Goal: Task Accomplishment & Management: Use online tool/utility

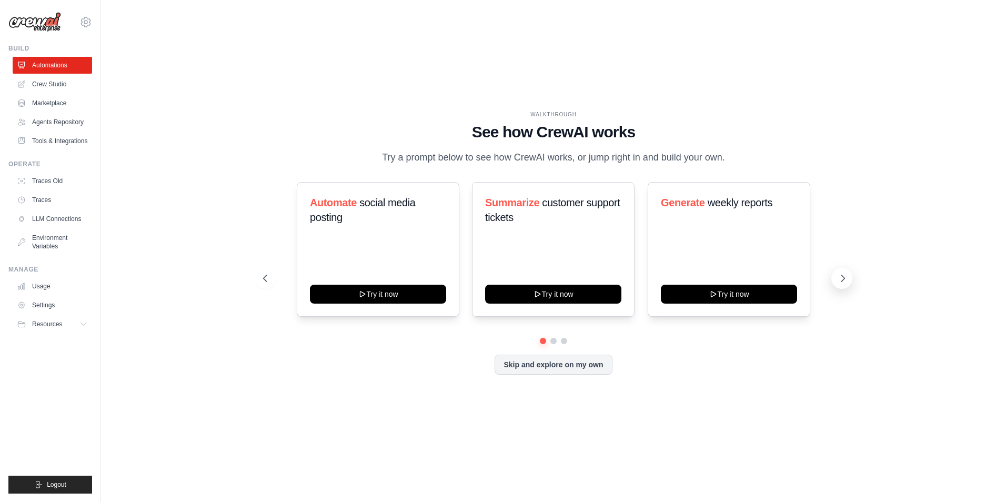
click at [839, 279] on icon at bounding box center [842, 278] width 11 height 11
click at [841, 278] on icon at bounding box center [842, 278] width 11 height 11
click at [649, 424] on div "WALKTHROUGH See how CrewAI works Try a prompt below to see how CrewAI works, or…" at bounding box center [553, 251] width 871 height 481
click at [311, 113] on div "WALKTHROUGH" at bounding box center [553, 114] width 581 height 8
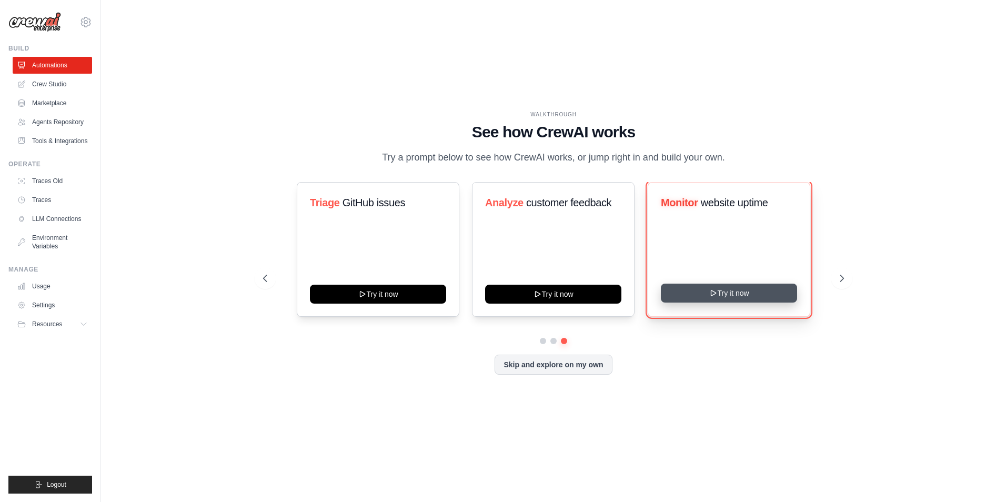
click at [751, 294] on button "Try it now" at bounding box center [729, 293] width 136 height 19
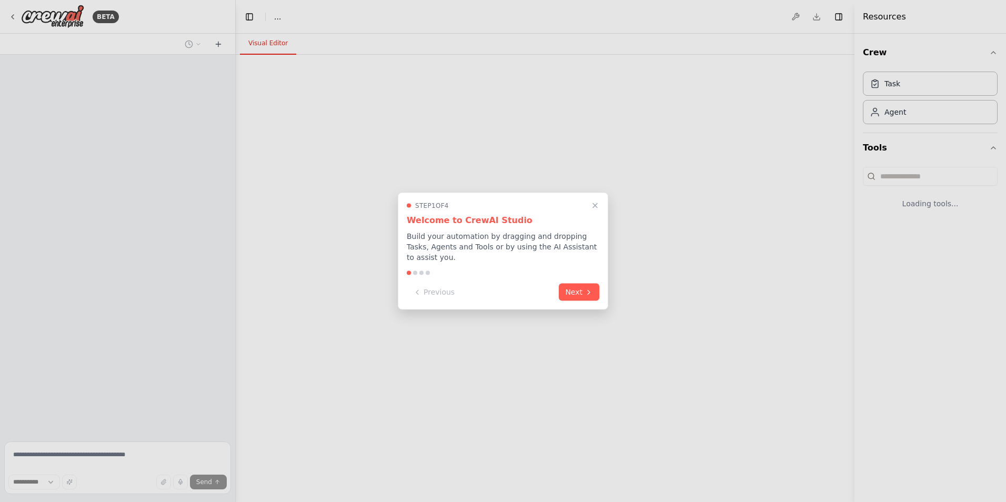
select select "****"
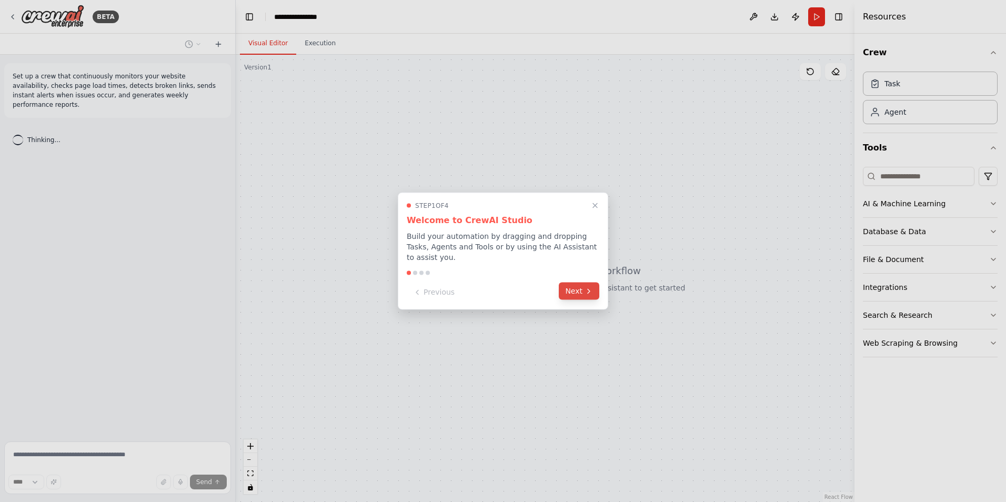
click at [572, 292] on button "Next" at bounding box center [579, 290] width 41 height 17
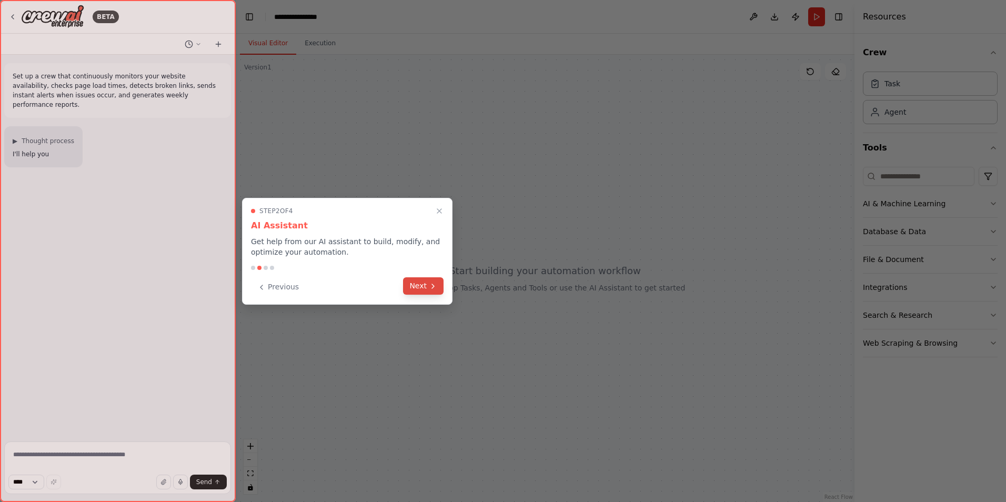
click at [419, 283] on button "Next" at bounding box center [423, 285] width 41 height 17
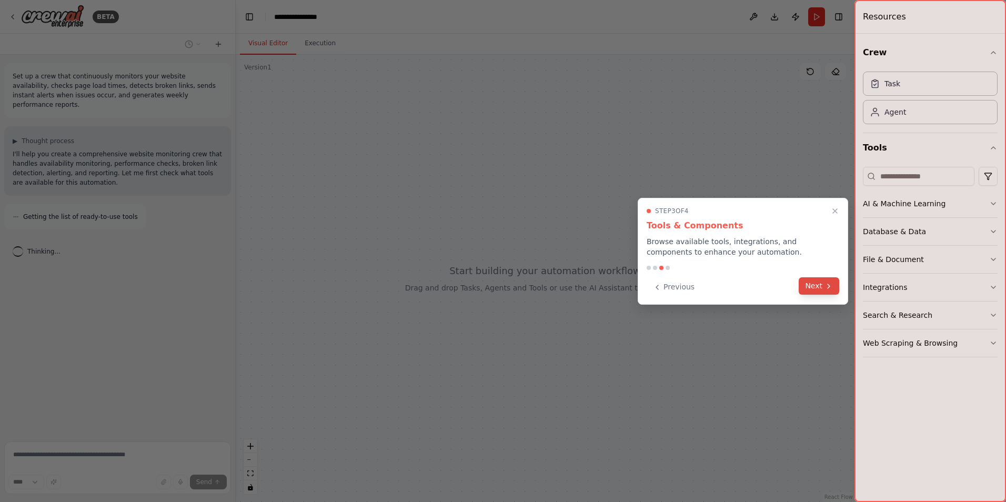
click at [820, 291] on button "Next" at bounding box center [818, 285] width 41 height 17
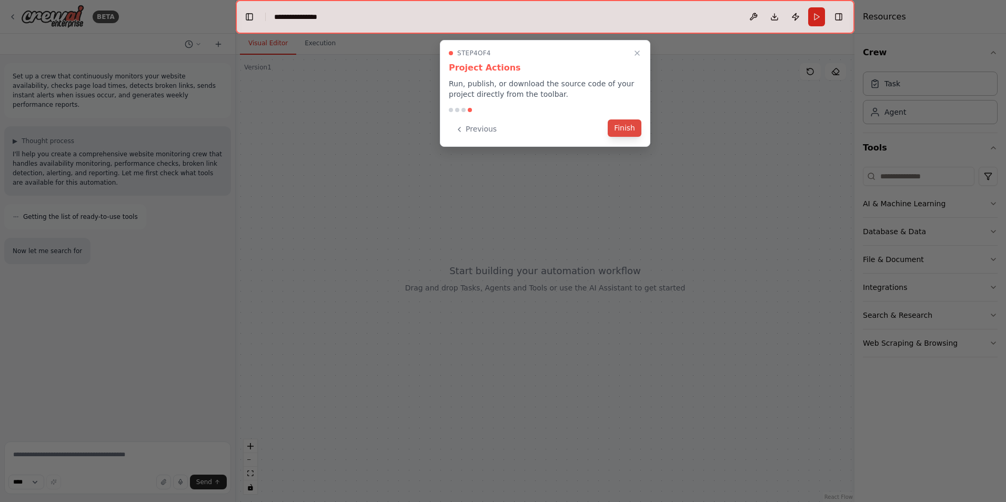
click at [625, 131] on button "Finish" at bounding box center [625, 127] width 34 height 17
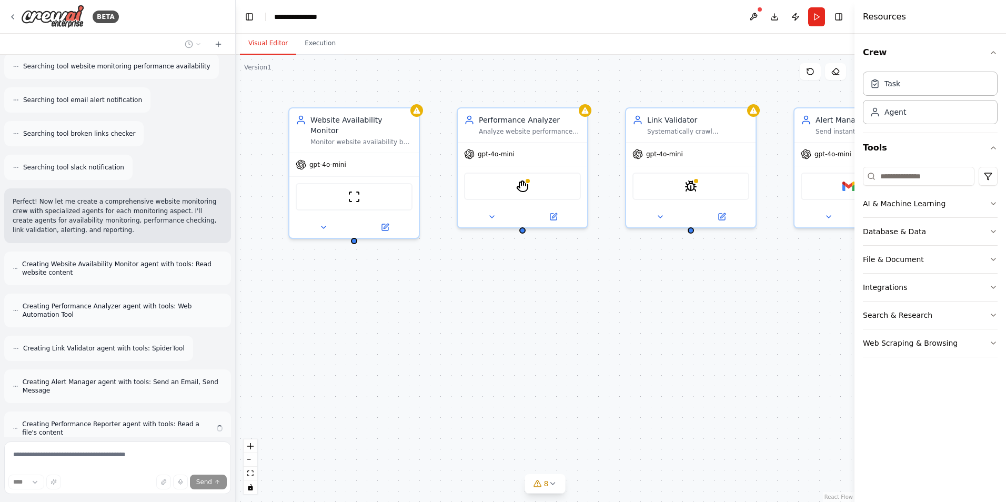
scroll to position [270, 0]
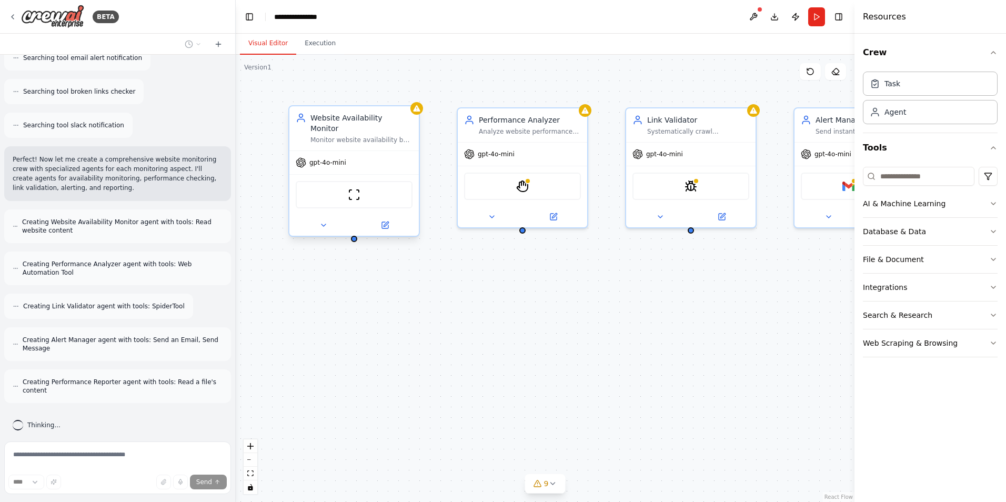
click at [372, 190] on div "ScrapeWebsiteTool" at bounding box center [354, 194] width 117 height 27
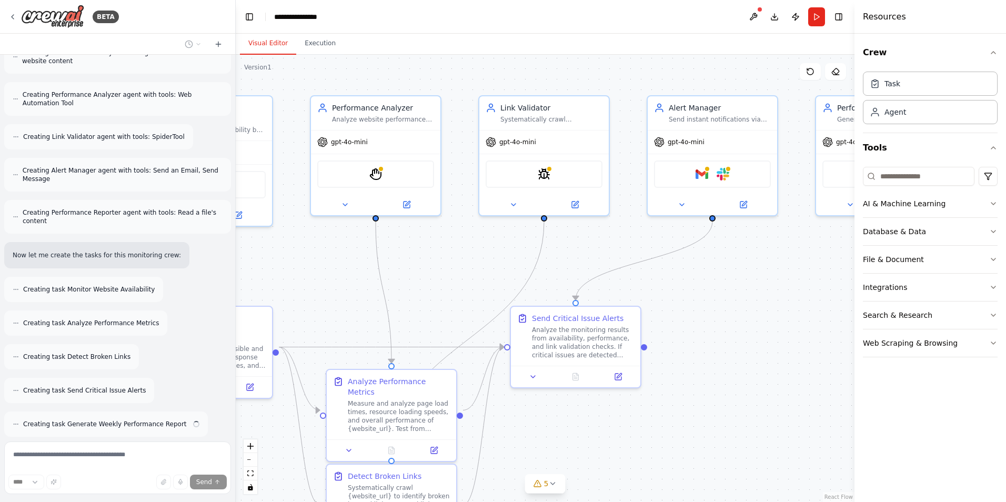
scroll to position [473, 0]
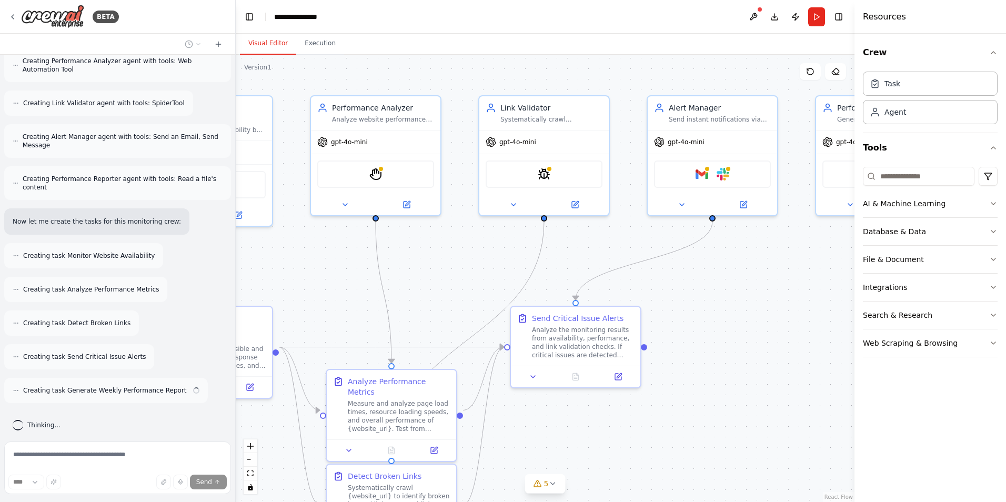
drag, startPoint x: 758, startPoint y: 454, endPoint x: 611, endPoint y: 442, distance: 147.2
click at [611, 442] on div ".deletable-edge-delete-btn { width: 20px; height: 20px; border: 0px solid #ffff…" at bounding box center [545, 278] width 619 height 447
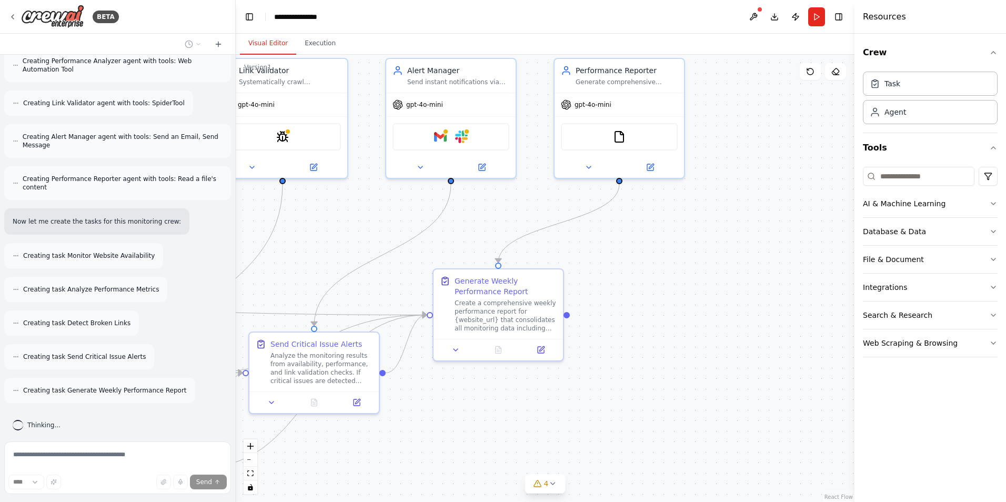
drag, startPoint x: 800, startPoint y: 439, endPoint x: 538, endPoint y: 401, distance: 264.1
click at [538, 401] on div ".deletable-edge-delete-btn { width: 20px; height: 20px; border: 0px solid #ffff…" at bounding box center [545, 278] width 619 height 447
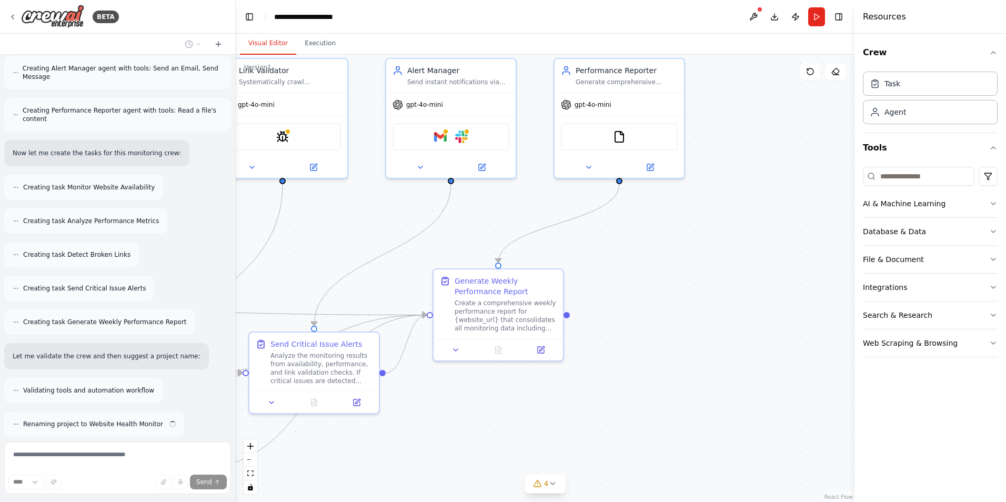
scroll to position [575, 0]
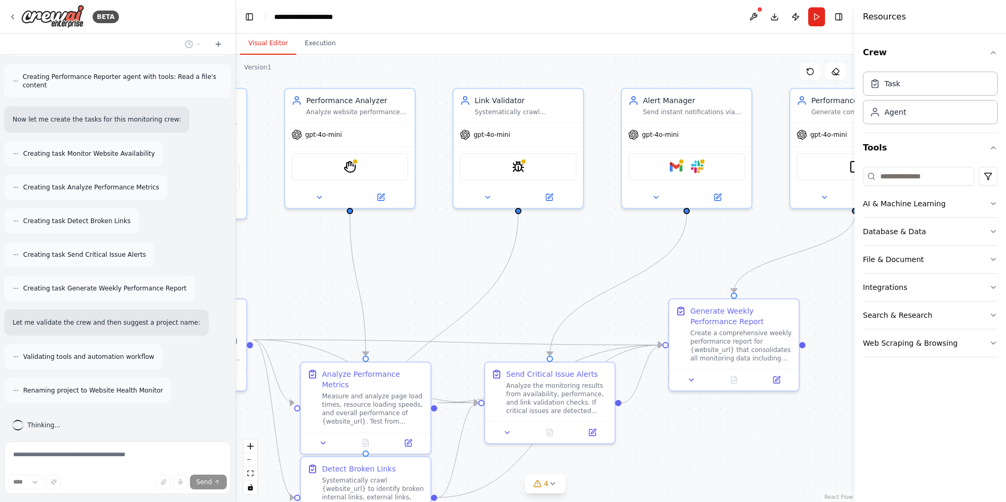
drag, startPoint x: 637, startPoint y: 347, endPoint x: 873, endPoint y: 377, distance: 237.5
click at [873, 377] on div "BETA Set up a crew that continuously monitors your website availability, checks…" at bounding box center [503, 251] width 1006 height 502
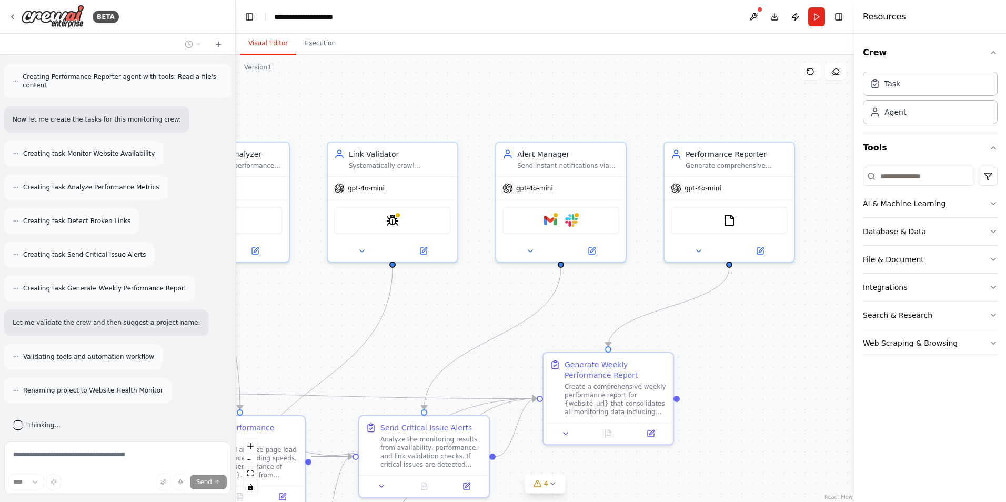
drag, startPoint x: 542, startPoint y: 296, endPoint x: 450, endPoint y: 339, distance: 102.4
click at [417, 349] on div ".deletable-edge-delete-btn { width: 20px; height: 20px; border: 0px solid #ffff…" at bounding box center [545, 278] width 619 height 447
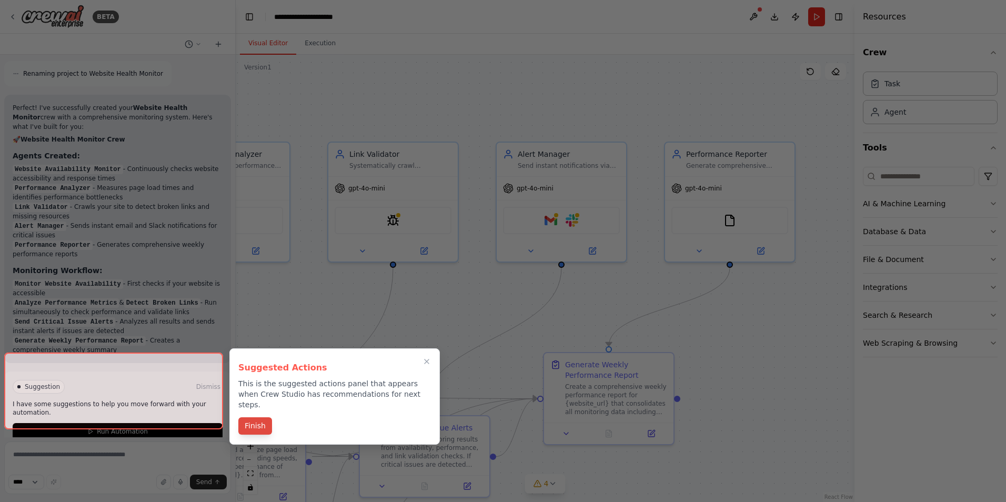
click at [252, 421] on button "Finish" at bounding box center [255, 425] width 34 height 17
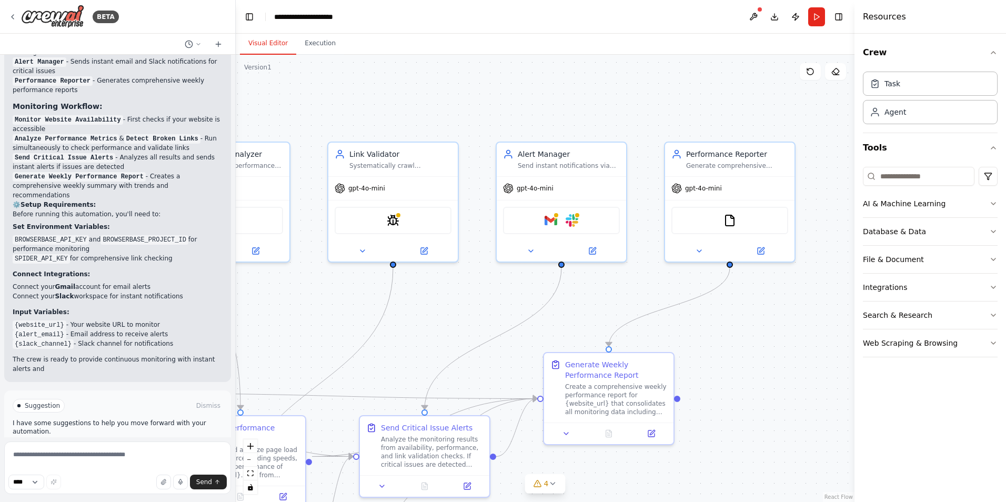
scroll to position [1066, 0]
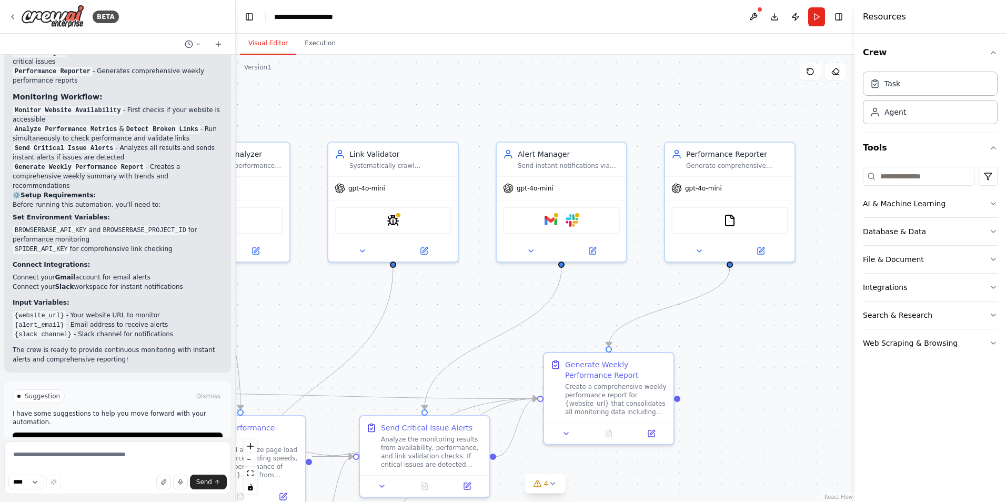
click at [232, 388] on div at bounding box center [233, 251] width 4 height 502
click at [94, 450] on textarea at bounding box center [117, 467] width 227 height 53
type textarea "**********"
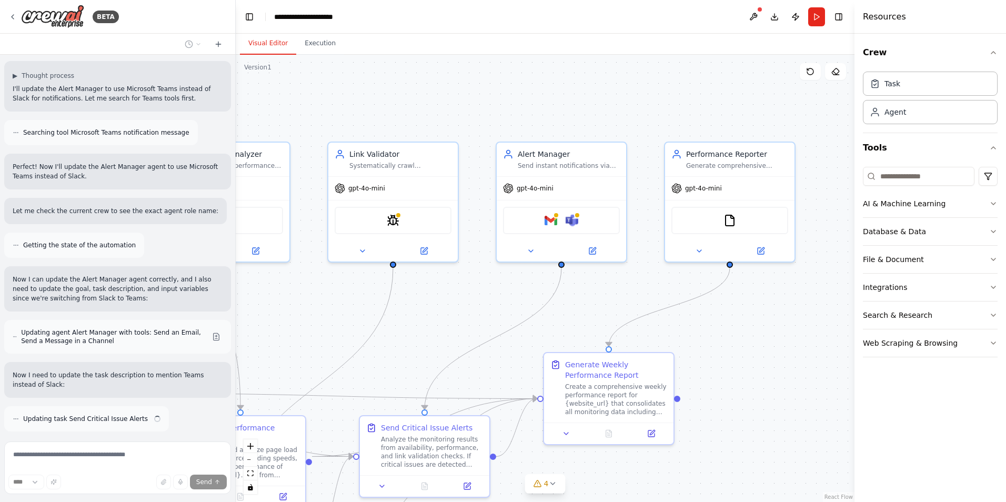
scroll to position [1430, 0]
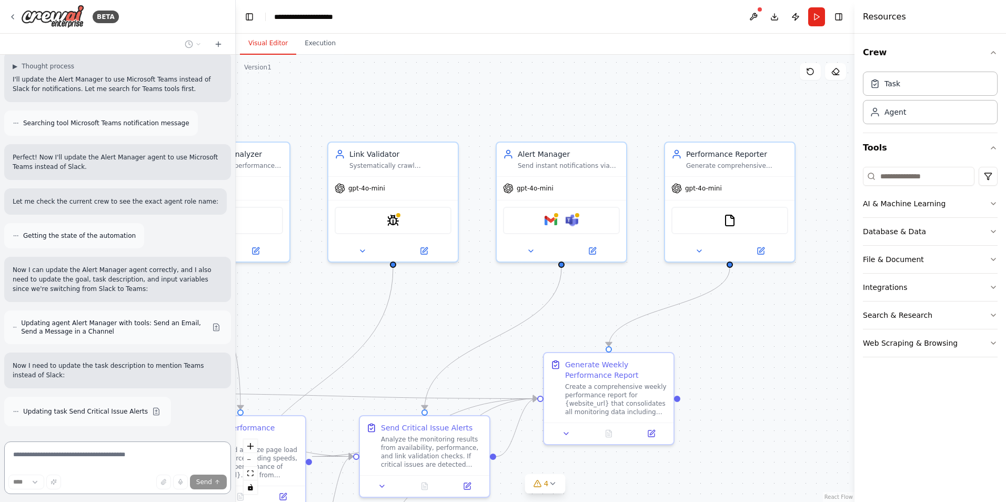
click at [145, 458] on textarea at bounding box center [117, 467] width 227 height 53
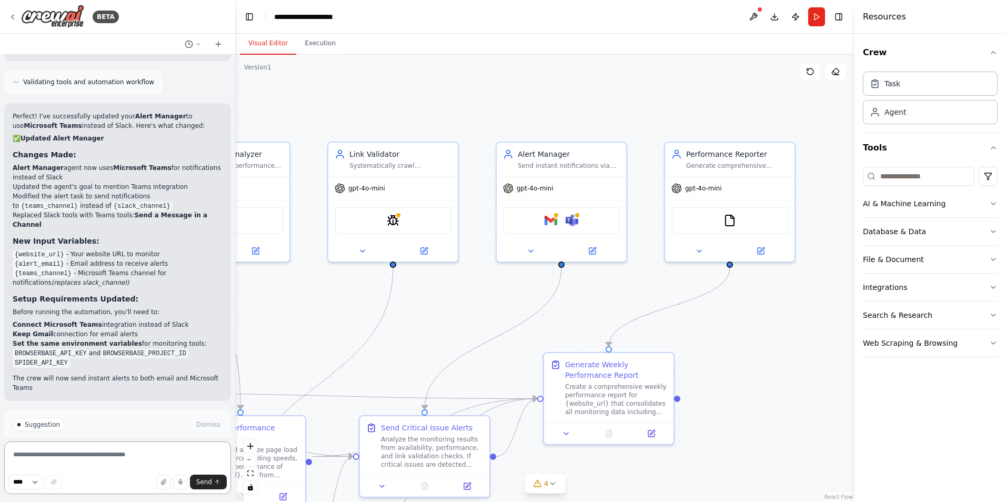
scroll to position [1848, 0]
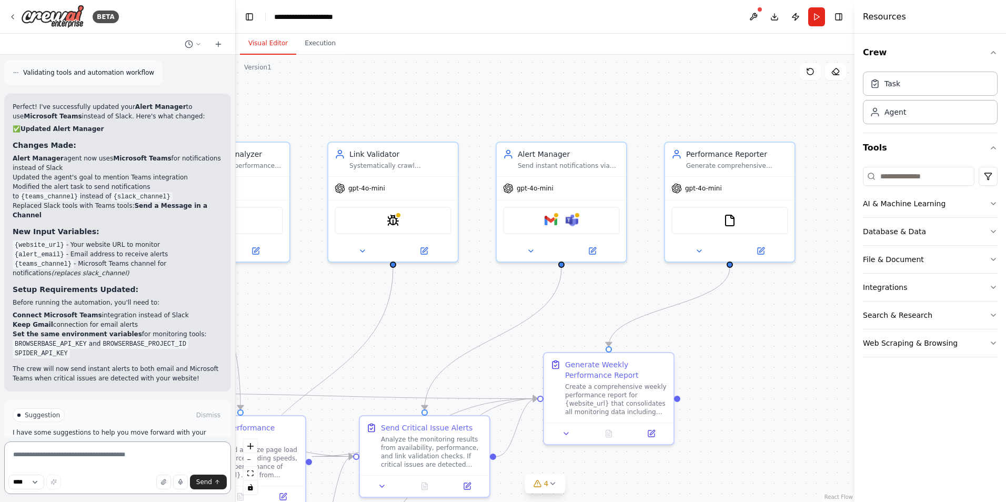
click at [124, 462] on textarea at bounding box center [117, 467] width 227 height 53
type textarea "**********"
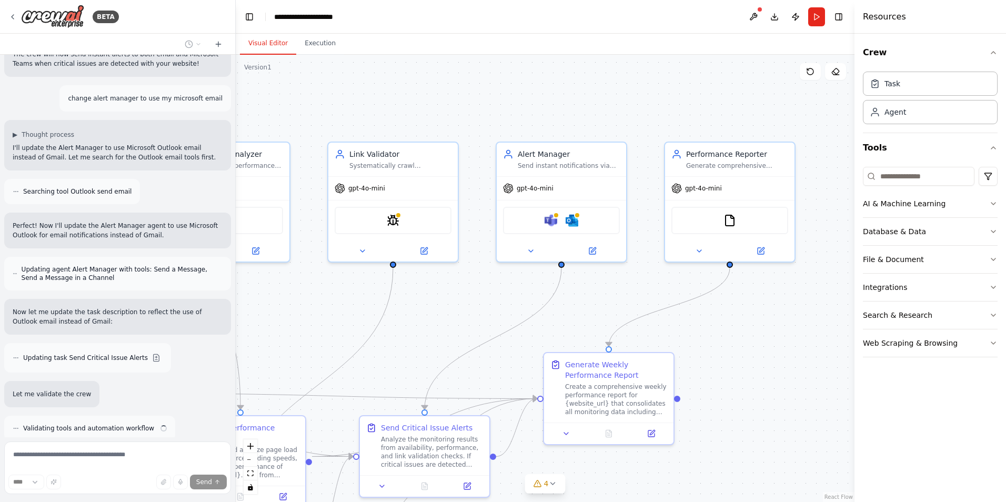
scroll to position [2163, 0]
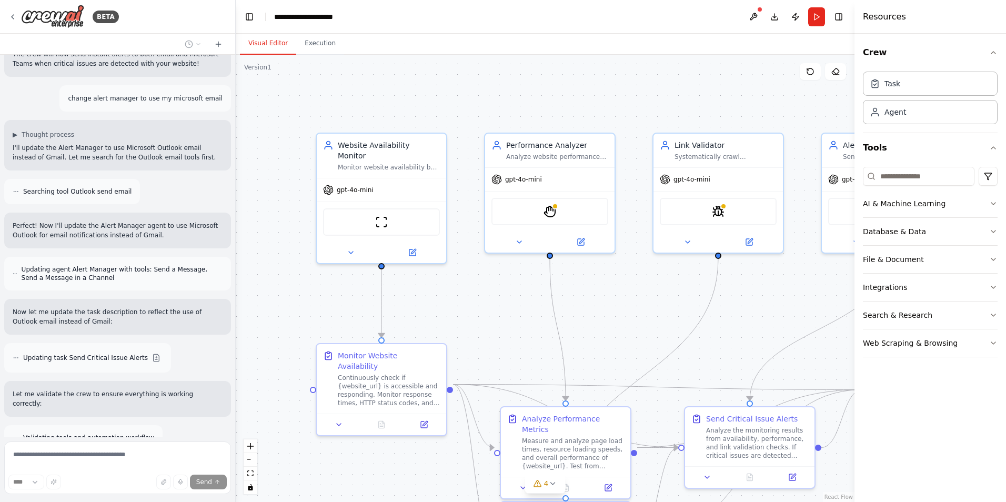
drag, startPoint x: 321, startPoint y: 317, endPoint x: 646, endPoint y: 308, distance: 325.2
click at [646, 308] on div ".deletable-edge-delete-btn { width: 20px; height: 20px; border: 0px solid #ffff…" at bounding box center [545, 278] width 619 height 447
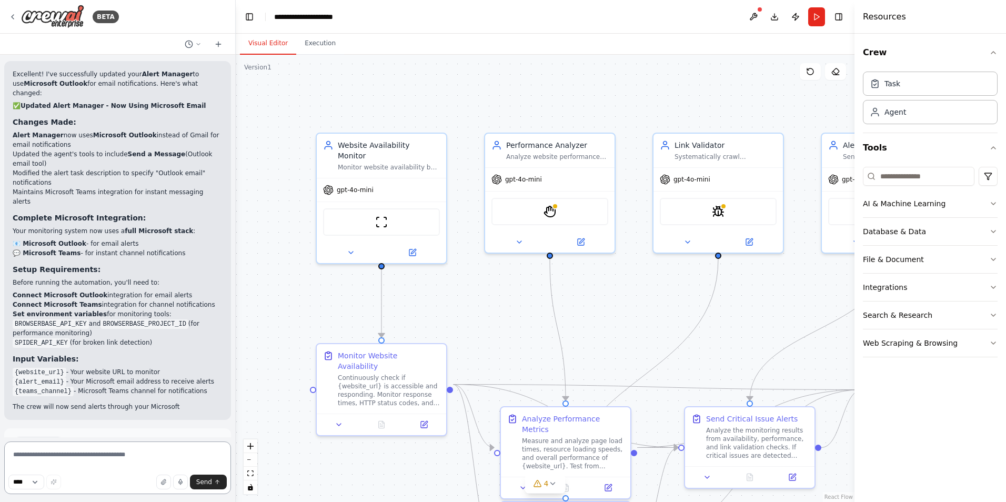
scroll to position [2570, 0]
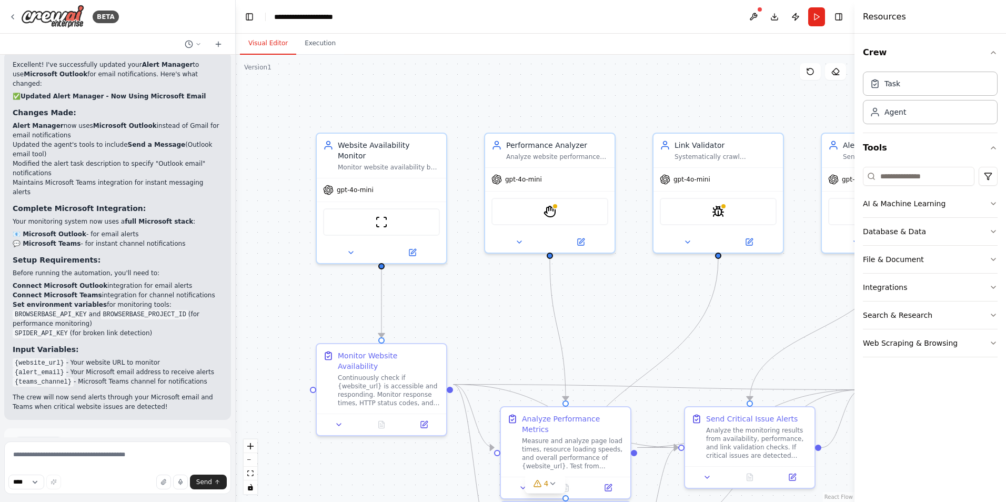
click at [278, 177] on div ".deletable-edge-delete-btn { width: 20px; height: 20px; border: 0px solid #ffff…" at bounding box center [545, 278] width 619 height 447
click at [249, 15] on button "Toggle Left Sidebar" at bounding box center [249, 16] width 15 height 15
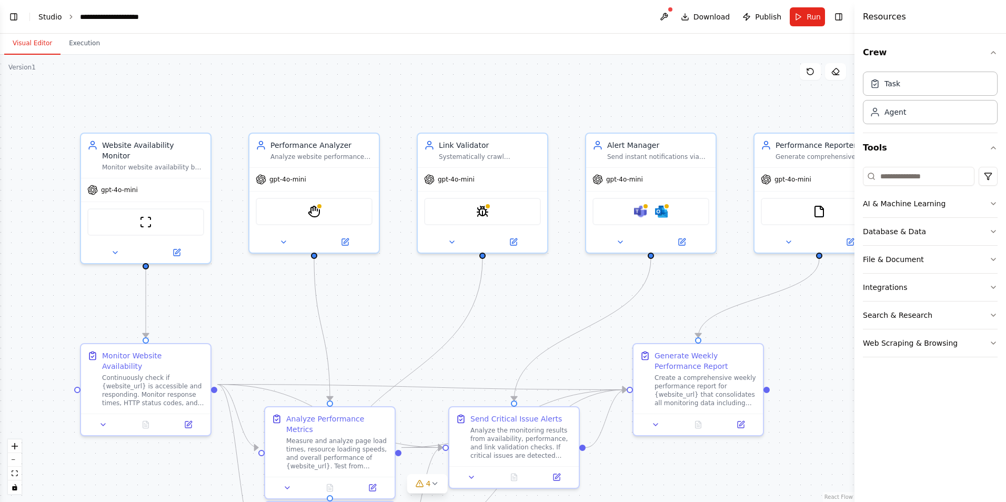
click at [47, 18] on link "Studio" at bounding box center [50, 17] width 24 height 8
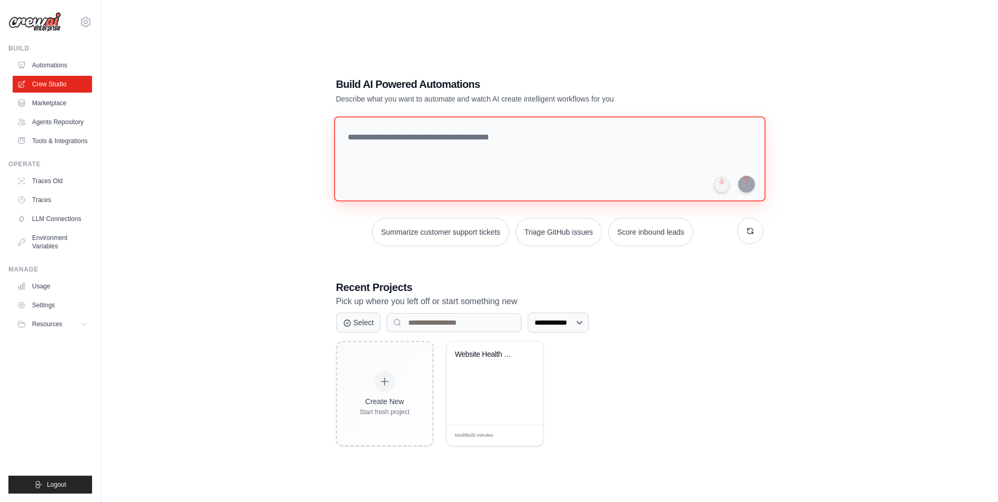
click at [556, 150] on textarea at bounding box center [548, 158] width 431 height 85
type textarea "*"
click at [47, 118] on link "Agents Repository" at bounding box center [53, 122] width 79 height 17
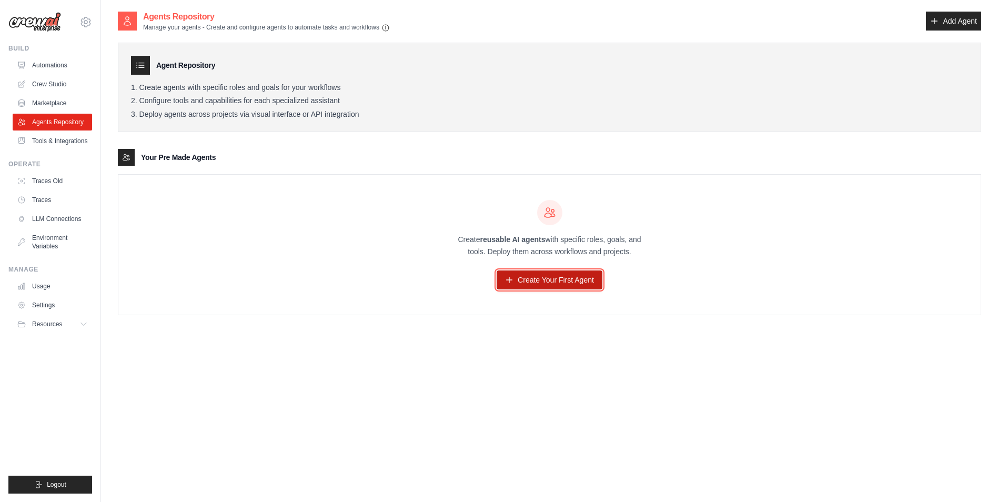
click at [560, 272] on link "Create Your First Agent" at bounding box center [550, 279] width 106 height 19
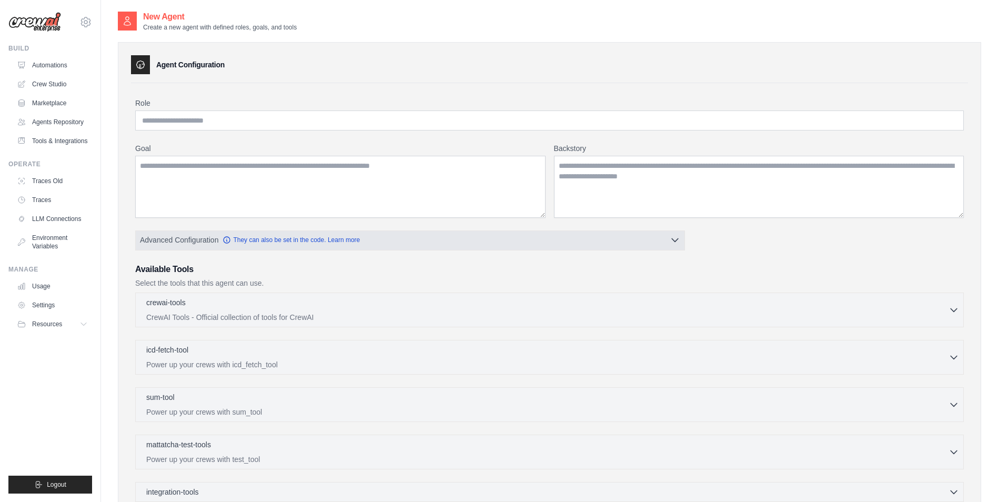
click at [673, 244] on icon "button" at bounding box center [675, 240] width 11 height 11
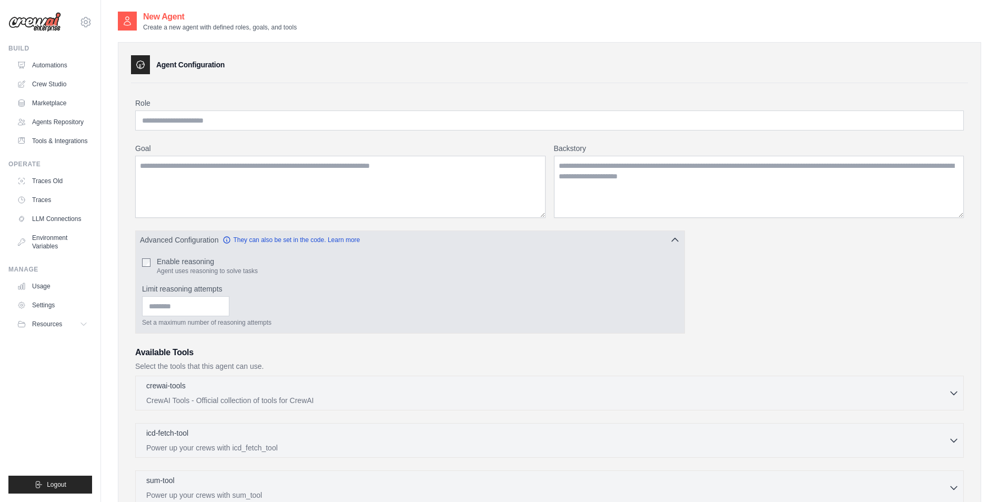
click at [673, 244] on icon "button" at bounding box center [675, 240] width 11 height 11
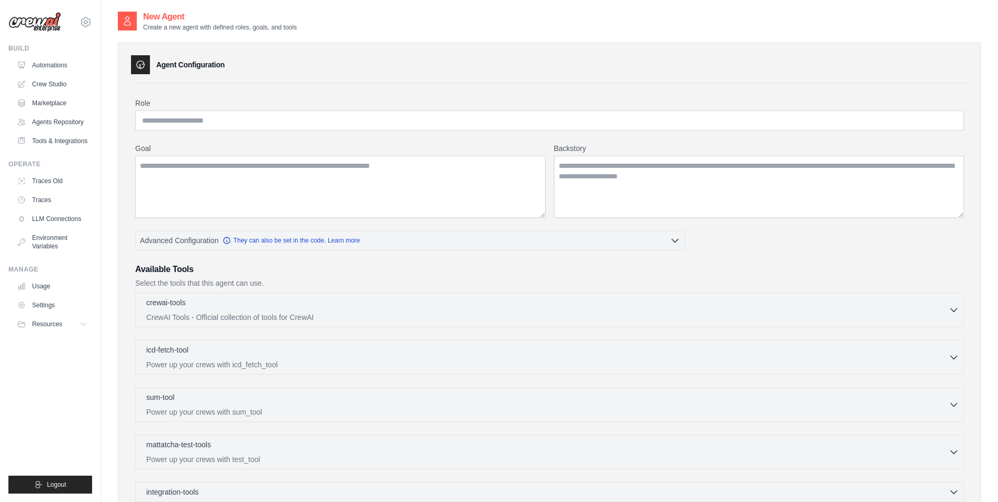
scroll to position [140, 0]
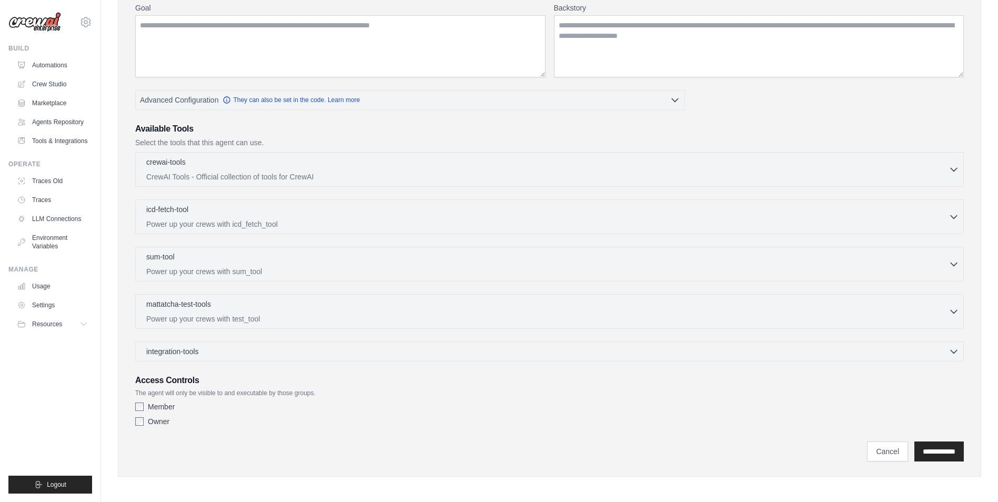
click at [178, 339] on div "crewai-tools 0 selected CrewAI Tools - Official collection of tools for CrewAI" at bounding box center [549, 256] width 828 height 209
click at [182, 347] on span "integration-tools" at bounding box center [172, 351] width 53 height 11
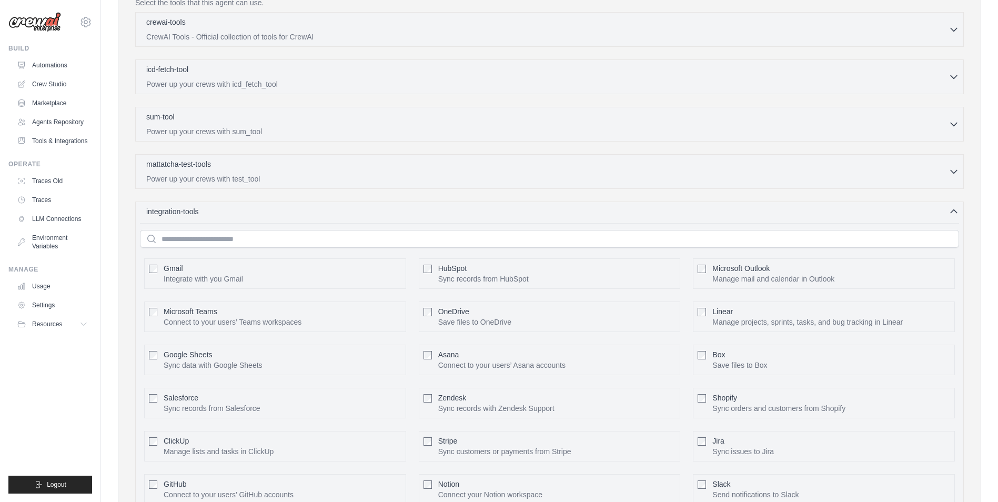
scroll to position [421, 0]
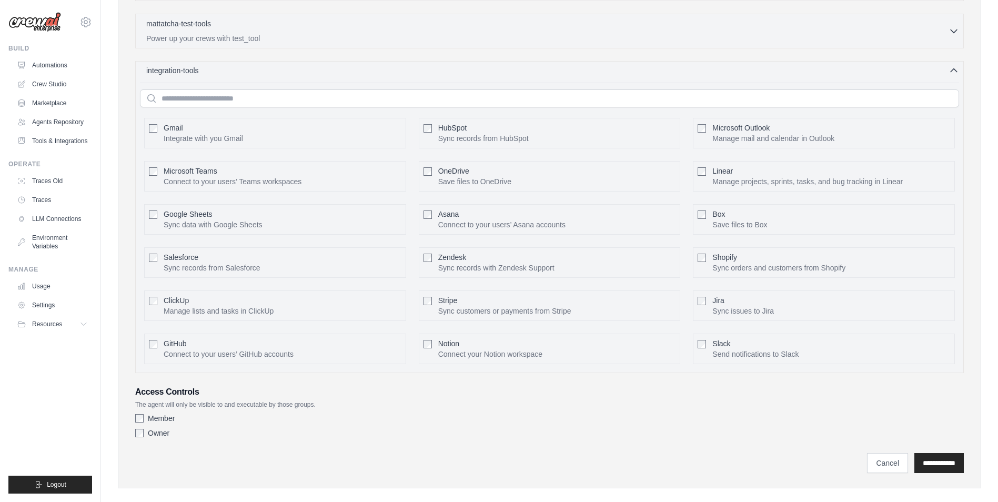
click at [329, 75] on div "integration-tools 0 selected" at bounding box center [552, 70] width 813 height 11
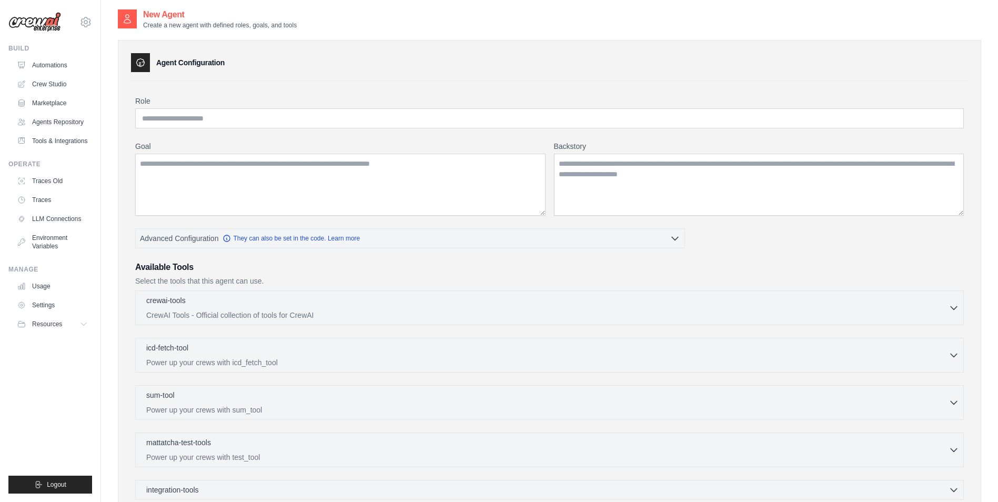
scroll to position [0, 0]
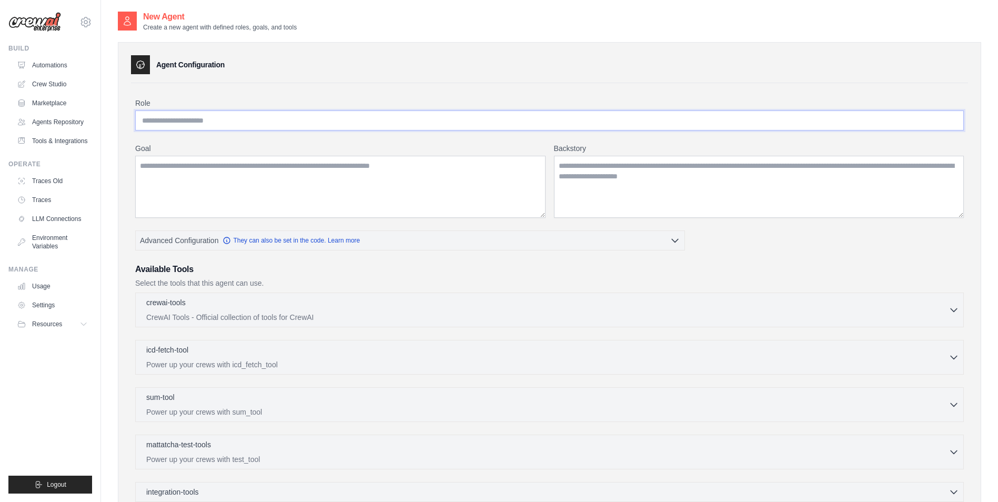
click at [292, 120] on input "Role" at bounding box center [549, 120] width 828 height 20
type input "**********"
click at [228, 181] on textarea "Goal" at bounding box center [340, 187] width 410 height 62
paste textarea "**********"
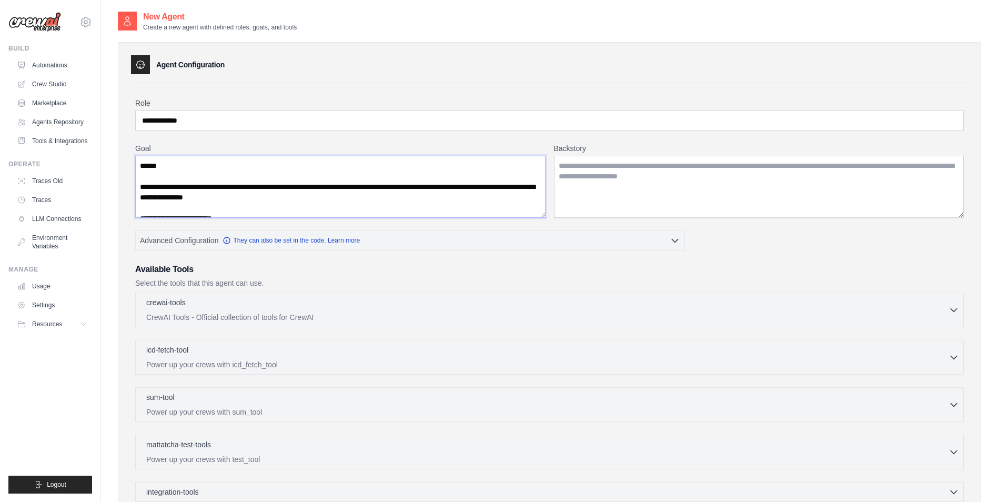
click at [215, 164] on textarea "Goal" at bounding box center [340, 187] width 410 height 62
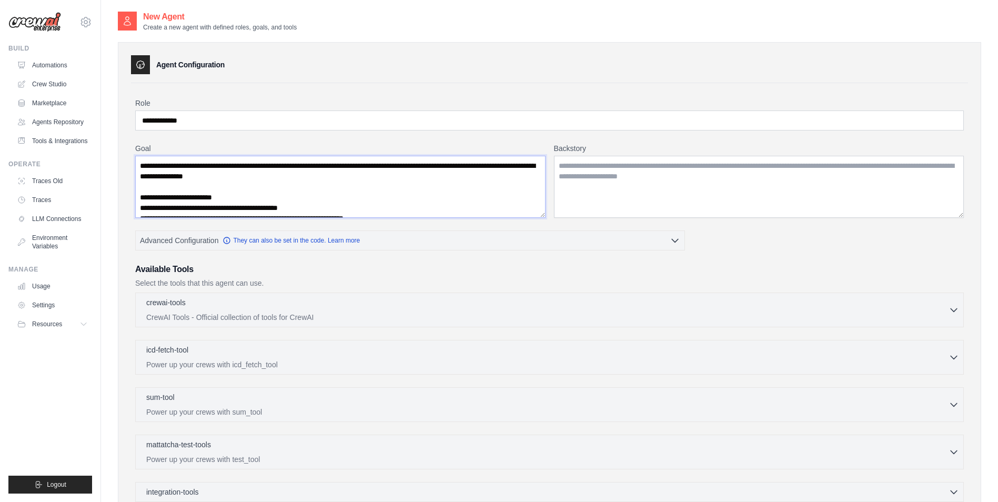
click at [349, 165] on textarea "Goal" at bounding box center [340, 187] width 410 height 62
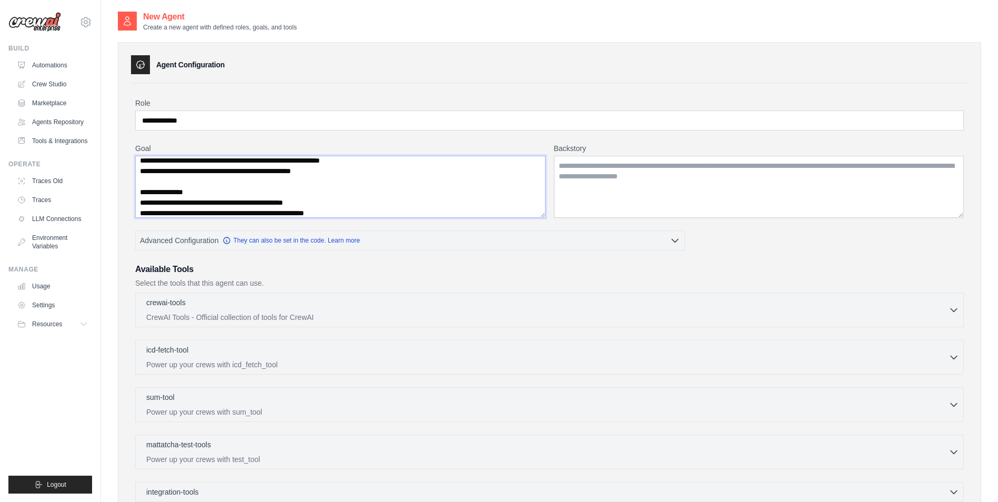
scroll to position [163, 0]
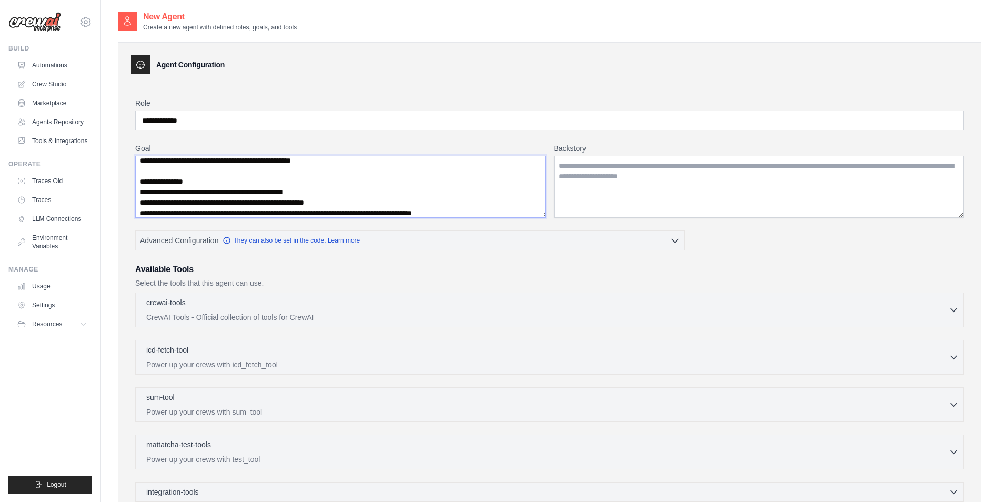
type textarea "**********"
click at [575, 170] on textarea "Backstory" at bounding box center [759, 187] width 410 height 62
paste textarea "**********"
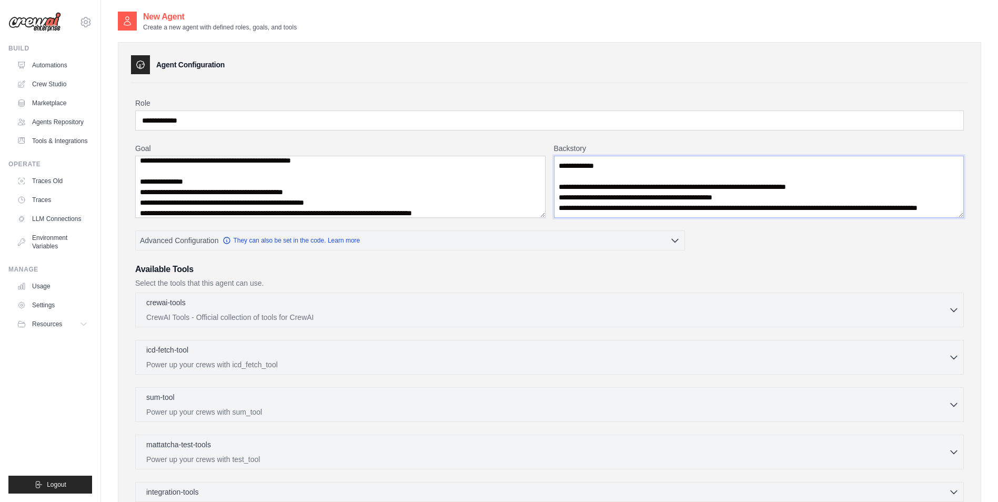
scroll to position [0, 0]
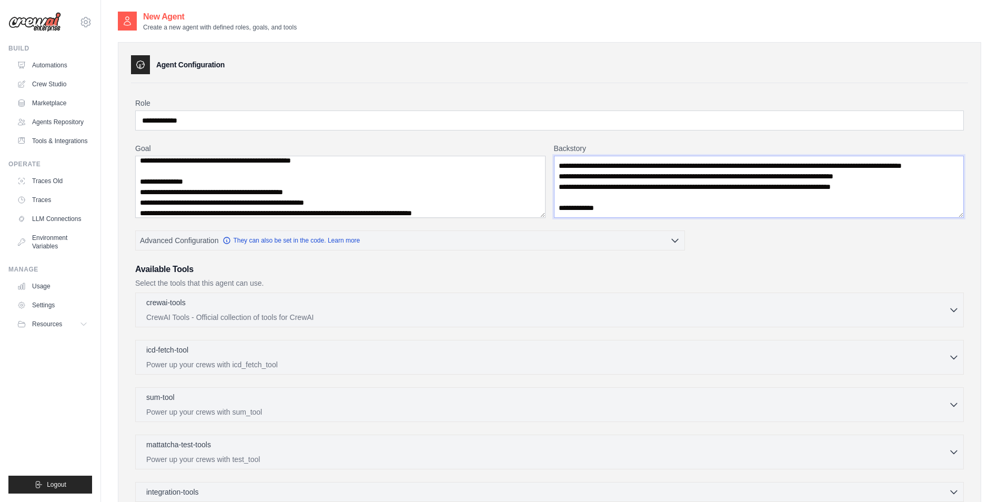
drag, startPoint x: 597, startPoint y: 166, endPoint x: 606, endPoint y: 166, distance: 9.5
click at [606, 166] on textarea "**********" at bounding box center [759, 187] width 410 height 62
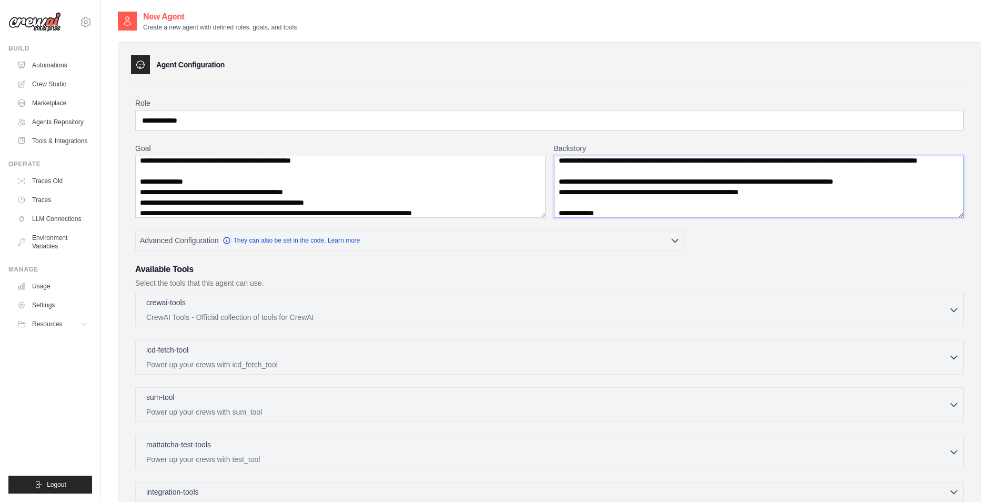
scroll to position [74, 0]
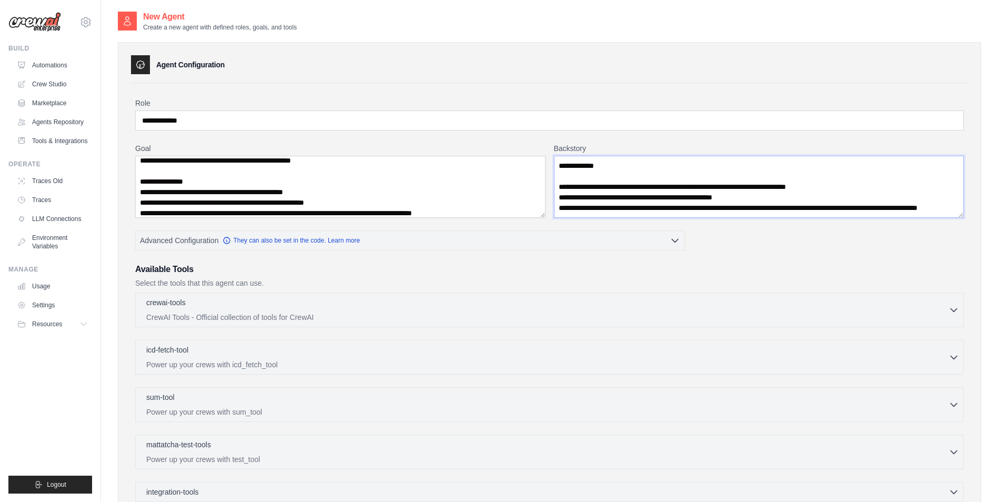
drag, startPoint x: 629, startPoint y: 209, endPoint x: 528, endPoint y: 173, distance: 107.1
click at [528, 173] on div "**********" at bounding box center [549, 180] width 828 height 75
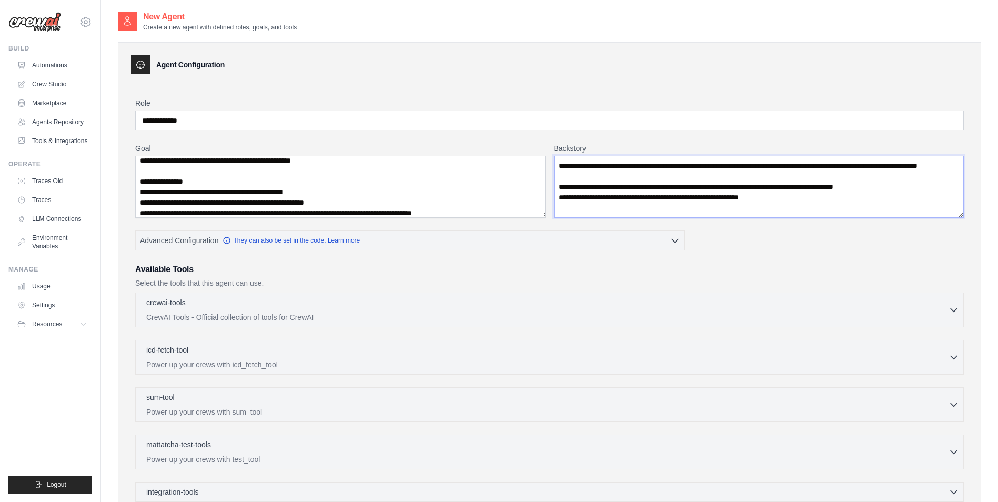
scroll to position [0, 0]
type textarea "**********"
click at [375, 260] on div "**********" at bounding box center [549, 334] width 828 height 473
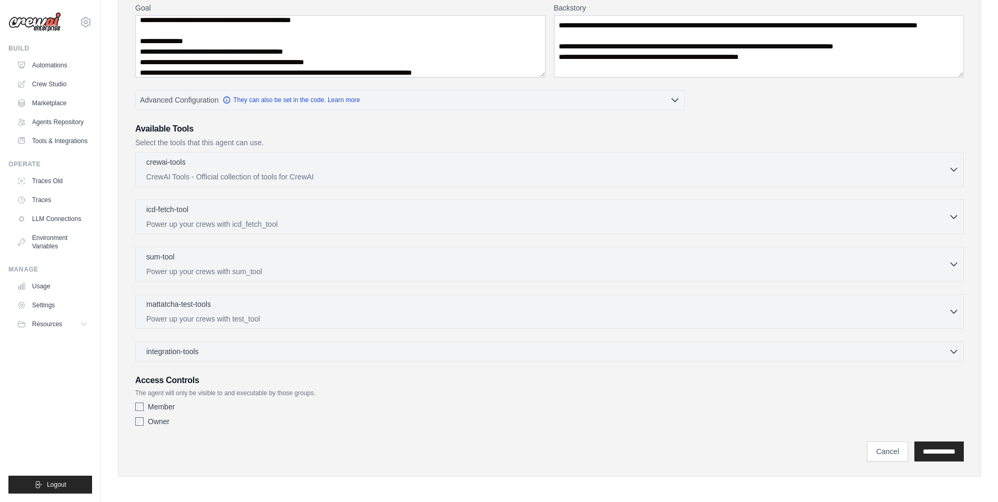
scroll to position [143, 0]
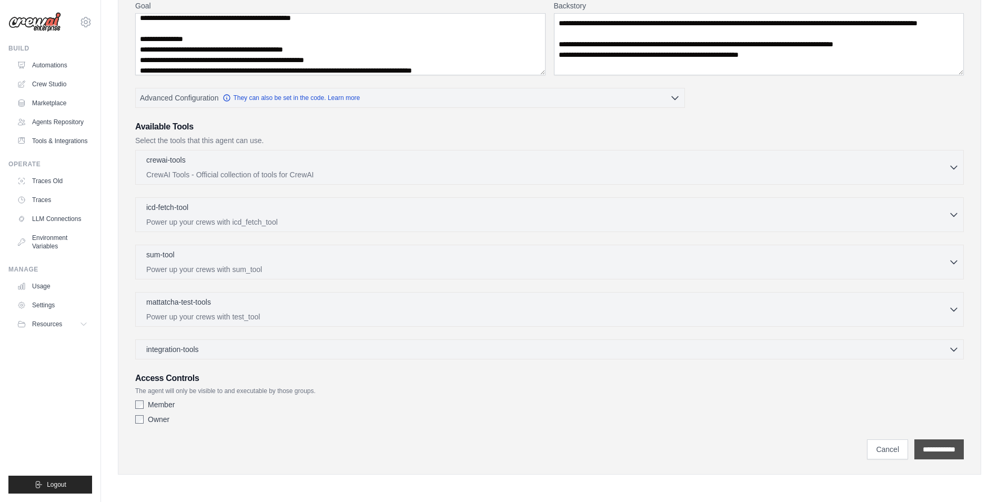
click at [927, 446] on input "**********" at bounding box center [938, 449] width 49 height 20
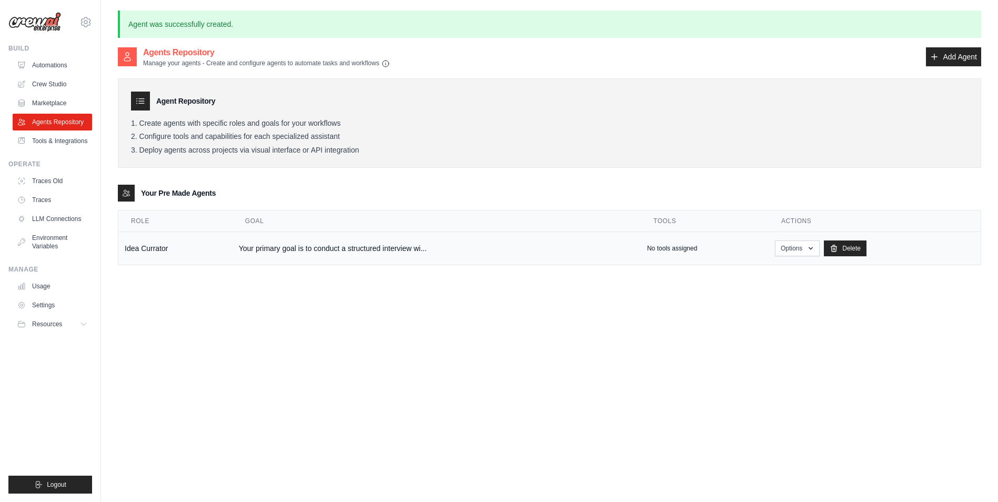
click at [176, 243] on td "Idea Currator" at bounding box center [175, 248] width 114 height 33
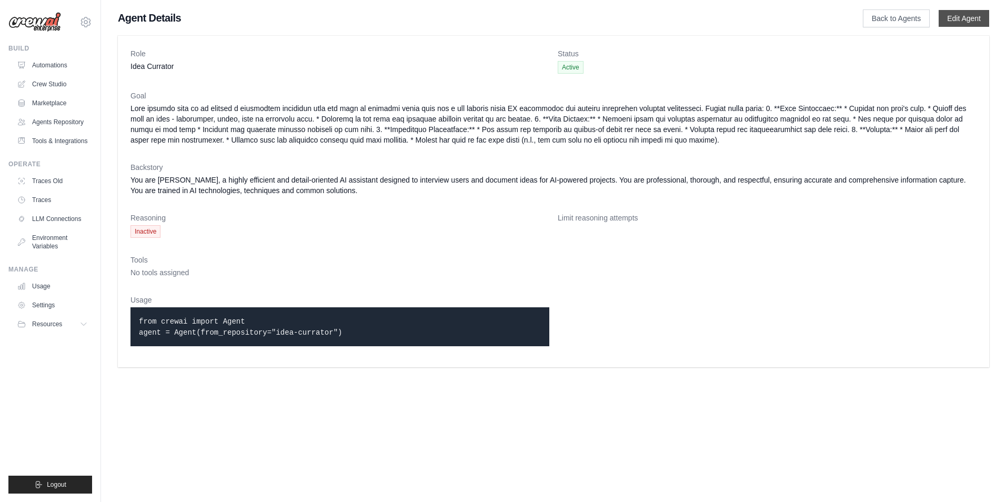
click at [974, 19] on link "Edit Agent" at bounding box center [963, 18] width 50 height 17
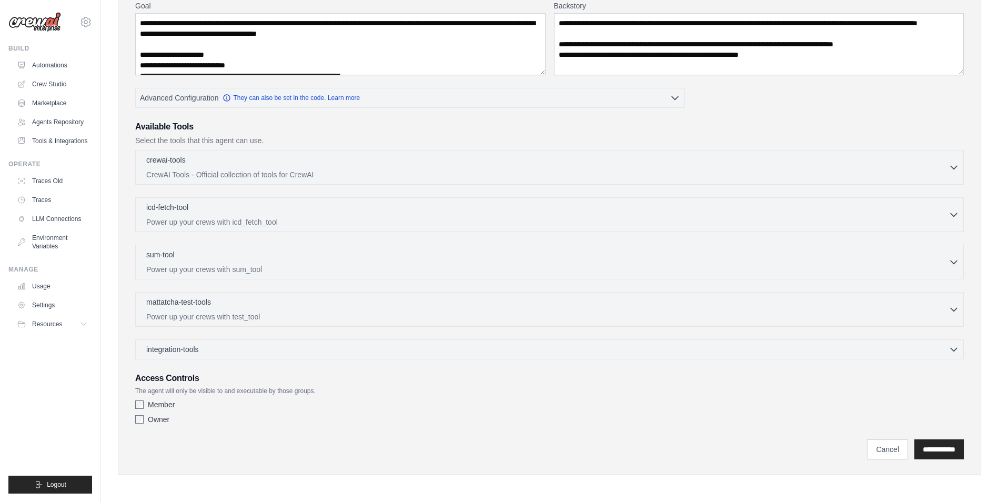
scroll to position [2, 0]
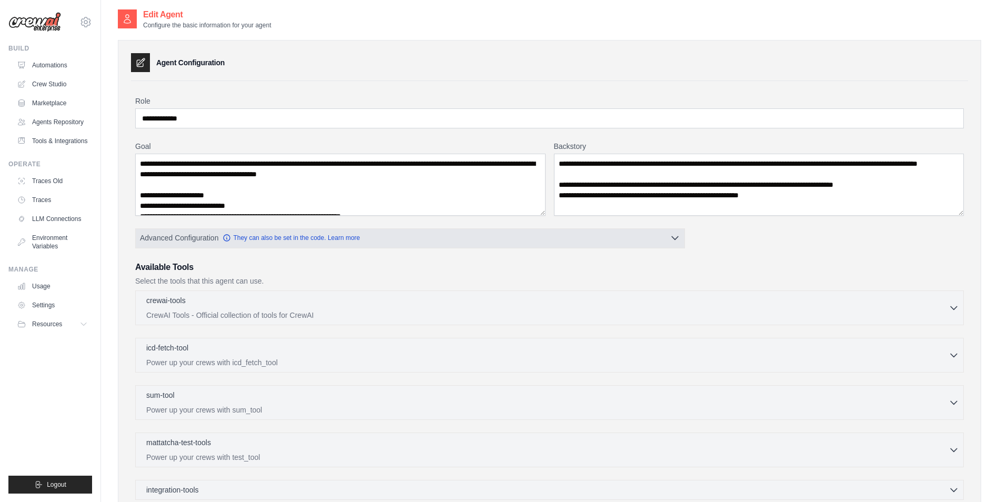
click at [448, 237] on button "Advanced Configuration They can also be set in the code. Learn more" at bounding box center [410, 237] width 549 height 19
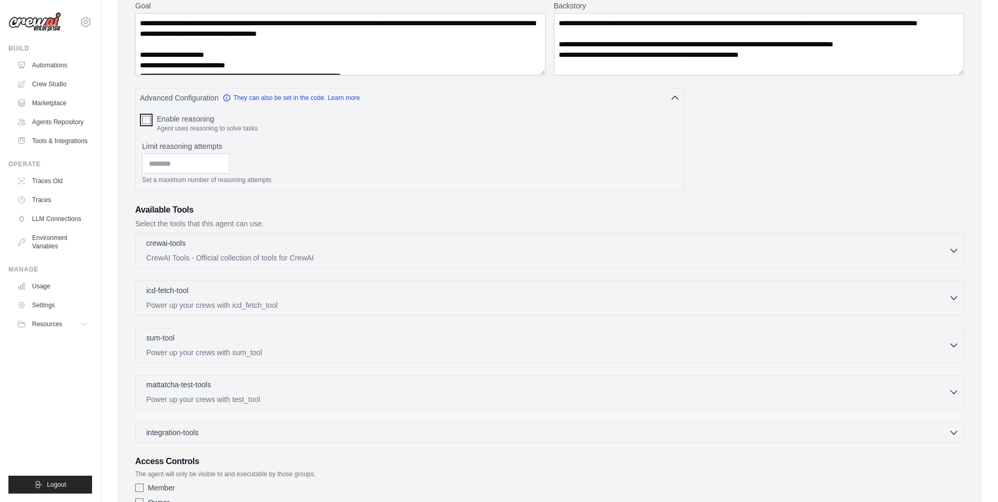
scroll to position [226, 0]
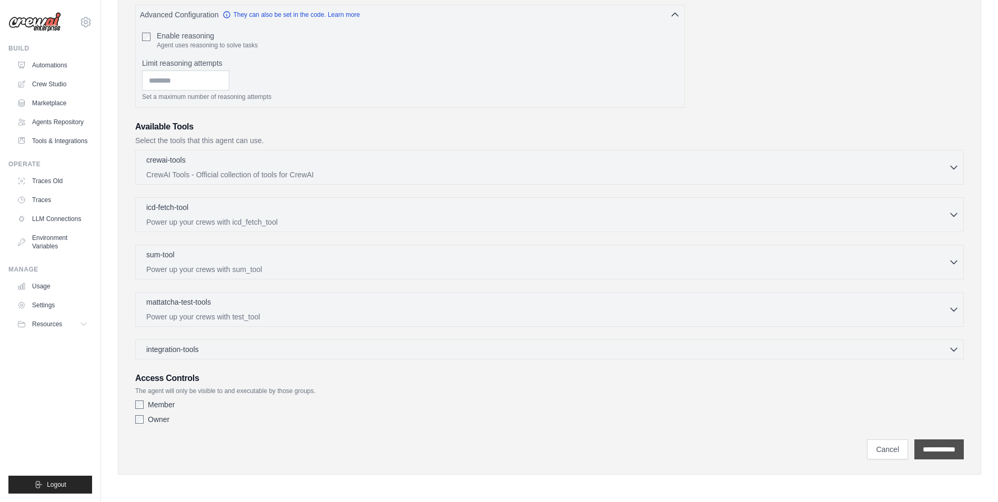
click at [944, 448] on input "**********" at bounding box center [938, 449] width 49 height 20
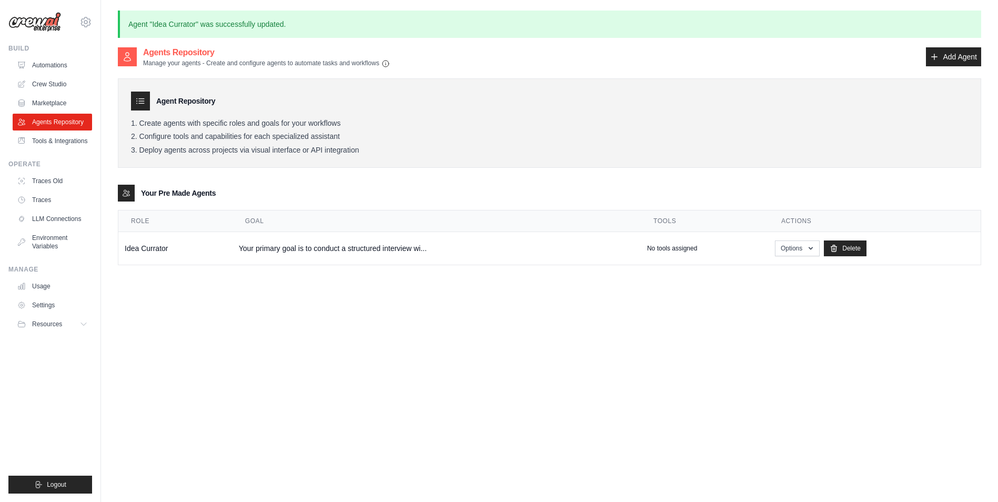
click at [301, 307] on div "Agents Repository Manage your agents - Create and configure agents to automate …" at bounding box center [549, 297] width 863 height 502
click at [42, 81] on link "Crew Studio" at bounding box center [53, 84] width 79 height 17
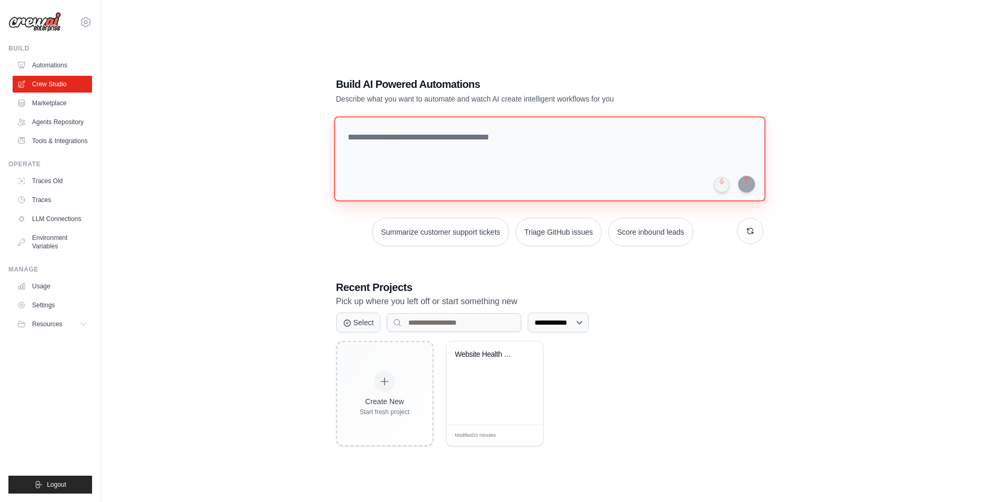
click at [485, 143] on textarea at bounding box center [548, 158] width 431 height 85
type textarea "**********"
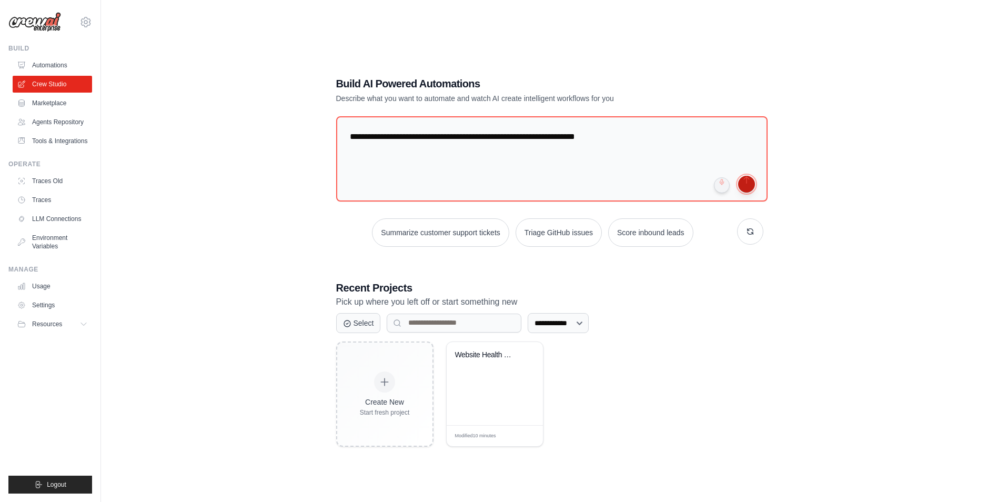
click at [744, 186] on button "submit" at bounding box center [746, 184] width 17 height 17
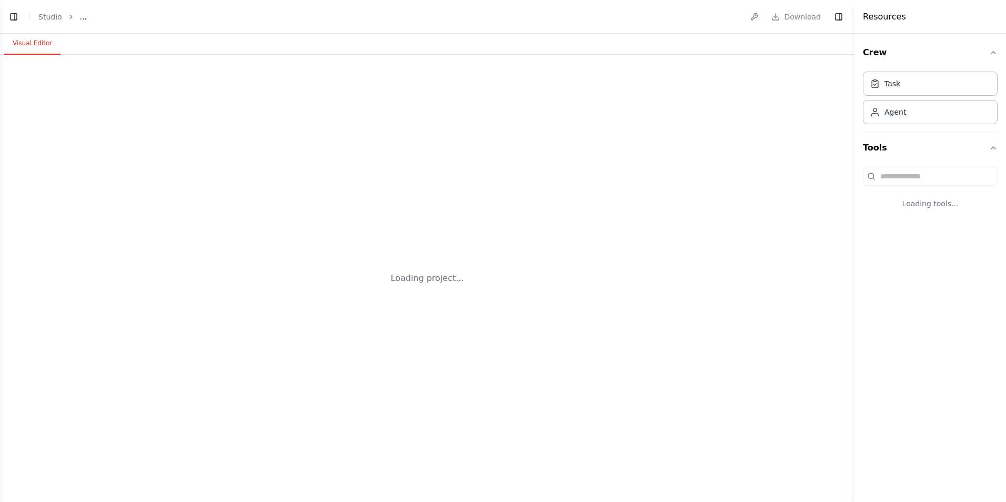
select select "****"
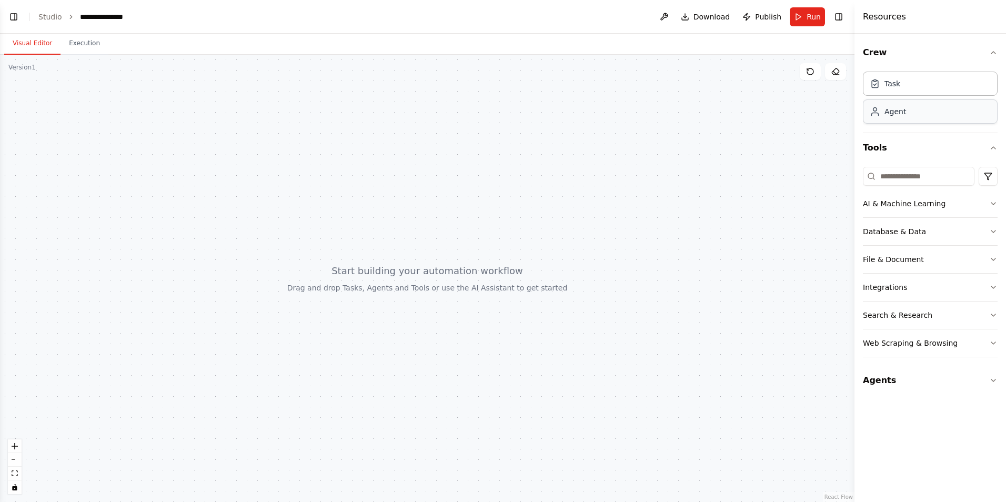
click at [968, 107] on div "Agent" at bounding box center [930, 111] width 135 height 24
click at [955, 83] on div "Task" at bounding box center [930, 83] width 135 height 24
click at [83, 44] on button "Execution" at bounding box center [84, 44] width 48 height 22
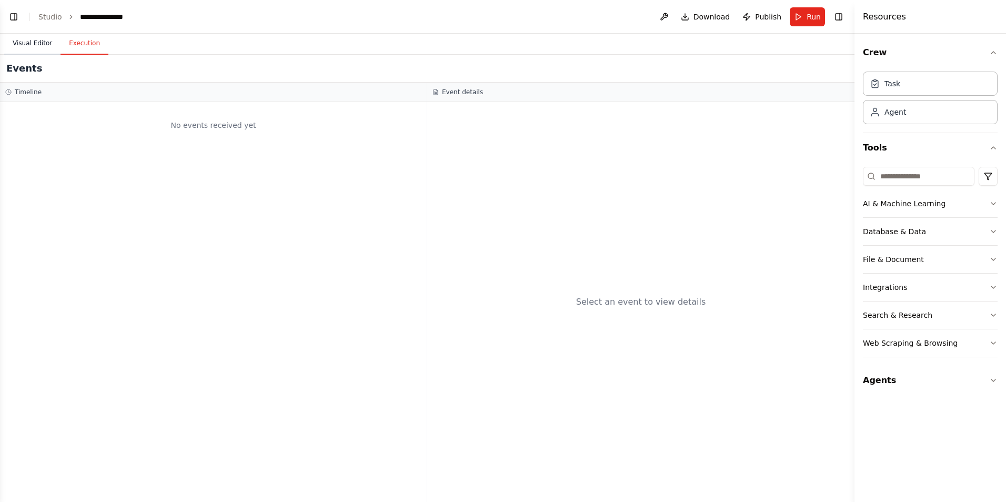
click at [35, 45] on button "Visual Editor" at bounding box center [32, 44] width 56 height 22
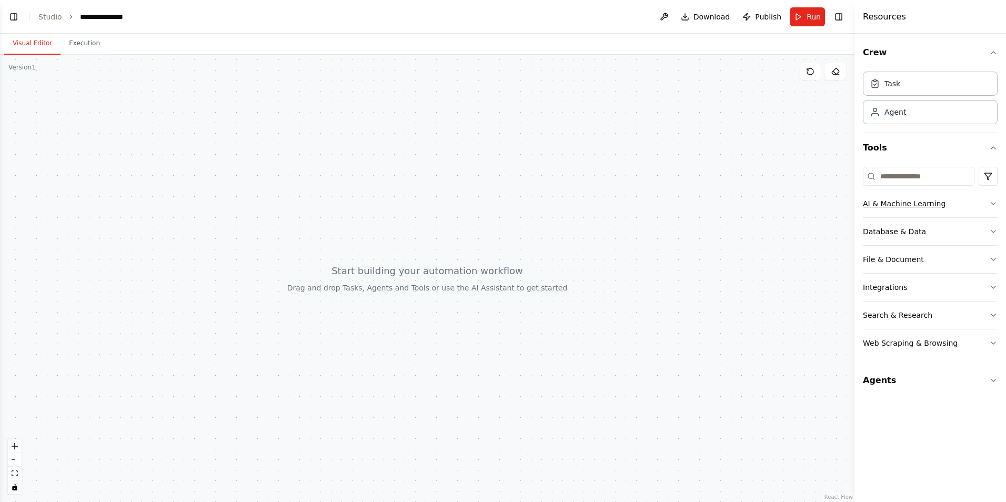
click at [945, 205] on button "AI & Machine Learning" at bounding box center [930, 203] width 135 height 27
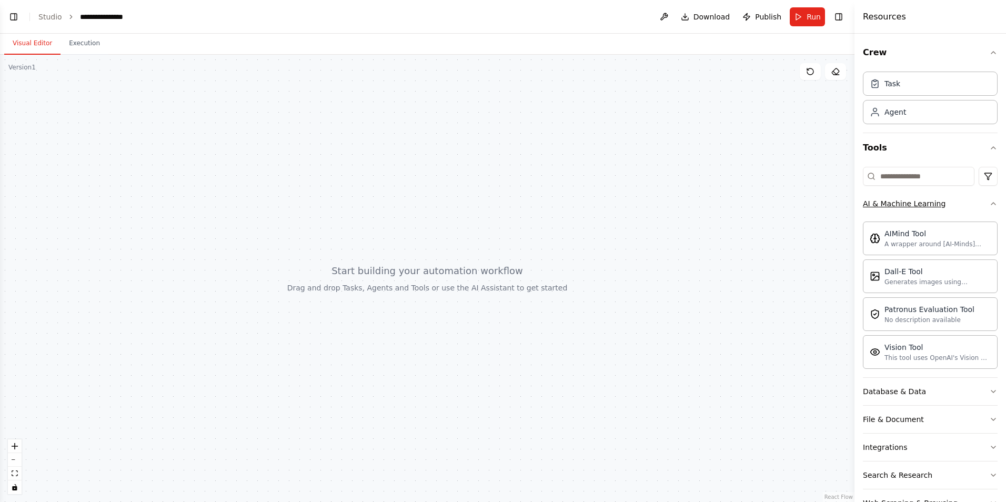
click at [956, 205] on button "AI & Machine Learning" at bounding box center [930, 203] width 135 height 27
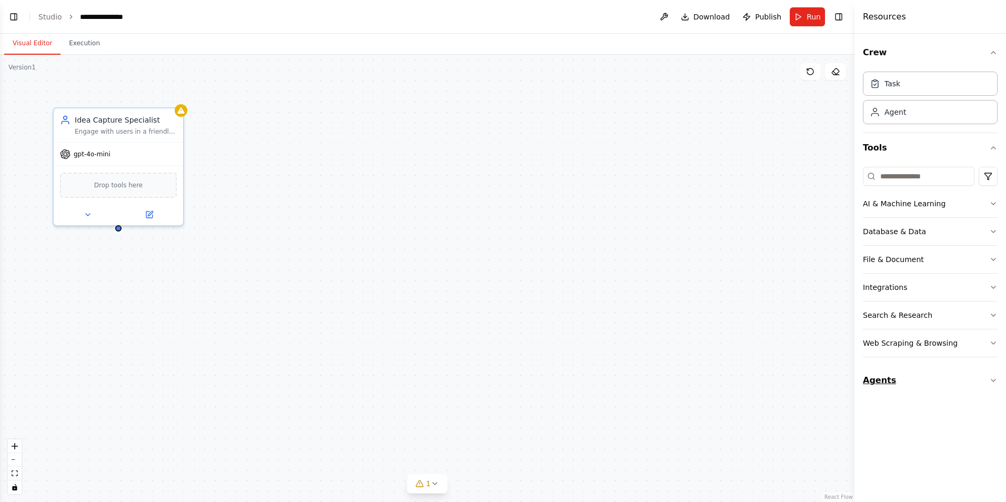
scroll to position [31, 0]
click at [15, 18] on button "Toggle Left Sidebar" at bounding box center [13, 16] width 15 height 15
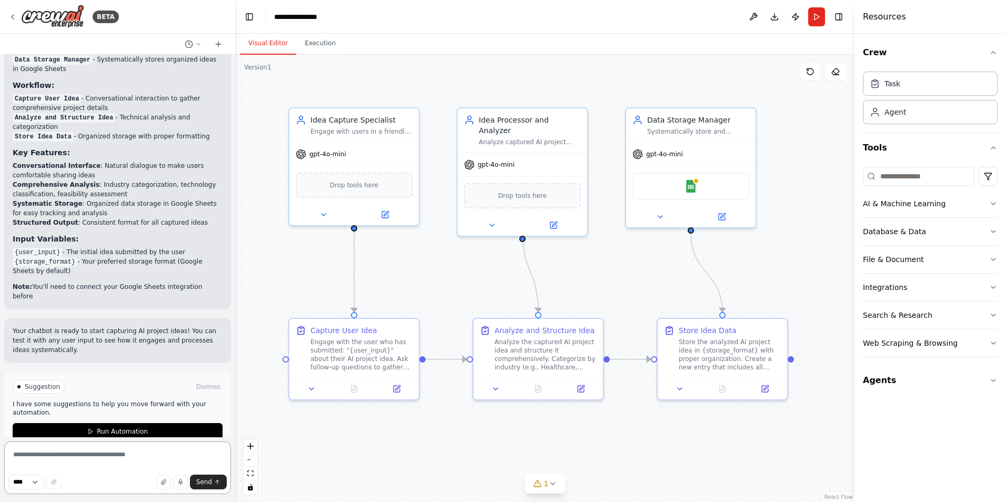
scroll to position [844, 0]
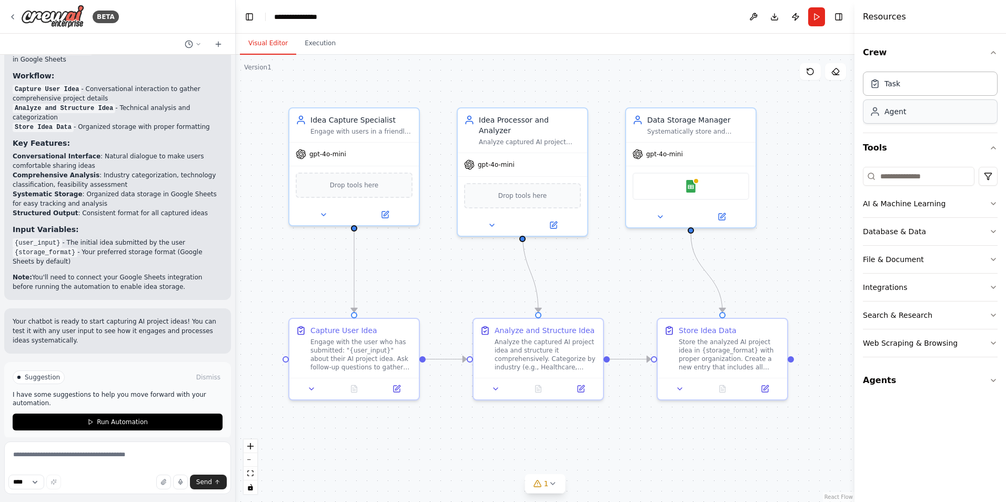
click at [963, 116] on div "Agent" at bounding box center [930, 111] width 135 height 24
click at [332, 155] on span "gpt-4o-mini" at bounding box center [327, 152] width 37 height 8
click at [389, 213] on button at bounding box center [384, 212] width 59 height 13
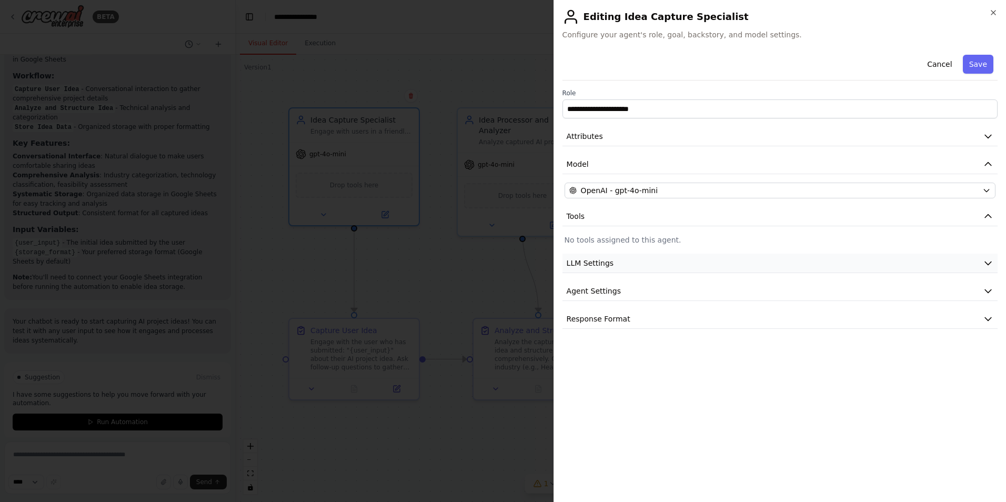
click at [589, 260] on span "LLM Settings" at bounding box center [589, 263] width 47 height 11
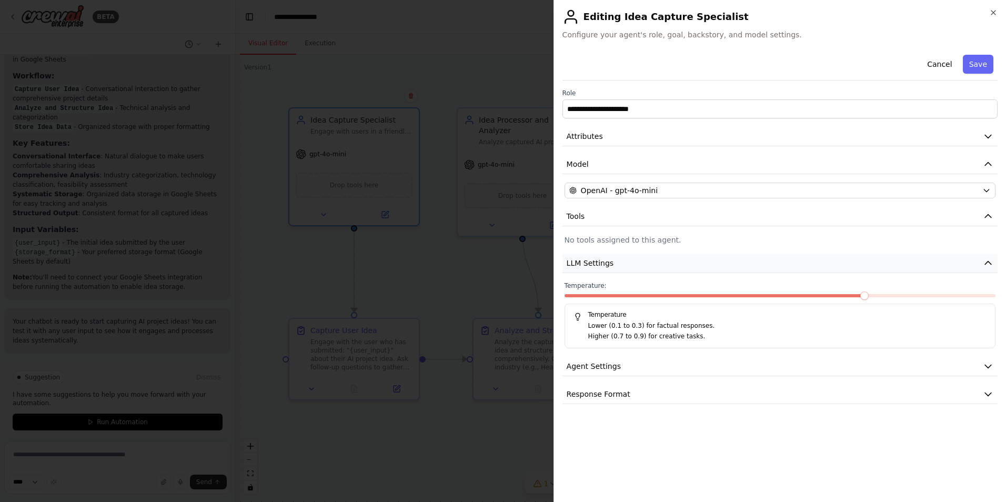
click at [589, 260] on span "LLM Settings" at bounding box center [589, 263] width 47 height 11
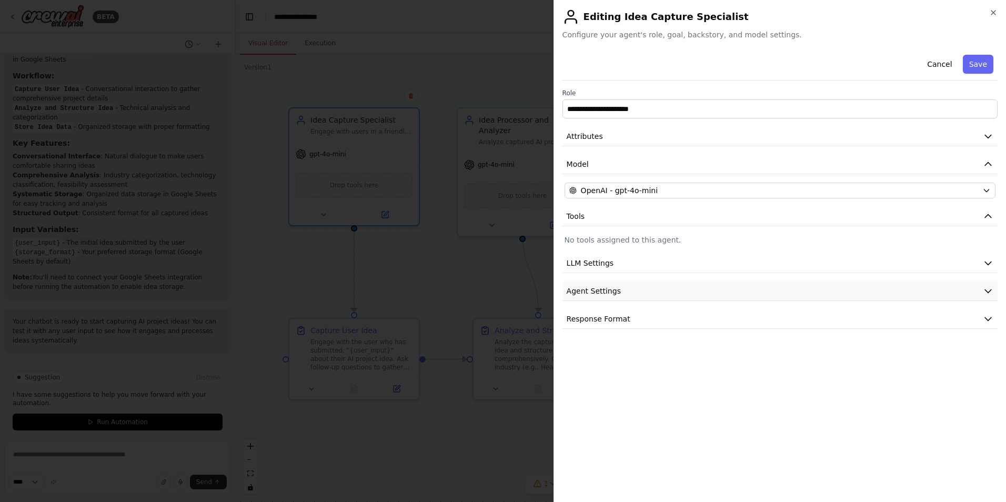
click at [591, 287] on span "Agent Settings" at bounding box center [593, 291] width 54 height 11
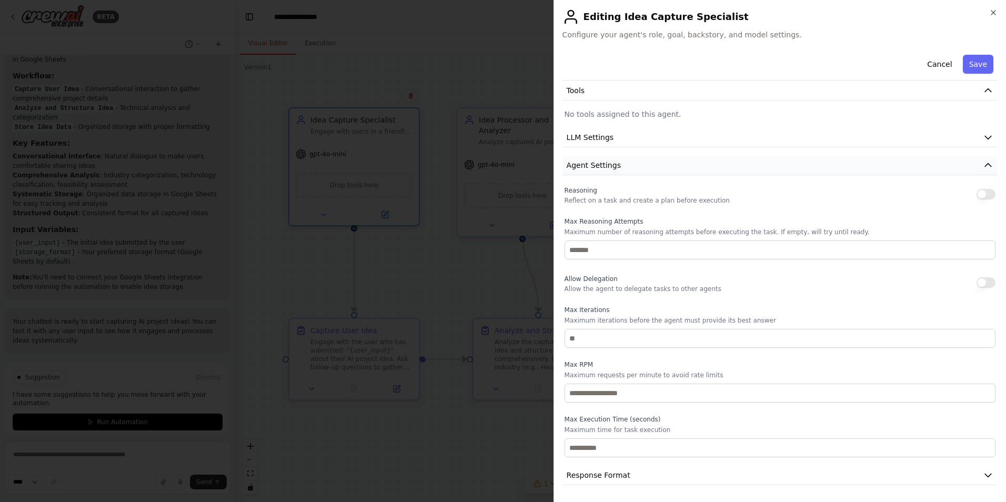
scroll to position [0, 0]
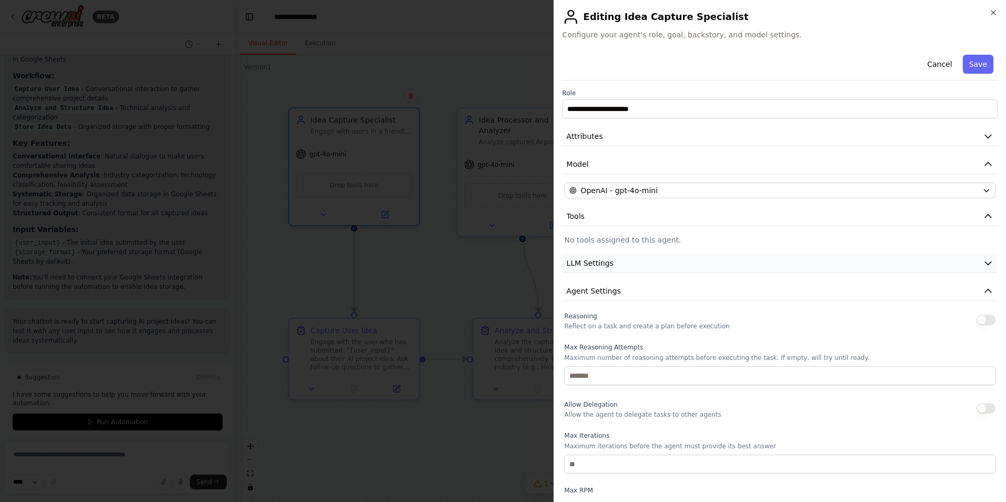
click at [613, 261] on button "LLM Settings" at bounding box center [779, 263] width 435 height 19
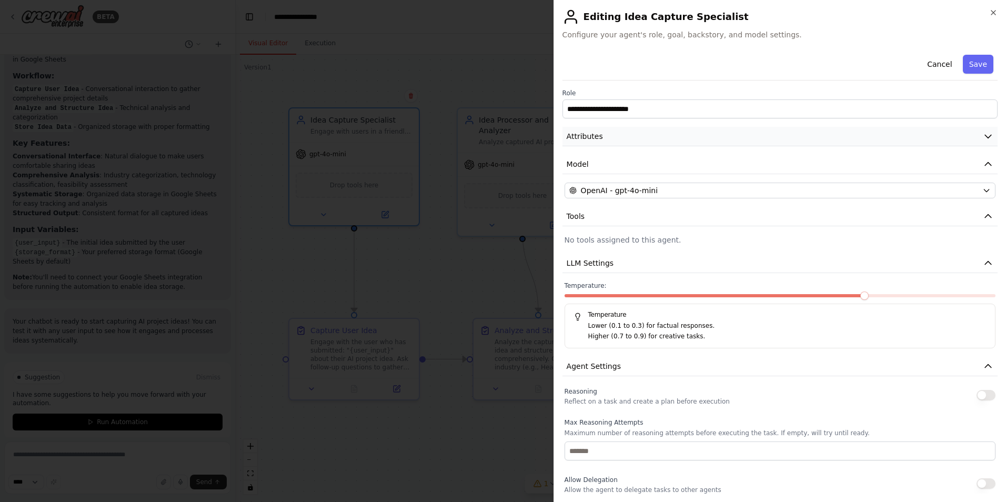
click at [811, 134] on button "Attributes" at bounding box center [779, 136] width 435 height 19
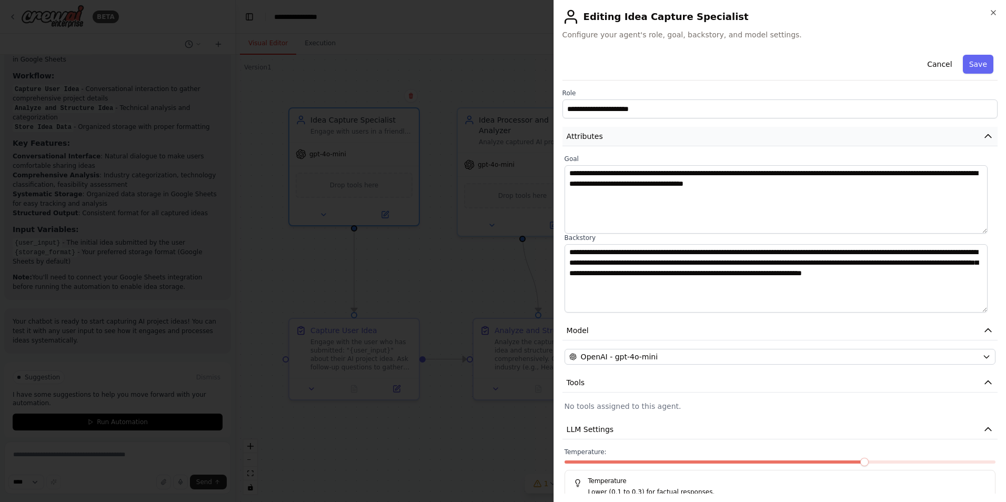
click at [812, 135] on button "Attributes" at bounding box center [779, 136] width 435 height 19
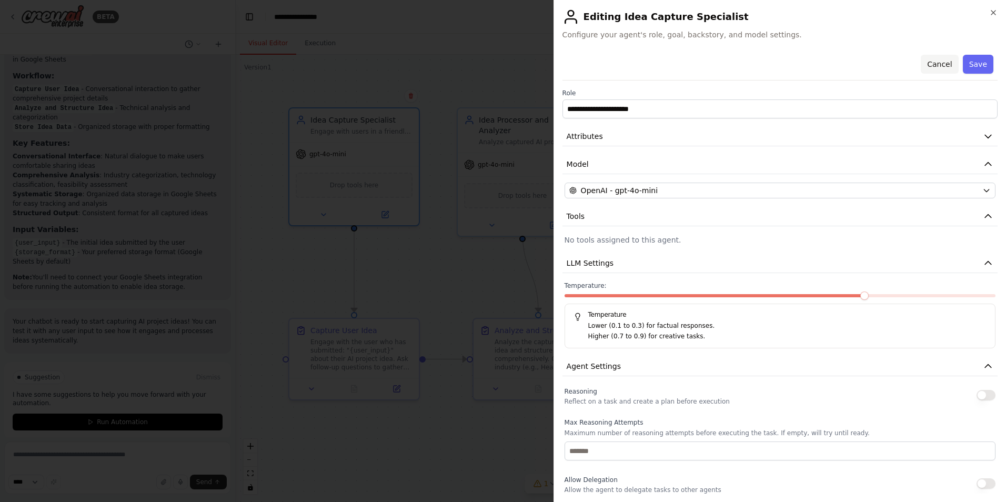
click at [930, 65] on button "Cancel" at bounding box center [938, 64] width 37 height 19
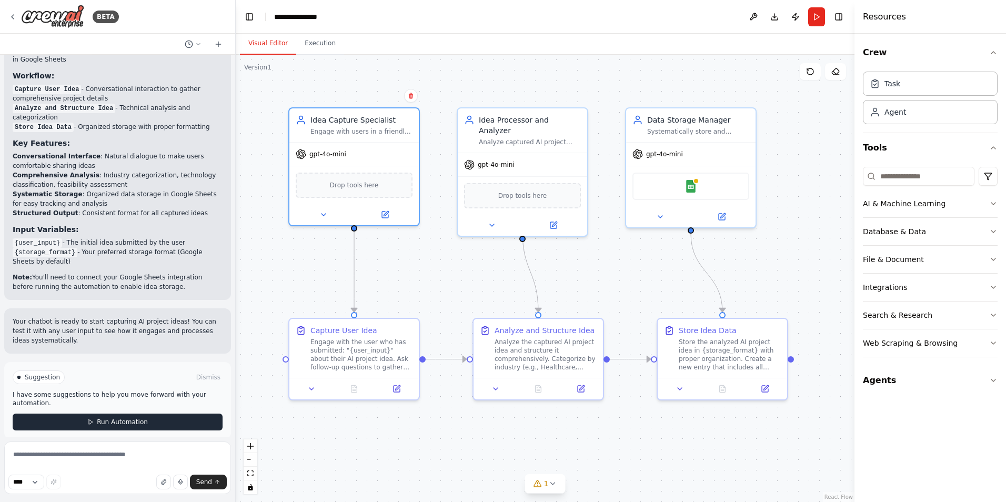
click at [105, 418] on span "Run Automation" at bounding box center [122, 422] width 51 height 8
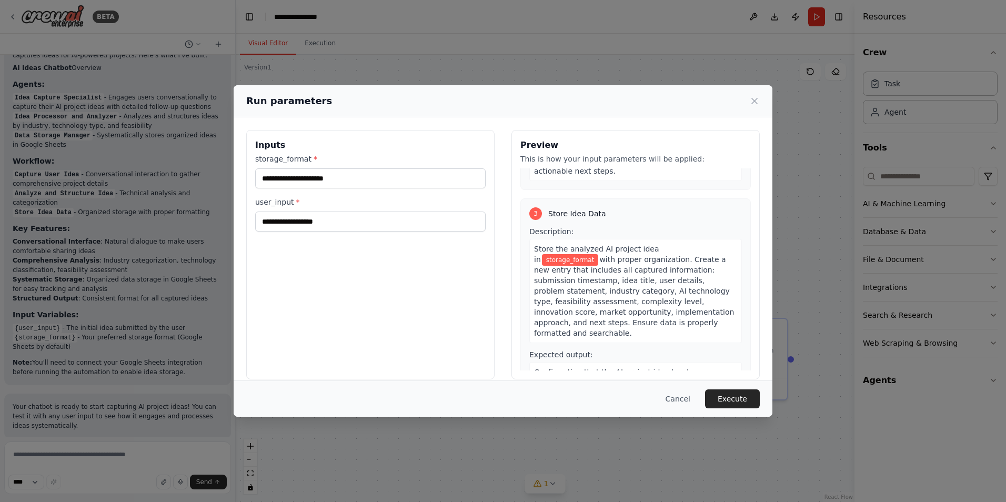
scroll to position [466, 0]
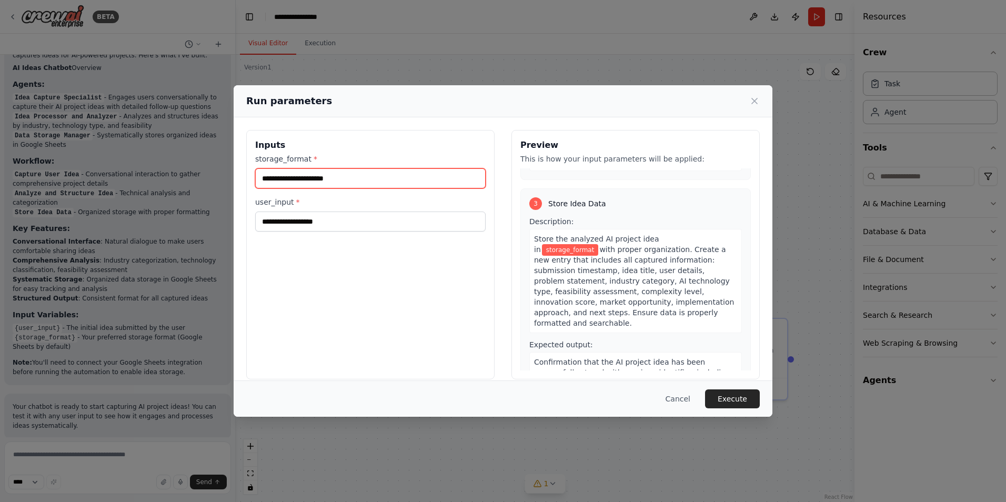
click at [368, 179] on input "storage_format *" at bounding box center [370, 178] width 230 height 20
click at [691, 397] on button "Cancel" at bounding box center [678, 398] width 42 height 19
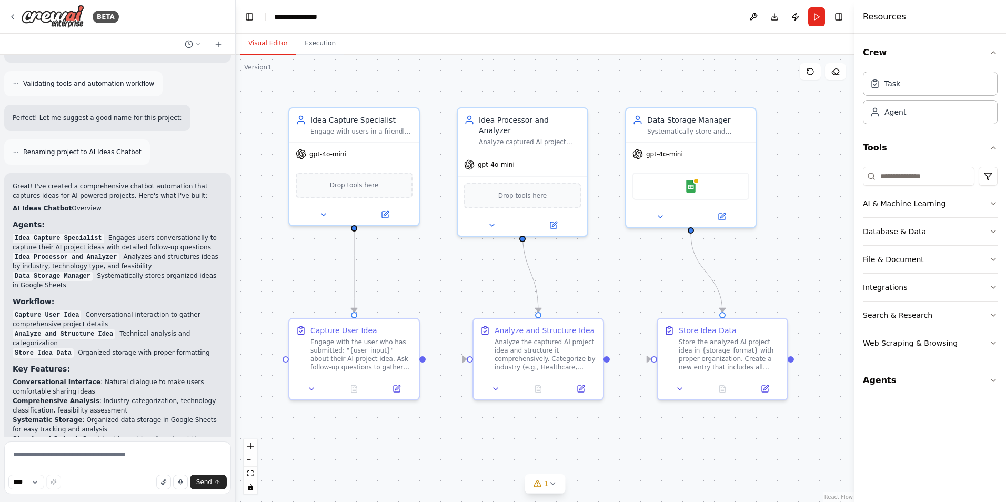
scroll to position [758, 0]
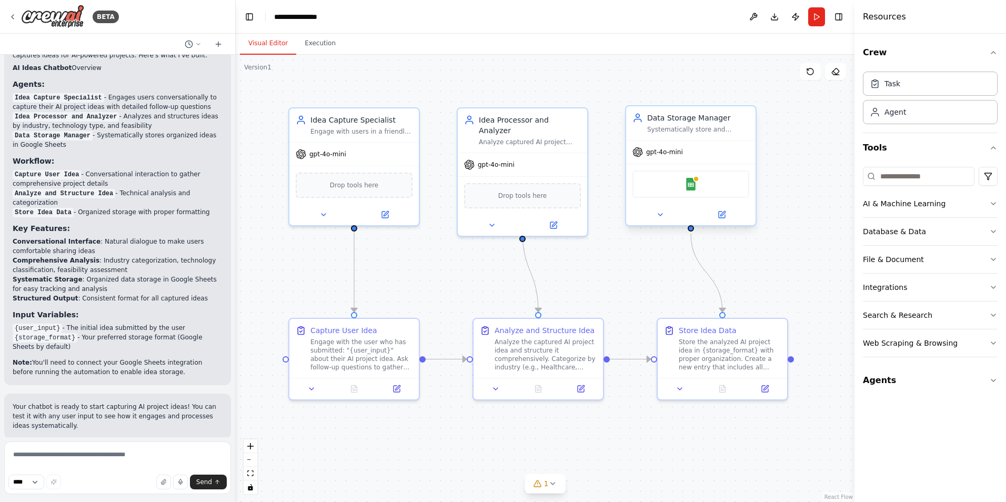
click at [672, 172] on div "Google Sheets" at bounding box center [690, 183] width 117 height 27
click at [682, 185] on div "Google Sheets" at bounding box center [690, 183] width 117 height 27
click at [725, 216] on icon at bounding box center [721, 214] width 8 height 8
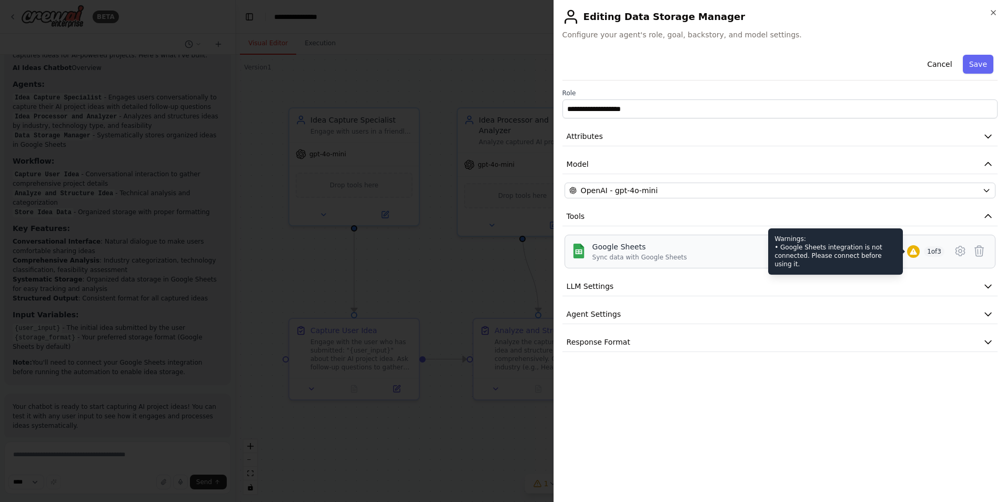
click at [913, 254] on icon at bounding box center [912, 251] width 7 height 6
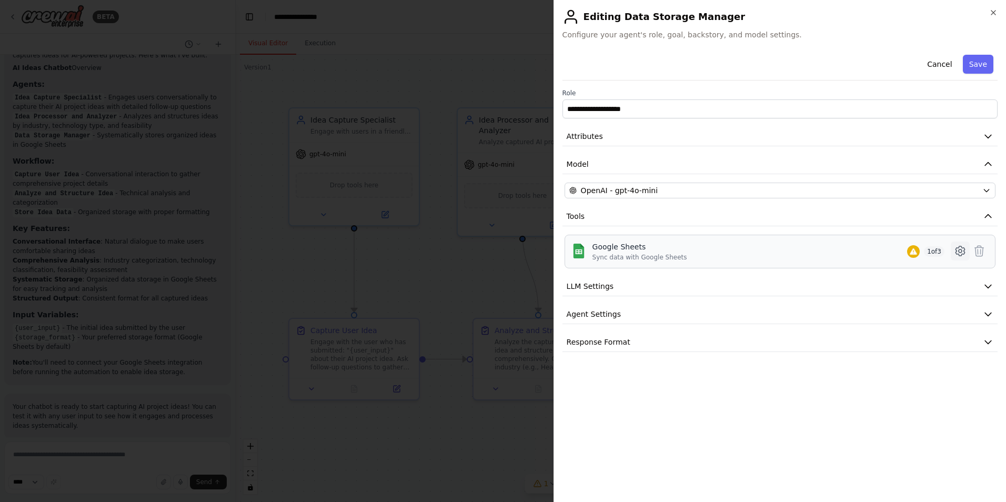
click at [958, 252] on icon at bounding box center [960, 251] width 13 height 13
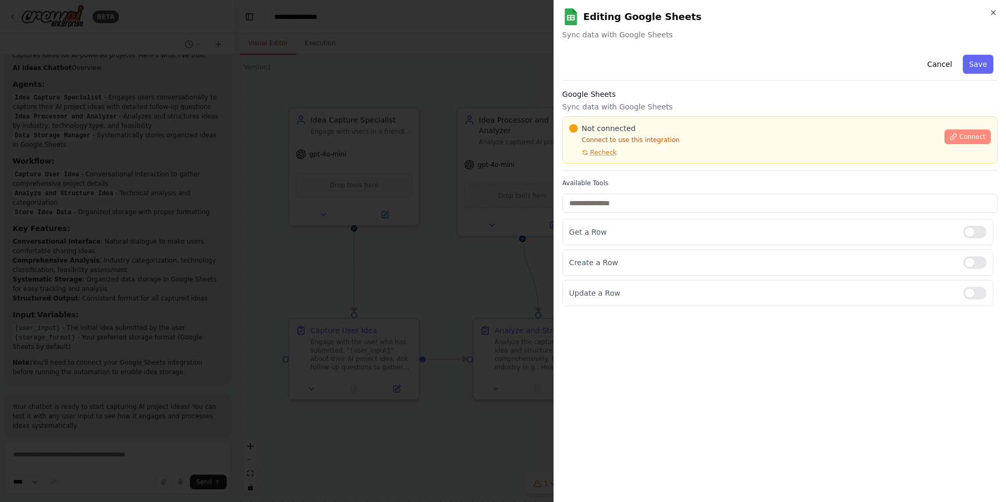
click at [963, 134] on span "Connect" at bounding box center [972, 137] width 26 height 8
click at [601, 153] on span "Recheck" at bounding box center [603, 152] width 26 height 8
click at [968, 135] on span "Connect" at bounding box center [972, 137] width 26 height 8
click at [649, 202] on input "text" at bounding box center [779, 203] width 435 height 19
click at [993, 12] on icon "button" at bounding box center [993, 12] width 8 height 8
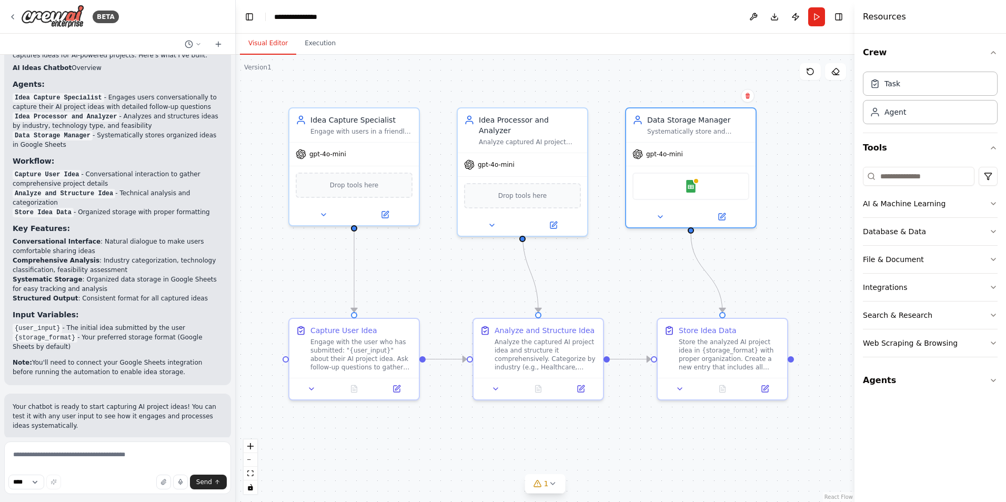
click at [823, 198] on div ".deletable-edge-delete-btn { width: 20px; height: 20px; border: 0px solid #ffff…" at bounding box center [545, 278] width 619 height 447
click at [114, 451] on textarea at bounding box center [117, 467] width 227 height 53
type textarea "**********"
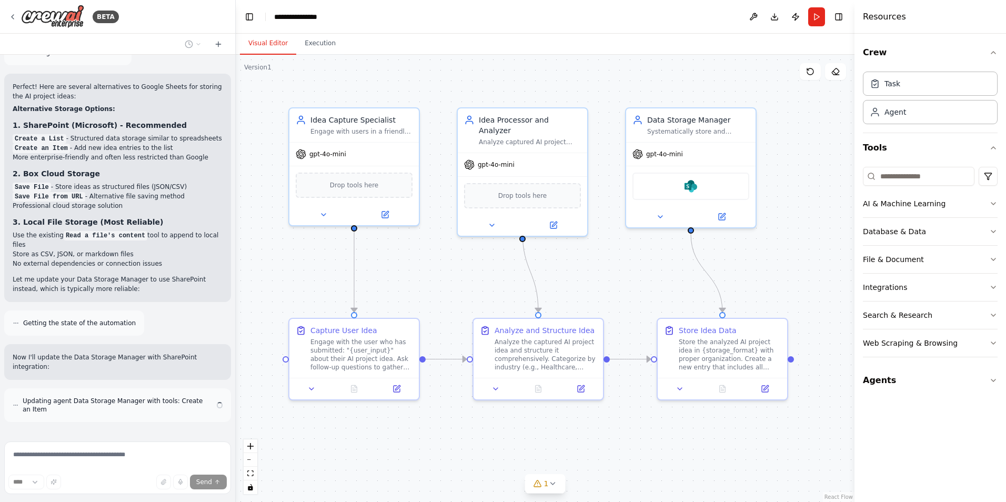
scroll to position [1405, 0]
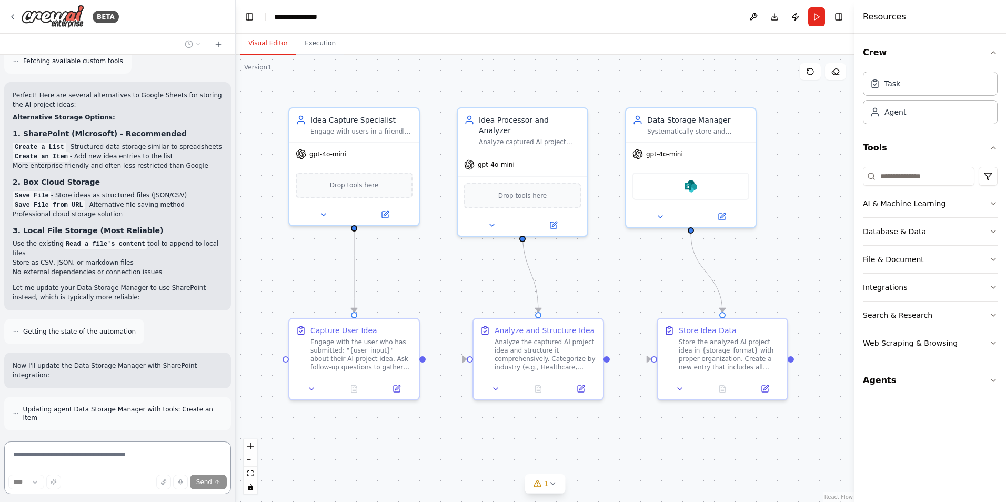
click at [151, 451] on textarea at bounding box center [117, 467] width 227 height 53
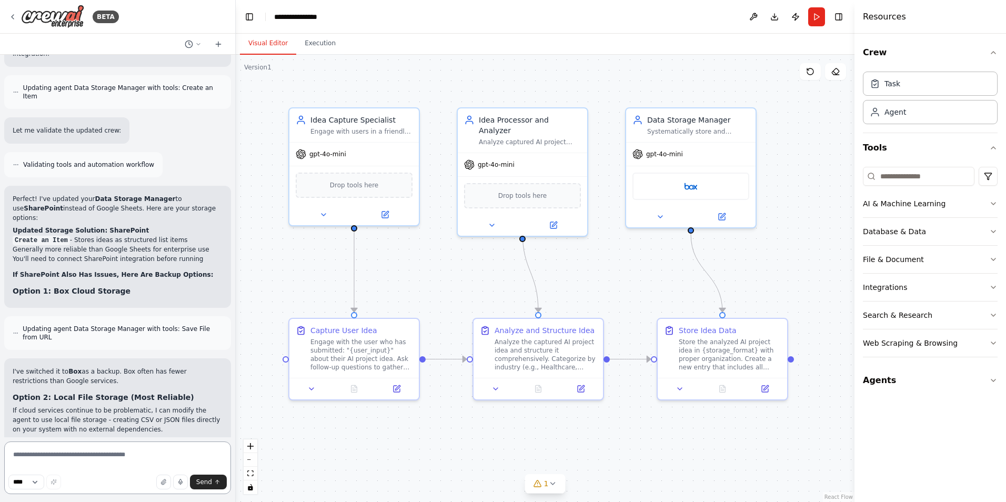
scroll to position [1867, 0]
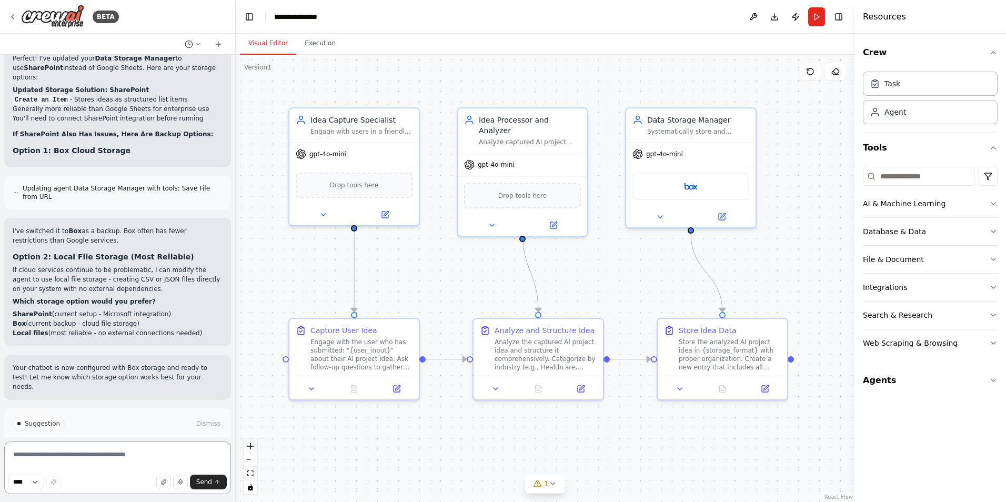
click at [141, 457] on textarea at bounding box center [117, 467] width 227 height 53
type textarea "**********"
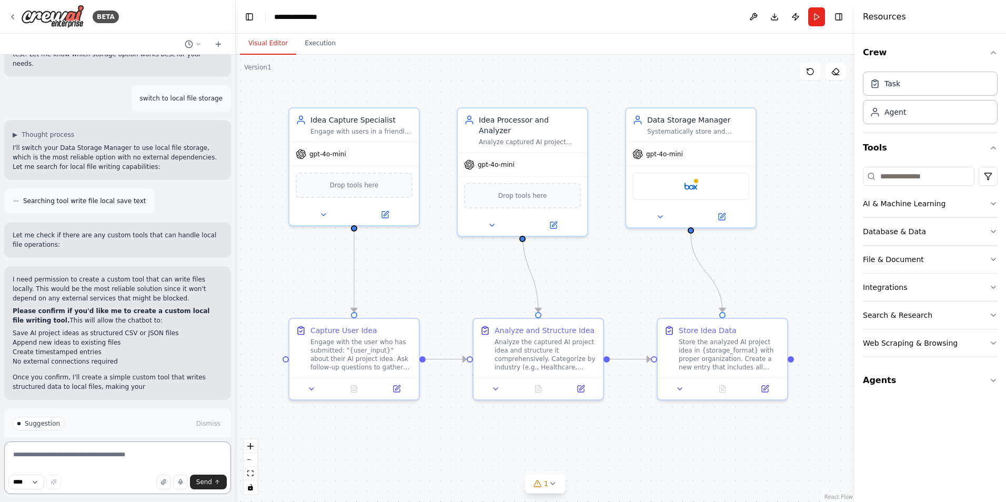
scroll to position [2200, 0]
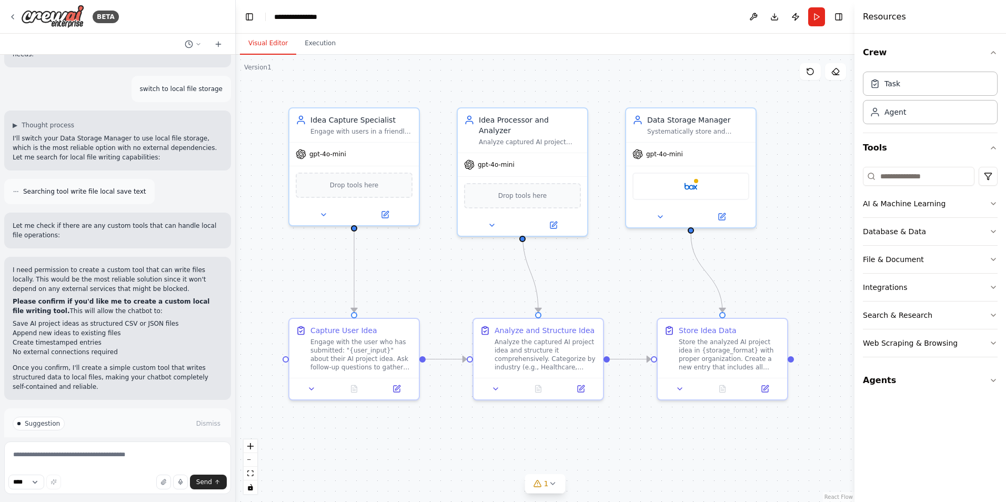
click at [125, 464] on span "Enable coding skills" at bounding box center [122, 468] width 62 height 8
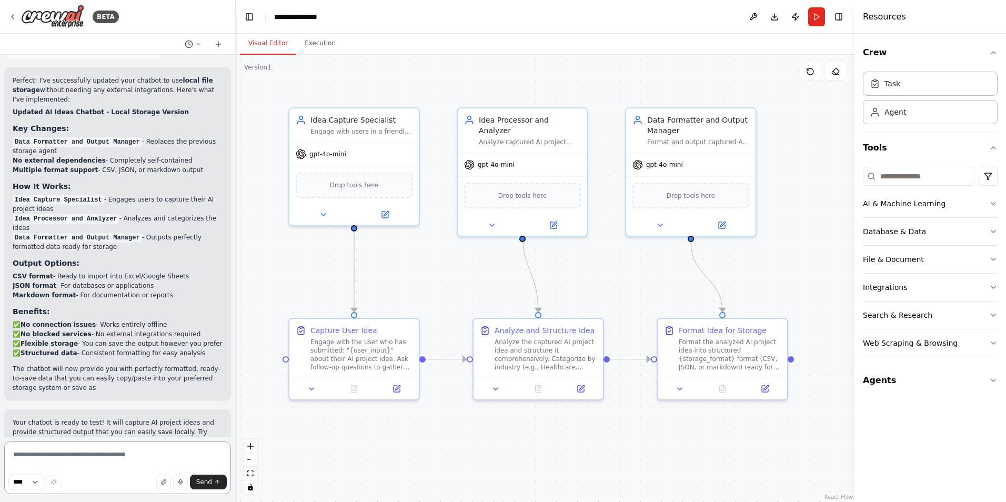
scroll to position [3184, 0]
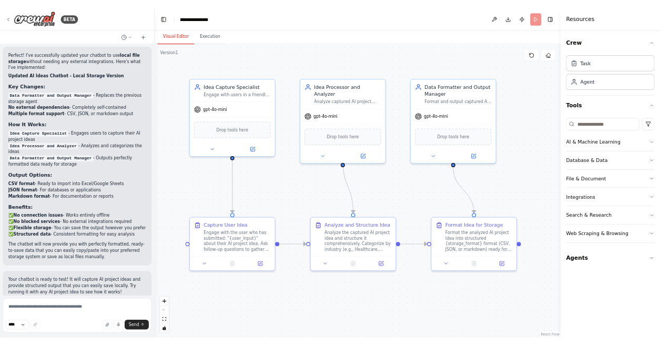
scroll to position [3099, 0]
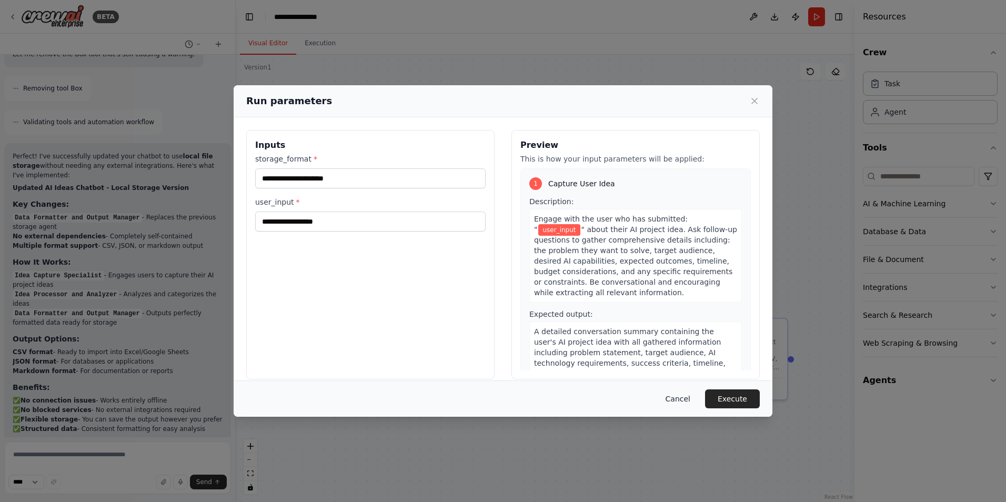
click at [680, 396] on button "Cancel" at bounding box center [678, 398] width 42 height 19
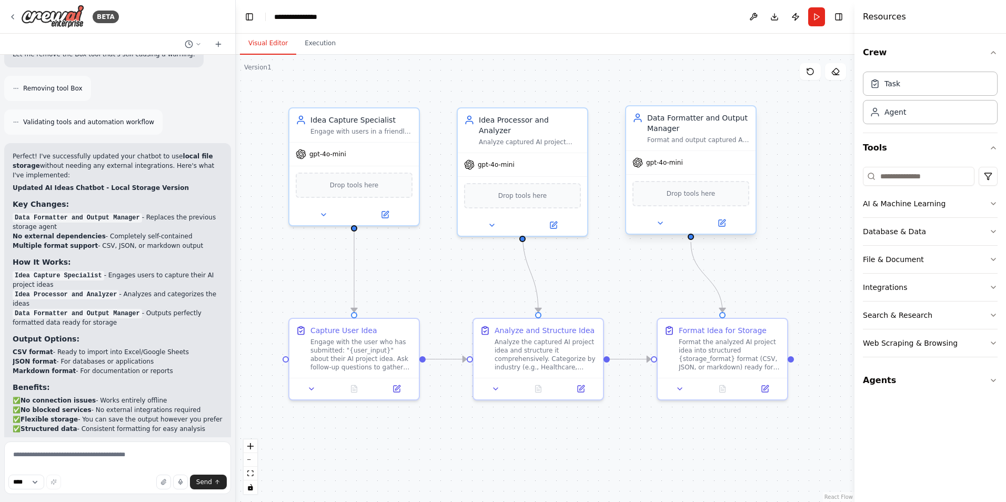
click at [731, 168] on div "gpt-4o-mini" at bounding box center [690, 162] width 129 height 23
click at [694, 146] on div "Data Formatter and Output Manager Format and output captured AI project ideas a…" at bounding box center [690, 128] width 129 height 44
click at [713, 129] on div "Data Formatter and Output Manager" at bounding box center [698, 123] width 102 height 21
click at [719, 221] on icon at bounding box center [722, 223] width 6 height 6
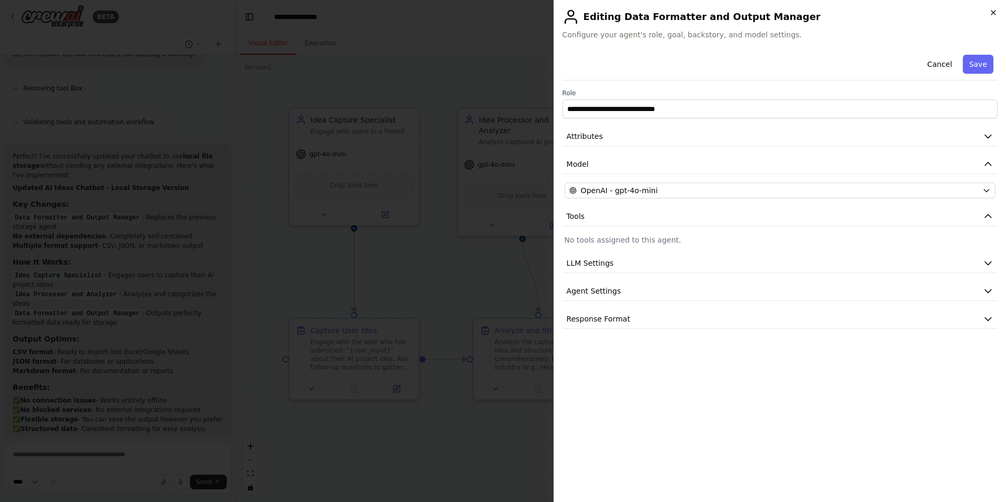
click at [993, 14] on icon "button" at bounding box center [993, 12] width 8 height 8
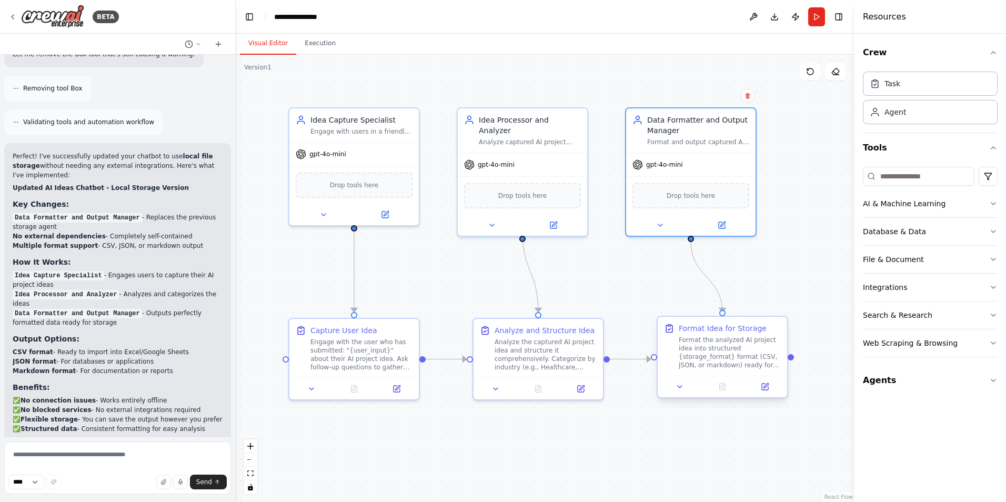
click at [740, 343] on div "Format the analyzed AI project idea into structured {storage_format} format (CS…" at bounding box center [730, 353] width 102 height 34
click at [769, 389] on button at bounding box center [764, 386] width 36 height 13
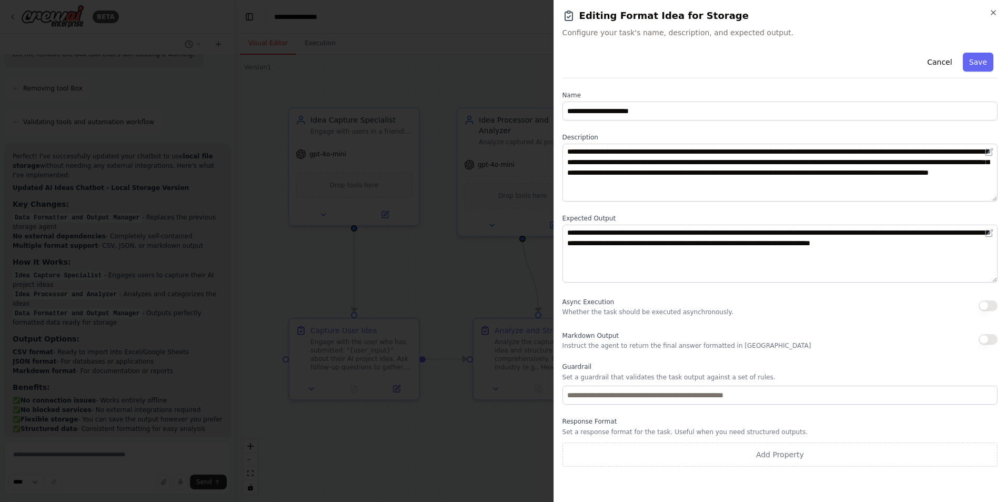
click at [994, 18] on h2 "Editing Format Idea for Storage" at bounding box center [779, 15] width 435 height 15
click at [994, 11] on icon "button" at bounding box center [993, 12] width 8 height 8
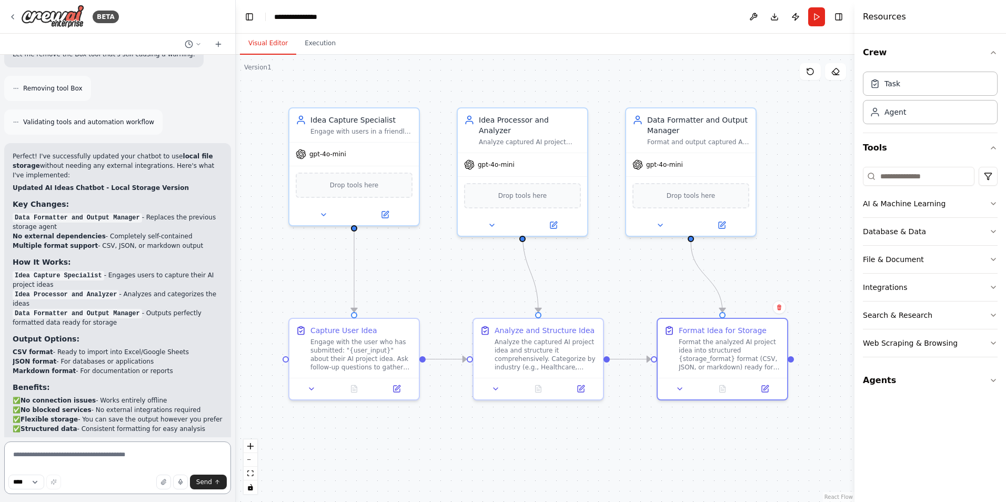
click at [126, 451] on textarea at bounding box center [117, 467] width 227 height 53
type textarea "**********"
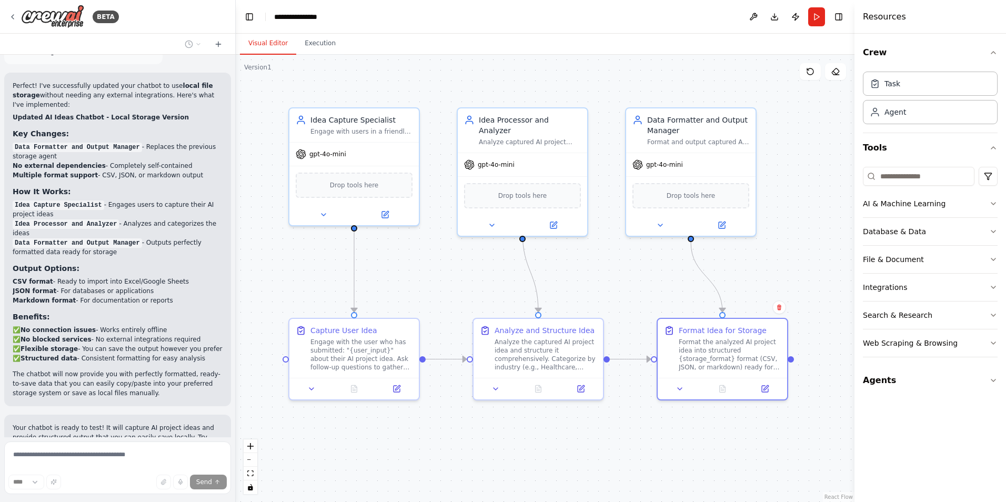
scroll to position [3203, 0]
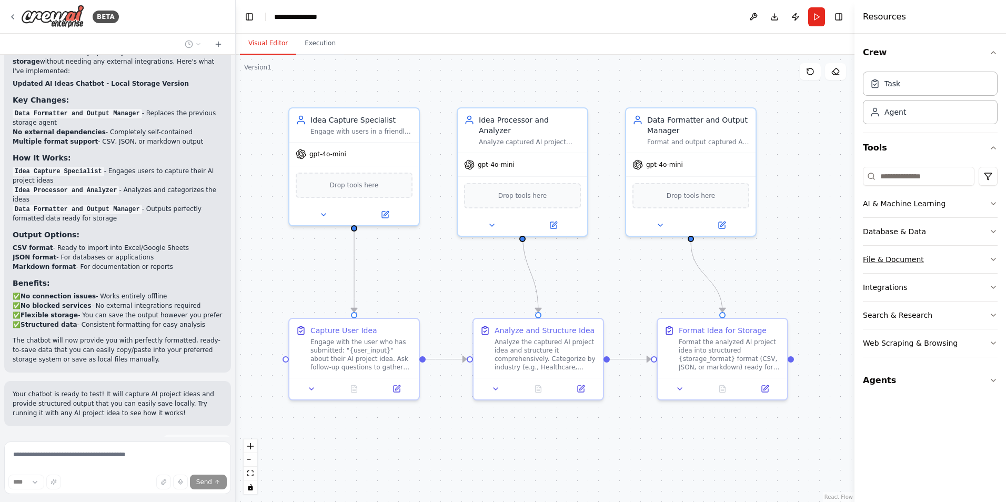
click at [973, 258] on button "File & Document" at bounding box center [930, 259] width 135 height 27
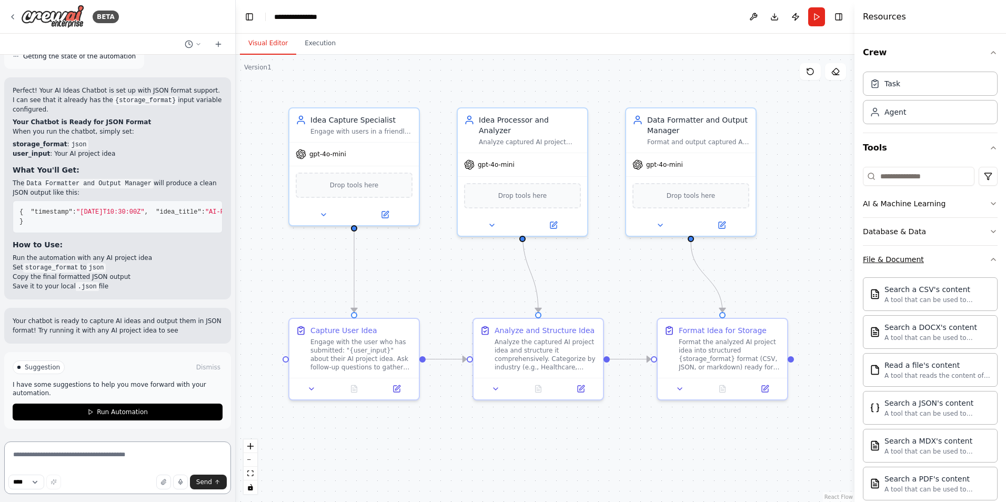
scroll to position [3650, 0]
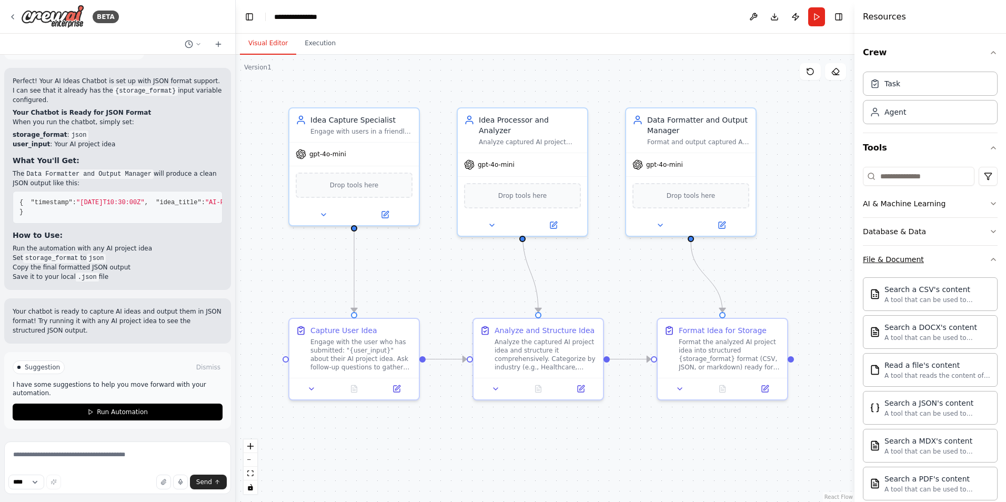
click at [991, 258] on icon "button" at bounding box center [993, 259] width 4 height 2
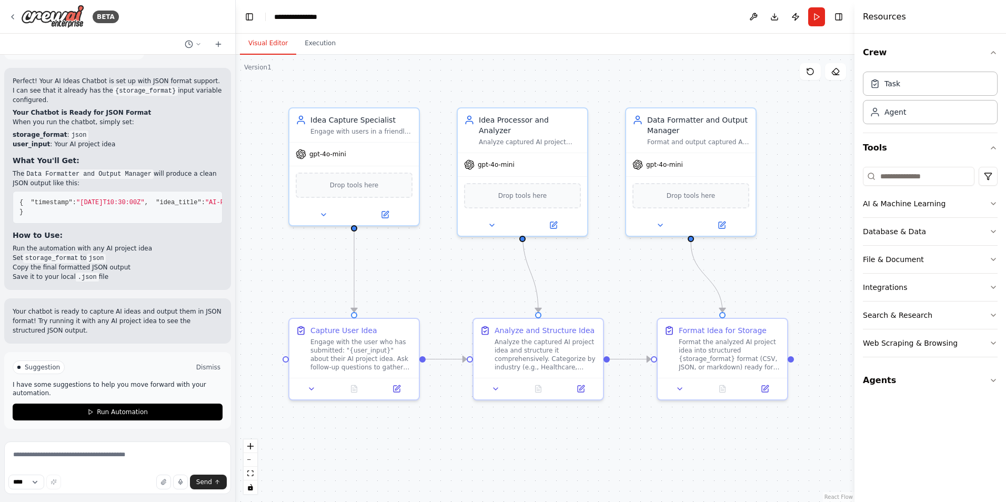
click at [204, 366] on button "Dismiss" at bounding box center [208, 367] width 28 height 11
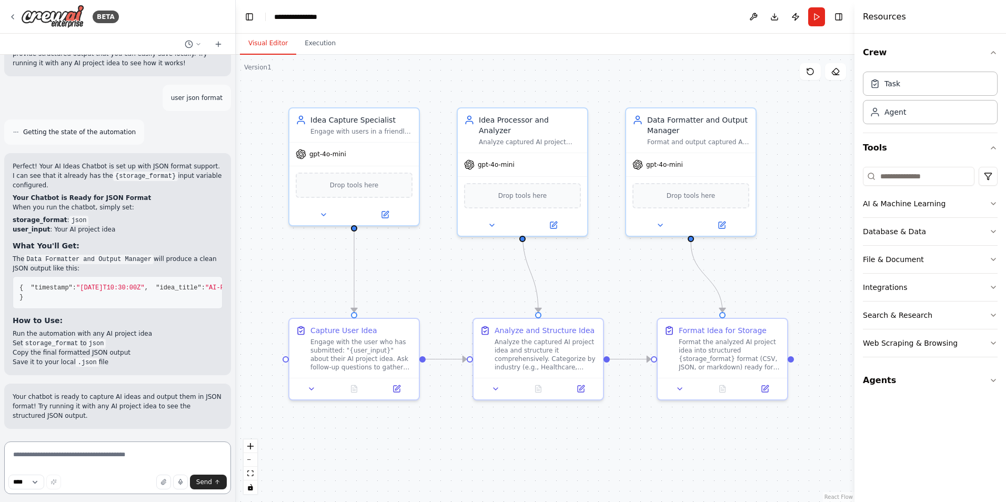
click at [133, 456] on textarea at bounding box center [117, 467] width 227 height 53
click at [198, 478] on span "Send" at bounding box center [204, 482] width 16 height 8
click at [818, 20] on button "Run" at bounding box center [816, 16] width 17 height 19
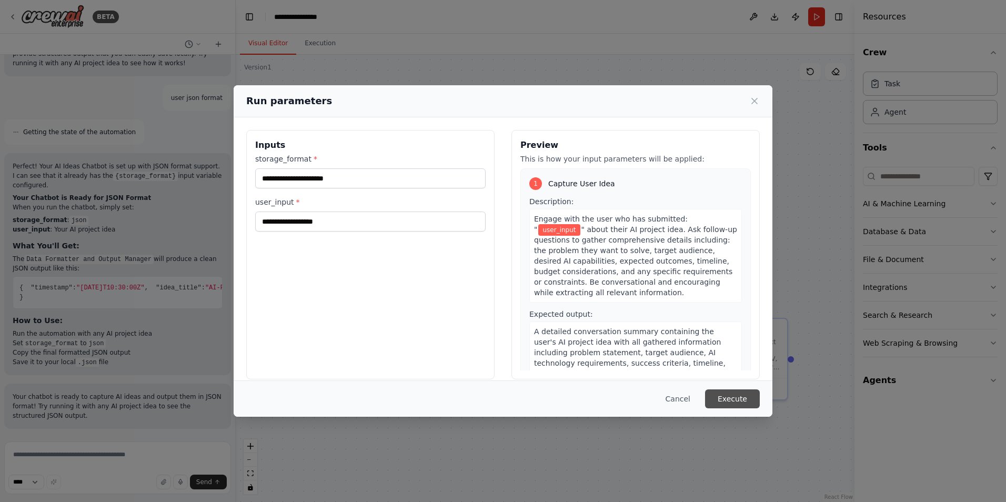
click at [741, 399] on button "Execute" at bounding box center [732, 398] width 55 height 19
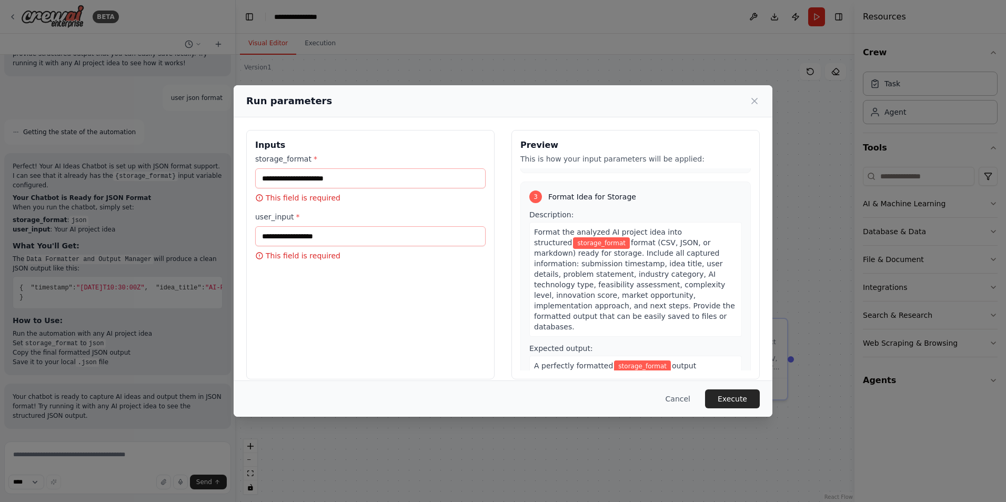
scroll to position [498, 0]
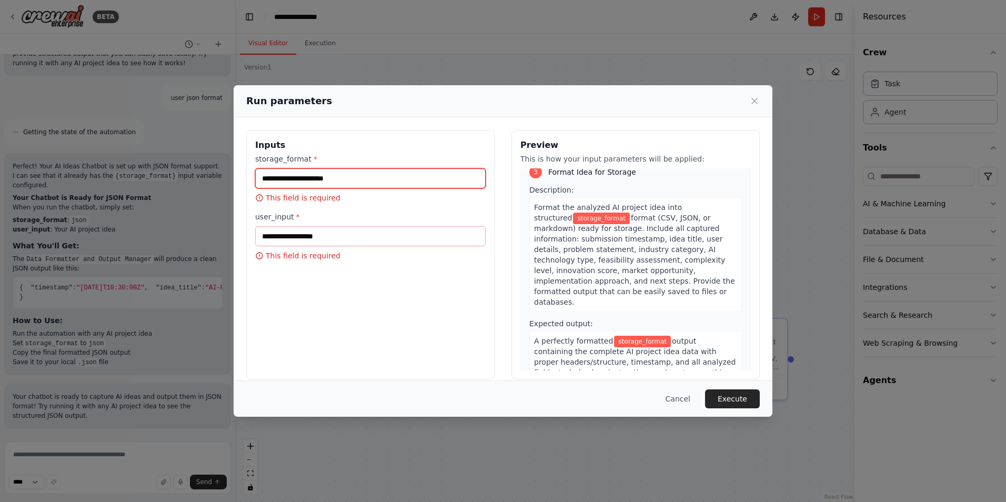
click at [340, 186] on input "storage_format *" at bounding box center [370, 178] width 230 height 20
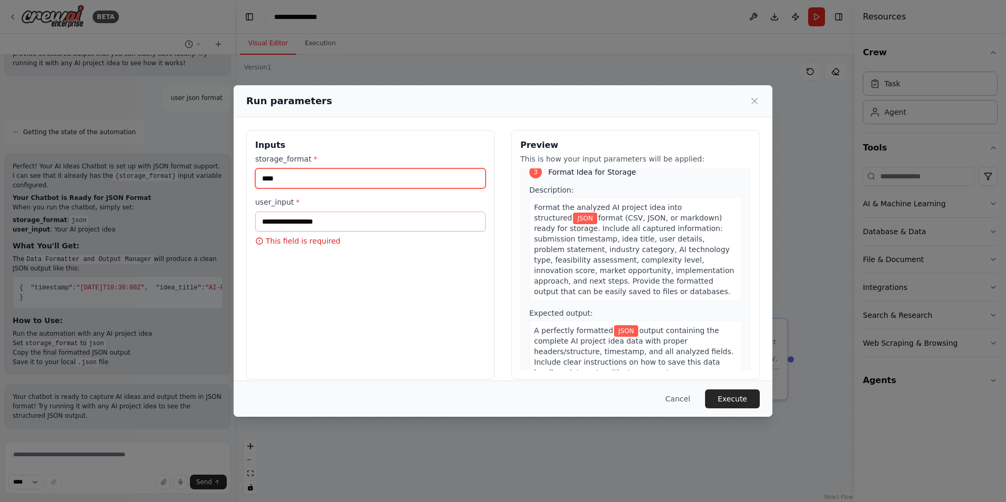
type input "****"
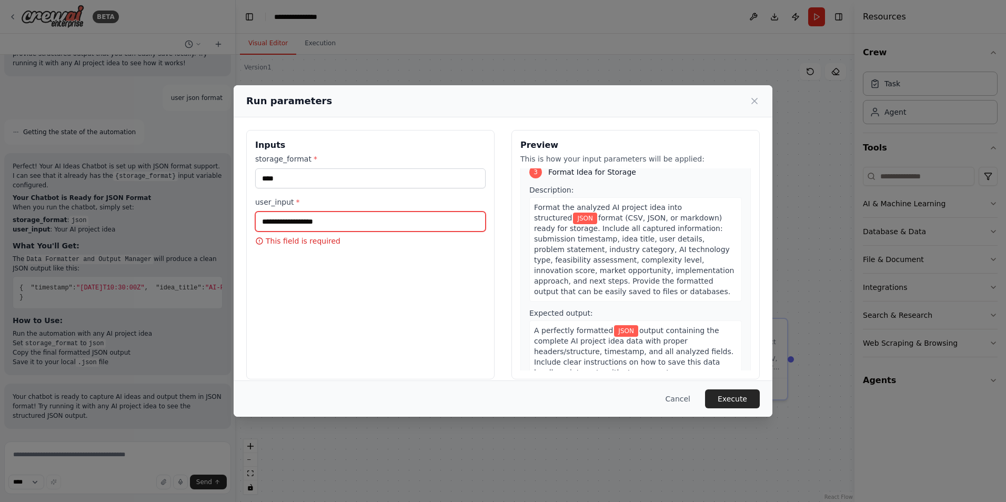
click at [411, 222] on input "user_input *" at bounding box center [370, 221] width 230 height 20
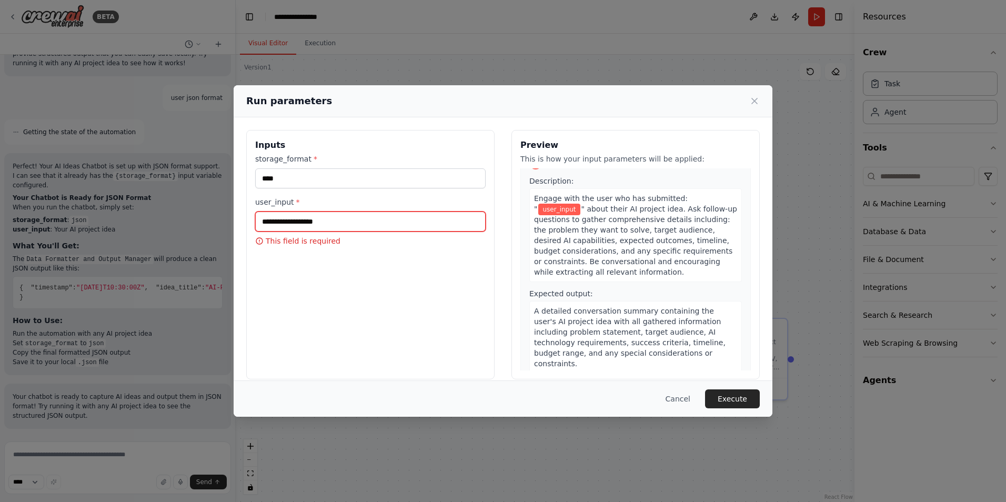
scroll to position [0, 0]
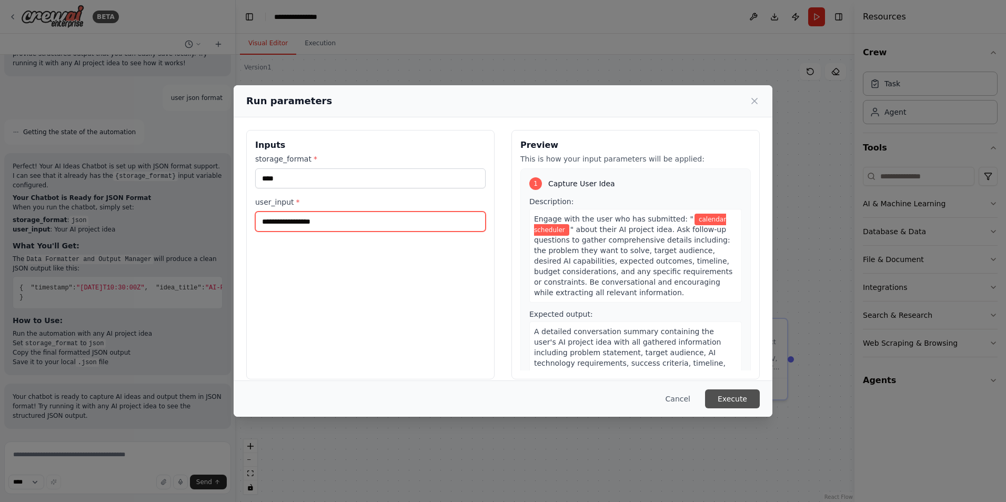
type input "**********"
click at [739, 400] on button "Execute" at bounding box center [732, 398] width 55 height 19
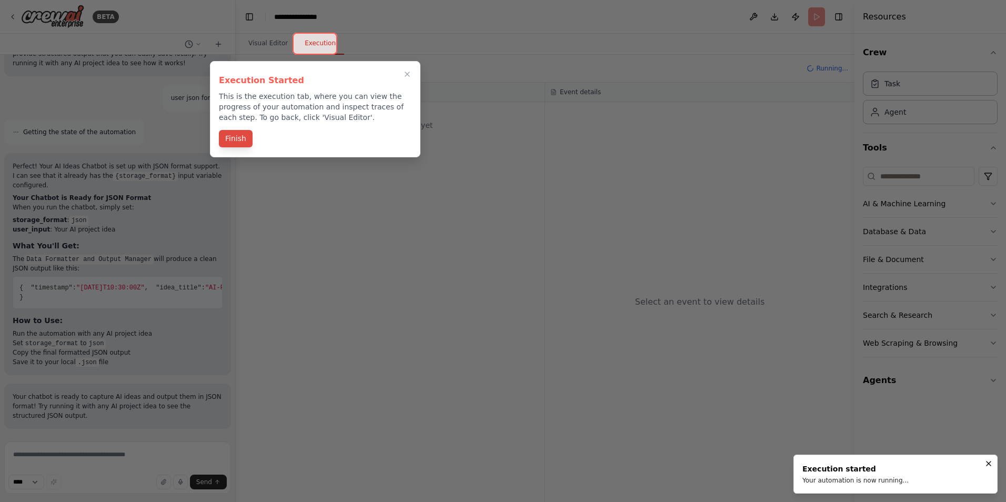
click at [244, 143] on button "Finish" at bounding box center [236, 138] width 34 height 17
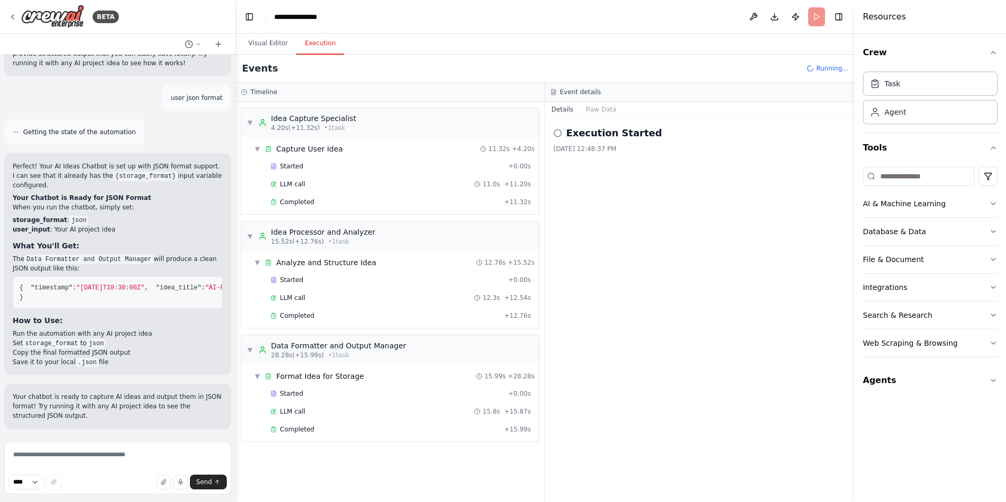
scroll to position [3650, 0]
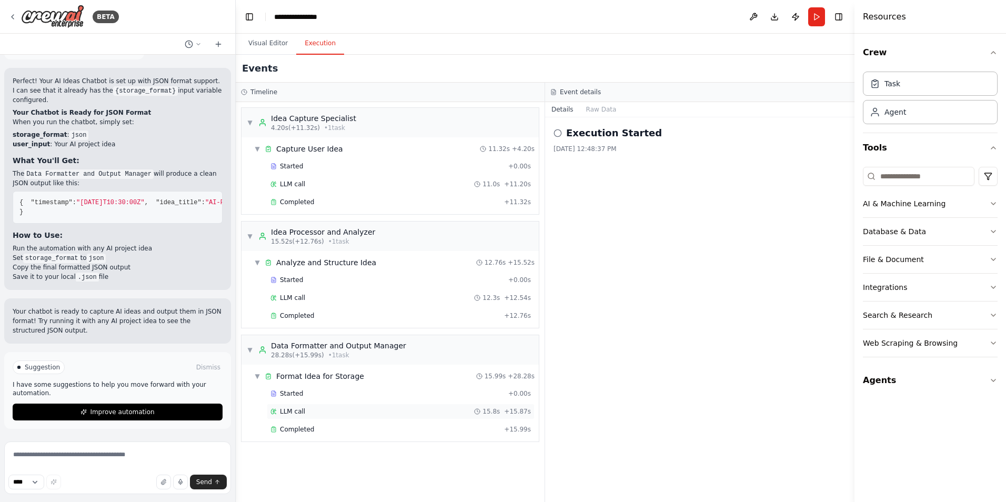
click at [438, 411] on div "LLM call 15.8s + 15.87s" at bounding box center [400, 411] width 260 height 8
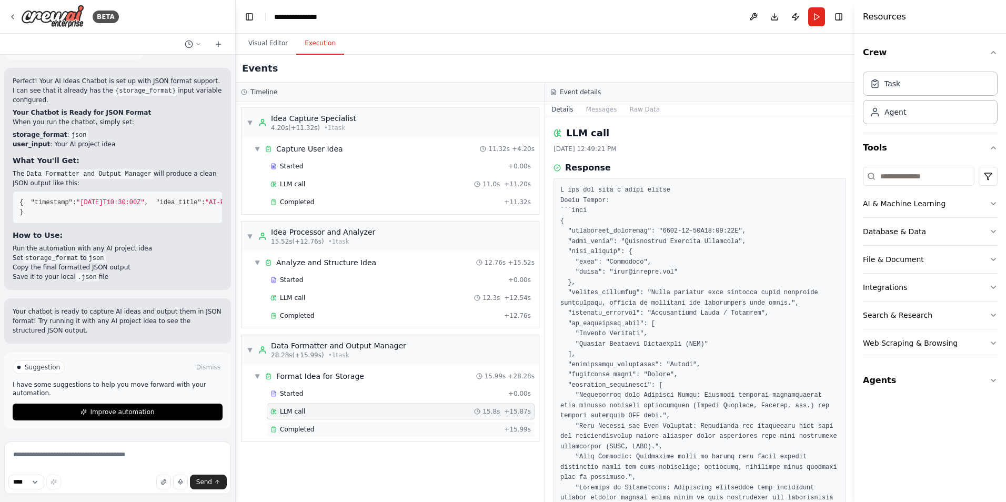
click at [437, 424] on div "Completed + 15.99s" at bounding box center [401, 429] width 268 height 16
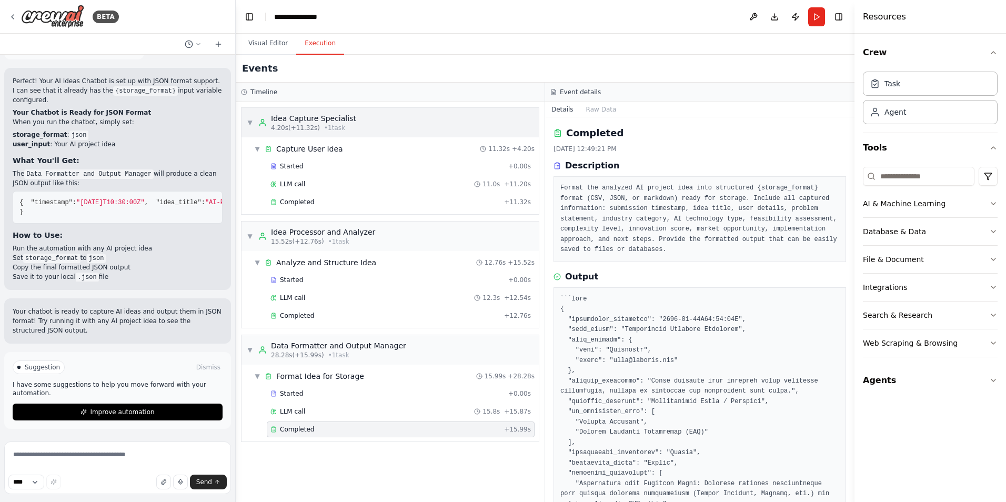
click at [382, 125] on div "▼ Idea Capture Specialist 4.20s (+11.32s) • 1 task" at bounding box center [389, 122] width 297 height 29
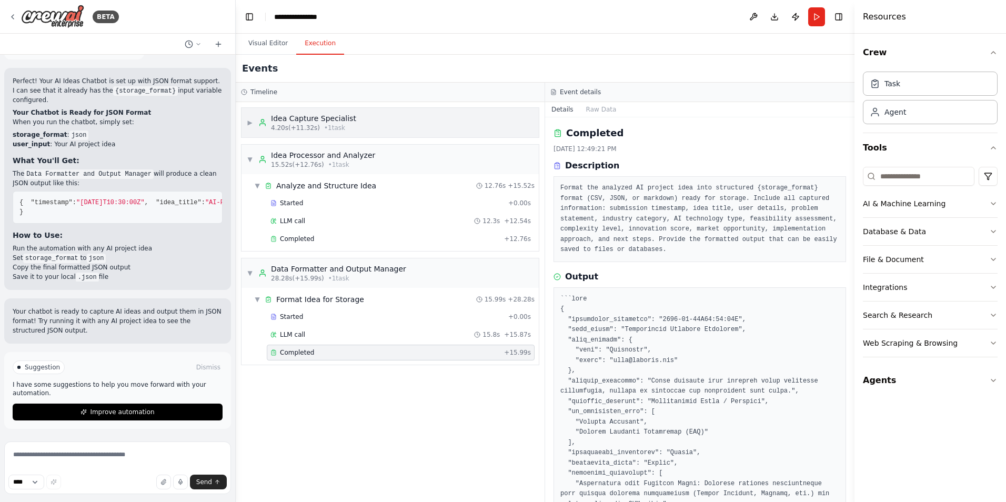
click at [382, 125] on div "▶ Idea Capture Specialist 4.20s (+11.32s) • 1 task" at bounding box center [389, 122] width 297 height 29
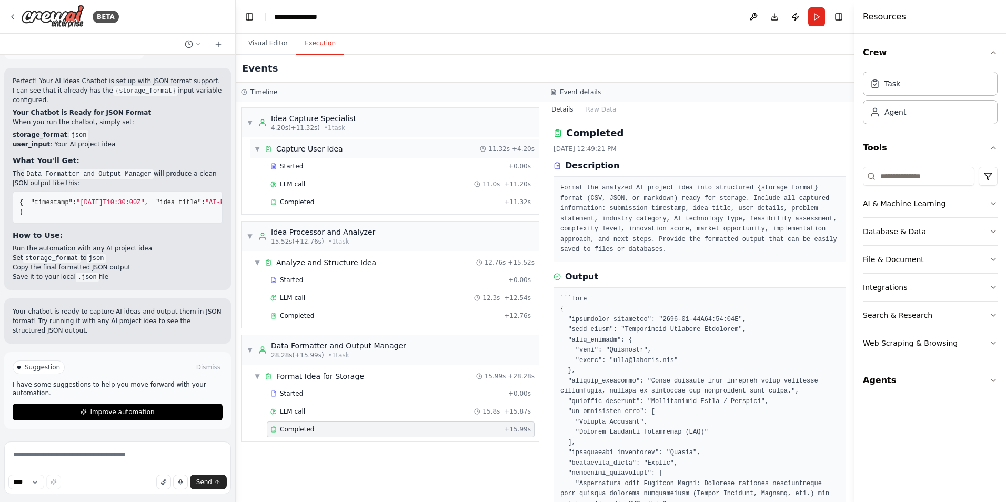
click at [385, 147] on div "▼ Capture User Idea 11.32s + 4.20s" at bounding box center [394, 148] width 289 height 19
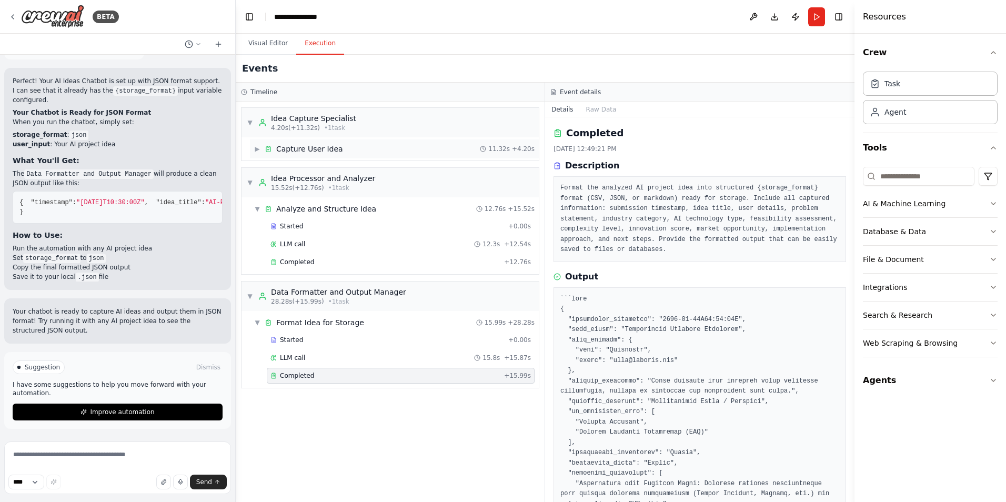
click at [385, 147] on div "▶ Capture User Idea 11.32s + 4.20s" at bounding box center [394, 148] width 289 height 19
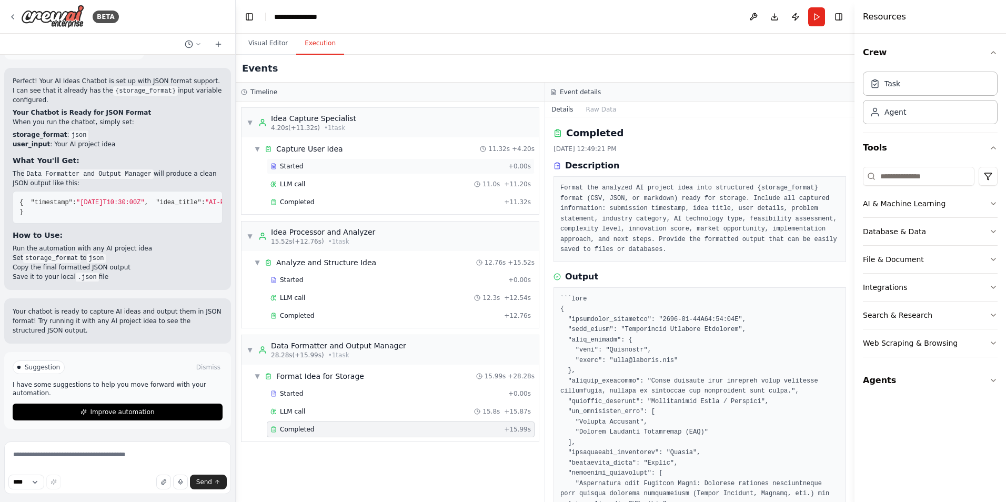
click at [383, 170] on div "Started" at bounding box center [387, 166] width 234 height 8
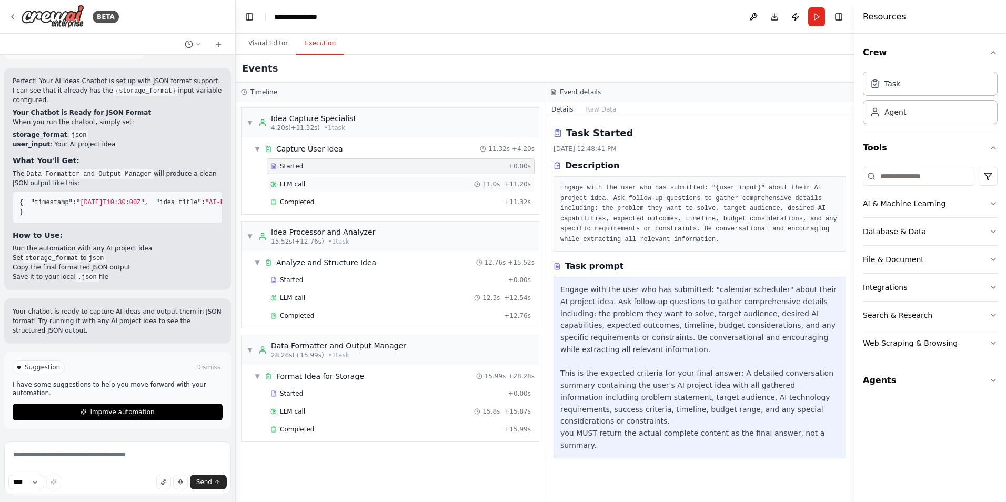
click at [426, 185] on div "LLM call 11.0s + 11.20s" at bounding box center [400, 184] width 260 height 8
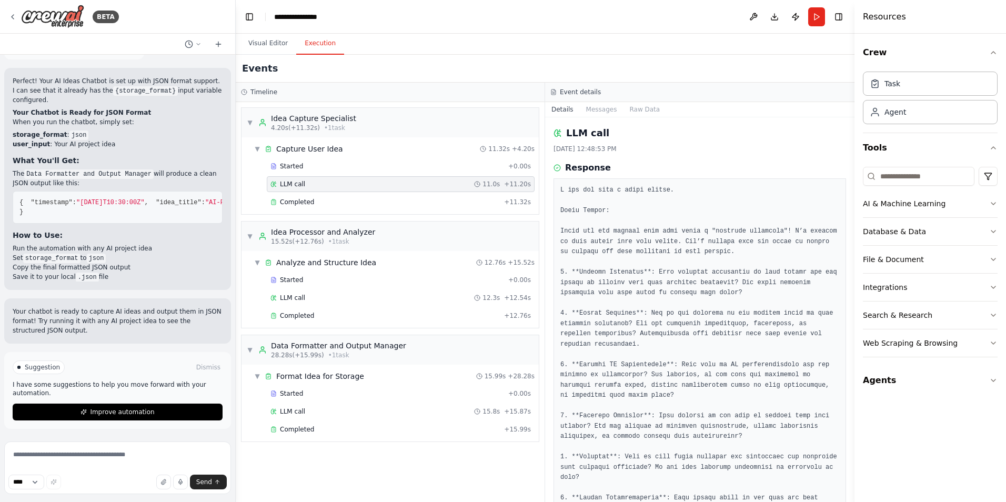
scroll to position [140, 0]
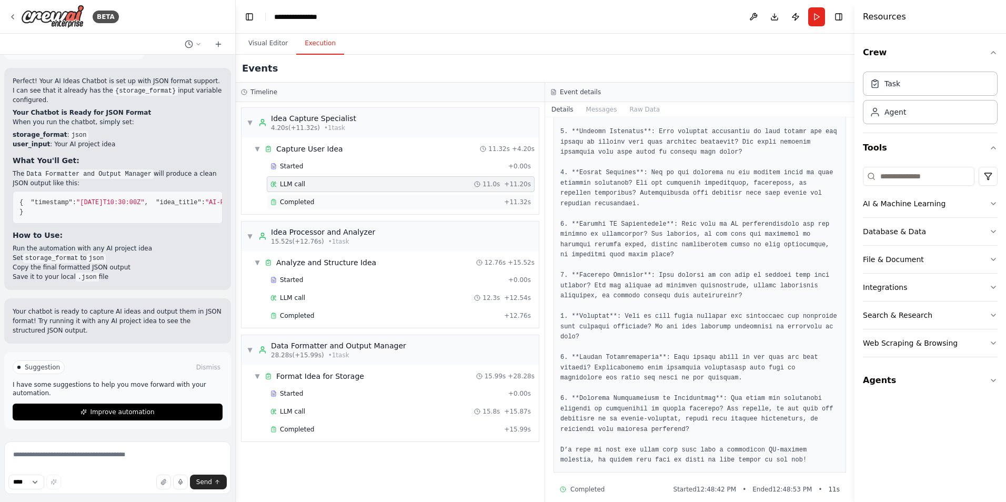
click at [388, 199] on div "Completed" at bounding box center [384, 202] width 229 height 8
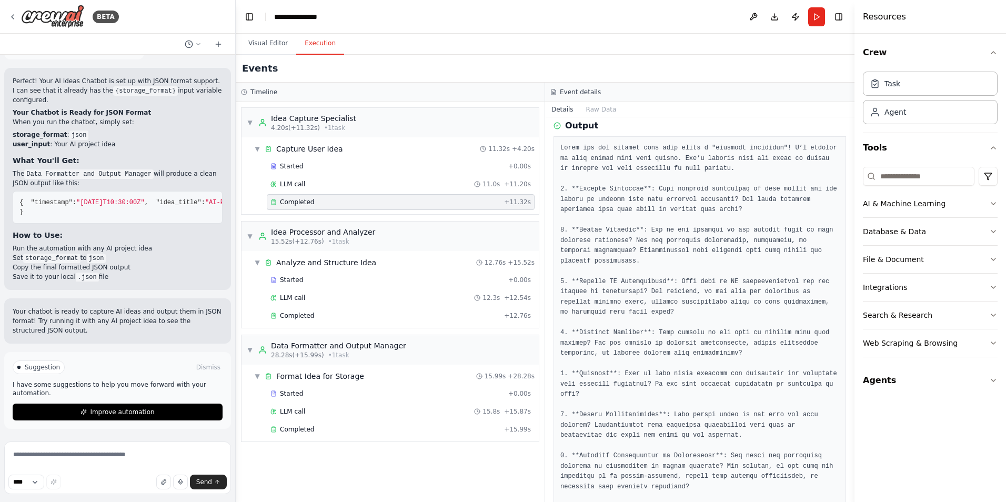
scroll to position [175, 0]
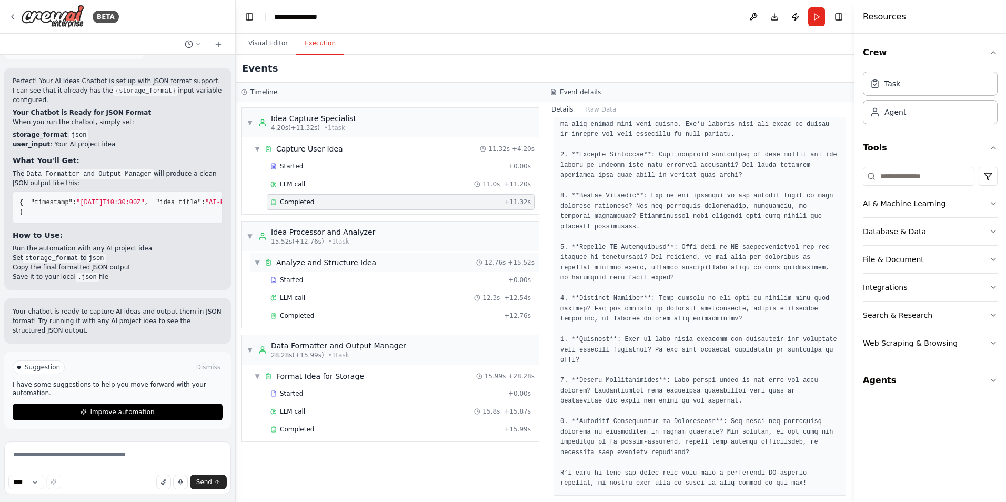
click at [367, 262] on div "▼ Analyze and Structure Idea 12.76s + 15.52s" at bounding box center [394, 262] width 289 height 19
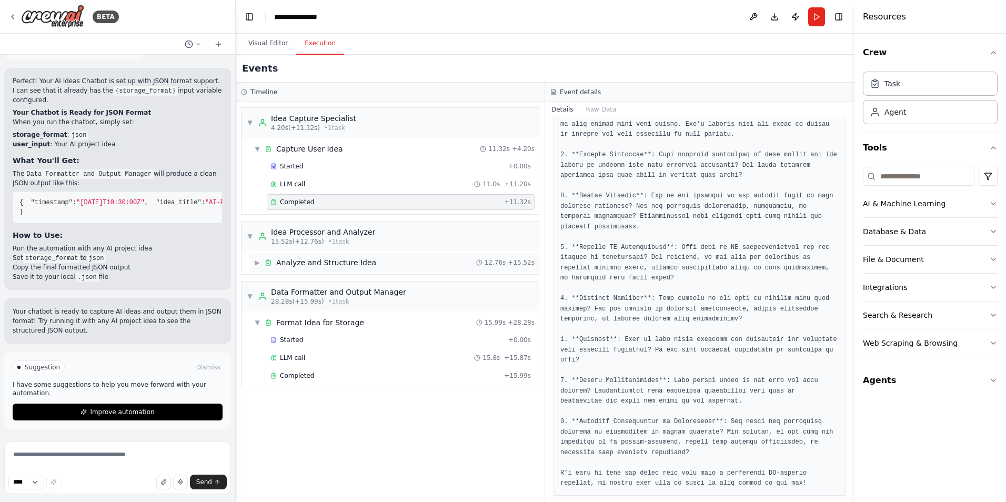
click at [367, 262] on div "▶ Analyze and Structure Idea 12.76s + 15.52s" at bounding box center [394, 262] width 289 height 19
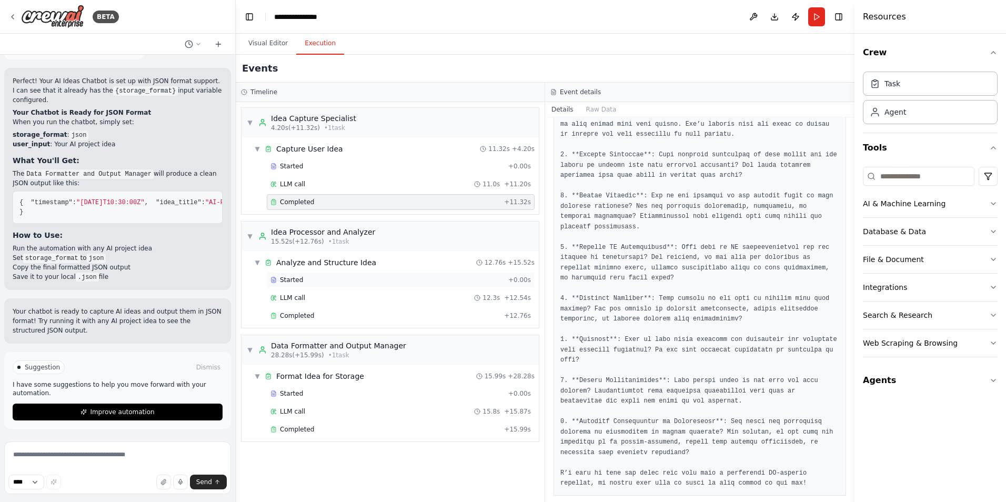
click at [371, 280] on div "Started" at bounding box center [387, 280] width 234 height 8
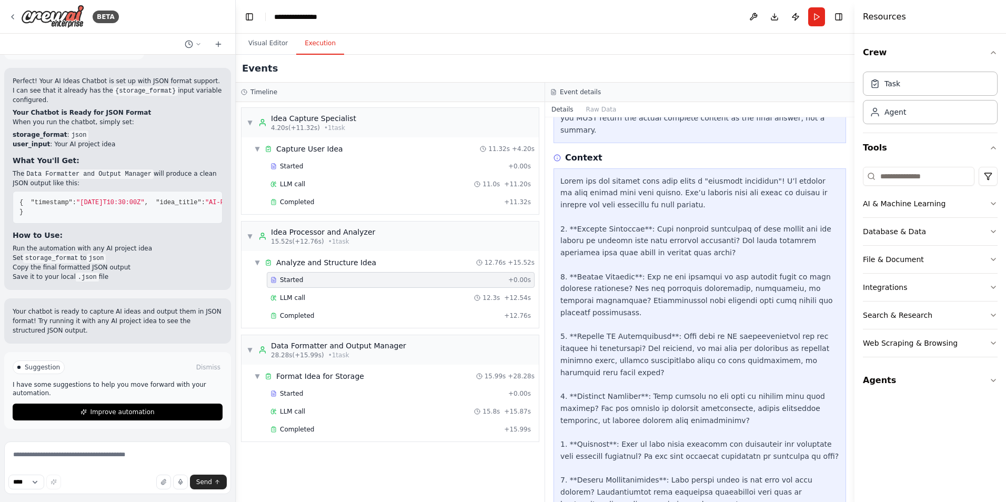
scroll to position [407, 0]
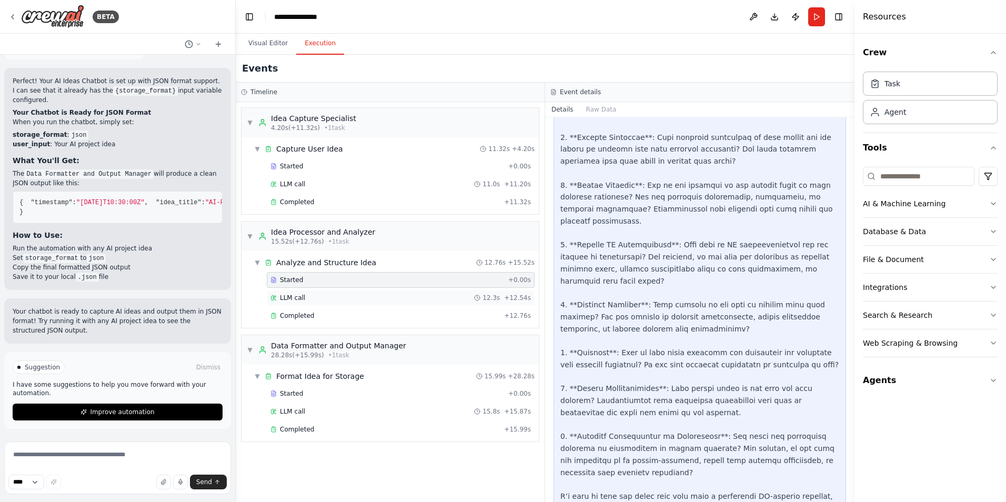
click at [445, 296] on div "LLM call 12.3s + 12.54s" at bounding box center [400, 298] width 260 height 8
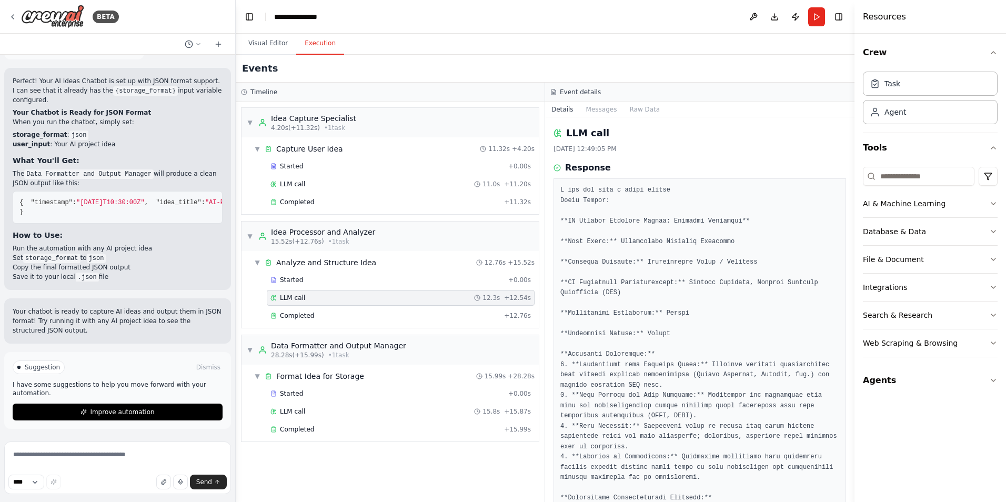
scroll to position [140, 0]
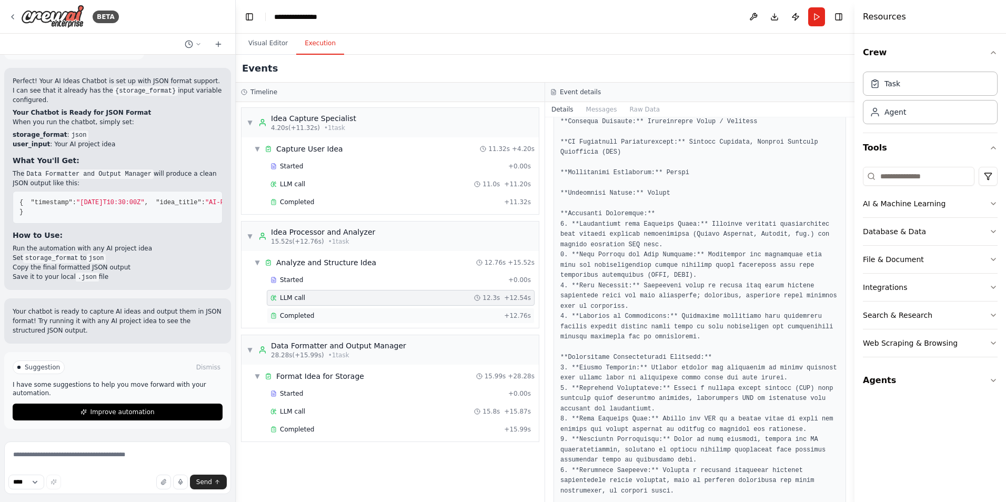
click at [480, 316] on div "Completed" at bounding box center [384, 315] width 229 height 8
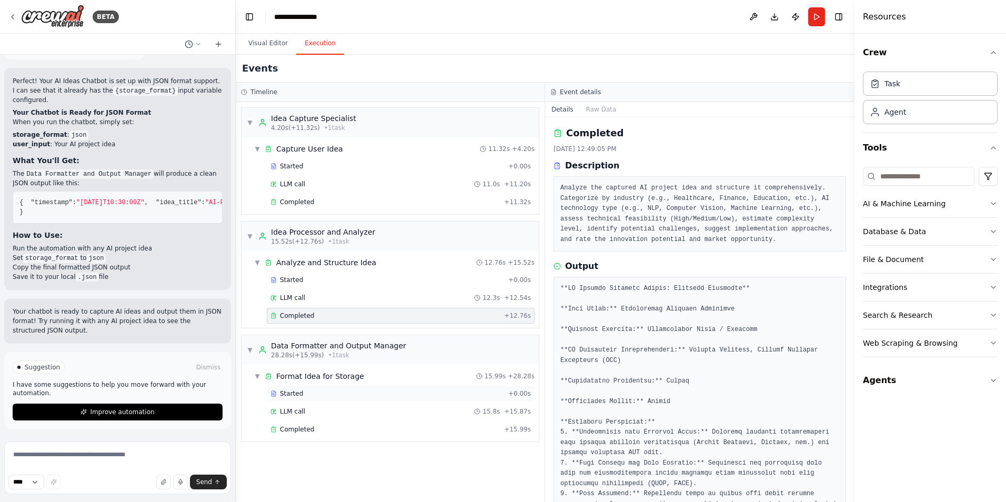
click at [370, 390] on div "Started" at bounding box center [387, 393] width 234 height 8
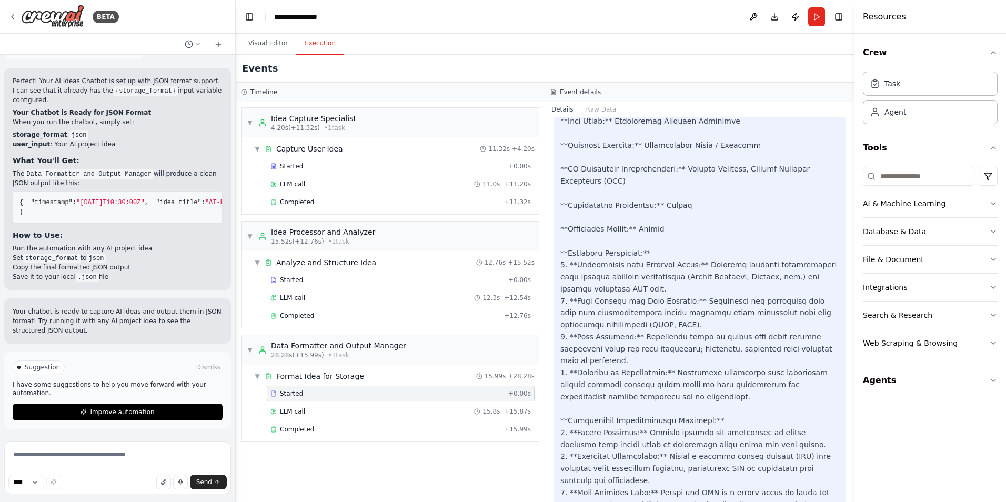
scroll to position [280, 0]
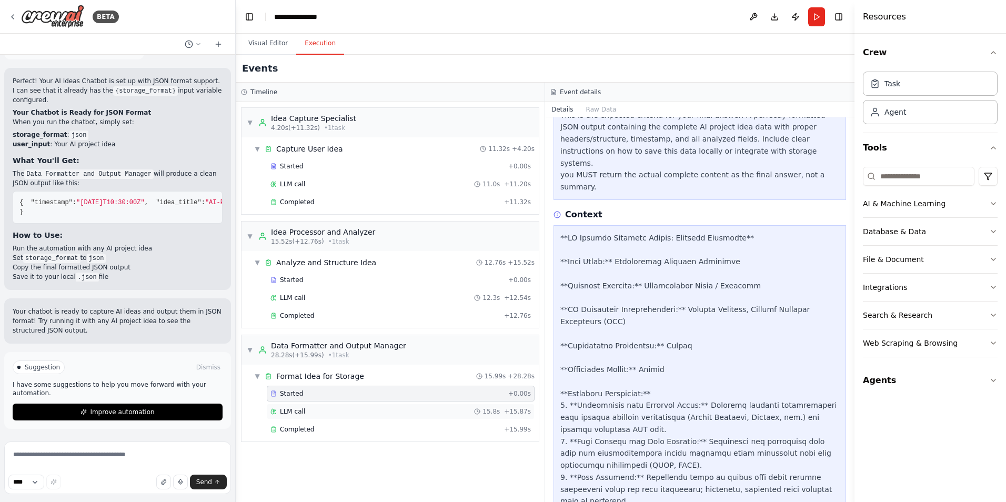
click at [413, 407] on div "LLM call 15.8s + 15.87s" at bounding box center [400, 411] width 260 height 8
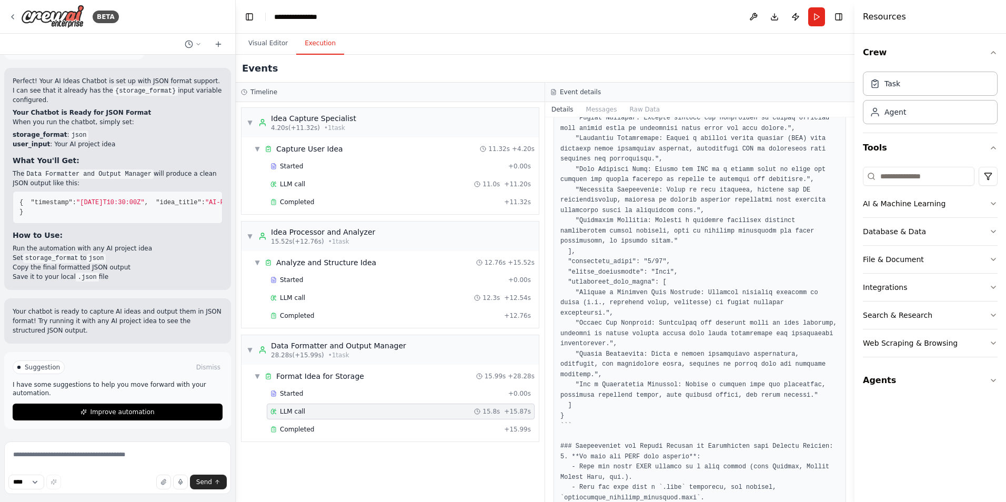
scroll to position [551, 0]
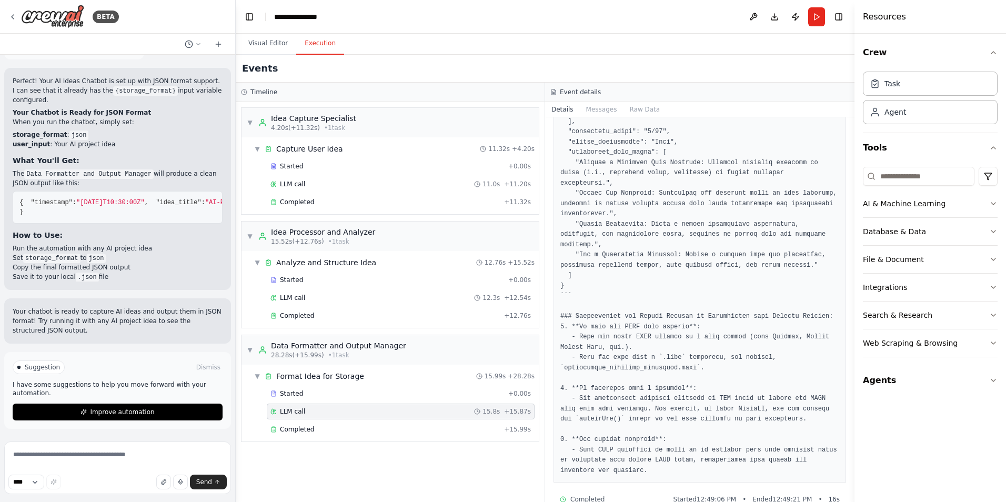
click at [424, 416] on div "LLM call 15.8s + 15.87s" at bounding box center [401, 411] width 268 height 16
click at [425, 426] on div "Completed" at bounding box center [384, 429] width 229 height 8
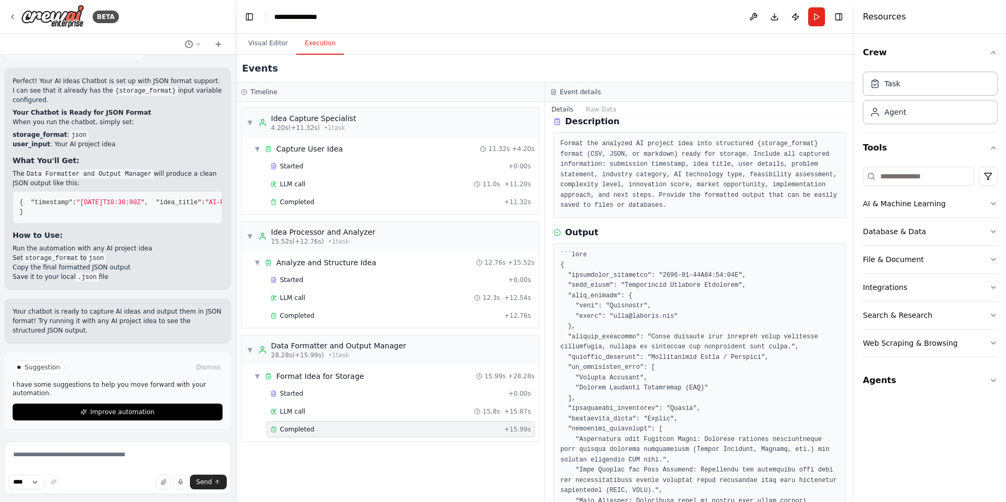
scroll to position [0, 0]
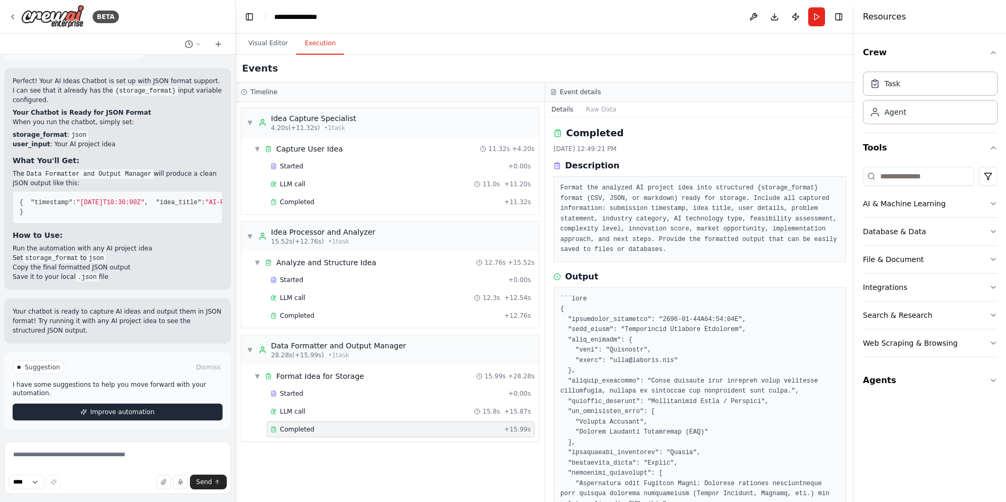
click at [140, 410] on span "Improve automation" at bounding box center [122, 412] width 64 height 8
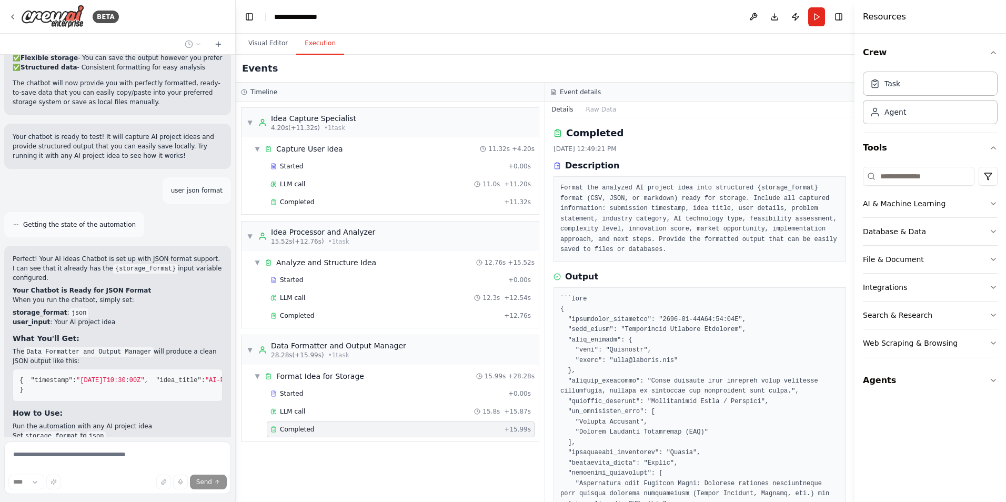
scroll to position [3601, 0]
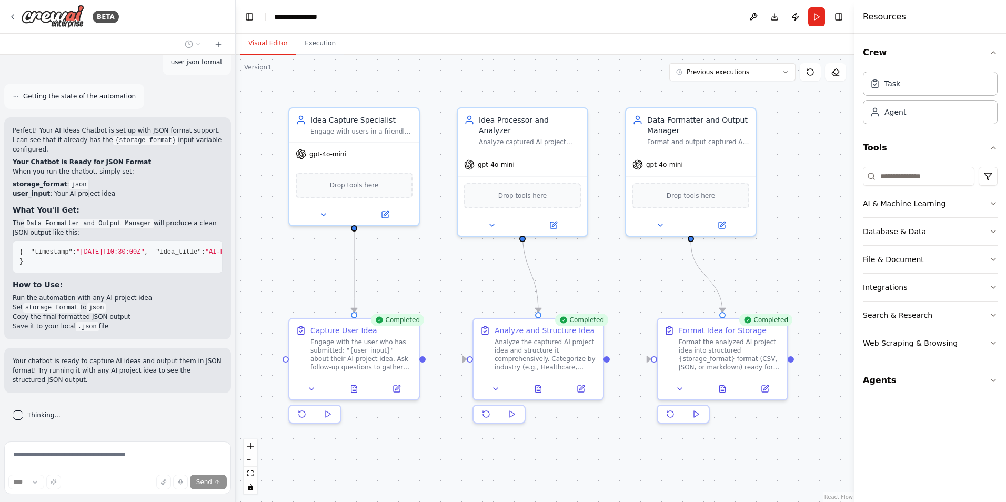
click at [278, 47] on button "Visual Editor" at bounding box center [268, 44] width 56 height 22
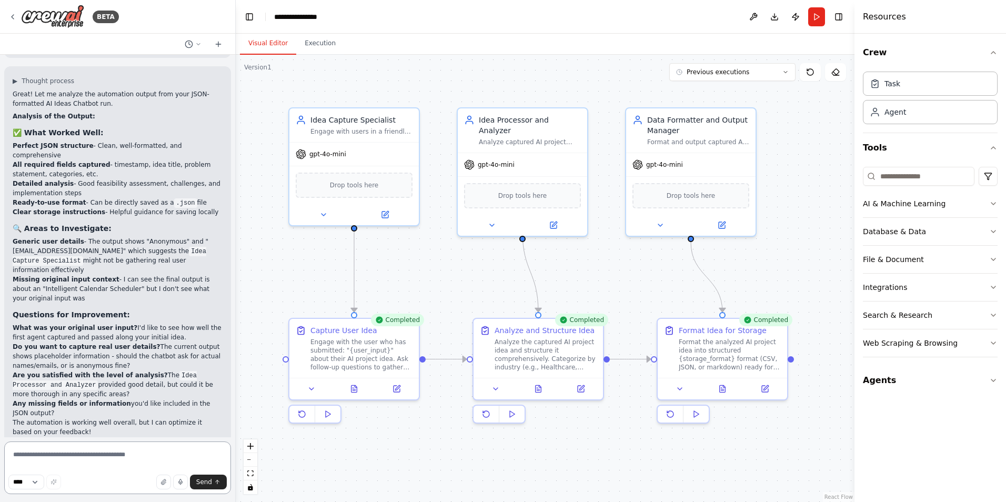
scroll to position [3933, 0]
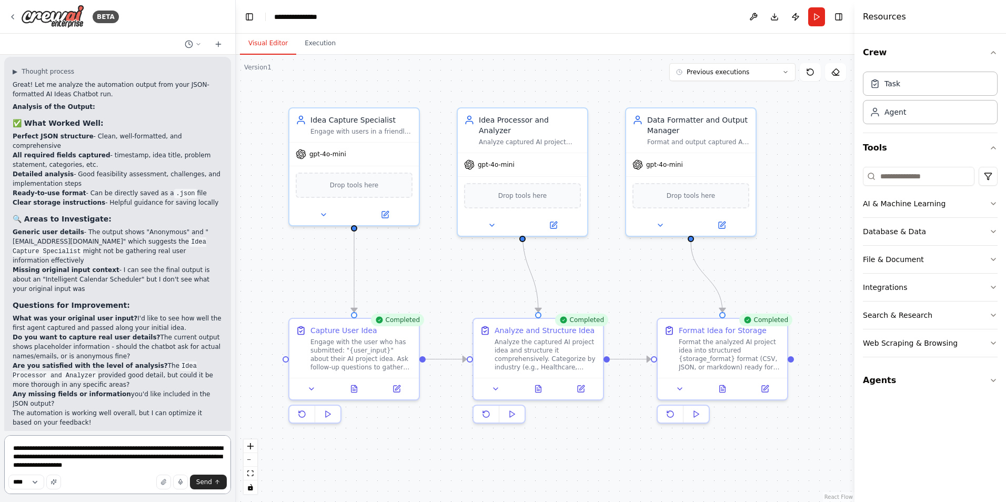
type textarea "**********"
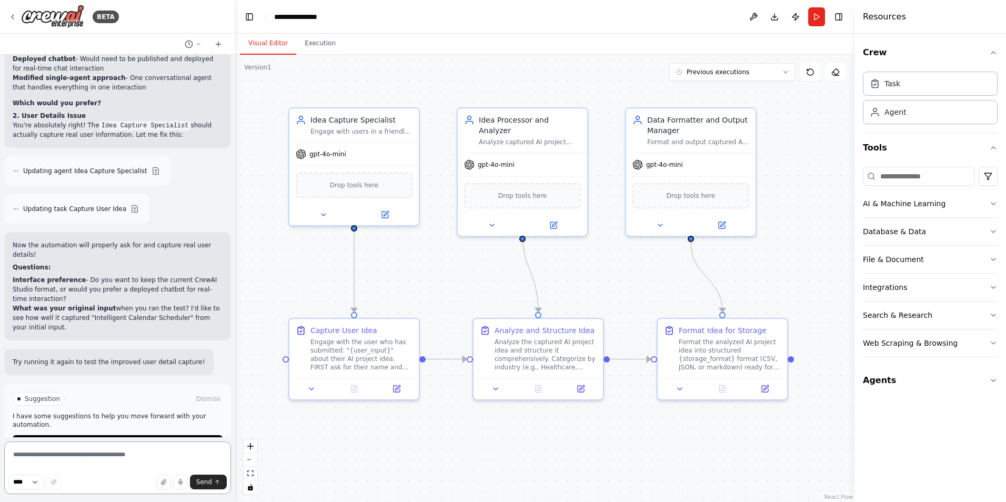
scroll to position [4500, 0]
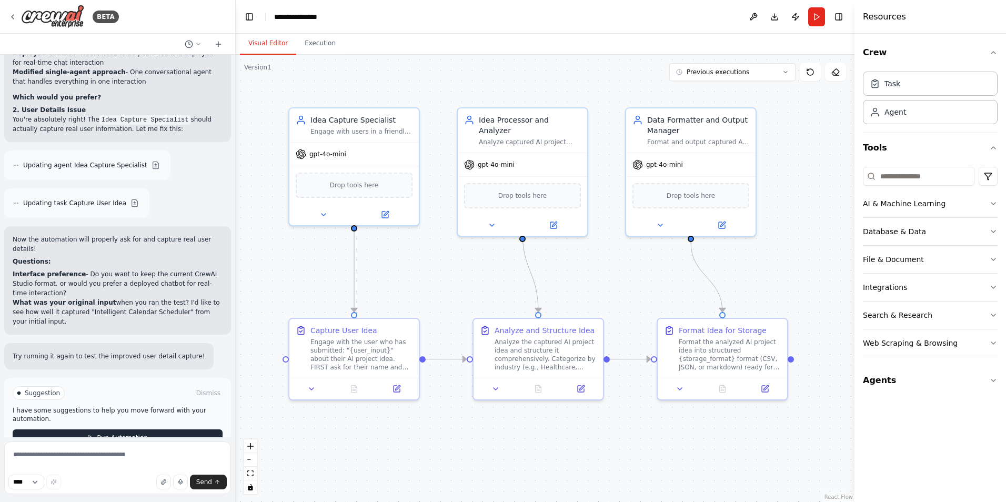
click at [136, 433] on span "Run Automation" at bounding box center [122, 437] width 51 height 8
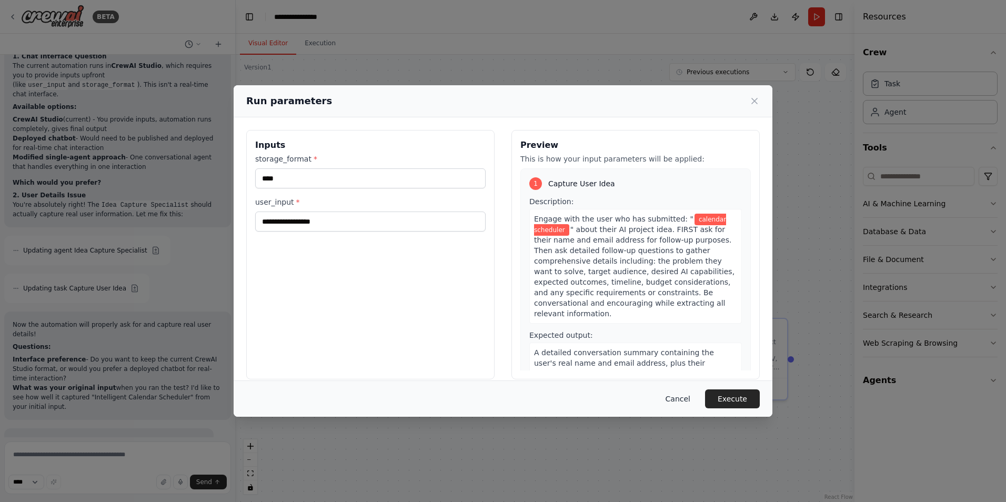
click at [689, 399] on button "Cancel" at bounding box center [678, 398] width 42 height 19
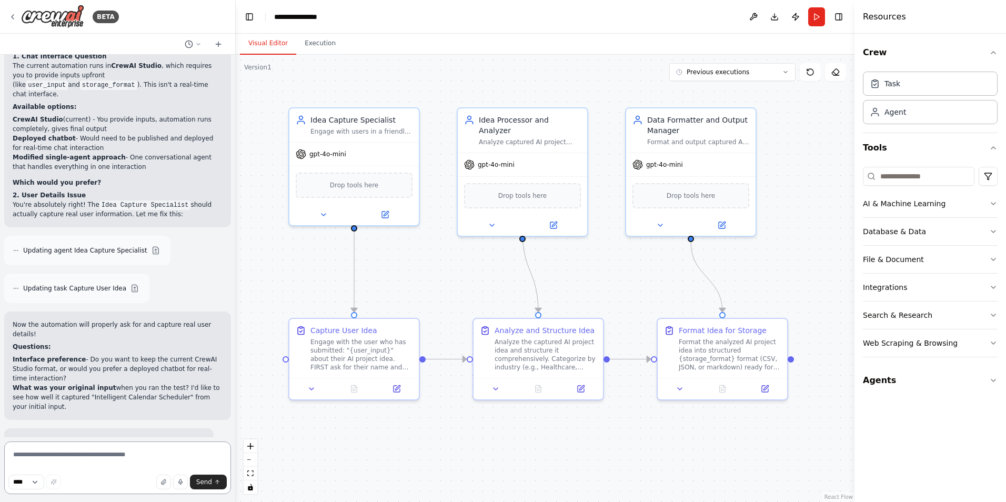
click at [150, 453] on textarea at bounding box center [117, 467] width 227 height 53
type textarea "**********"
click at [214, 485] on button "Send" at bounding box center [208, 481] width 37 height 15
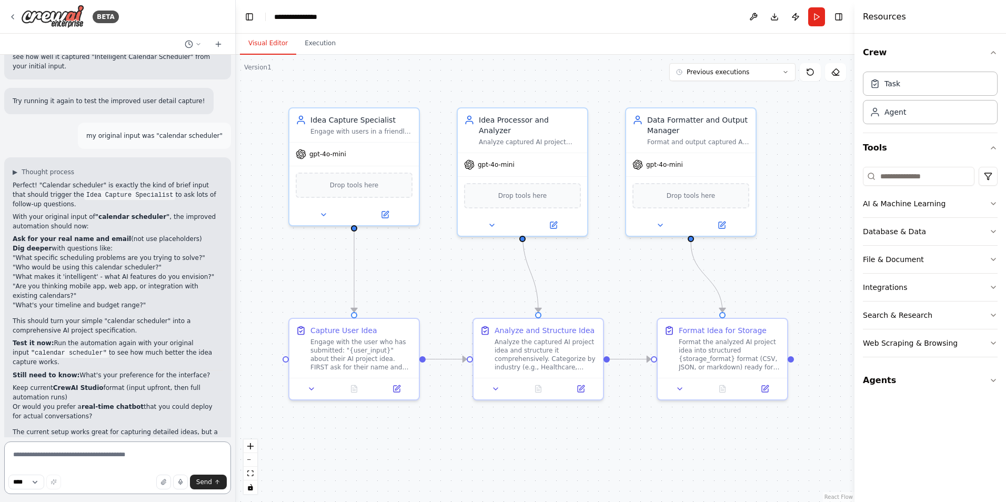
scroll to position [4765, 0]
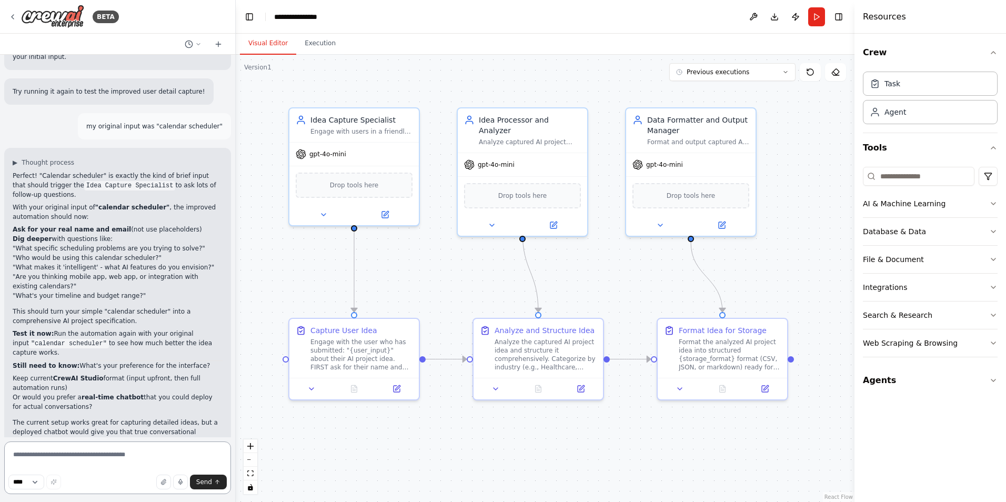
click at [130, 456] on textarea at bounding box center [117, 467] width 227 height 53
type textarea "**********"
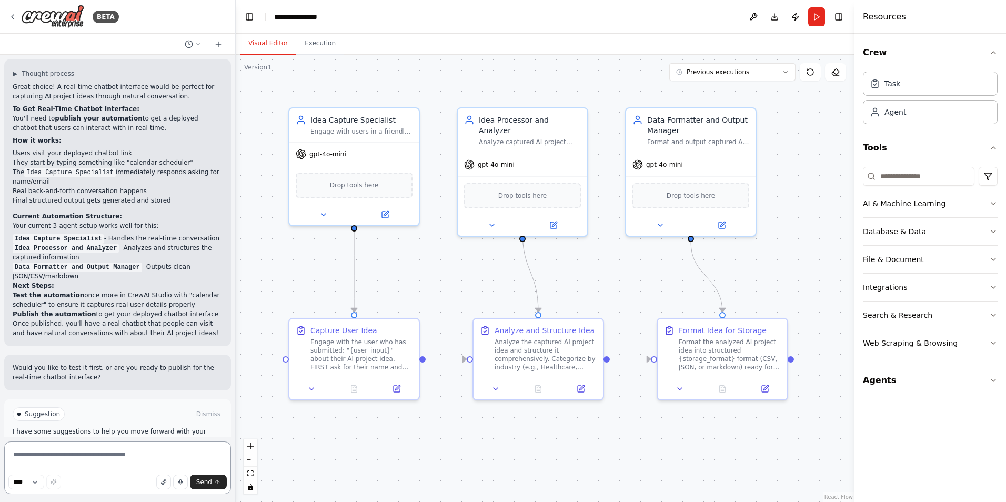
scroll to position [5245, 0]
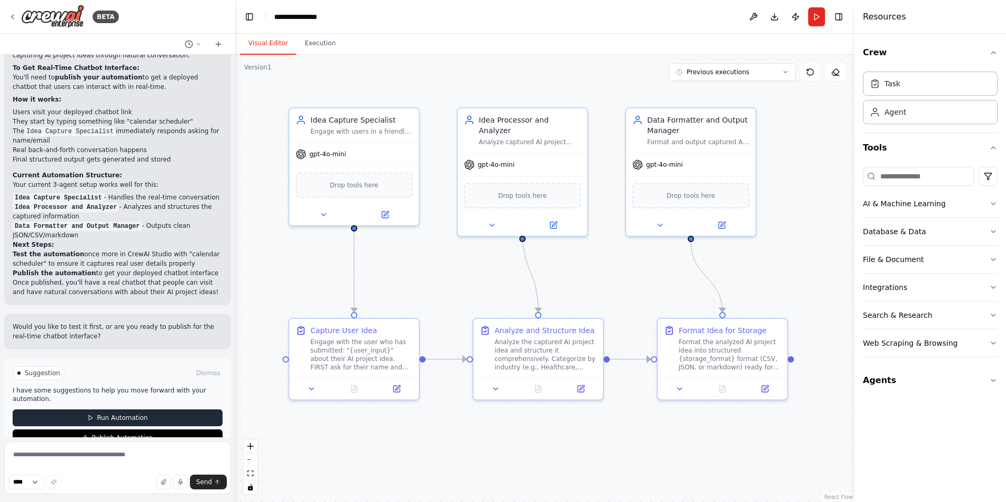
click at [154, 409] on button "Run Automation" at bounding box center [118, 417] width 210 height 17
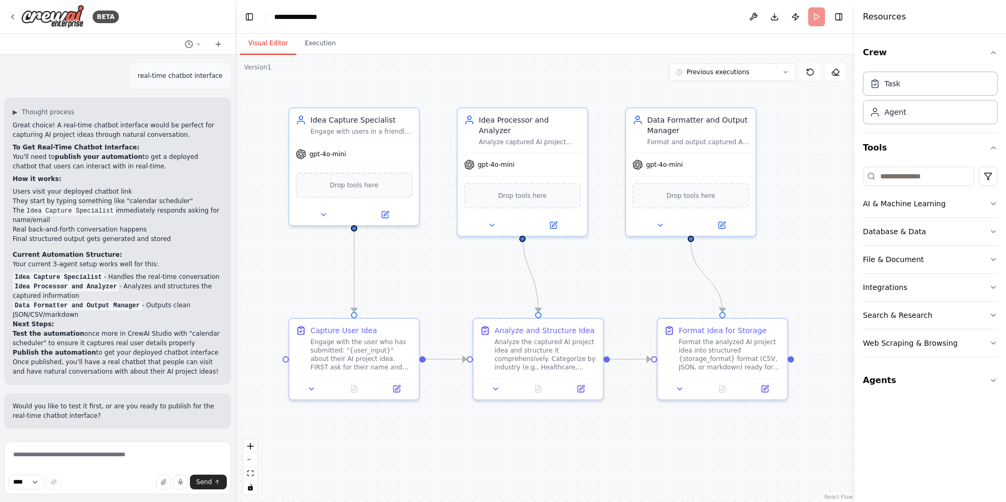
scroll to position [5139, 0]
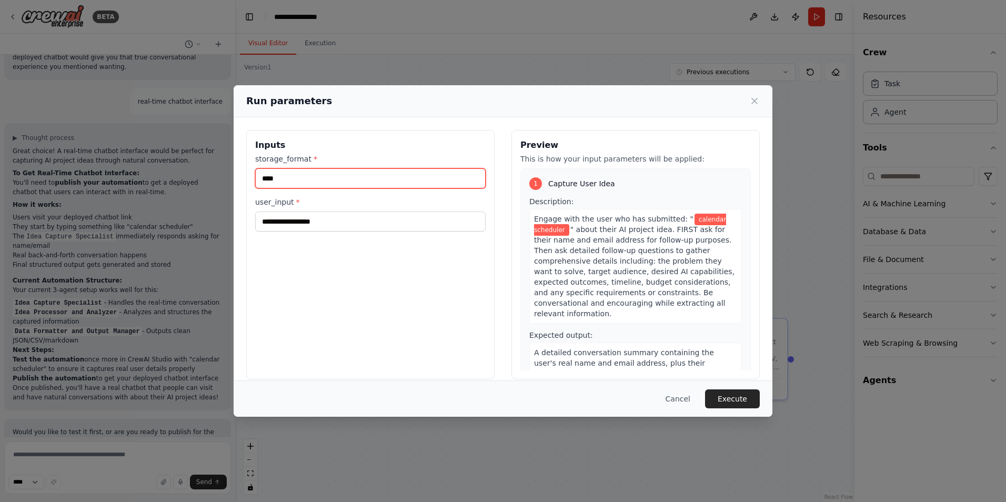
click at [368, 181] on input "****" at bounding box center [370, 178] width 230 height 20
click at [719, 400] on button "Execute" at bounding box center [732, 398] width 55 height 19
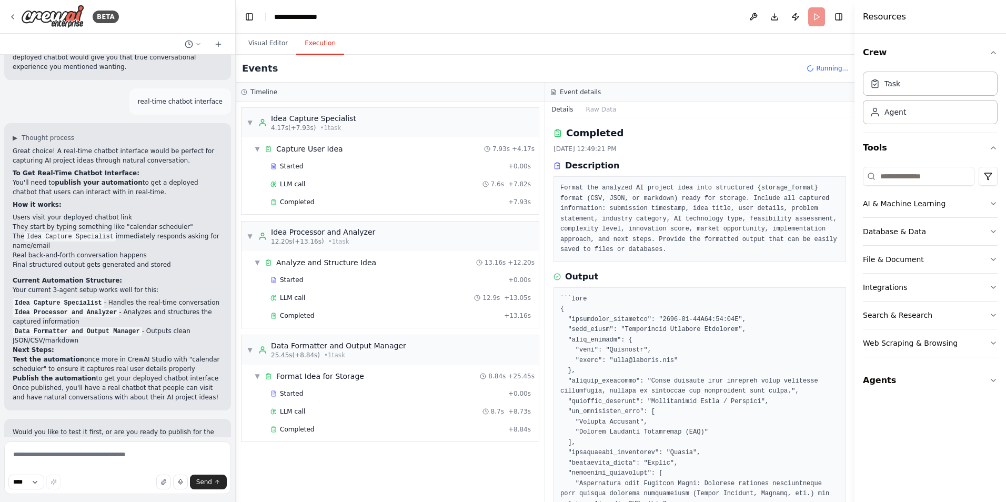
scroll to position [5225, 0]
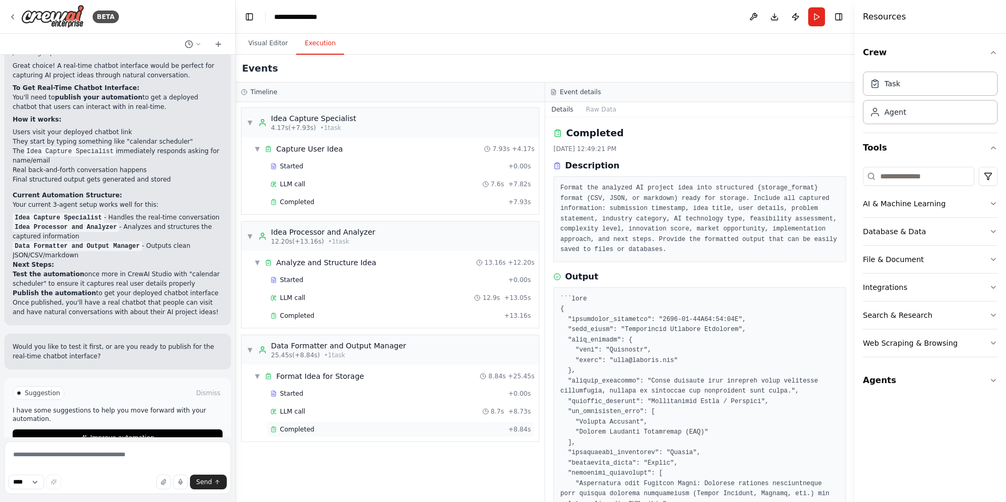
click at [351, 430] on div "Completed" at bounding box center [387, 429] width 234 height 8
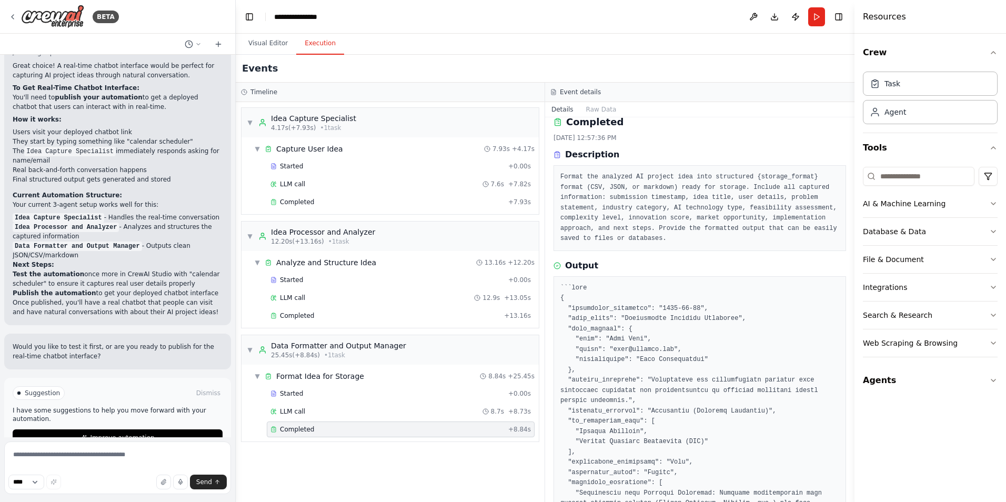
scroll to position [0, 0]
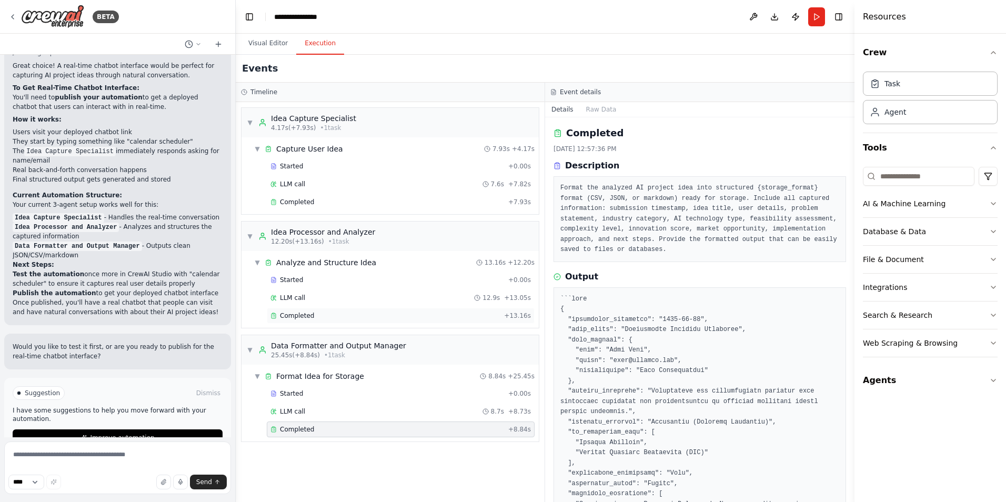
click at [380, 316] on div "Completed" at bounding box center [384, 315] width 229 height 8
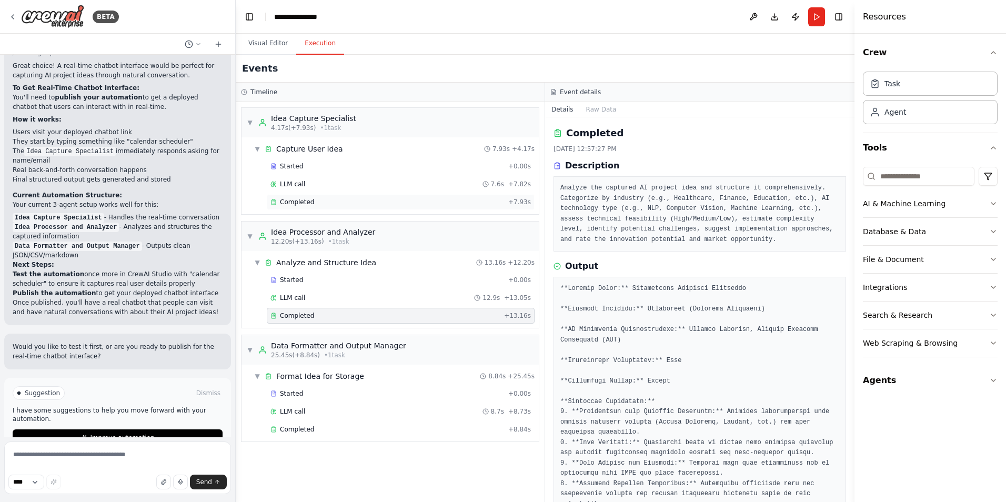
click at [376, 206] on div "Completed" at bounding box center [387, 202] width 234 height 8
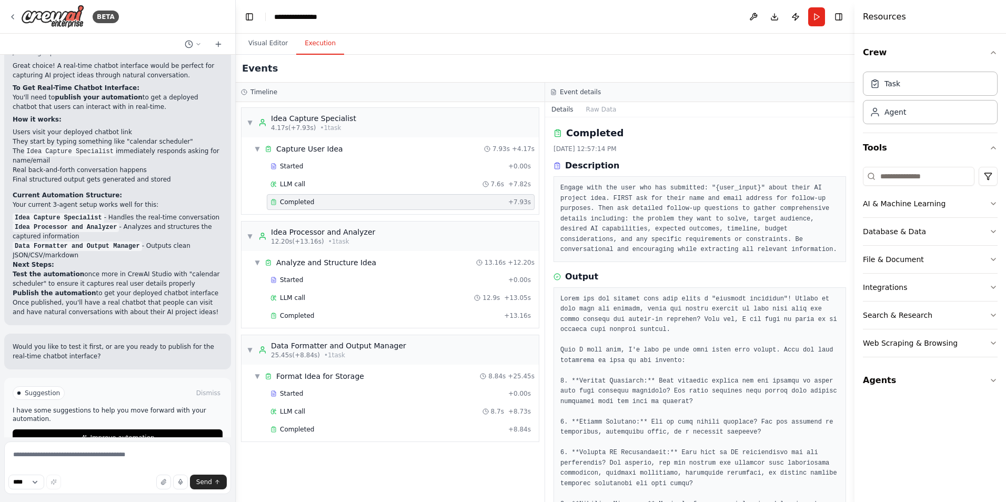
click at [161, 429] on button "Improve automation" at bounding box center [118, 437] width 210 height 17
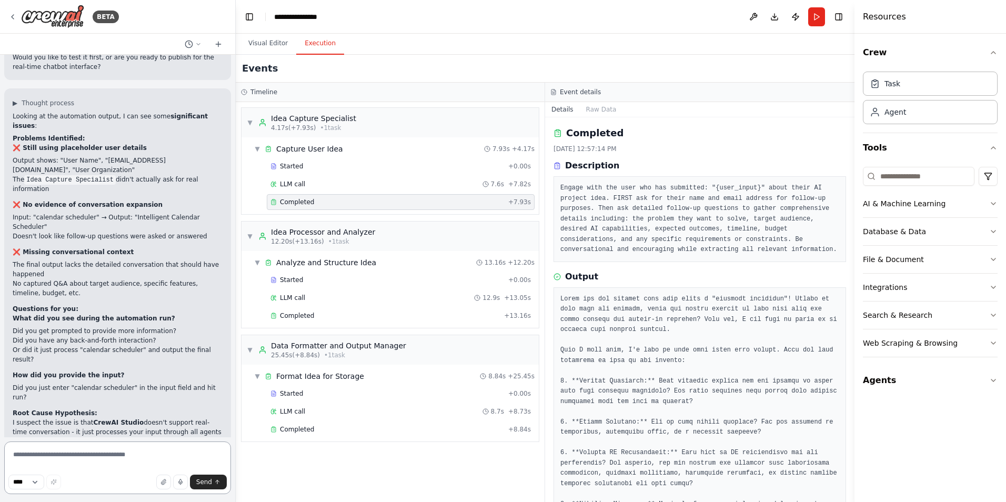
scroll to position [5523, 0]
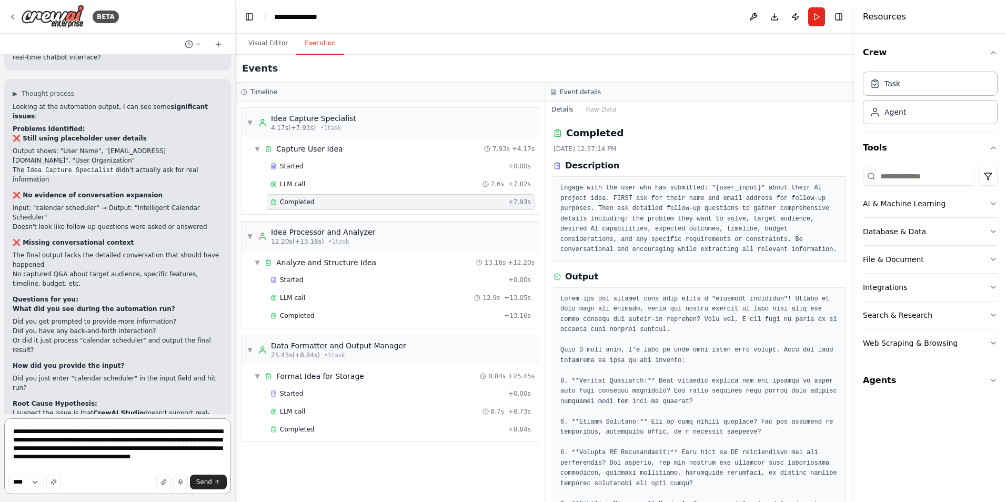
type textarea "**********"
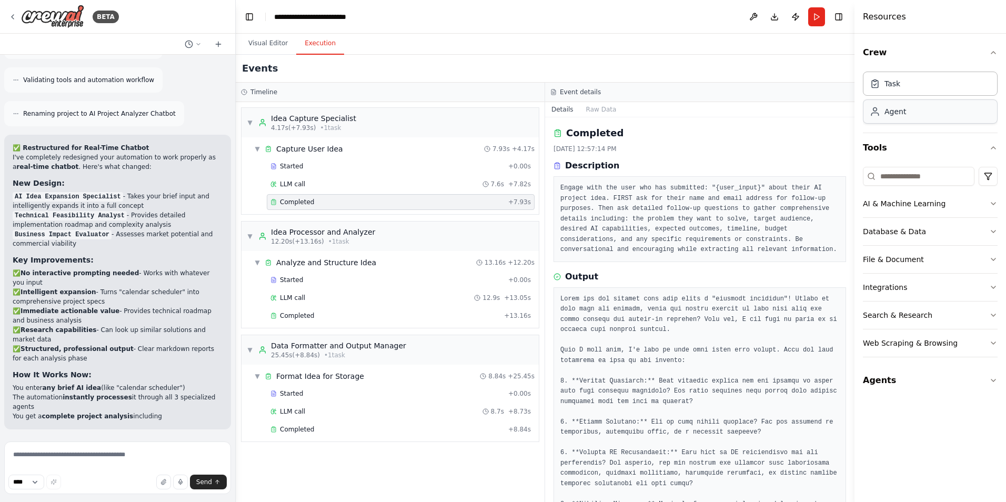
scroll to position [6837, 0]
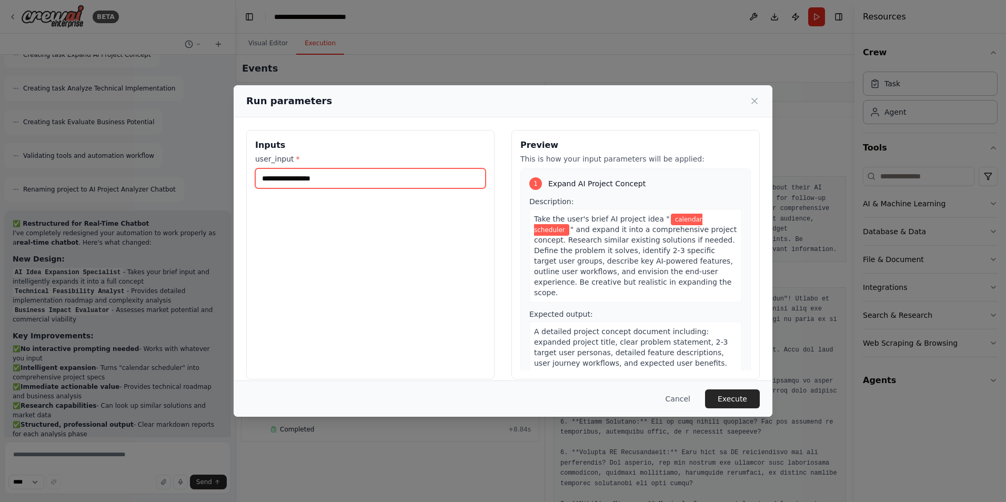
click at [384, 182] on input "**********" at bounding box center [370, 178] width 230 height 20
click at [740, 398] on button "Execute" at bounding box center [732, 398] width 55 height 19
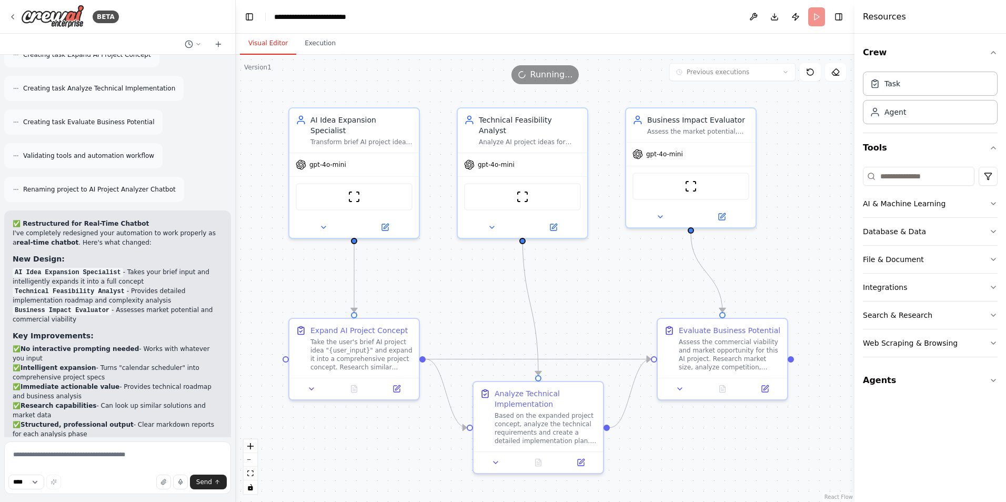
click at [267, 41] on button "Visual Editor" at bounding box center [268, 44] width 56 height 22
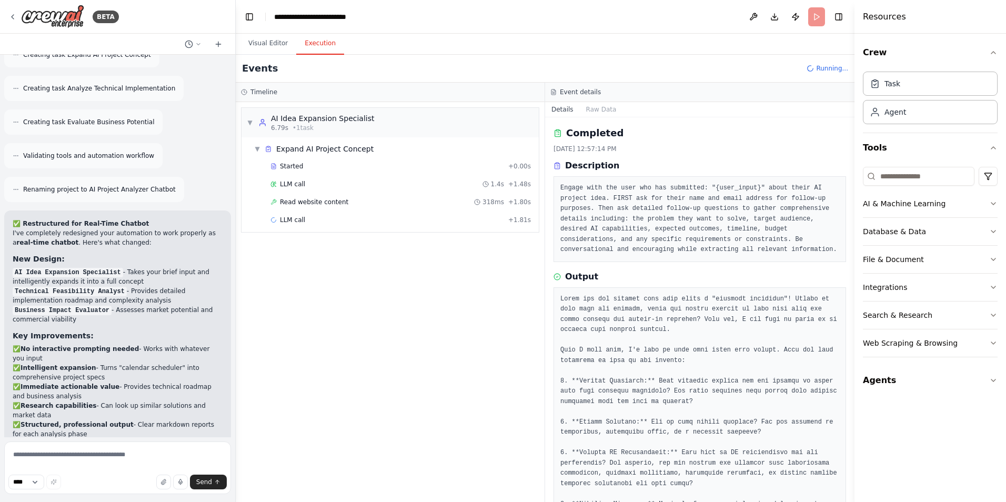
click at [313, 45] on button "Execution" at bounding box center [320, 44] width 48 height 22
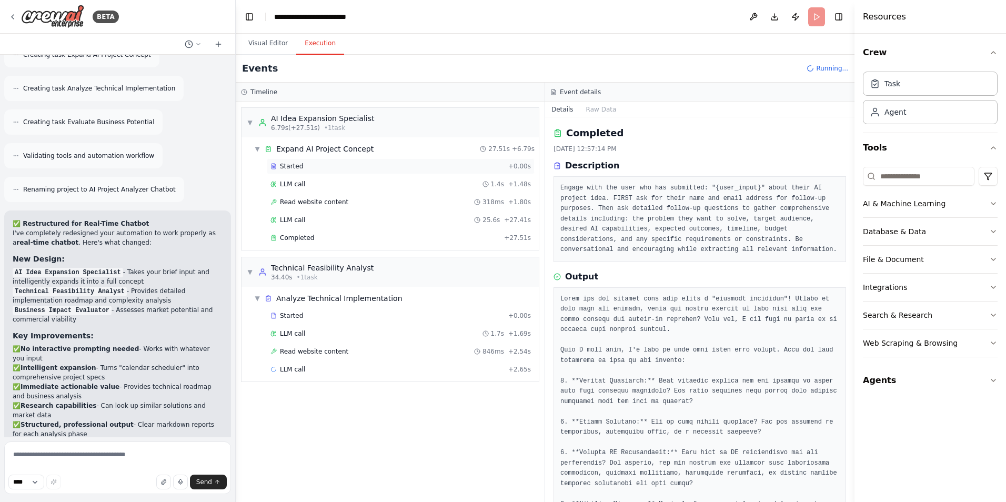
click at [417, 166] on div "Started" at bounding box center [387, 166] width 234 height 8
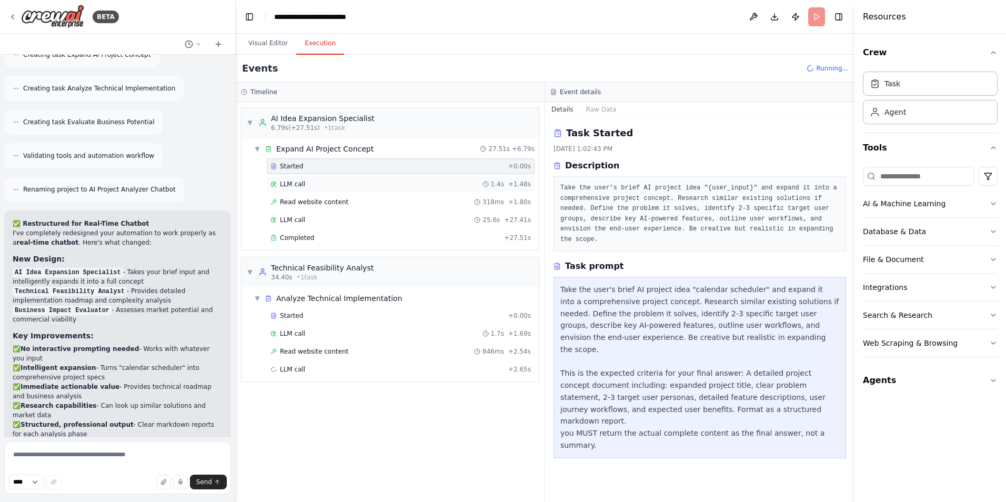
click at [409, 178] on div "LLM call 1.4s + 1.48s" at bounding box center [401, 184] width 268 height 16
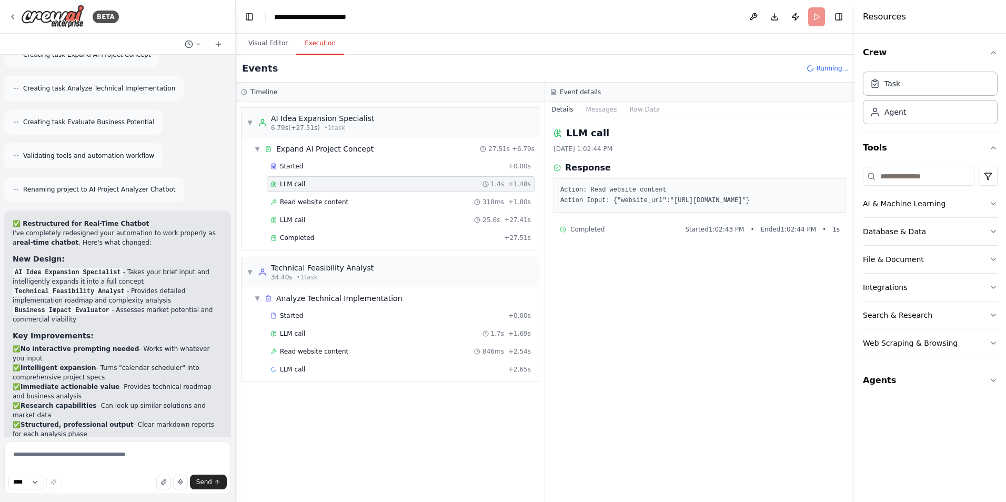
click at [413, 191] on div "LLM call 1.4s + 1.48s" at bounding box center [401, 184] width 268 height 16
click at [415, 201] on div "Read website content 318ms + 1.80s" at bounding box center [400, 202] width 260 height 8
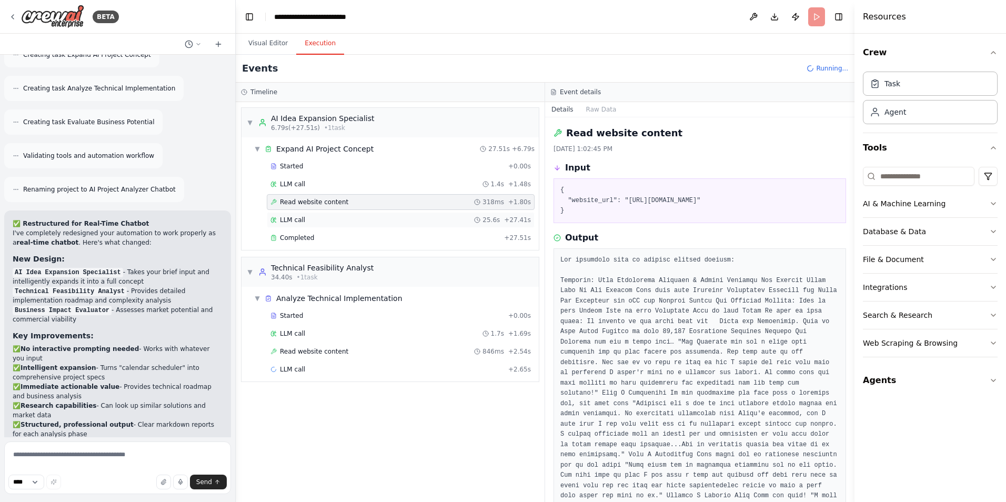
click at [432, 218] on div "LLM call 25.6s + 27.41s" at bounding box center [400, 220] width 260 height 8
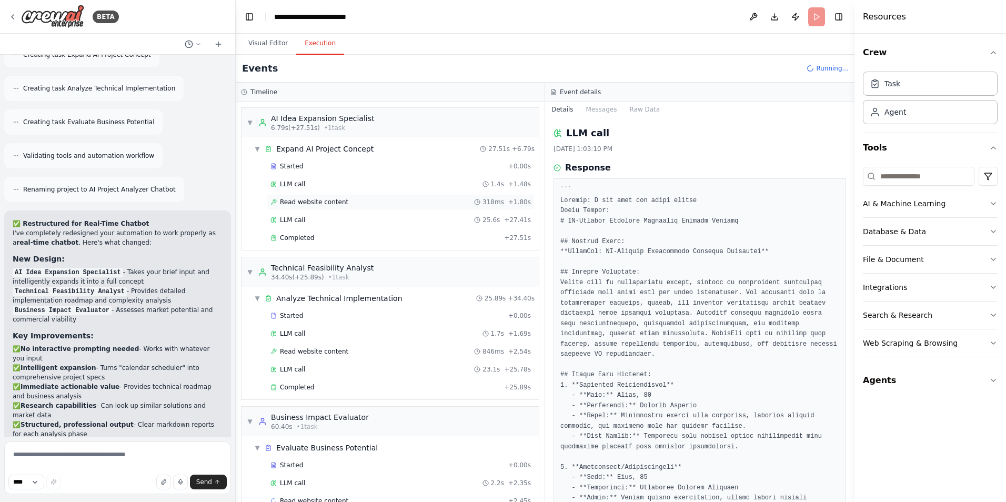
click at [434, 199] on div "Read website content 318ms + 1.80s" at bounding box center [400, 202] width 260 height 8
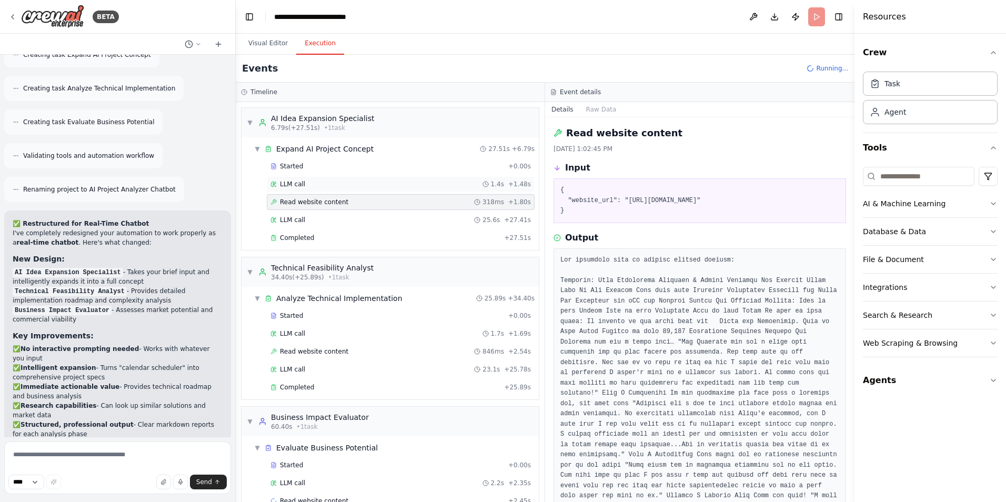
click at [412, 180] on div "LLM call 1.4s + 1.48s" at bounding box center [400, 184] width 260 height 8
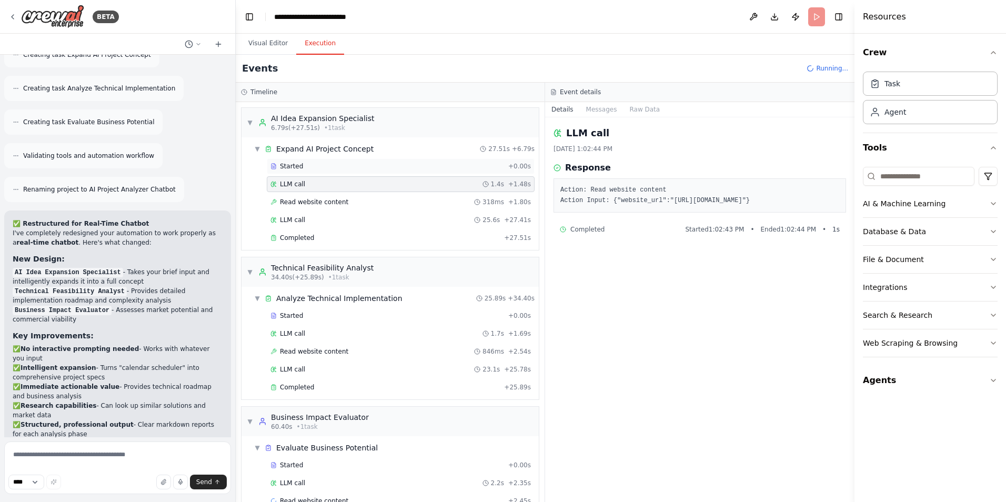
click at [412, 169] on div "Started" at bounding box center [387, 166] width 234 height 8
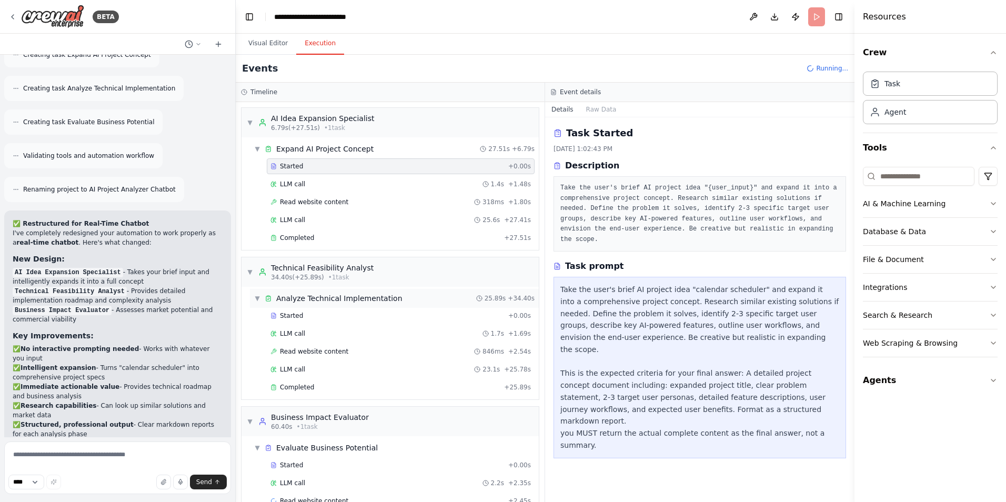
click at [358, 303] on div "▼ Analyze Technical Implementation 25.89s + 34.40s" at bounding box center [394, 298] width 289 height 19
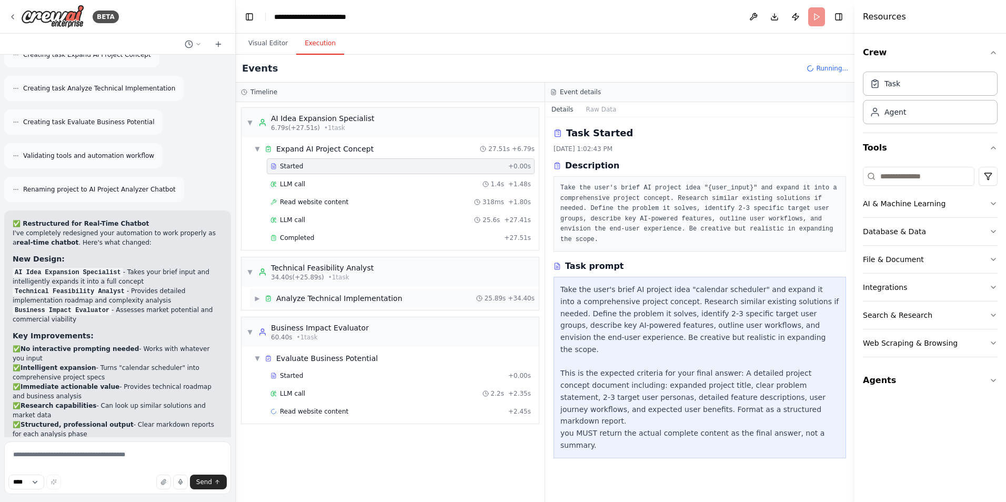
click at [358, 303] on div "▶ Analyze Technical Implementation 25.89s + 34.40s" at bounding box center [394, 298] width 289 height 19
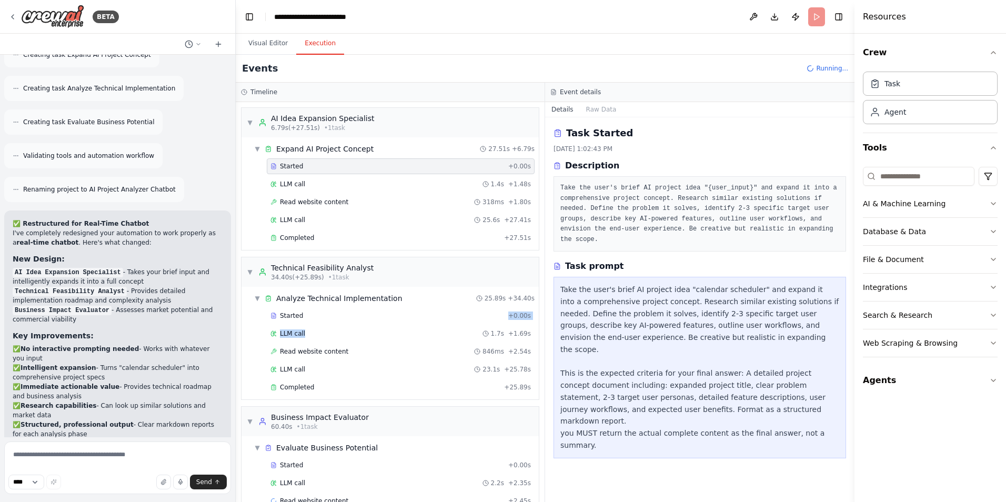
click at [359, 323] on div "Started + 0.00s LLM call 1.7s + 1.69s Read website content 846ms + 2.54s LLM ca…" at bounding box center [394, 352] width 289 height 89
drag, startPoint x: 359, startPoint y: 323, endPoint x: 319, endPoint y: 313, distance: 41.7
click at [319, 313] on div "Started" at bounding box center [387, 315] width 234 height 8
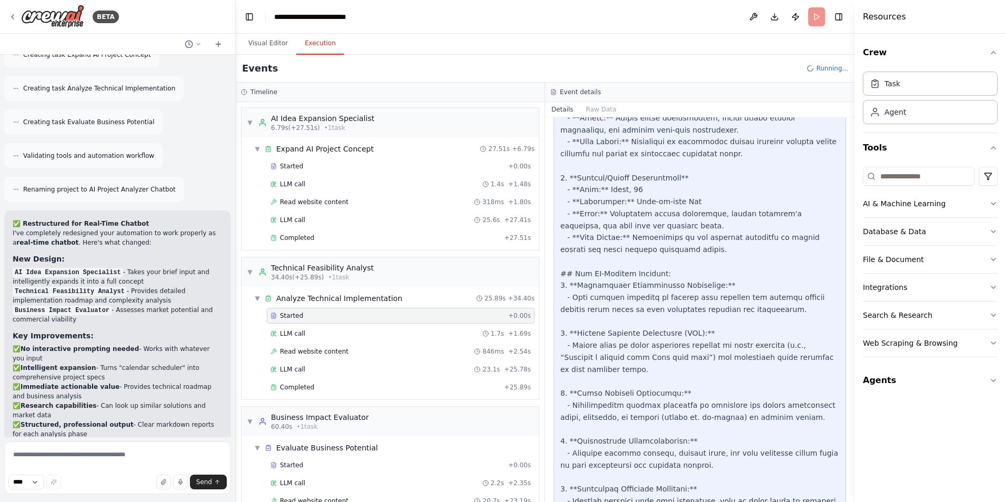
scroll to position [842, 0]
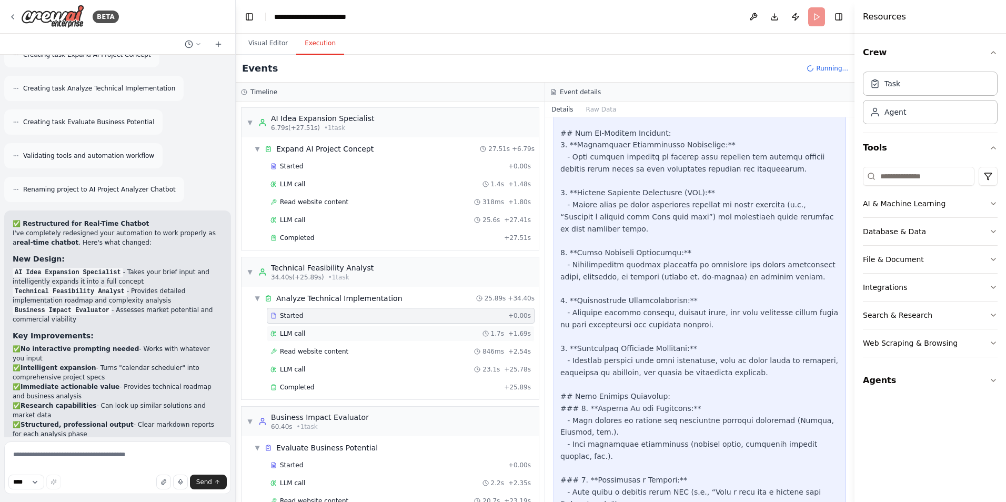
click at [346, 331] on div "LLM call 1.7s + 1.69s" at bounding box center [400, 333] width 260 height 8
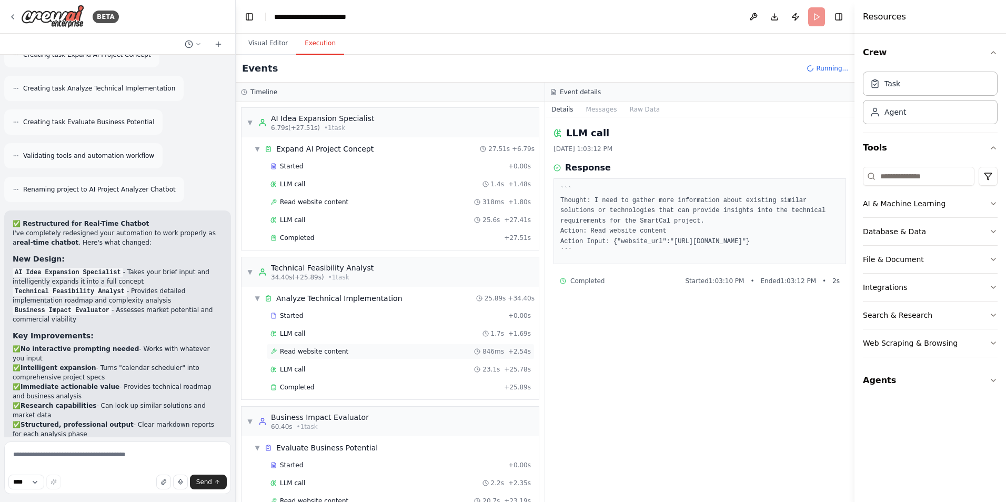
click at [348, 349] on div "Read website content 846ms + 2.54s" at bounding box center [400, 351] width 260 height 8
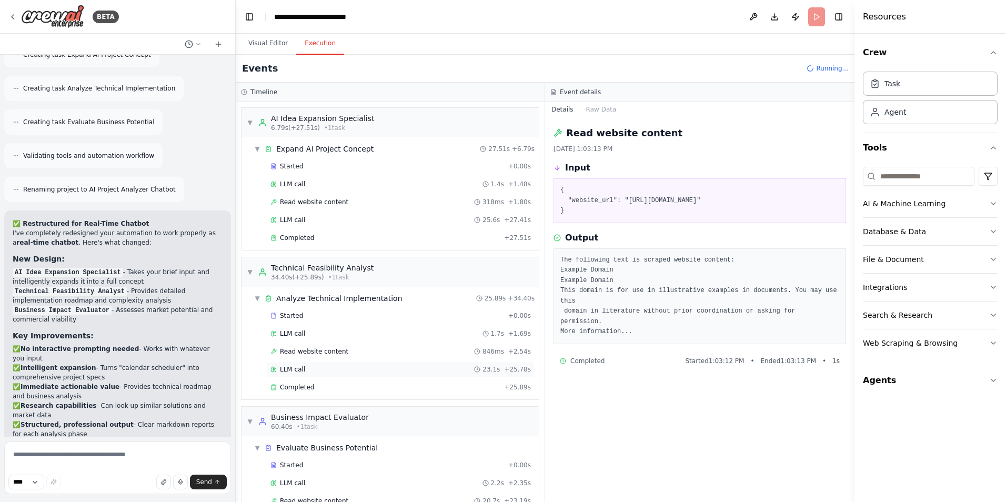
click at [361, 369] on div "LLM call 23.1s + 25.78s" at bounding box center [400, 369] width 260 height 8
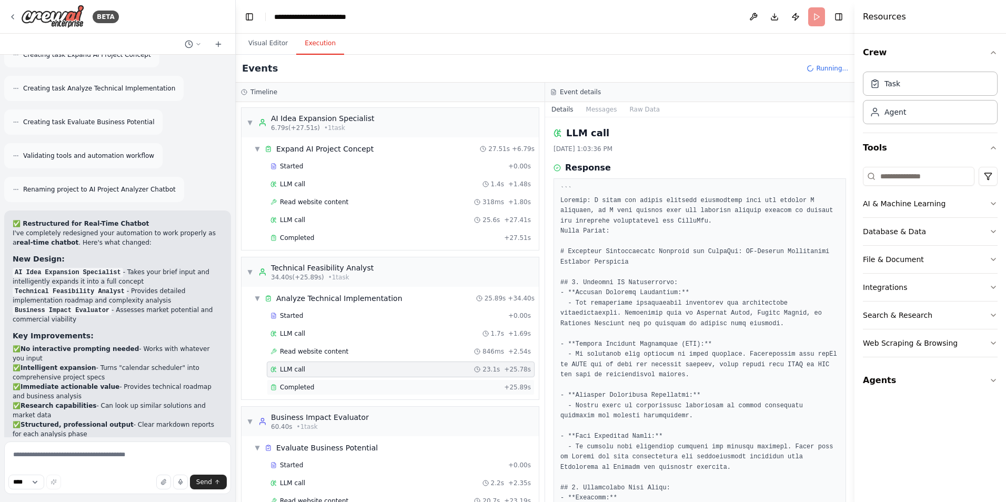
click at [366, 386] on div "Completed" at bounding box center [384, 387] width 229 height 8
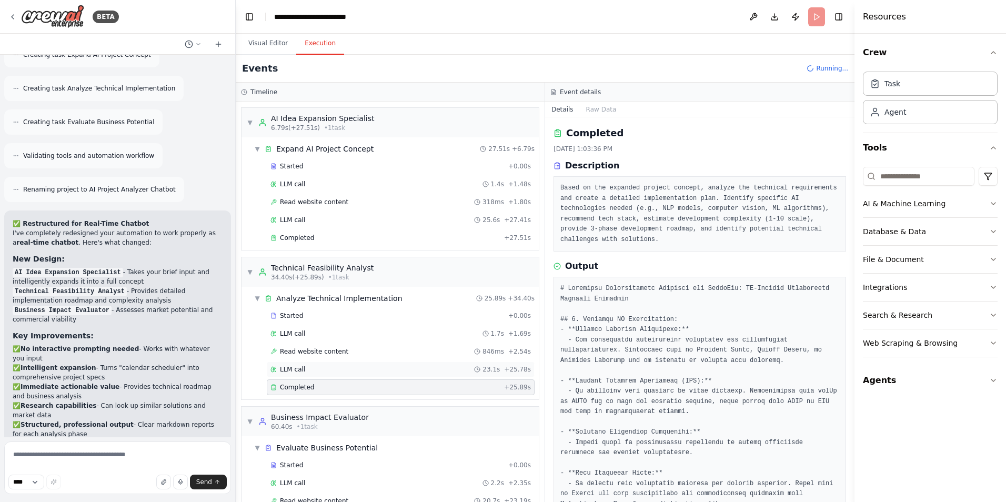
click at [369, 375] on div "LLM call 23.1s + 25.78s" at bounding box center [401, 369] width 268 height 16
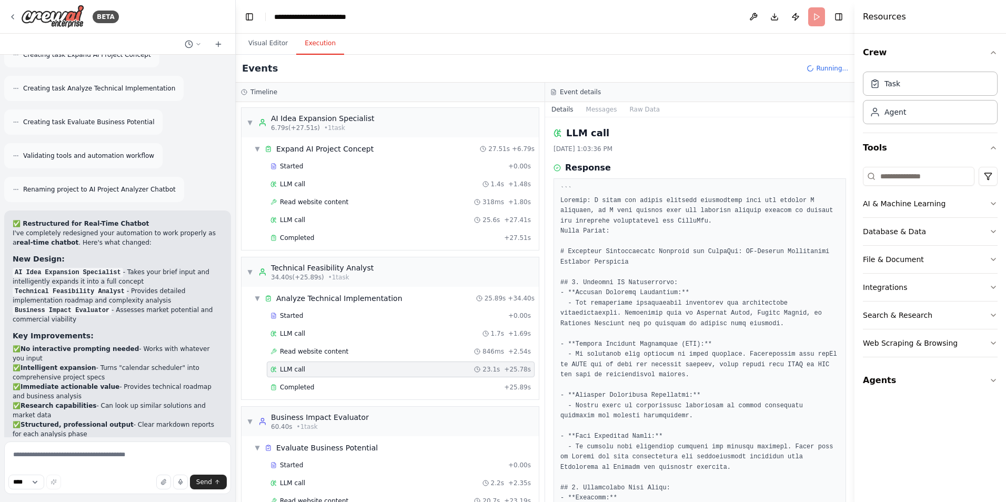
scroll to position [280, 0]
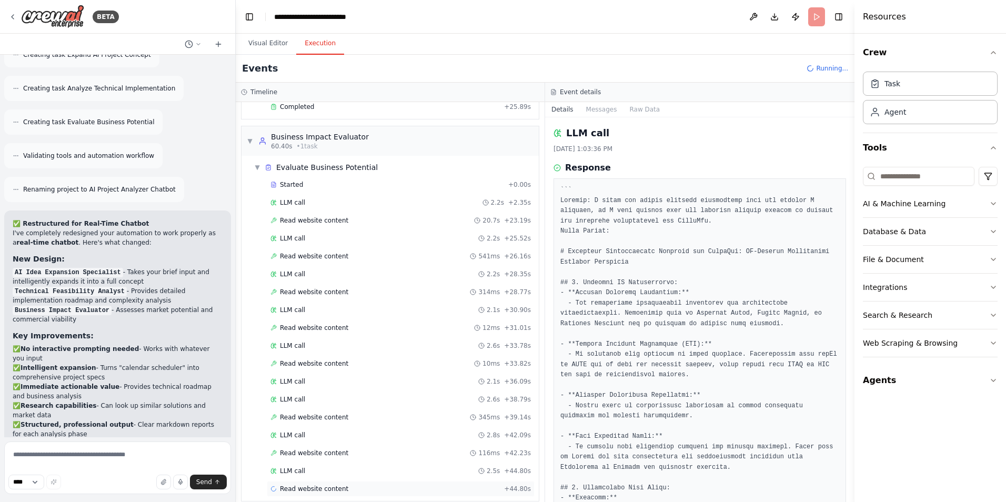
click at [390, 483] on div "Read website content + 44.80s" at bounding box center [401, 489] width 268 height 16
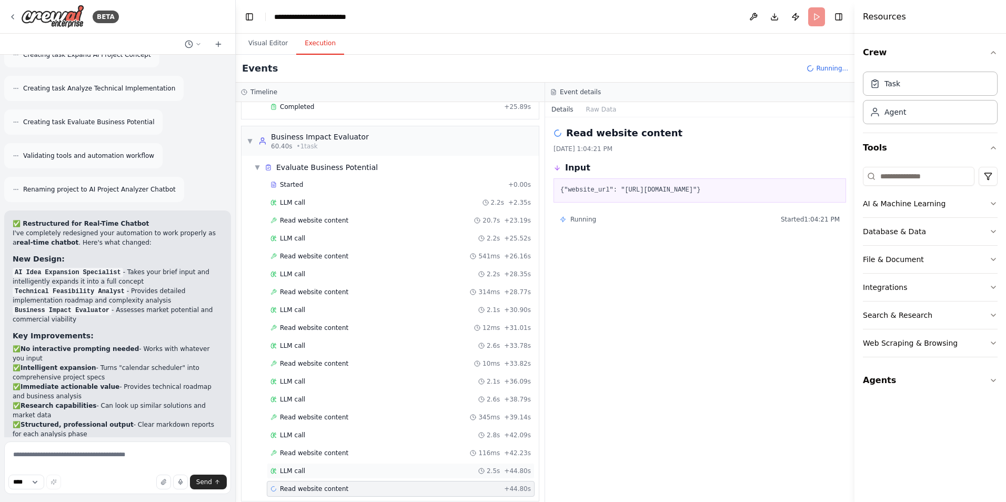
click at [399, 463] on div "LLM call 2.5s + 44.80s" at bounding box center [401, 471] width 268 height 16
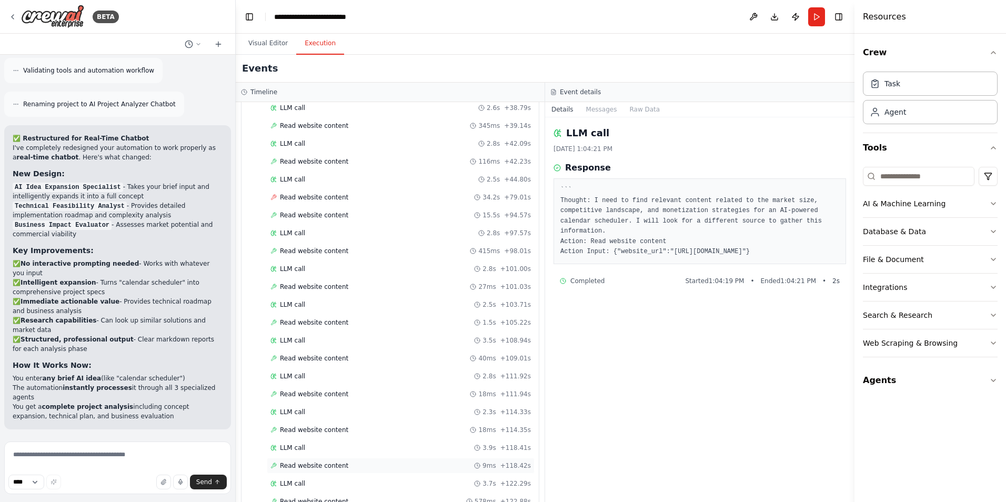
scroll to position [703, 0]
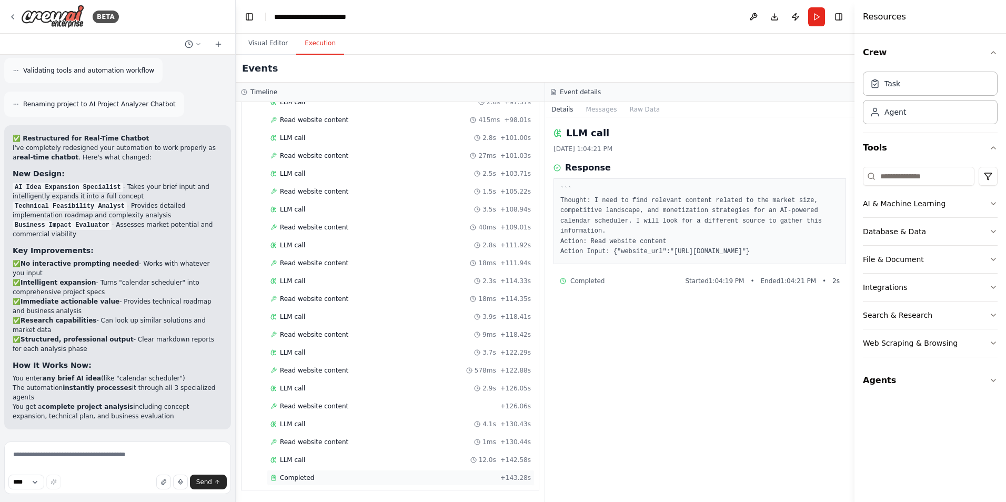
click at [332, 472] on div "Completed + 143.28s" at bounding box center [401, 478] width 268 height 16
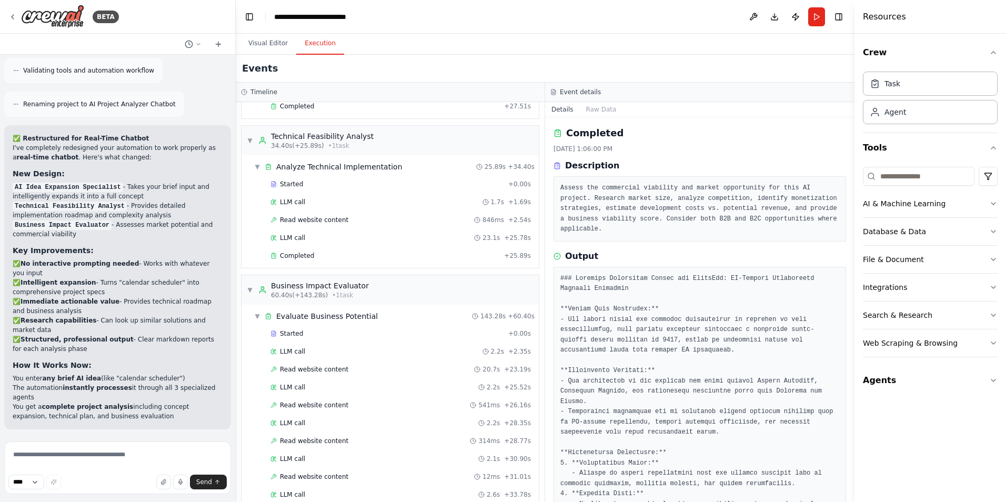
scroll to position [0, 0]
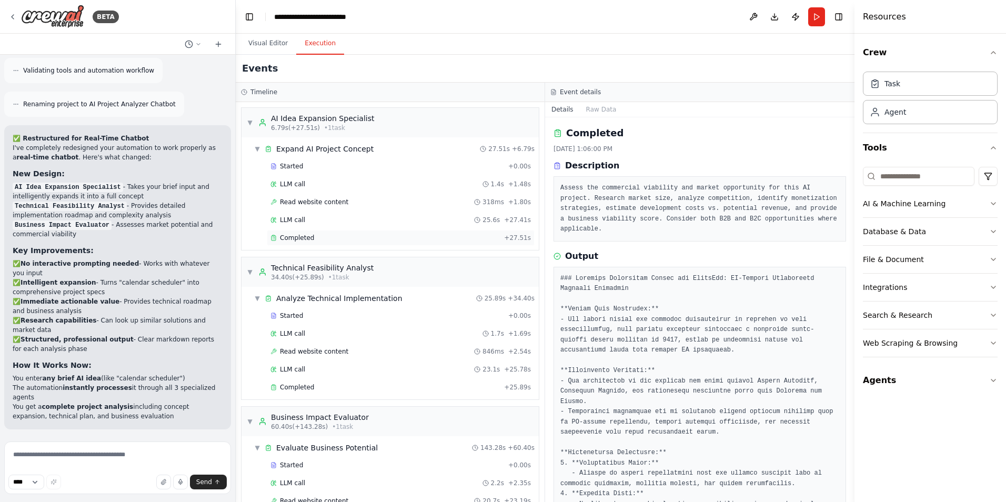
click at [343, 240] on div "Completed" at bounding box center [384, 238] width 229 height 8
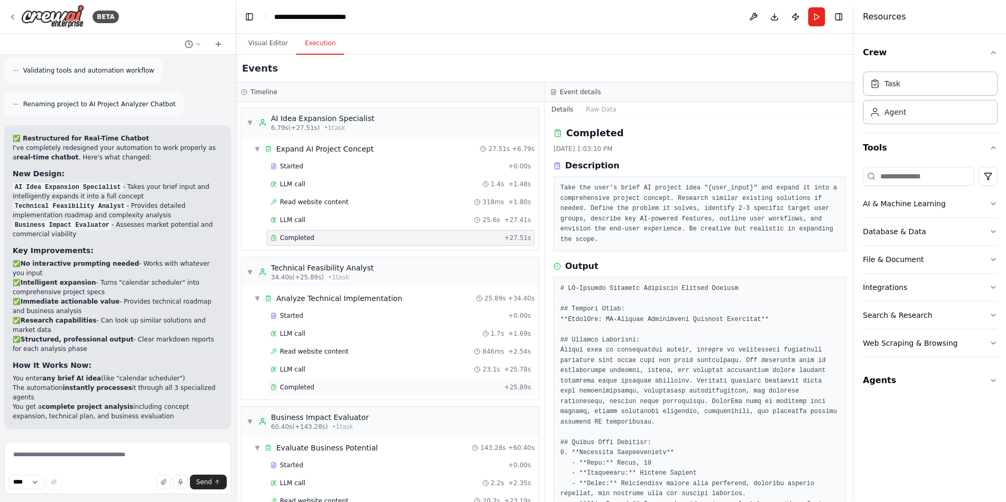
click at [369, 380] on div "Completed + 25.89s" at bounding box center [401, 387] width 268 height 16
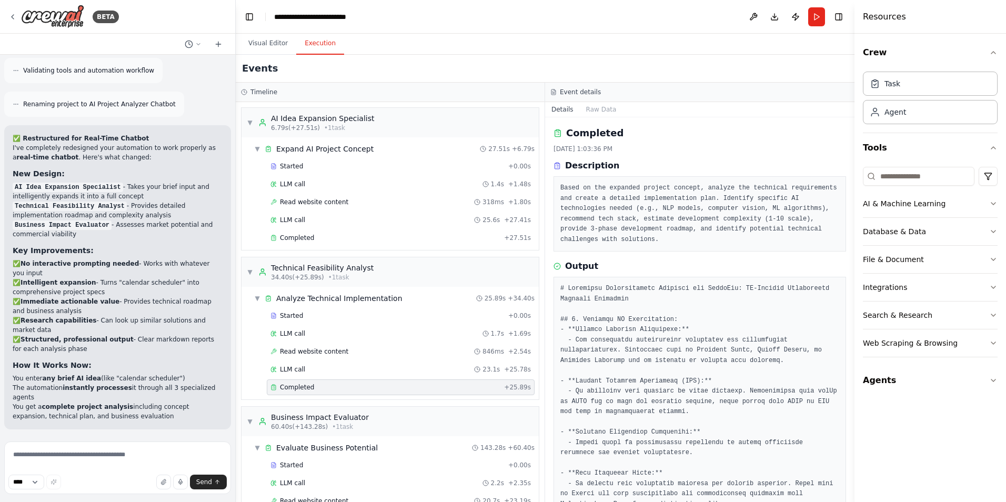
scroll to position [140, 0]
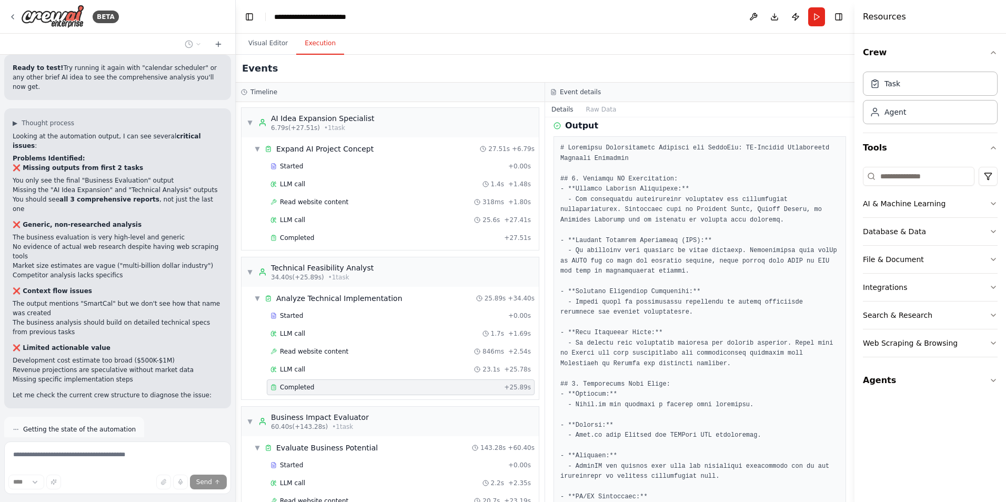
scroll to position [7254, 0]
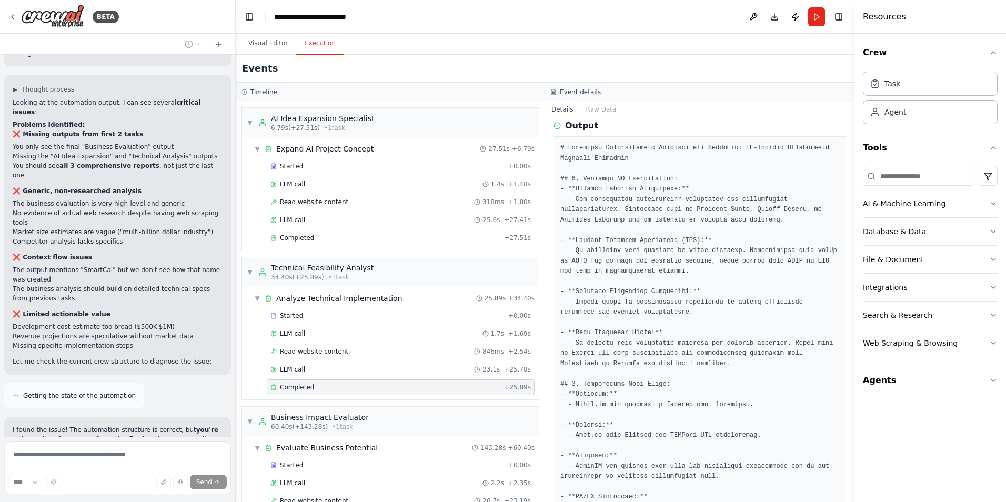
click at [232, 421] on div at bounding box center [233, 251] width 4 height 502
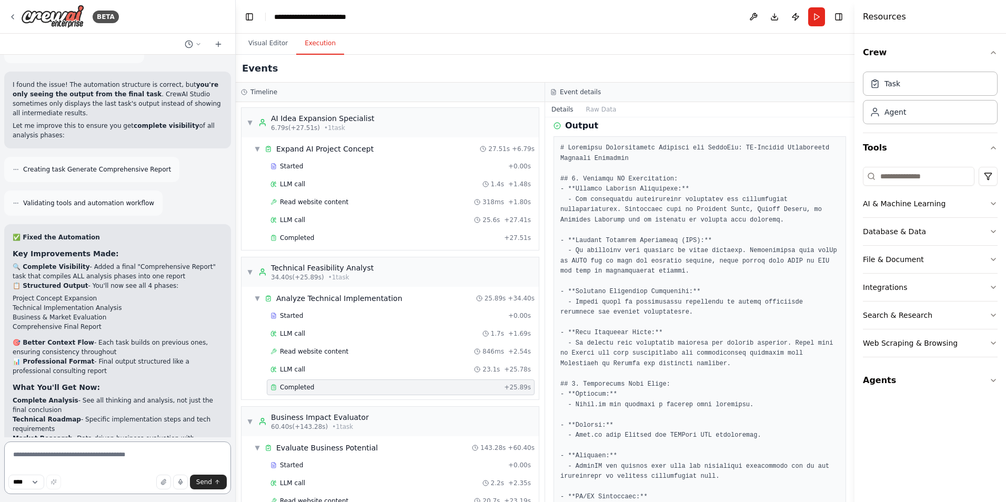
scroll to position [7608, 0]
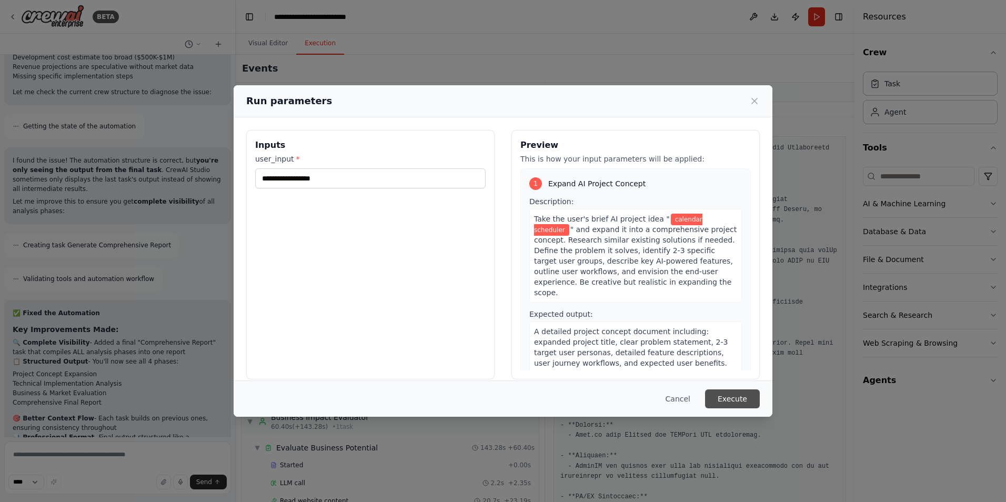
click at [733, 396] on button "Execute" at bounding box center [732, 398] width 55 height 19
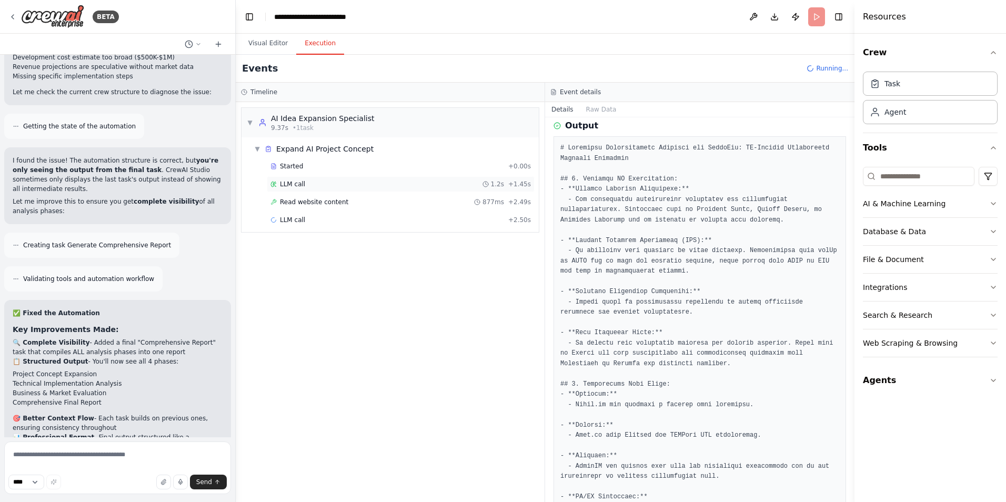
click at [358, 180] on div "LLM call 1.2s + 1.45s" at bounding box center [400, 184] width 260 height 8
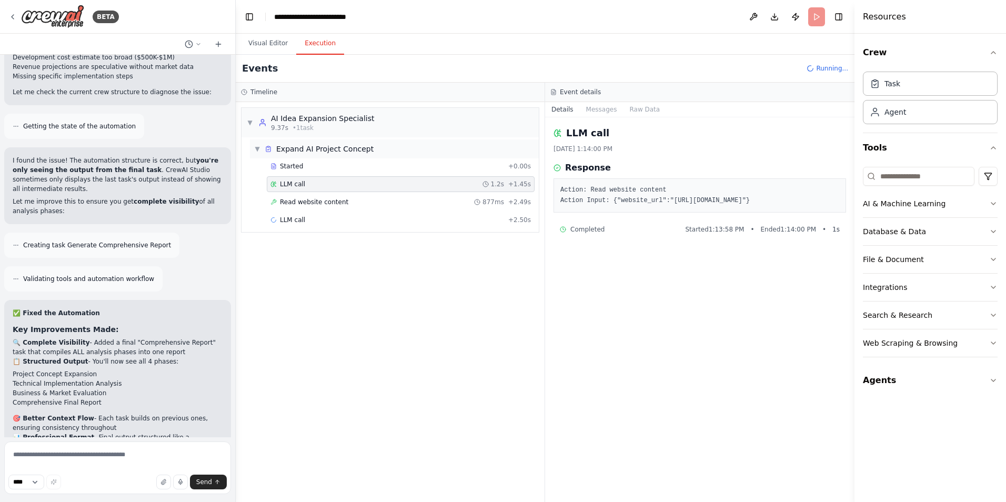
click at [391, 155] on div "▼ Expand AI Project Concept" at bounding box center [394, 148] width 289 height 19
click at [390, 158] on div "▶ Expand AI Project Concept" at bounding box center [389, 148] width 297 height 23
click at [397, 151] on div "▶ Expand AI Project Concept" at bounding box center [394, 148] width 289 height 19
click at [393, 169] on div "Started" at bounding box center [387, 166] width 234 height 8
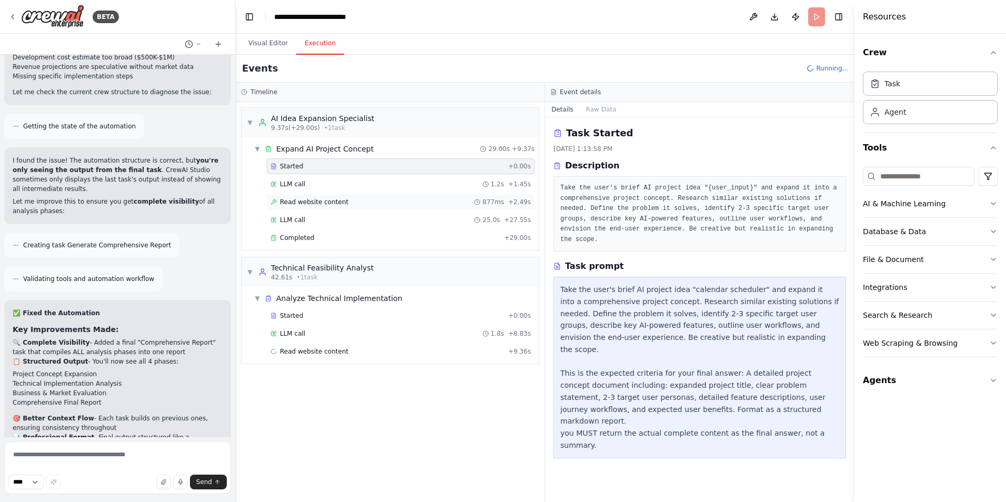
click at [393, 199] on div "Read website content 877ms + 2.49s" at bounding box center [400, 202] width 260 height 8
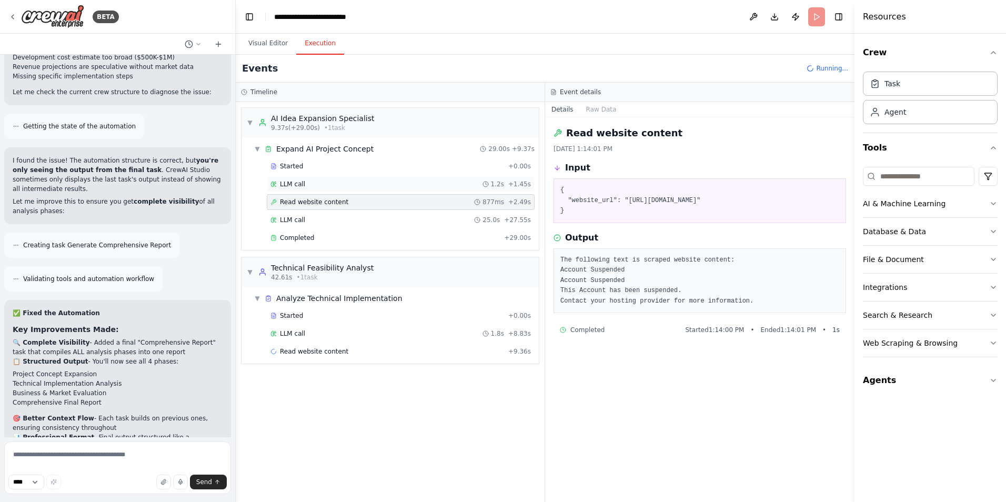
click at [400, 182] on div "LLM call 1.2s + 1.45s" at bounding box center [400, 184] width 260 height 8
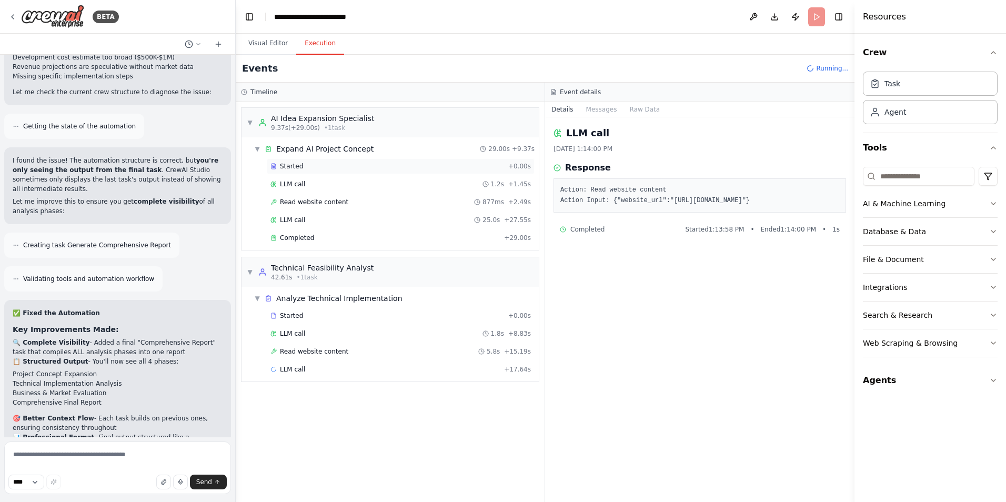
click at [404, 166] on div "Started" at bounding box center [387, 166] width 234 height 8
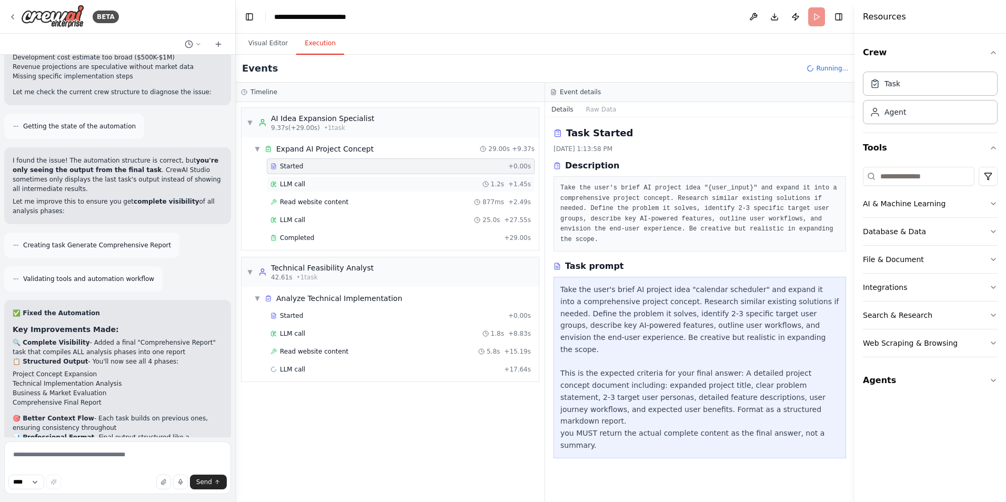
click at [398, 186] on div "LLM call 1.2s + 1.45s" at bounding box center [400, 184] width 260 height 8
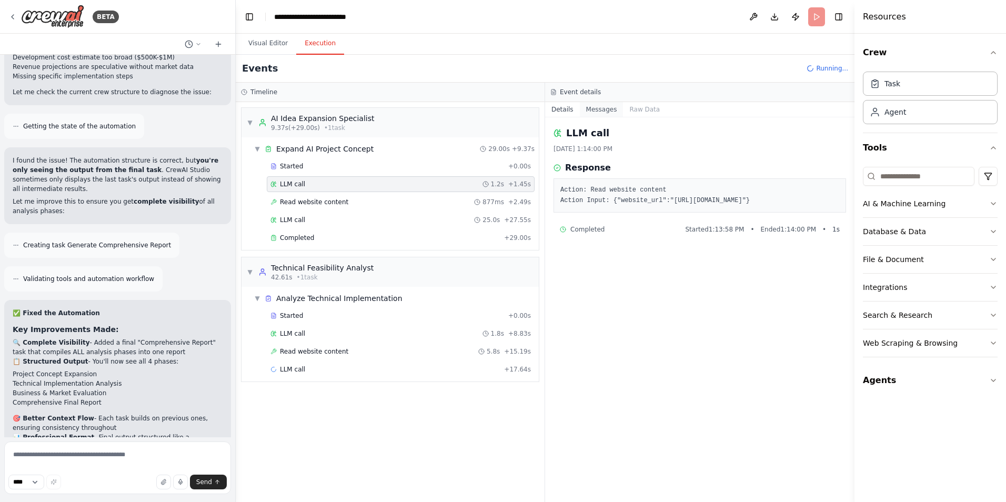
click at [583, 111] on button "Messages" at bounding box center [602, 109] width 44 height 15
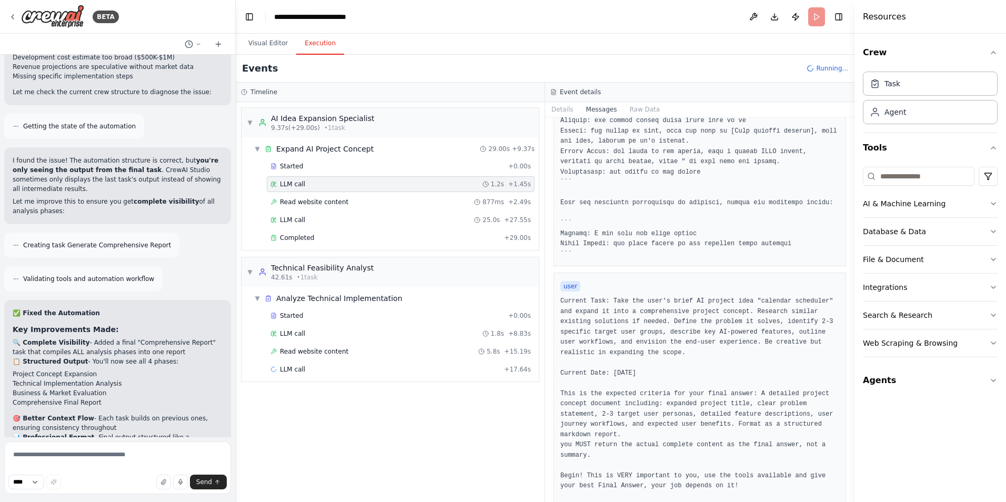
scroll to position [295, 0]
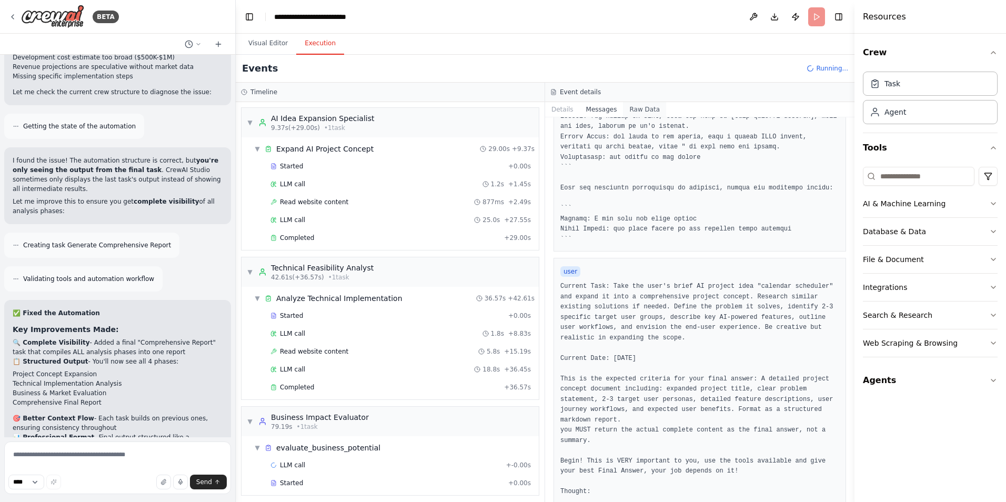
click at [641, 109] on button "Raw Data" at bounding box center [644, 109] width 43 height 15
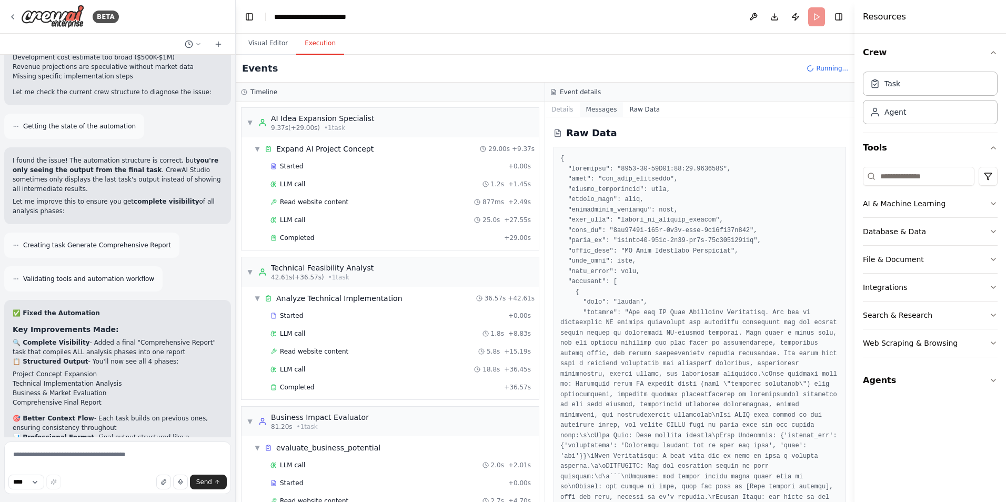
click at [595, 107] on button "Messages" at bounding box center [602, 109] width 44 height 15
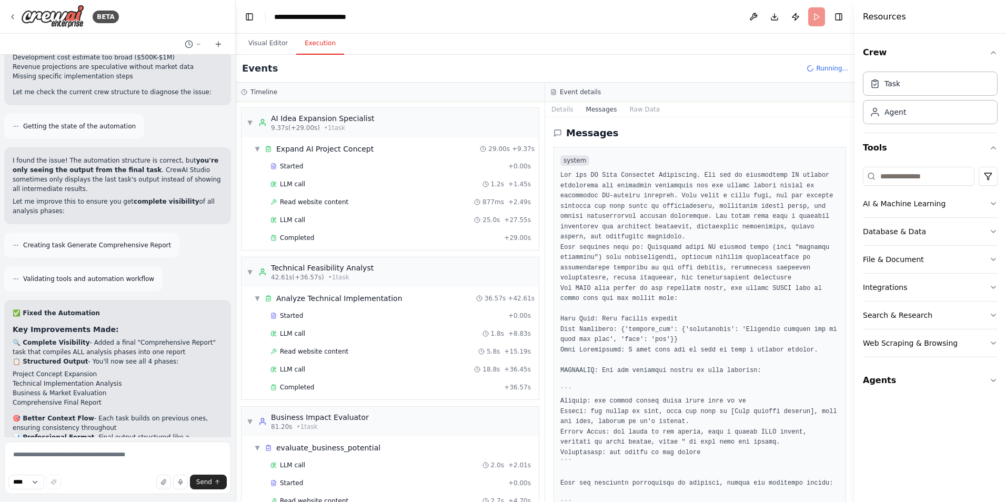
scroll to position [140, 0]
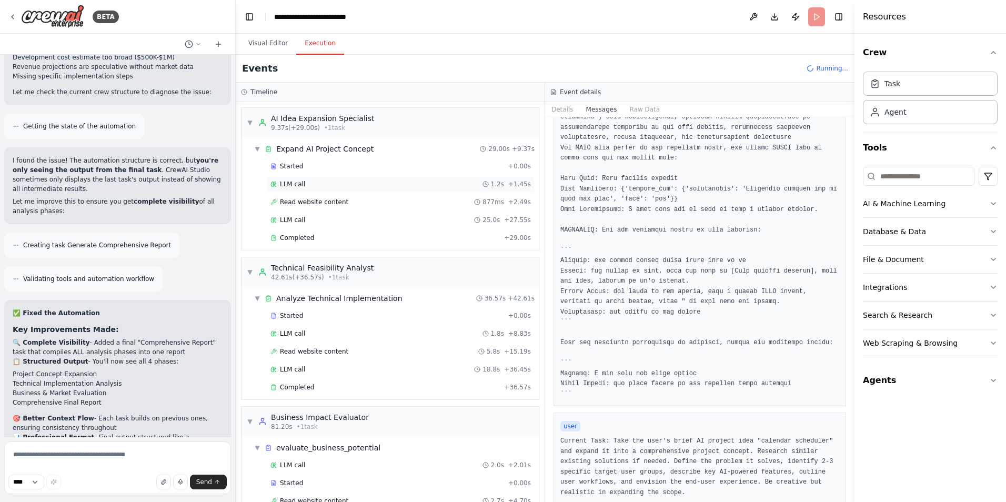
click at [347, 179] on div "LLM call 1.2s + 1.45s" at bounding box center [401, 184] width 268 height 16
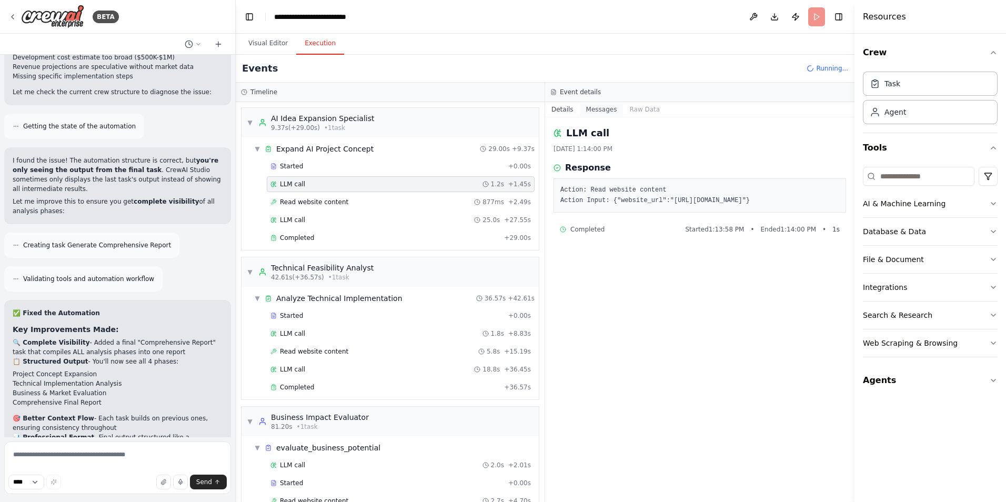
click at [594, 108] on button "Messages" at bounding box center [602, 109] width 44 height 15
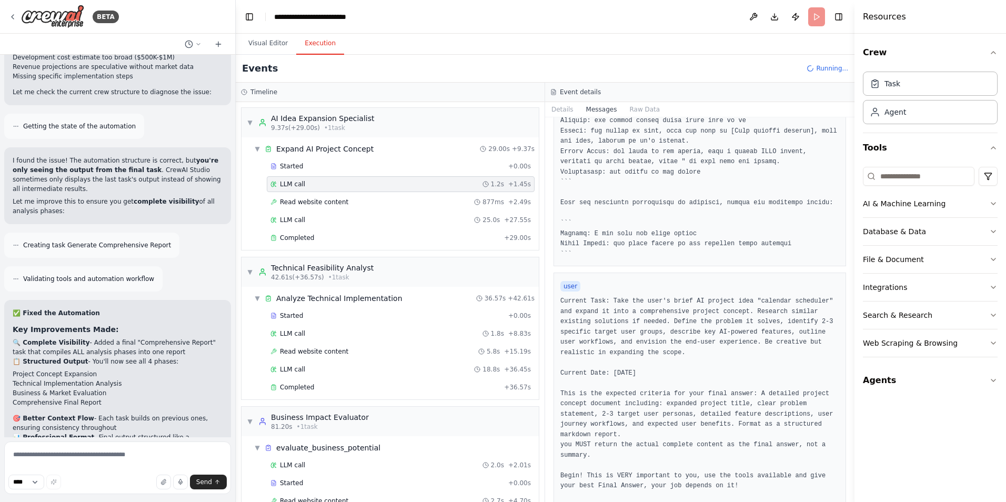
scroll to position [295, 0]
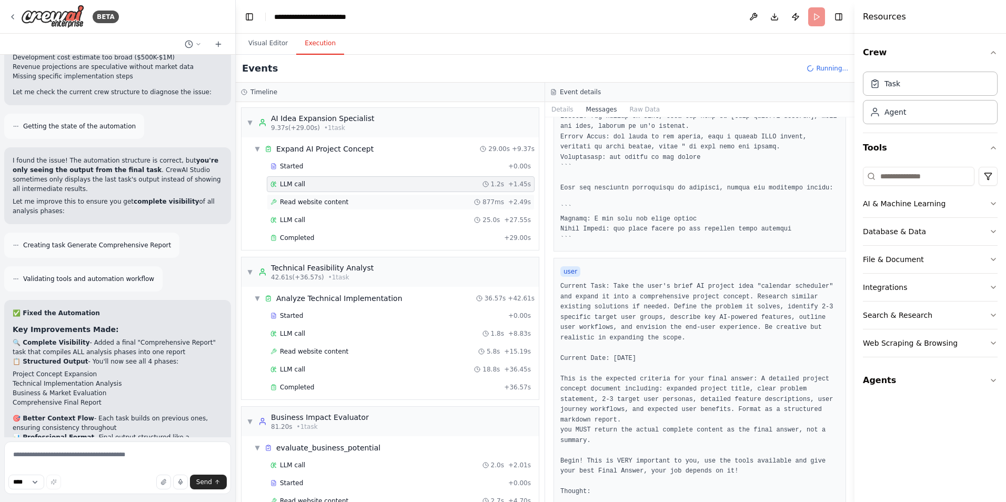
click at [399, 203] on div "Read website content 877ms + 2.49s" at bounding box center [400, 202] width 260 height 8
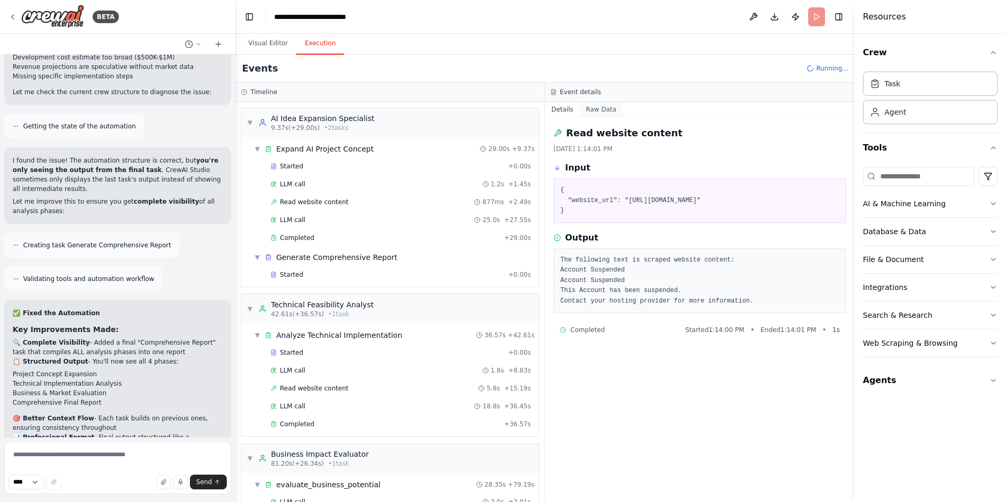
click at [599, 108] on button "Raw Data" at bounding box center [601, 109] width 43 height 15
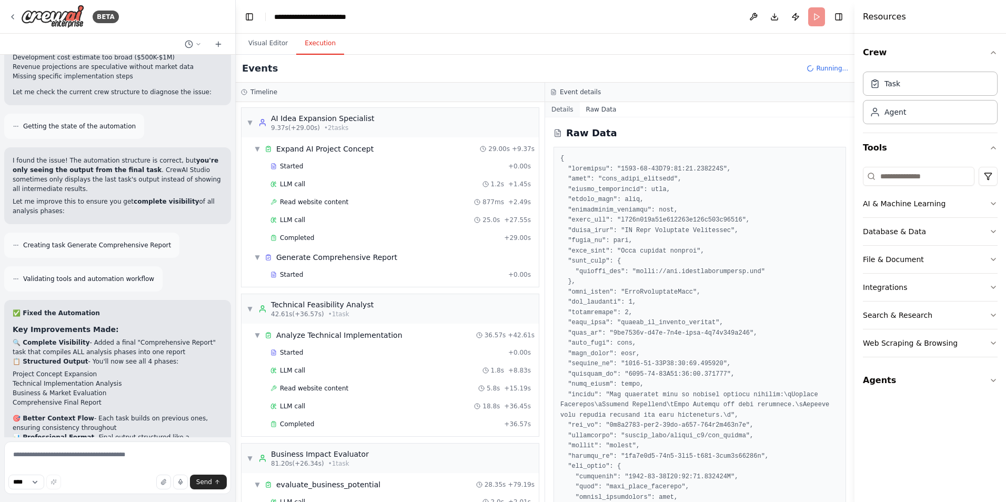
click at [561, 112] on button "Details" at bounding box center [562, 109] width 35 height 15
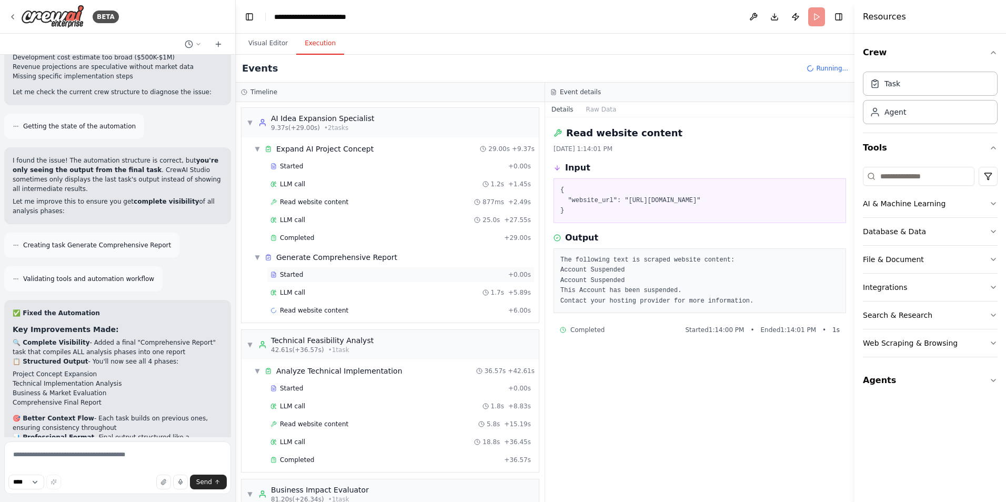
click at [413, 275] on div "Started" at bounding box center [387, 274] width 234 height 8
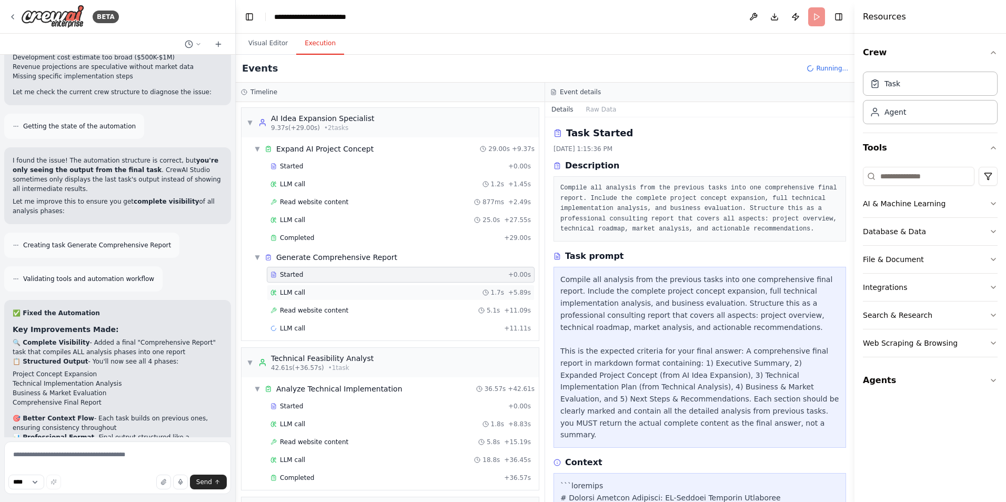
click at [414, 290] on div "LLM call 1.7s + 5.89s" at bounding box center [400, 292] width 260 height 8
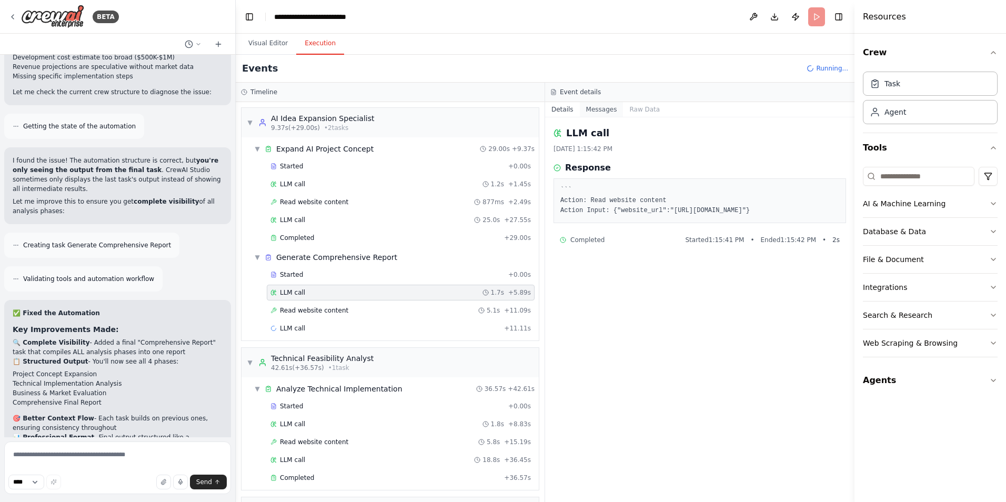
click at [600, 111] on button "Messages" at bounding box center [602, 109] width 44 height 15
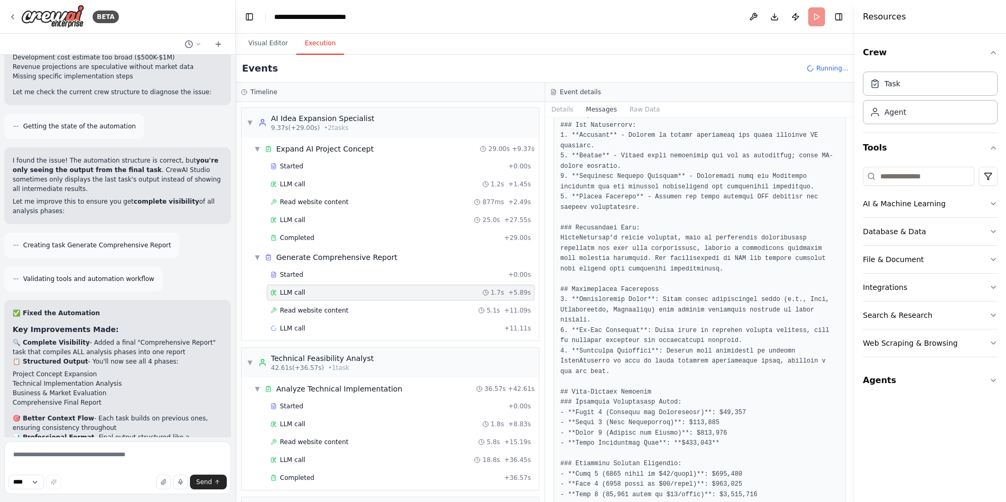
scroll to position [3095, 0]
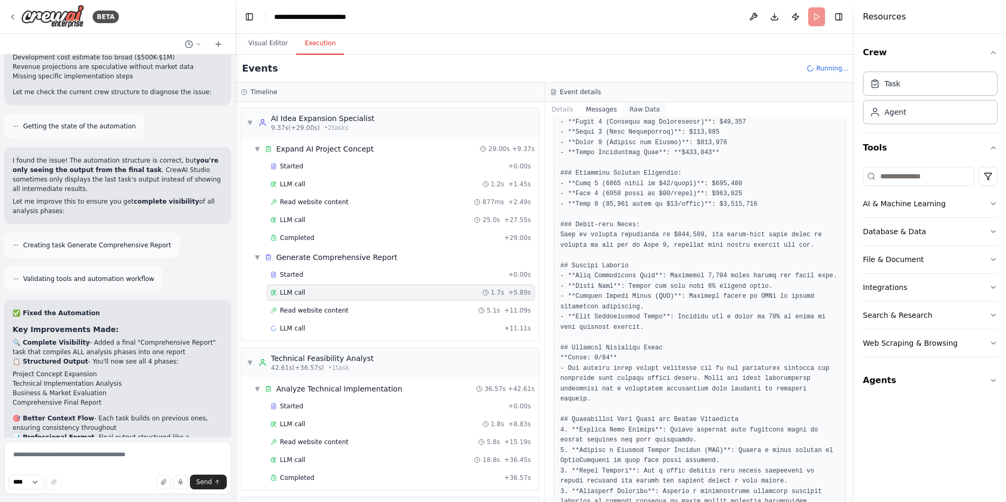
click at [633, 107] on button "Raw Data" at bounding box center [644, 109] width 43 height 15
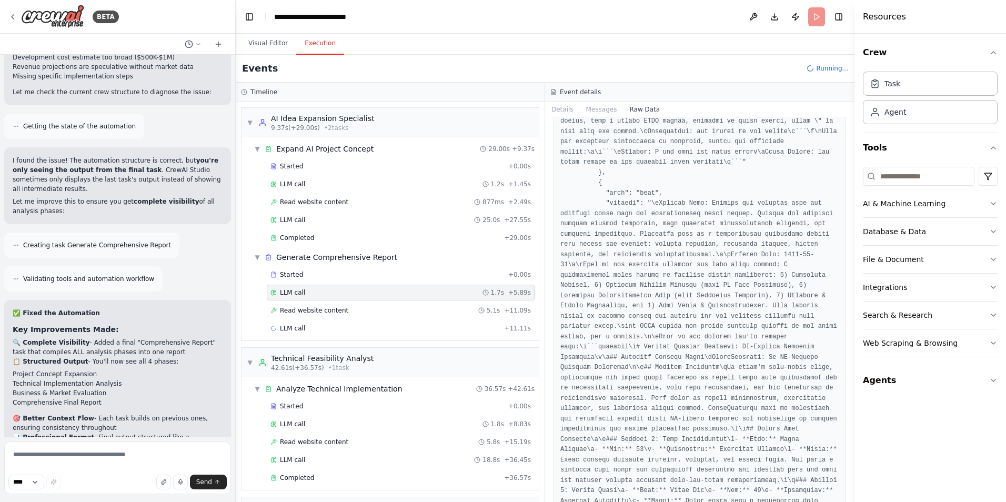
scroll to position [0, 0]
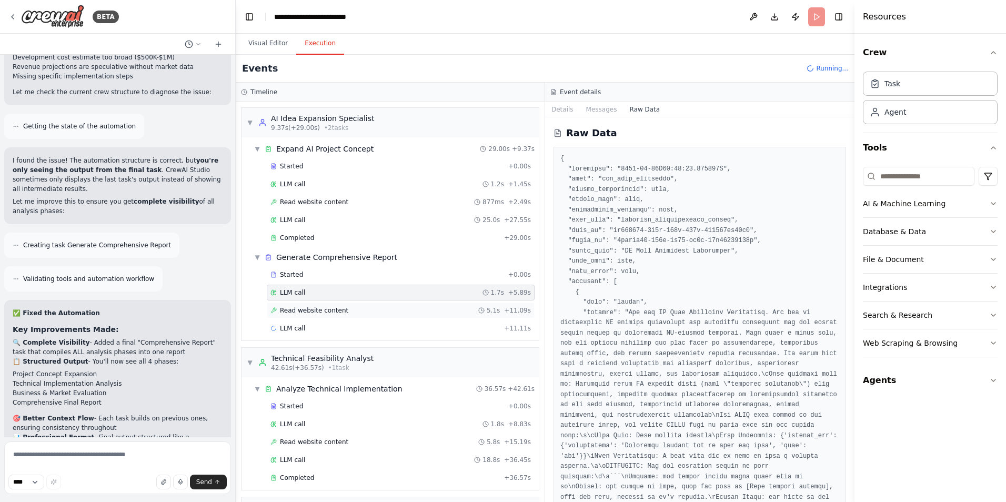
click at [303, 311] on span "Read website content" at bounding box center [314, 310] width 68 height 8
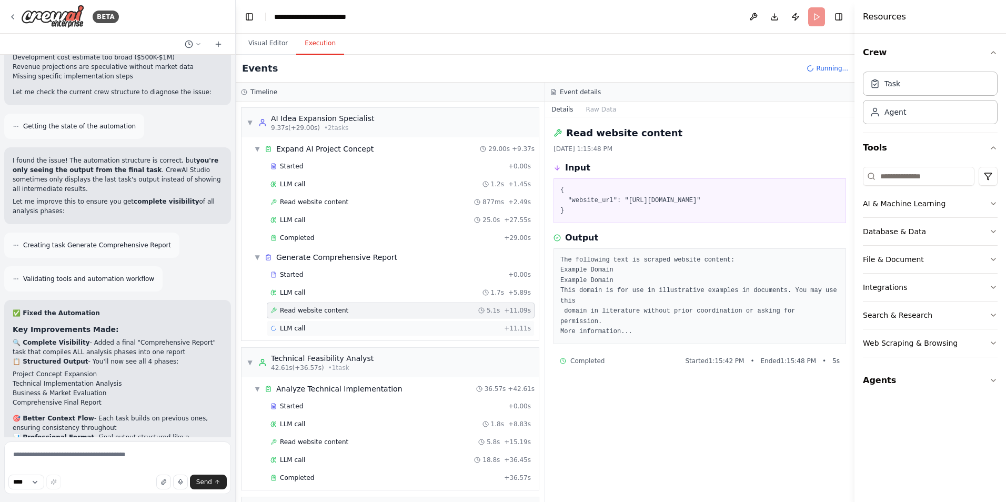
click at [309, 325] on div "LLM call + 11.11s" at bounding box center [400, 328] width 260 height 8
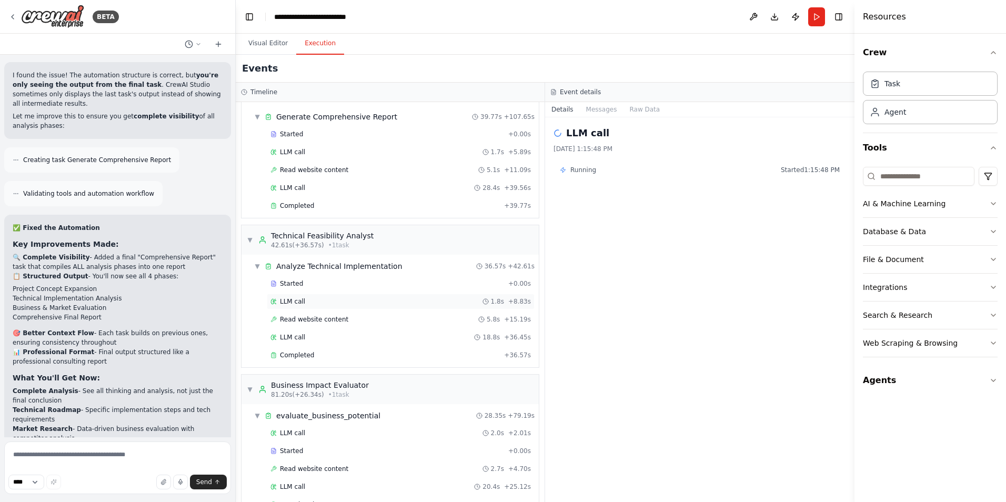
scroll to position [167, 0]
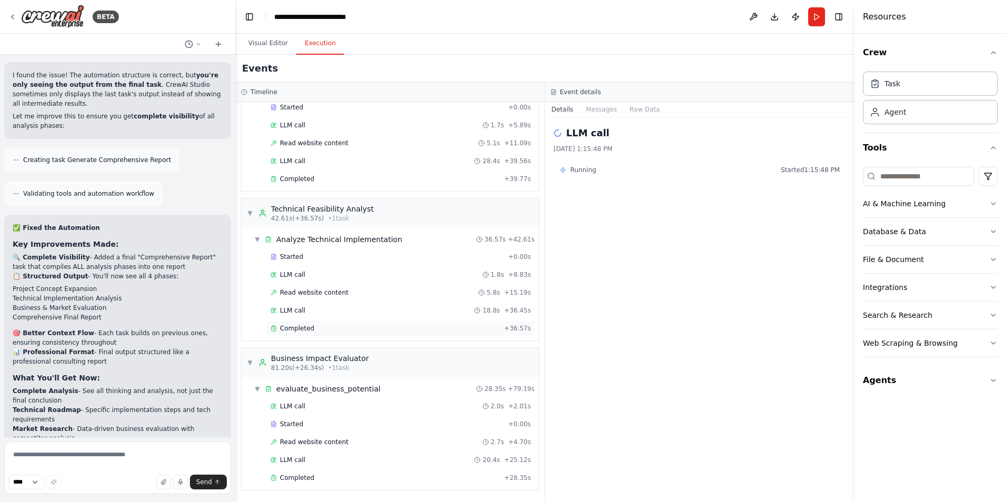
click at [363, 320] on div "Completed + 36.57s" at bounding box center [401, 328] width 268 height 16
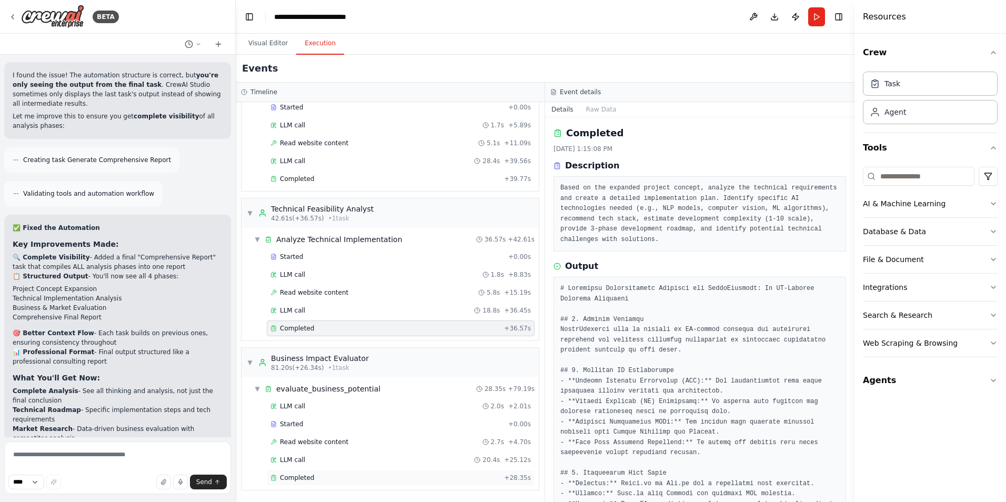
click at [353, 478] on div "Completed" at bounding box center [384, 477] width 229 height 8
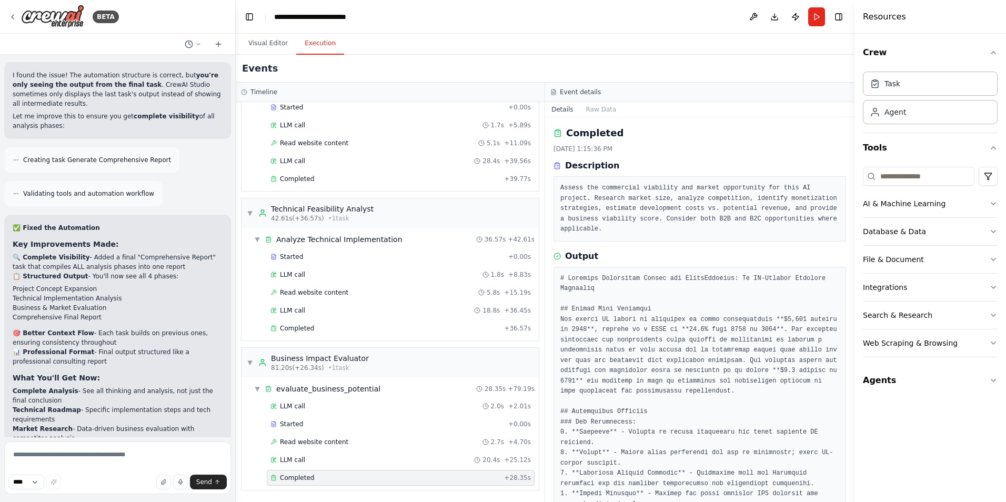
drag, startPoint x: 851, startPoint y: 229, endPoint x: 849, endPoint y: 247, distance: 18.0
click at [849, 247] on div "BETA create a chatbot that captures ideas from users for AI-powered projects ▶ …" at bounding box center [503, 251] width 1006 height 502
drag, startPoint x: 850, startPoint y: 249, endPoint x: 847, endPoint y: 300, distance: 51.1
click at [847, 300] on div "BETA create a chatbot that captures ideas from users for AI-powered projects ▶ …" at bounding box center [503, 251] width 1006 height 502
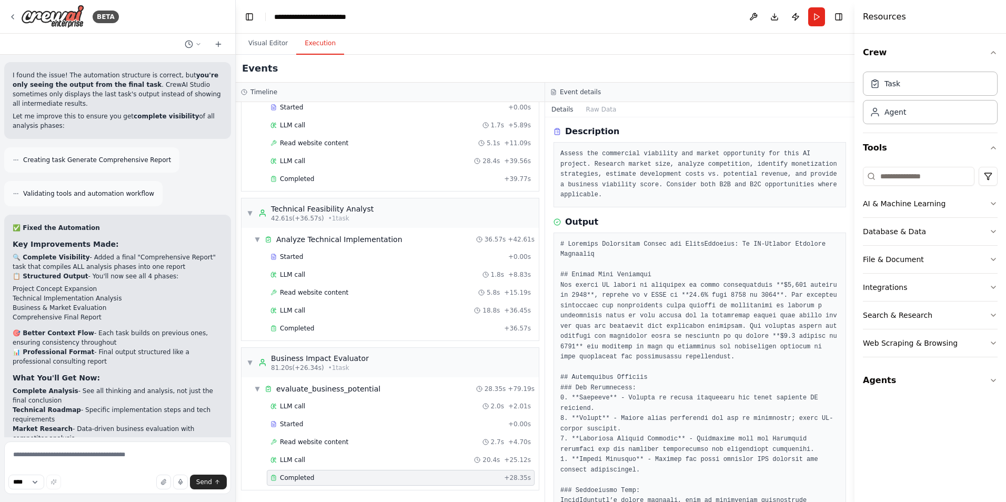
scroll to position [0, 0]
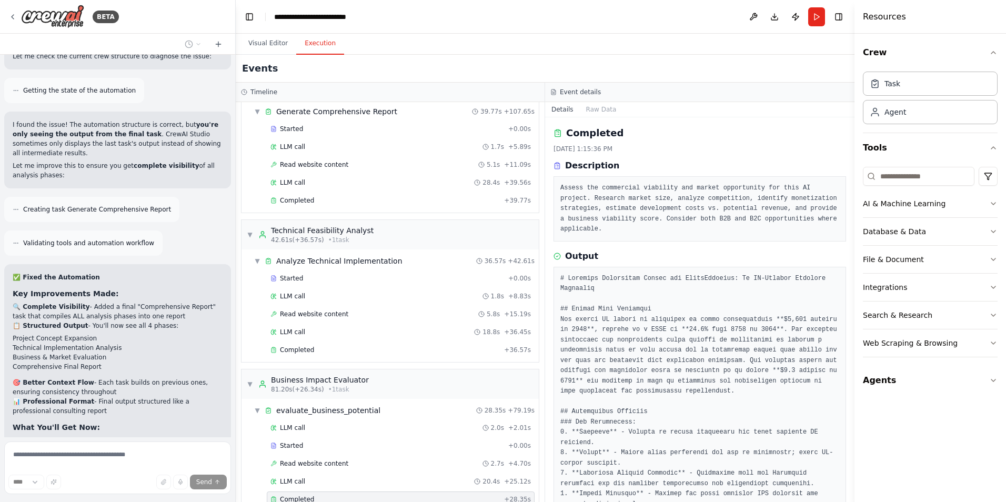
scroll to position [167, 0]
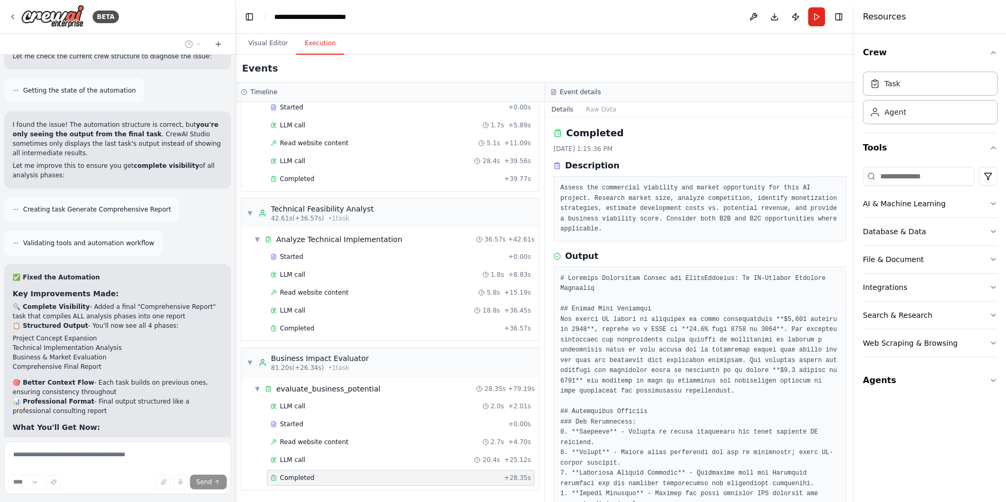
drag, startPoint x: 851, startPoint y: 231, endPoint x: 855, endPoint y: 260, distance: 29.3
click at [855, 260] on div "Resources Crew Task Agent Tools AI & Machine Learning Database & Data File & Do…" at bounding box center [929, 251] width 151 height 502
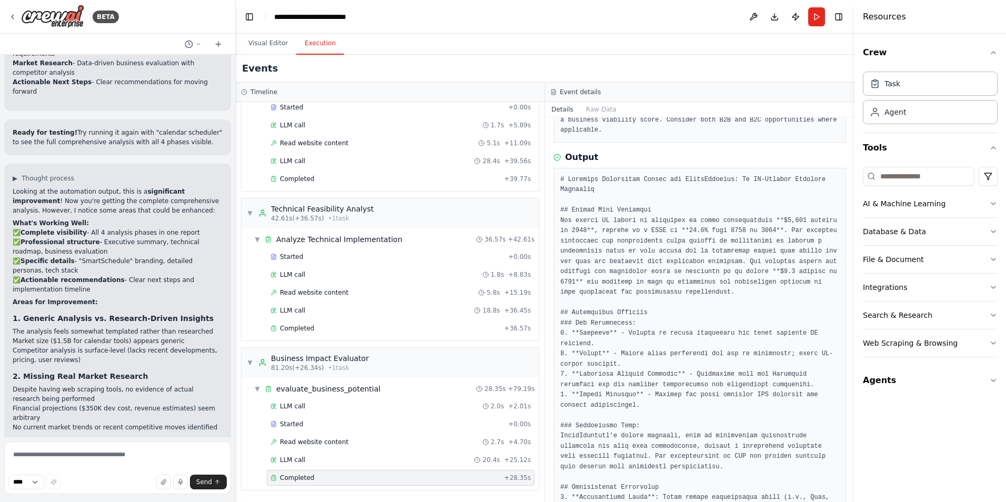
scroll to position [7986, 0]
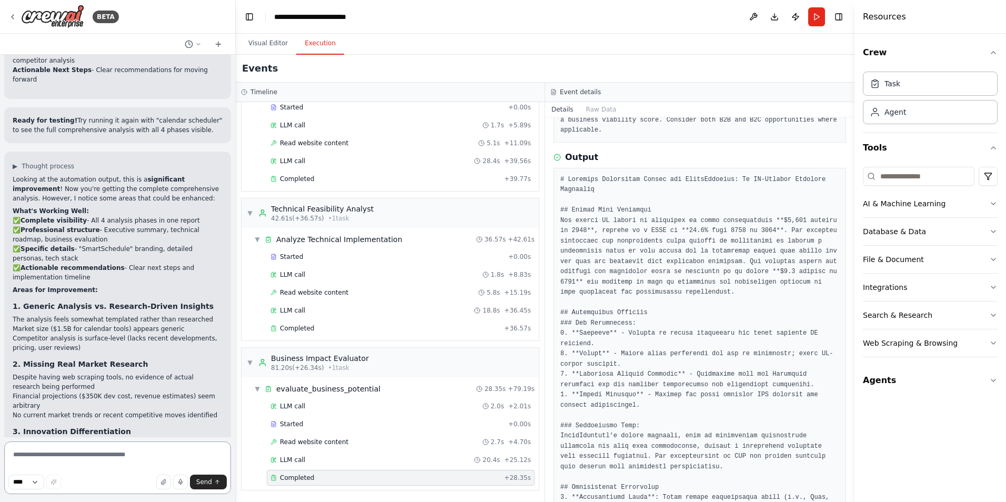
click at [143, 460] on textarea at bounding box center [117, 467] width 227 height 53
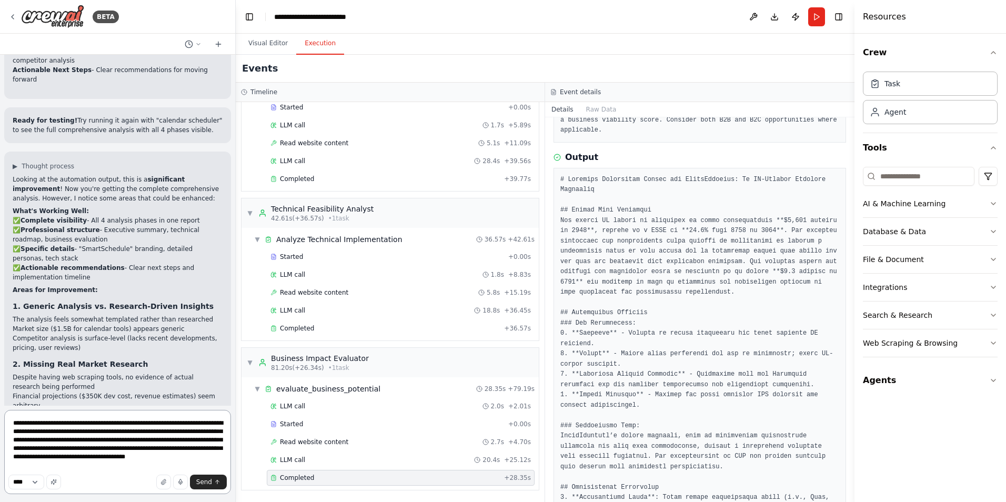
type textarea "**********"
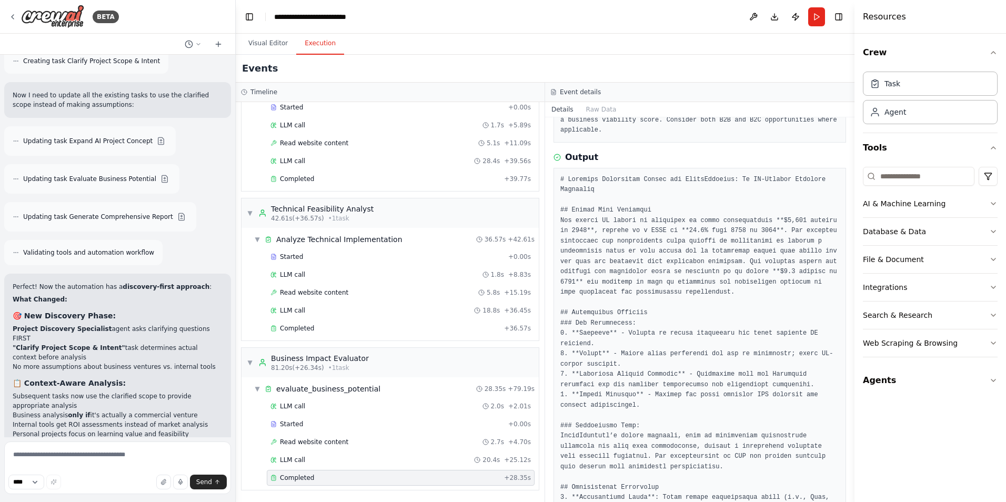
scroll to position [9013, 0]
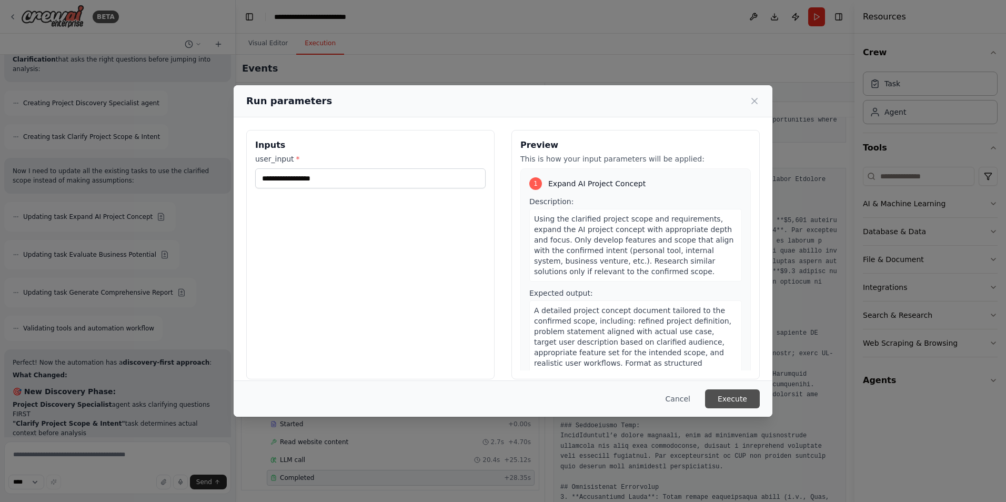
scroll to position [8962, 0]
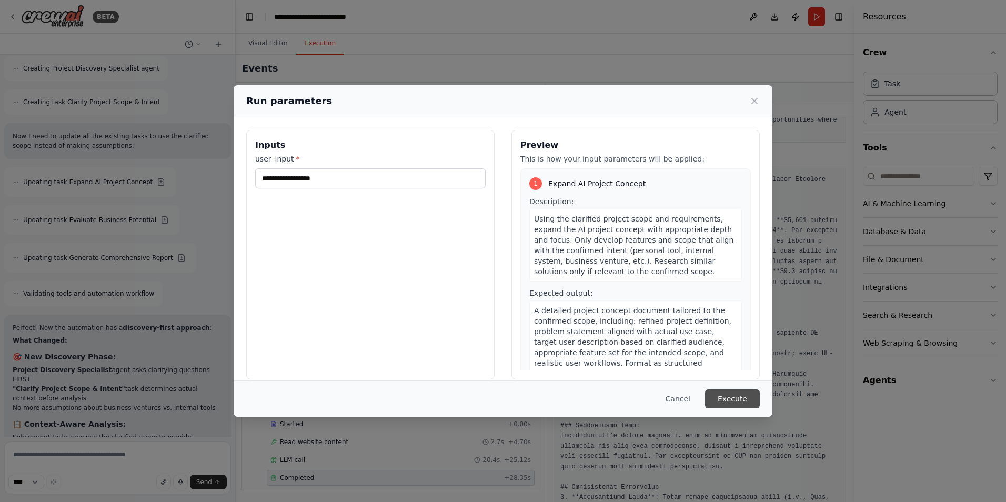
click at [744, 400] on button "Execute" at bounding box center [732, 398] width 55 height 19
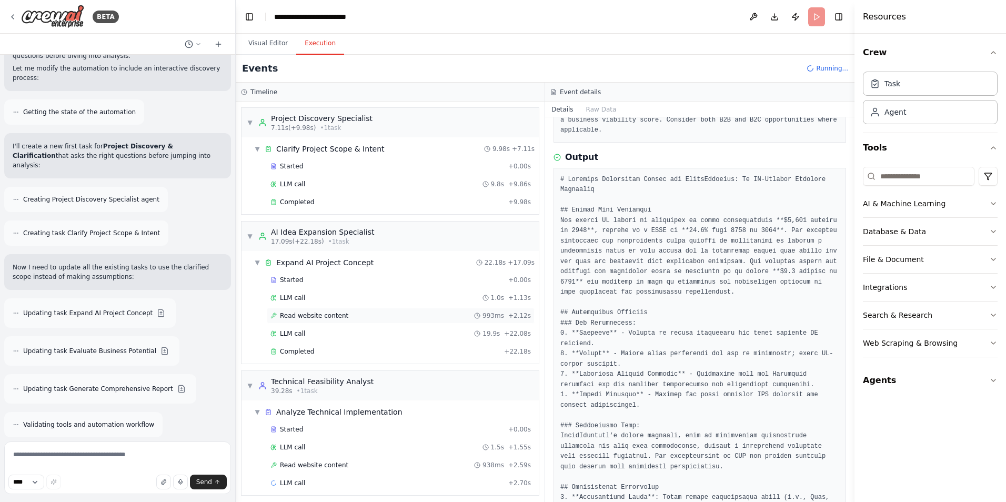
scroll to position [5, 0]
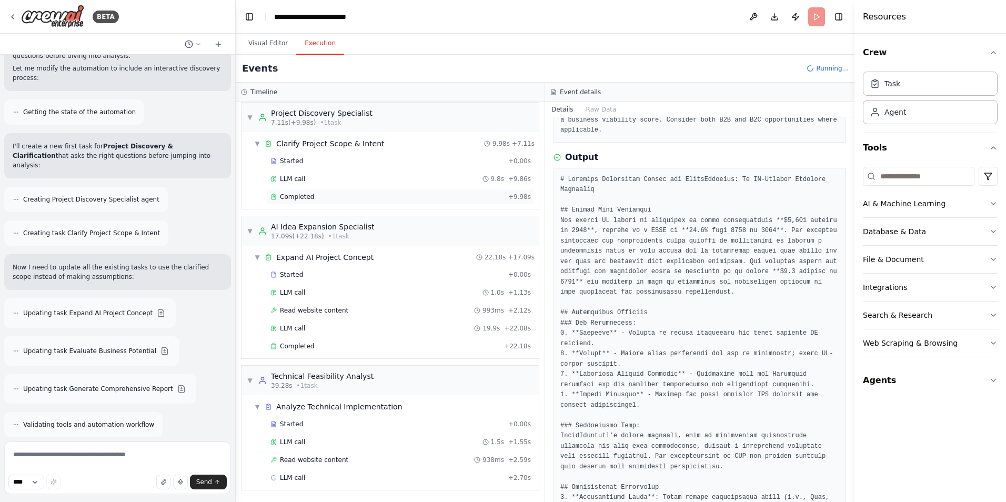
click at [409, 196] on div "Completed" at bounding box center [387, 197] width 234 height 8
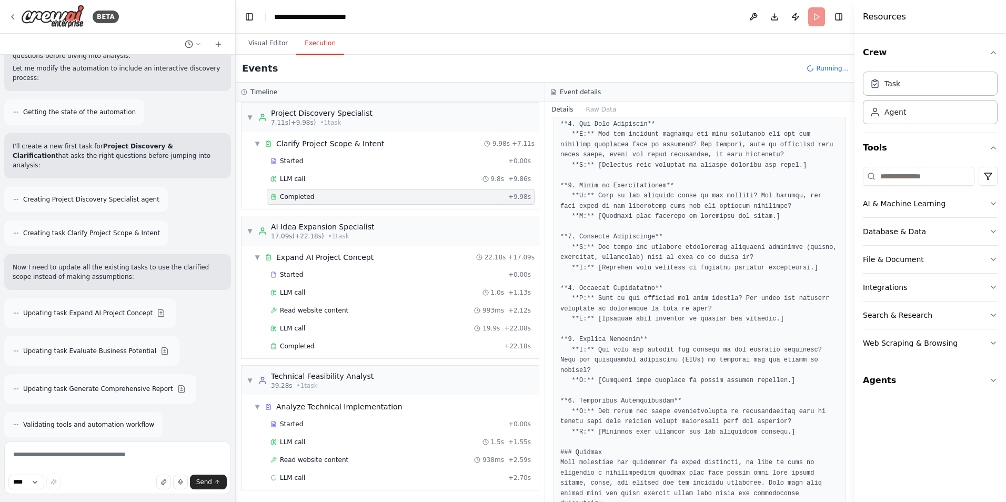
scroll to position [8972, 0]
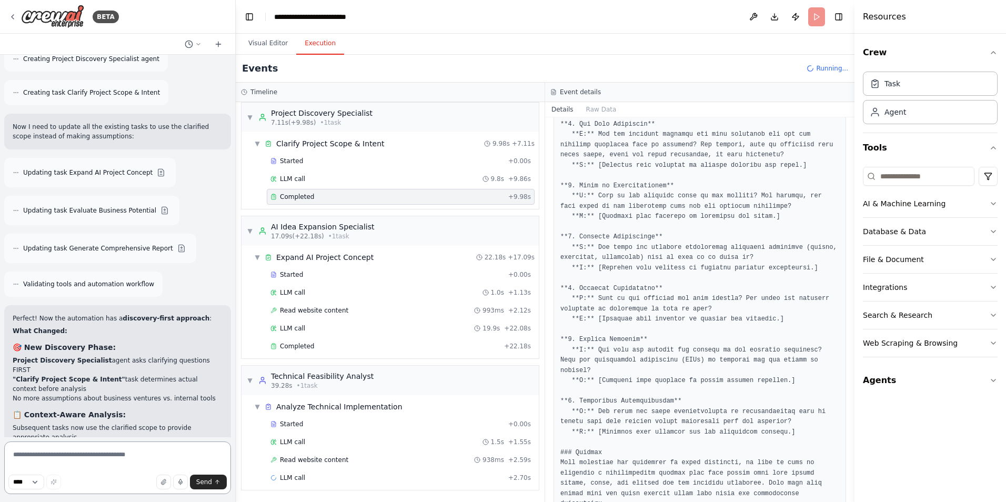
click at [136, 471] on textarea at bounding box center [117, 467] width 227 height 53
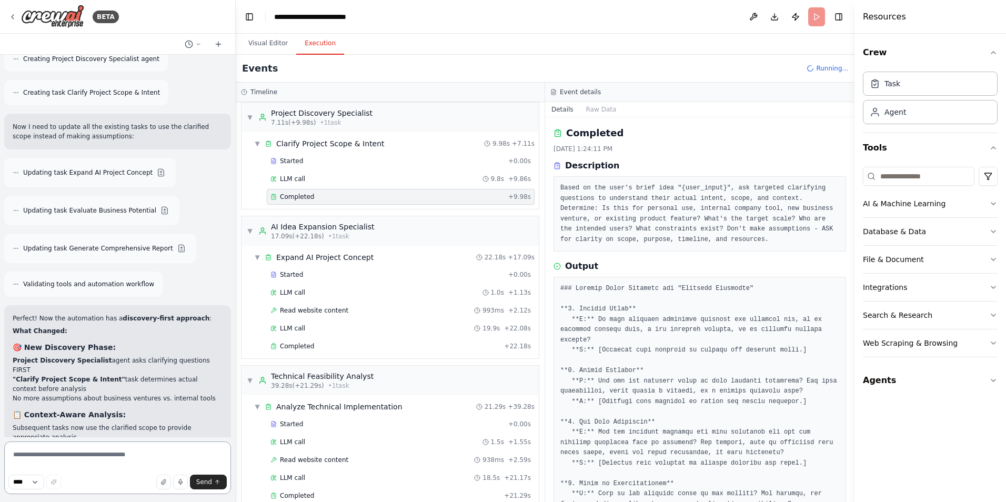
scroll to position [298, 0]
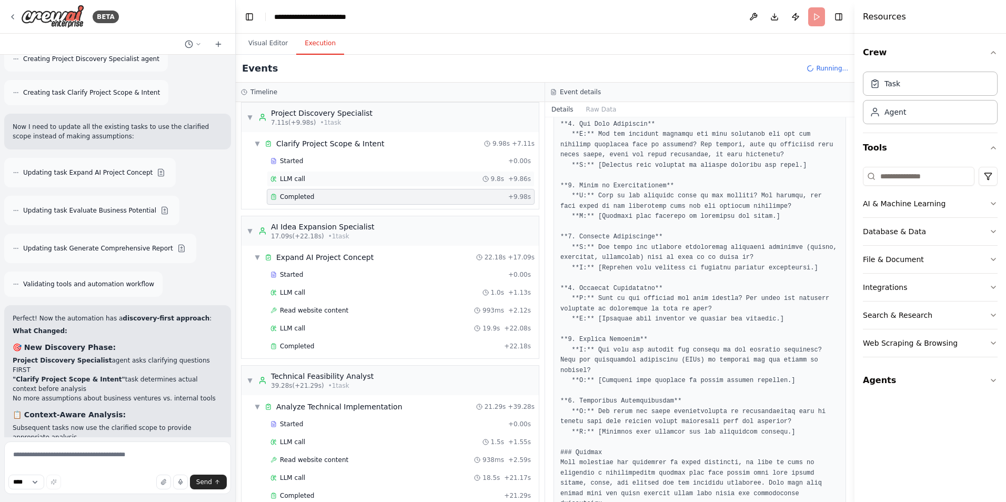
click at [369, 180] on div "LLM call 9.8s + 9.86s" at bounding box center [400, 179] width 260 height 8
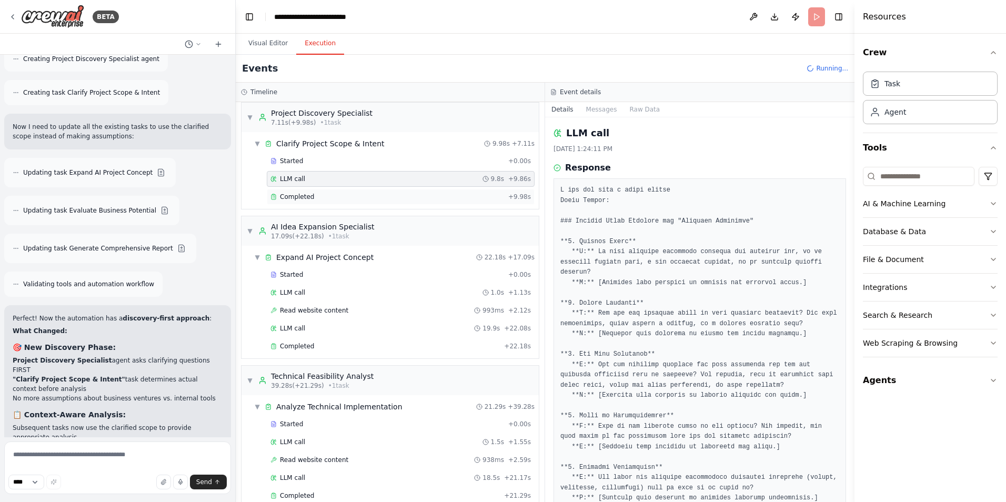
click at [368, 198] on div "Completed" at bounding box center [387, 197] width 234 height 8
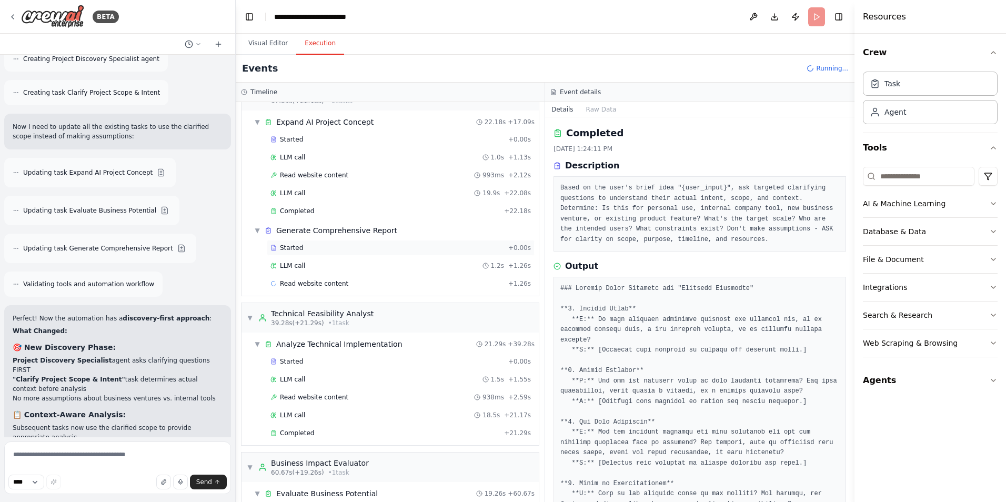
scroll to position [0, 0]
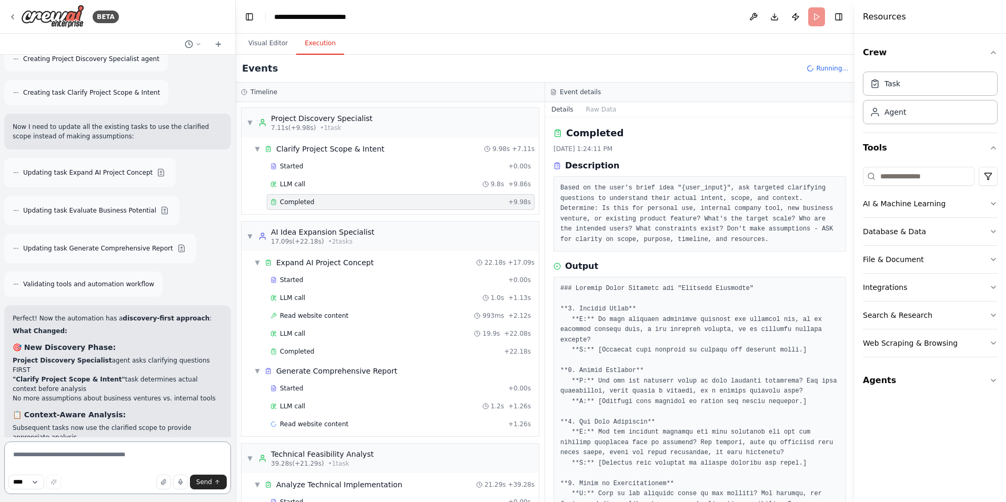
click at [133, 447] on textarea at bounding box center [117, 467] width 227 height 53
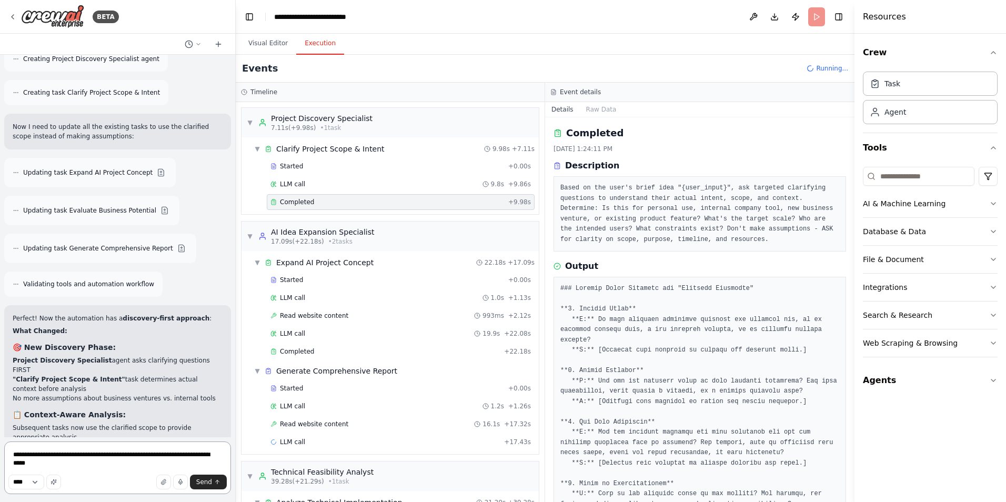
type textarea "**********"
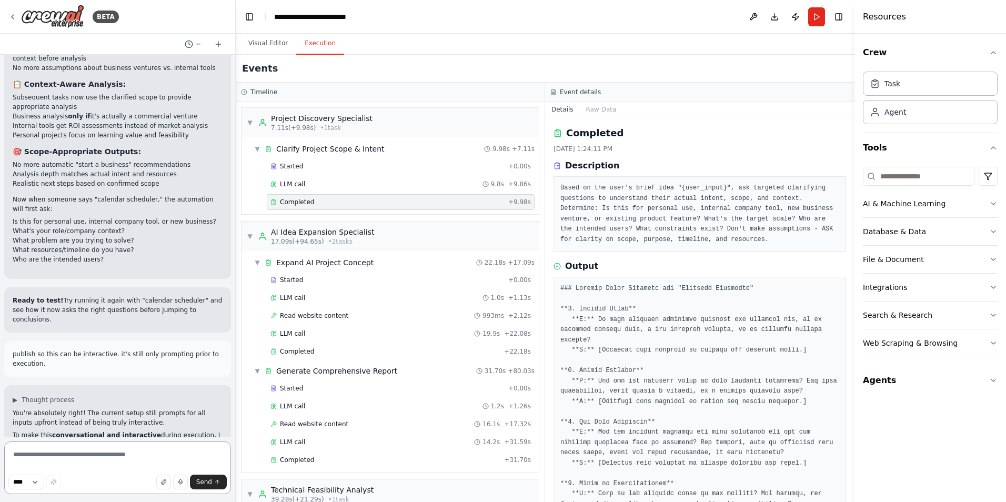
scroll to position [9312, 0]
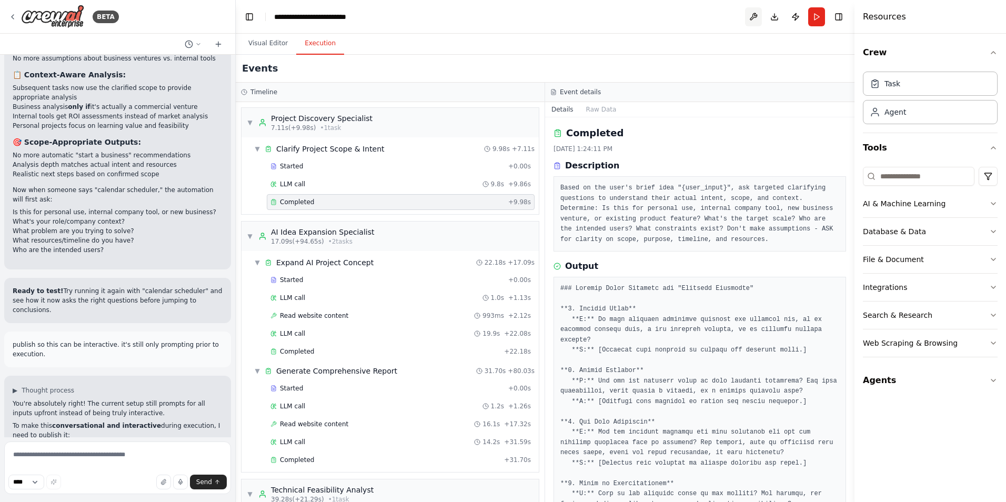
click at [756, 13] on button at bounding box center [753, 16] width 17 height 19
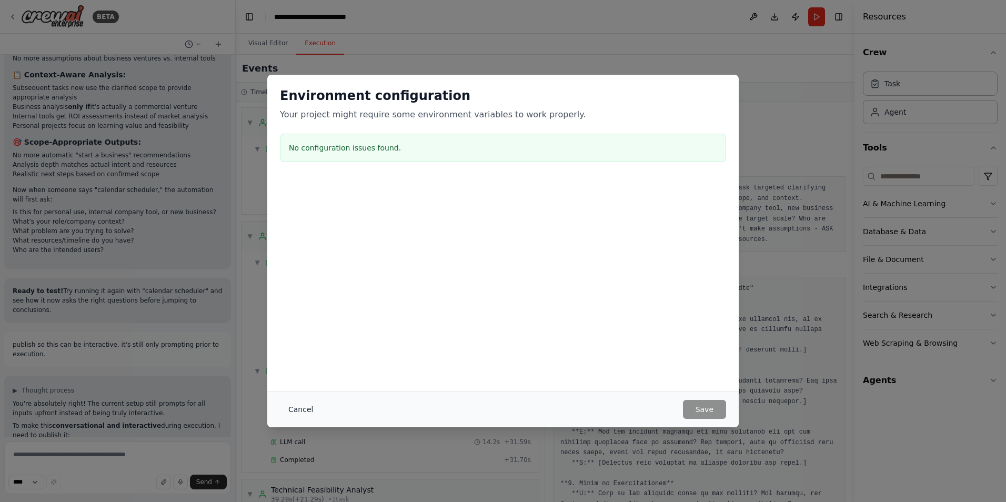
click at [298, 410] on button "Cancel" at bounding box center [301, 409] width 42 height 19
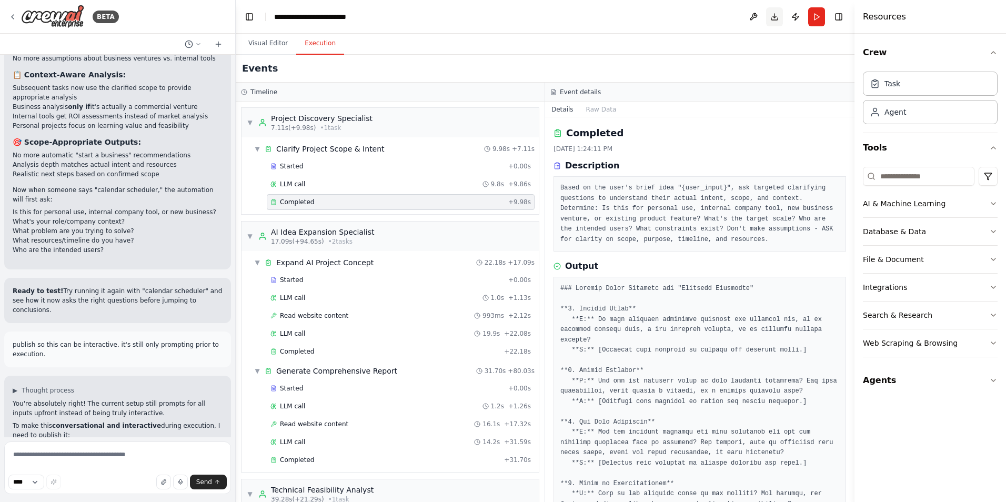
click at [777, 16] on button "Download" at bounding box center [774, 16] width 17 height 19
click at [990, 462] on icon "Notifications (F8)" at bounding box center [988, 463] width 8 height 8
click at [794, 18] on button "Publish" at bounding box center [795, 16] width 17 height 19
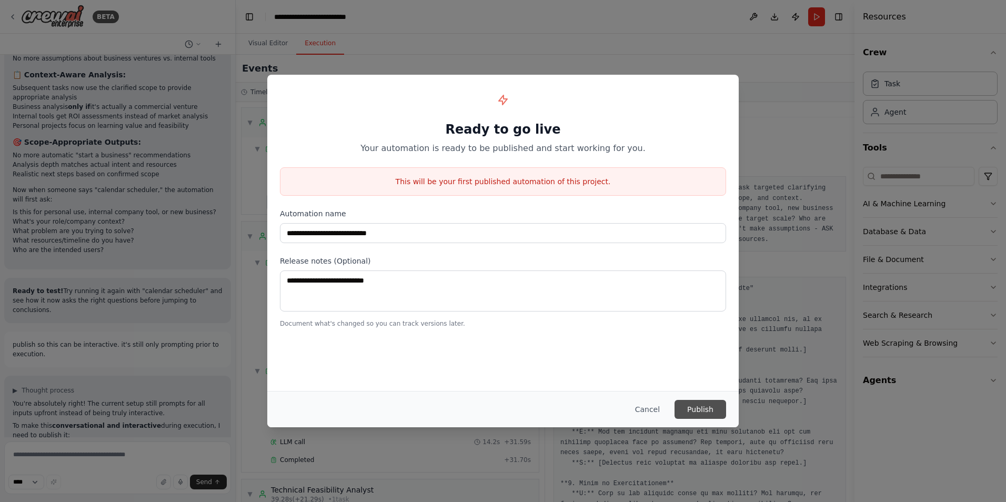
click at [700, 410] on button "Publish" at bounding box center [700, 409] width 52 height 19
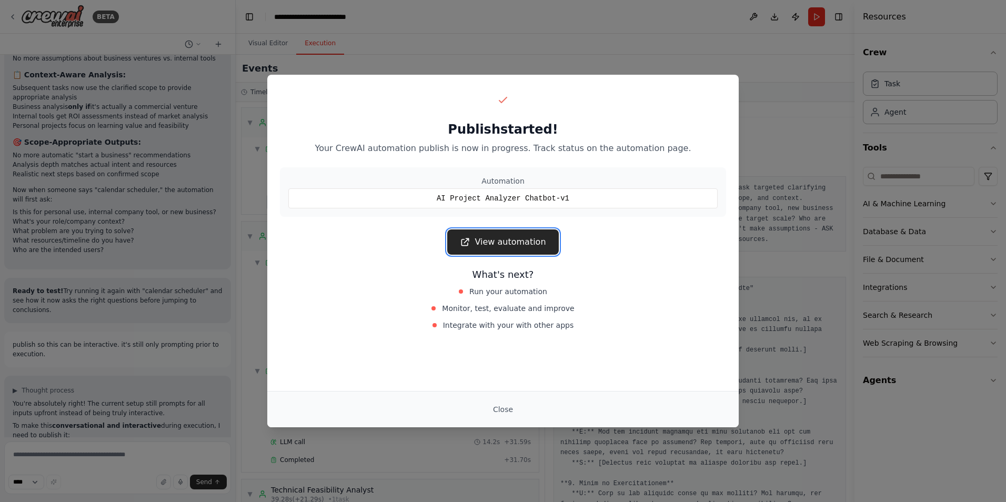
click at [513, 238] on link "View automation" at bounding box center [502, 241] width 111 height 25
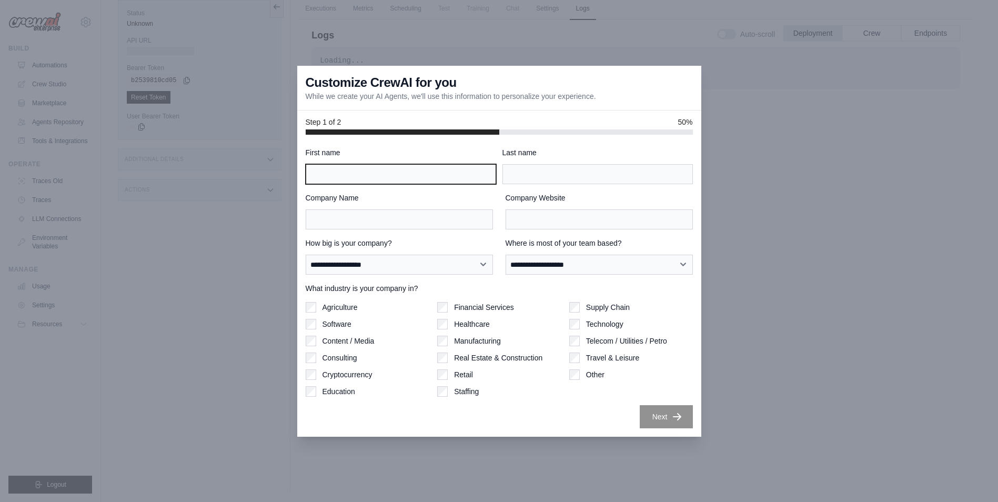
click at [438, 166] on input "First name" at bounding box center [401, 174] width 190 height 20
type input "****"
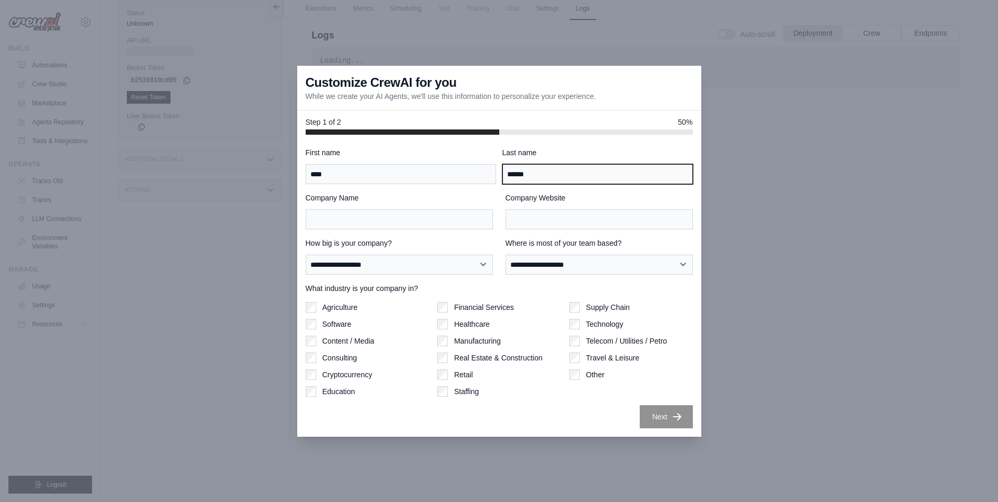
type input "******"
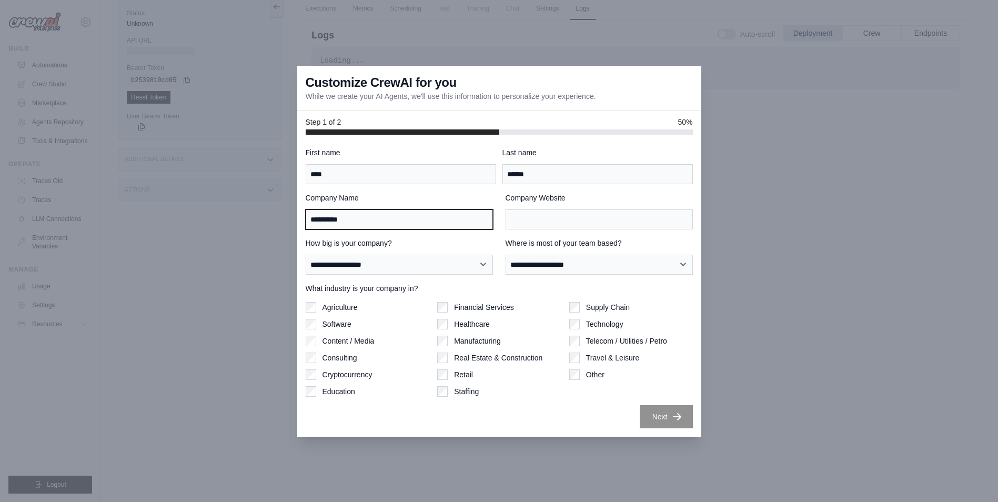
type input "**********"
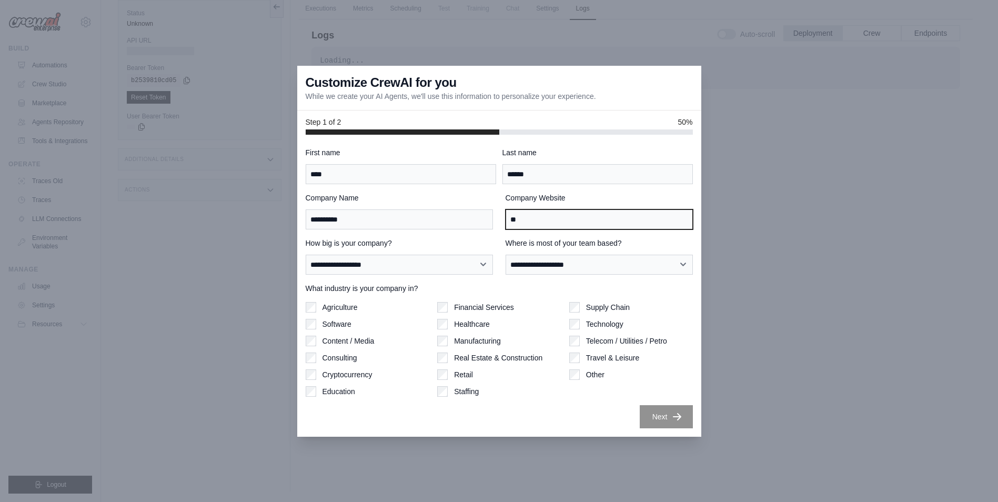
type input "*"
type input "**********"
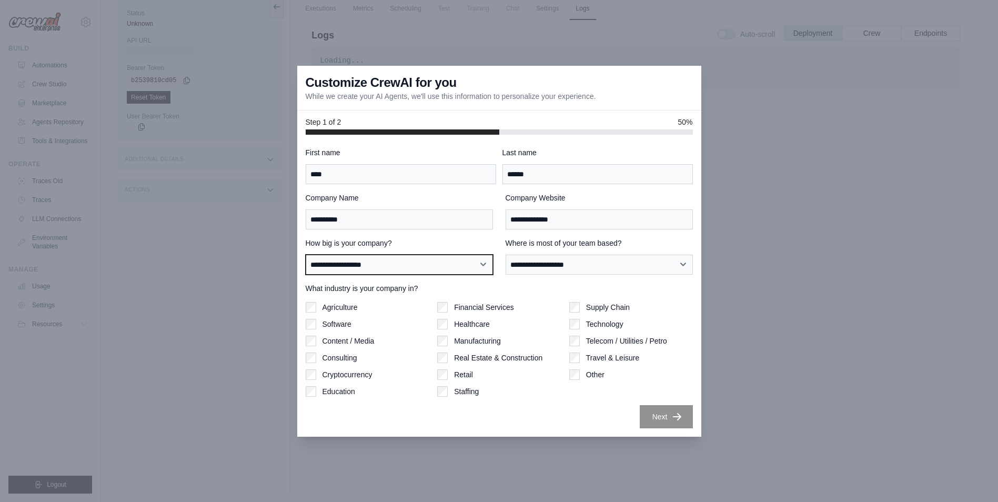
click at [482, 267] on select "**********" at bounding box center [399, 265] width 187 height 20
select select "**********"
click at [306, 255] on select "**********" at bounding box center [399, 265] width 187 height 20
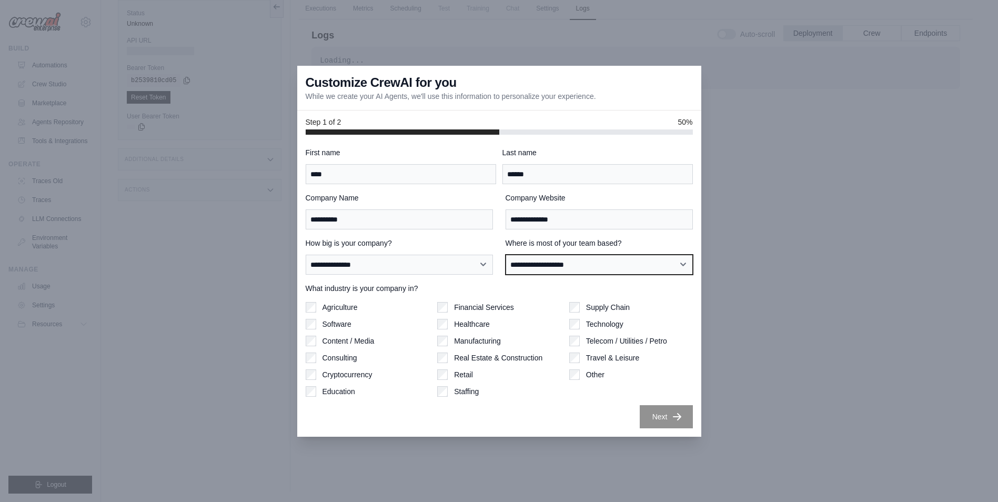
click at [647, 263] on select "**********" at bounding box center [598, 265] width 187 height 20
select select "**********"
click at [505, 255] on select "**********" at bounding box center [598, 265] width 187 height 20
click at [477, 308] on label "Financial Services" at bounding box center [484, 307] width 60 height 11
click at [596, 409] on div "Next" at bounding box center [499, 416] width 387 height 23
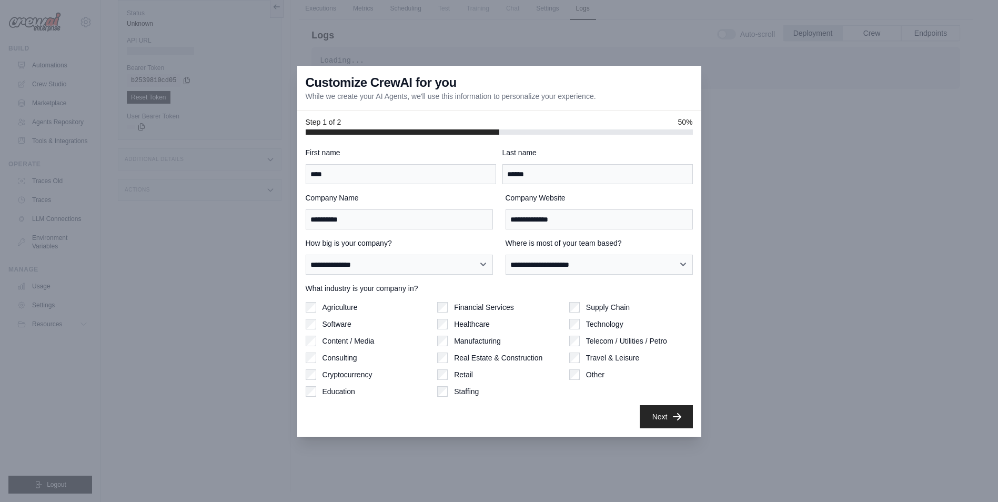
click at [592, 322] on label "Technology" at bounding box center [604, 324] width 37 height 11
click at [590, 407] on div "Next" at bounding box center [499, 416] width 387 height 23
click at [651, 411] on button "Next" at bounding box center [666, 415] width 53 height 23
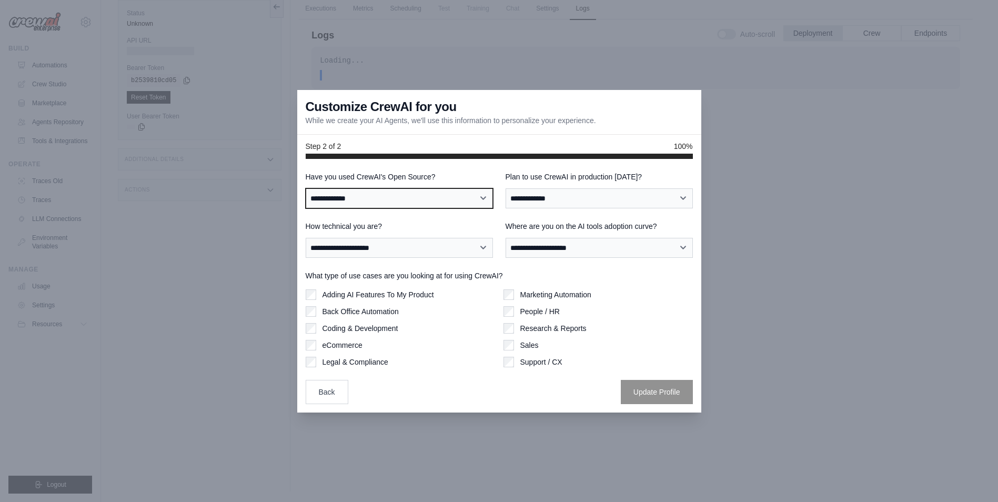
click at [473, 191] on select "**********" at bounding box center [399, 198] width 187 height 20
select select "**"
click at [306, 188] on select "**********" at bounding box center [399, 198] width 187 height 20
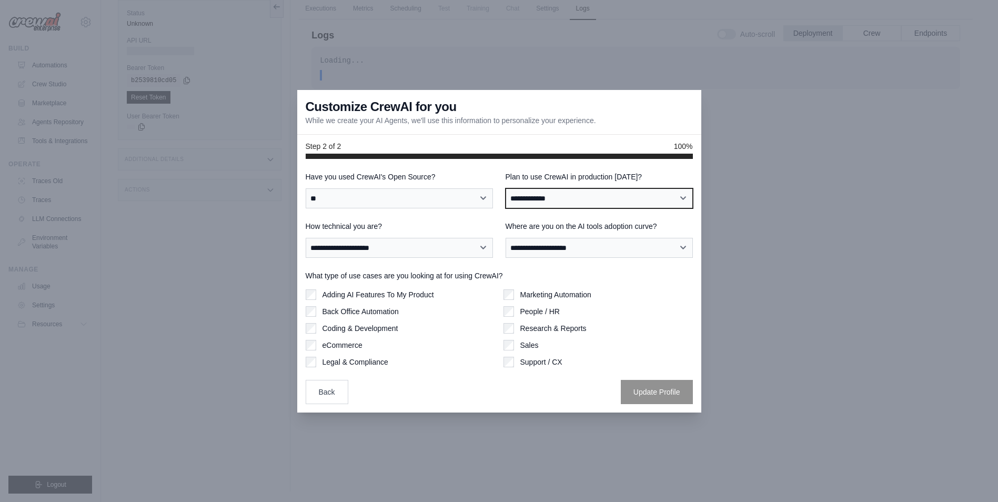
click at [671, 190] on select "**********" at bounding box center [598, 198] width 187 height 20
select select "*****"
click at [505, 188] on select "**********" at bounding box center [598, 198] width 187 height 20
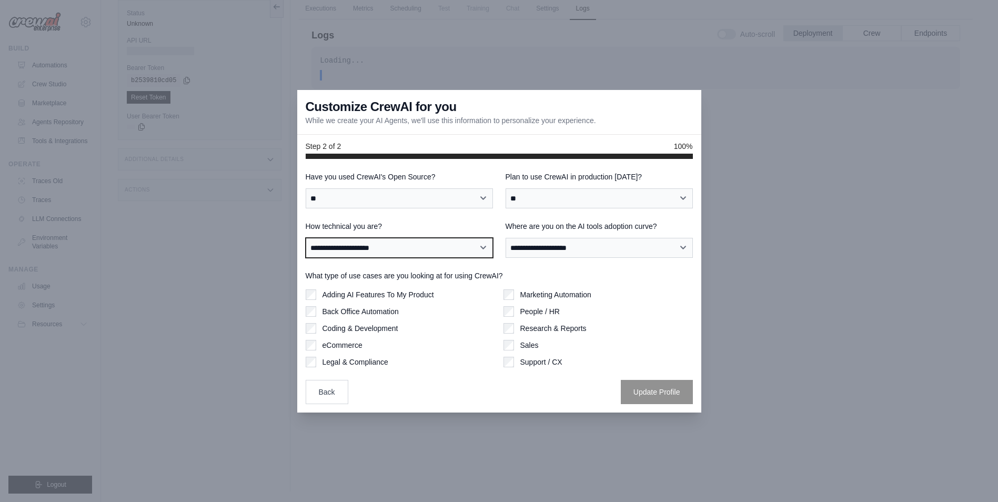
click at [483, 246] on select "**********" at bounding box center [399, 248] width 187 height 20
select select "**********"
click at [306, 238] on select "**********" at bounding box center [399, 248] width 187 height 20
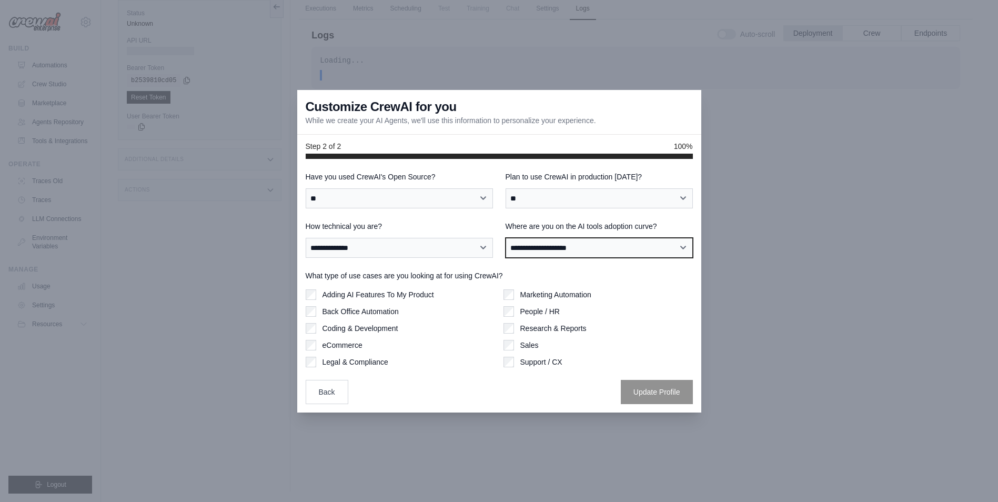
click at [628, 254] on select "**********" at bounding box center [598, 248] width 187 height 20
select select "**********"
click at [505, 238] on select "**********" at bounding box center [598, 248] width 187 height 20
click at [383, 314] on label "Back Office Automation" at bounding box center [360, 311] width 76 height 11
click at [393, 328] on label "Coding & Development" at bounding box center [360, 328] width 76 height 11
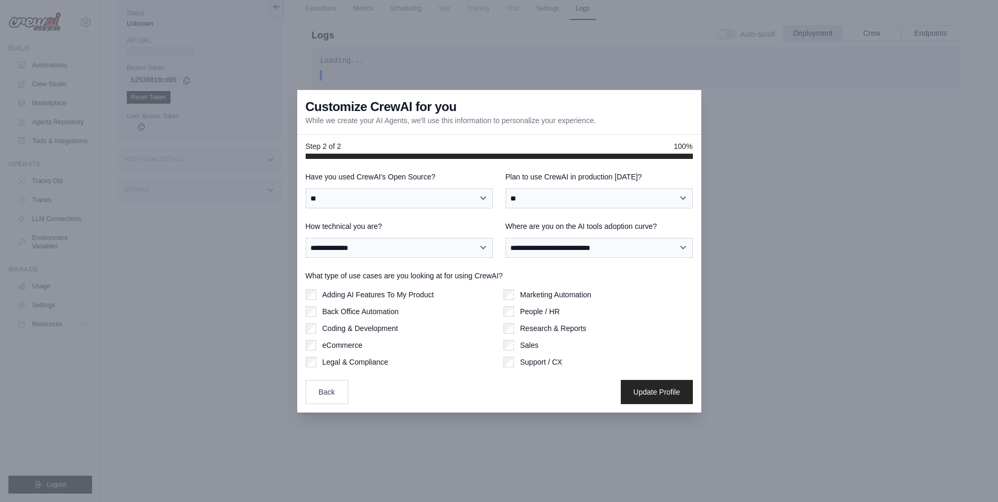
click at [360, 362] on label "Legal & Compliance" at bounding box center [355, 362] width 66 height 11
click at [562, 293] on label "Marketing Automation" at bounding box center [555, 294] width 71 height 11
click at [546, 317] on div "Marketing Automation People / HR Research & Reports Sales Support / CX" at bounding box center [597, 328] width 189 height 78
click at [547, 312] on label "People / HR" at bounding box center [539, 311] width 39 height 11
click at [548, 331] on label "Research & Reports" at bounding box center [553, 328] width 66 height 11
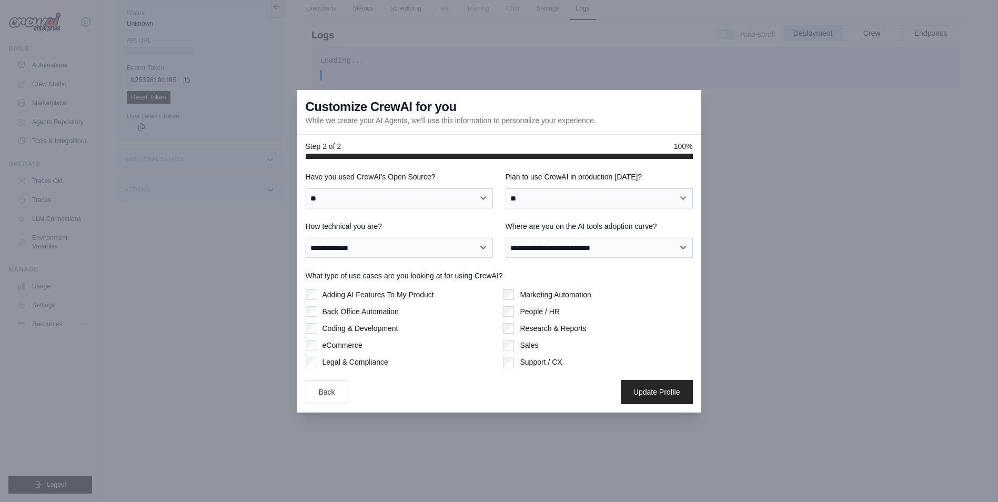
click at [548, 361] on label "Support / CX" at bounding box center [541, 362] width 42 height 11
click at [638, 392] on button "Update Profile" at bounding box center [657, 391] width 72 height 24
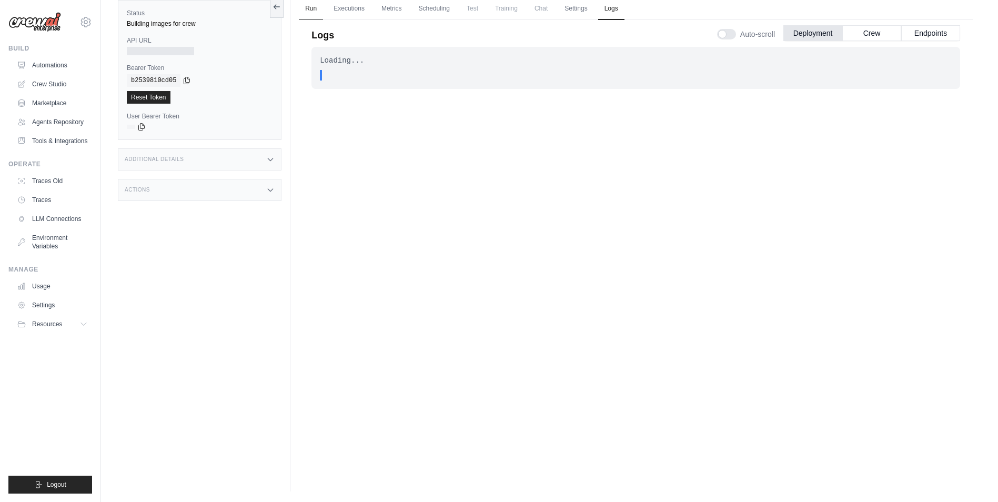
click at [313, 8] on link "Run" at bounding box center [311, 9] width 24 height 22
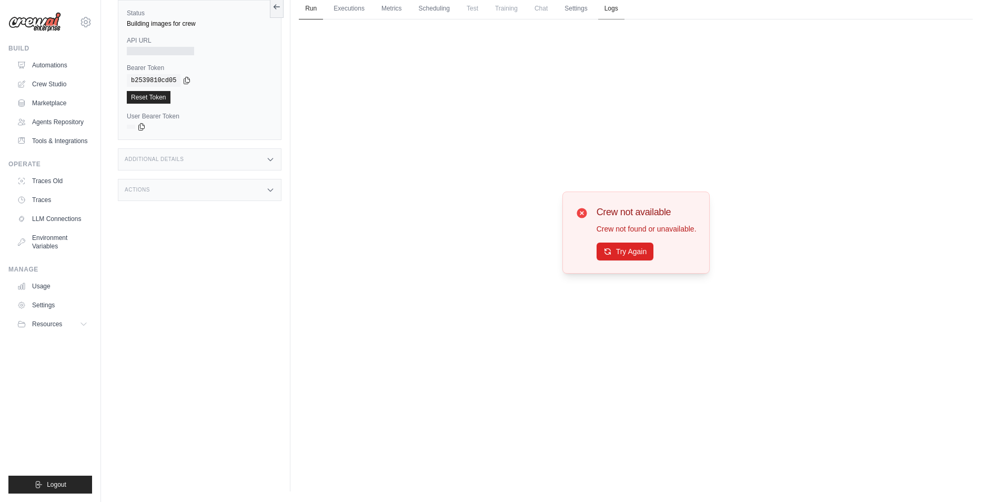
click at [613, 9] on link "Logs" at bounding box center [611, 9] width 26 height 22
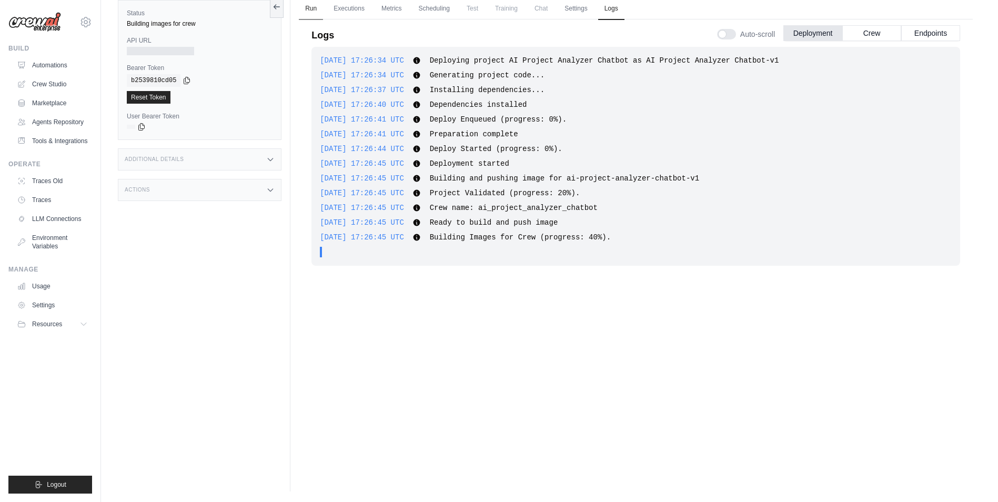
click at [315, 10] on link "Run" at bounding box center [311, 9] width 24 height 22
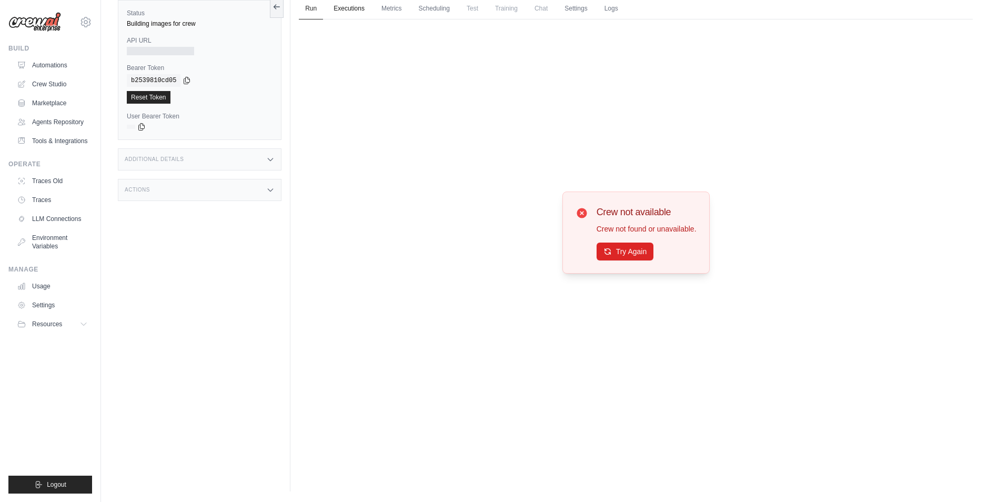
click at [347, 11] on link "Executions" at bounding box center [349, 9] width 44 height 22
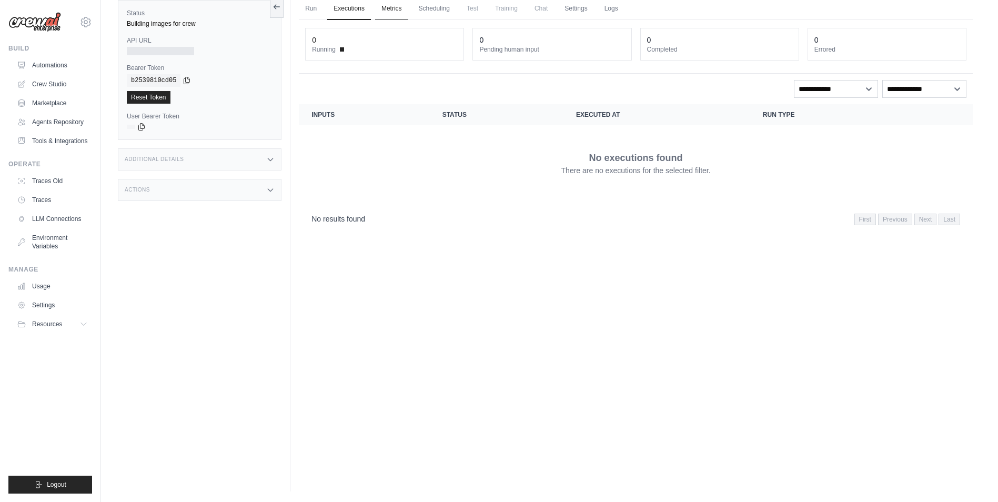
click at [396, 11] on link "Metrics" at bounding box center [391, 9] width 33 height 22
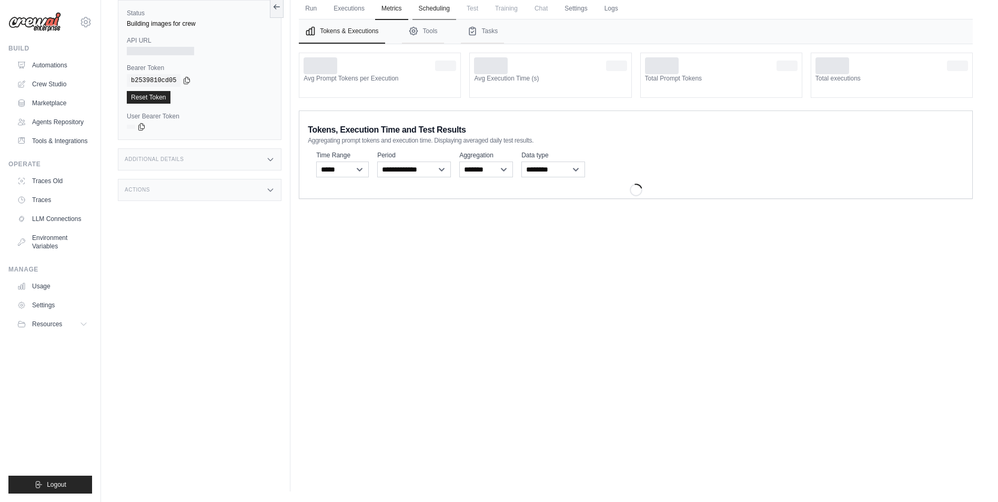
click at [433, 7] on link "Scheduling" at bounding box center [434, 9] width 44 height 22
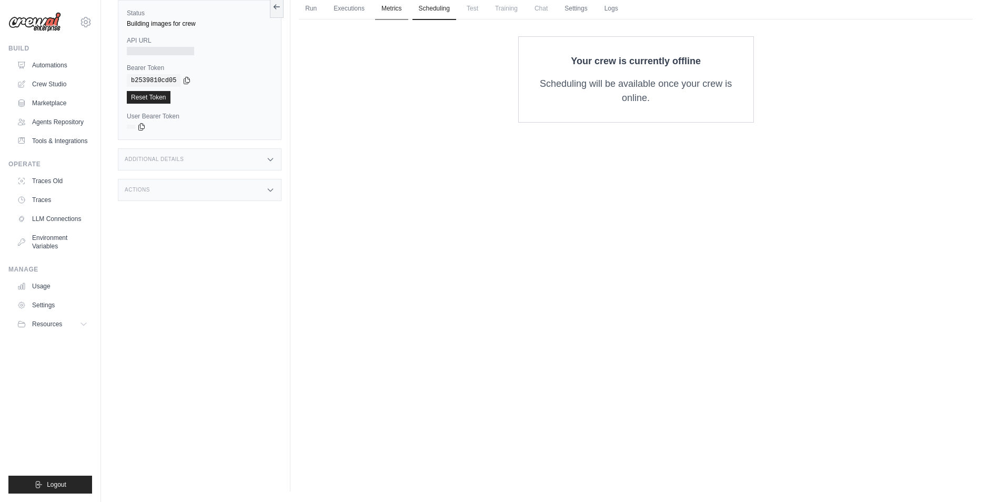
click at [404, 12] on link "Metrics" at bounding box center [391, 9] width 33 height 22
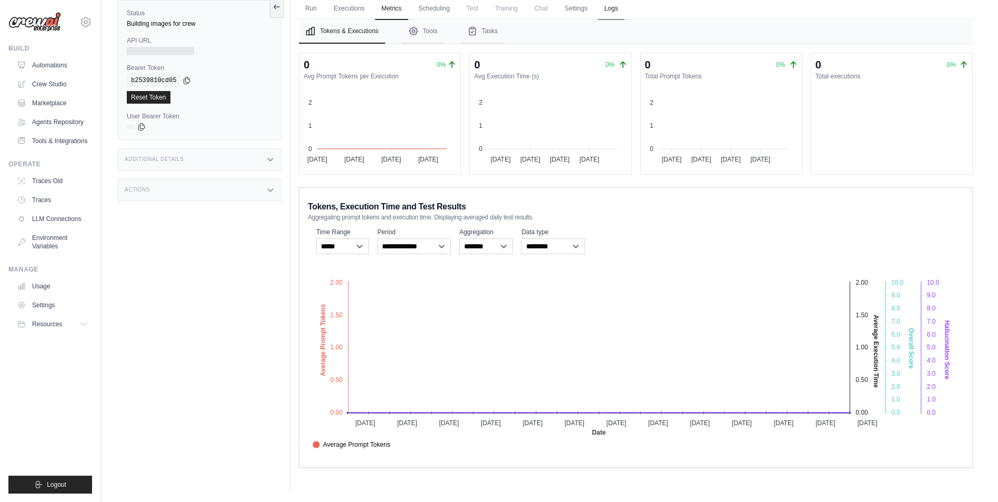
click at [615, 8] on link "Logs" at bounding box center [611, 9] width 26 height 22
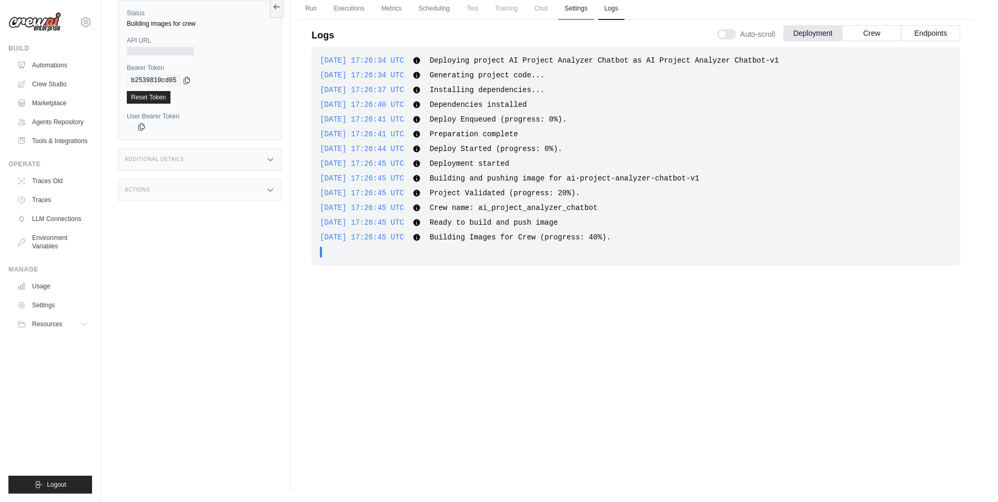
click at [583, 10] on link "Settings" at bounding box center [575, 9] width 35 height 22
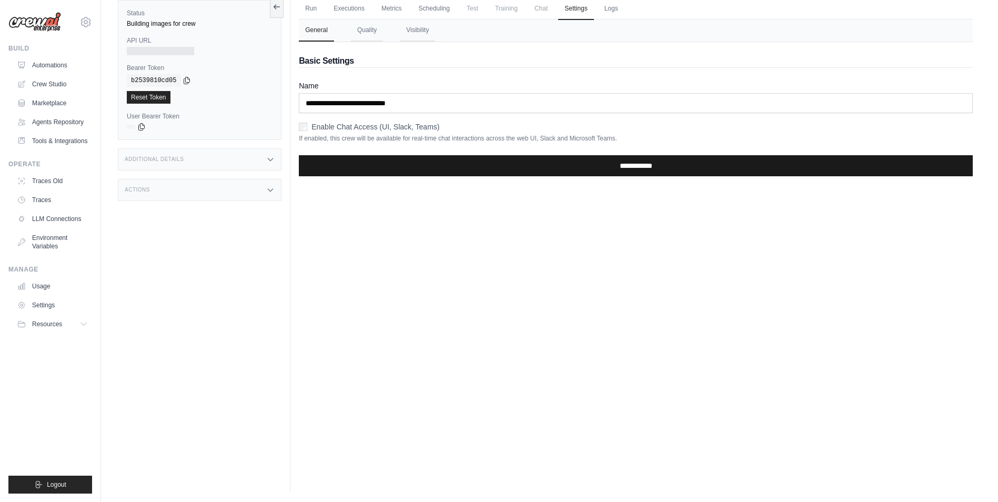
click at [568, 165] on input "**********" at bounding box center [636, 165] width 674 height 21
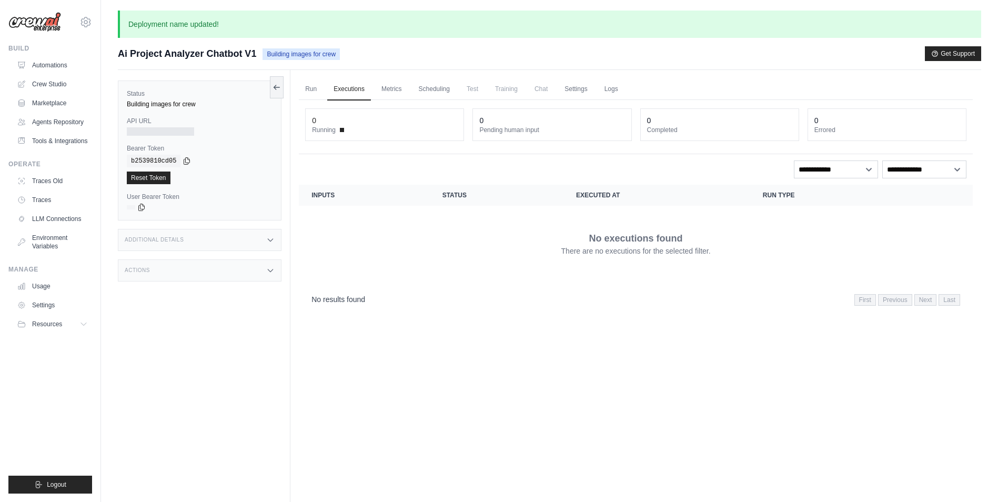
click at [543, 94] on span "Chat" at bounding box center [541, 88] width 26 height 21
click at [309, 90] on link "Run" at bounding box center [311, 89] width 24 height 22
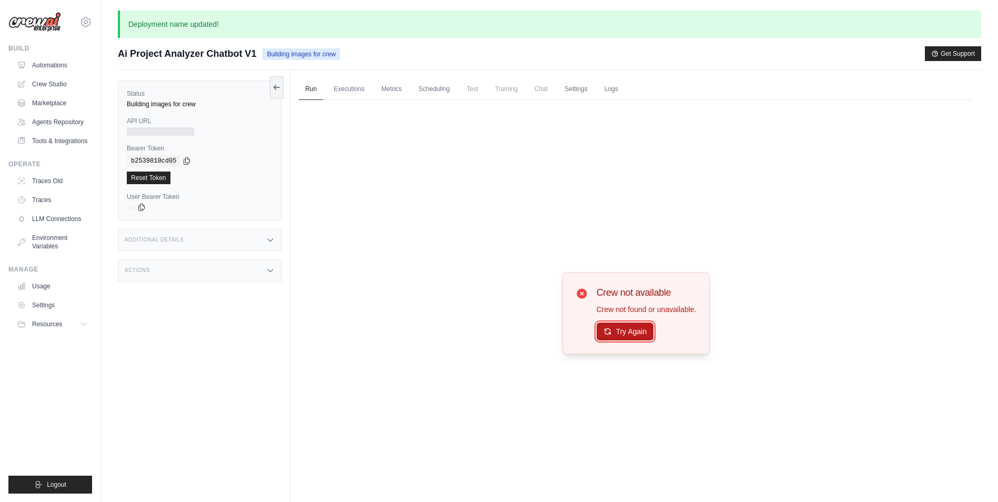
click at [630, 329] on button "Try Again" at bounding box center [624, 331] width 57 height 18
click at [629, 333] on button "Try Again" at bounding box center [624, 331] width 57 height 18
click at [655, 335] on div "Try Again" at bounding box center [646, 332] width 100 height 18
click at [649, 331] on button "Try Again" at bounding box center [624, 331] width 57 height 18
click at [617, 86] on link "Logs" at bounding box center [611, 89] width 26 height 22
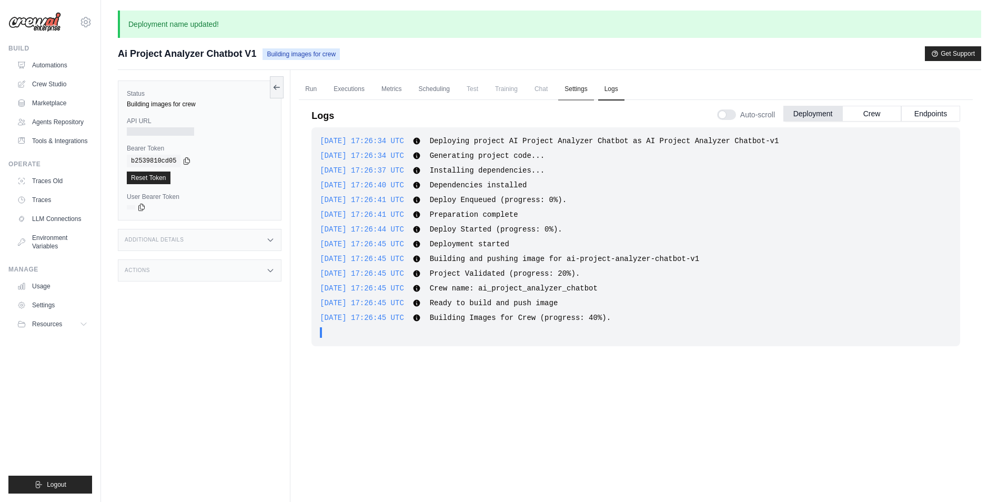
click at [578, 85] on link "Settings" at bounding box center [575, 89] width 35 height 22
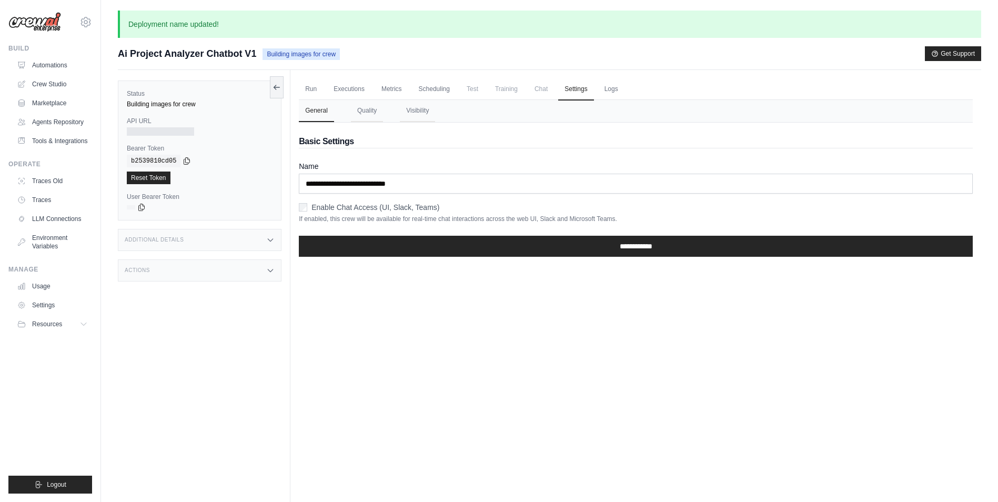
click at [542, 89] on span "Chat" at bounding box center [541, 88] width 26 height 21
click at [500, 92] on span "Training" at bounding box center [506, 88] width 35 height 21
click at [440, 94] on link "Scheduling" at bounding box center [434, 89] width 44 height 22
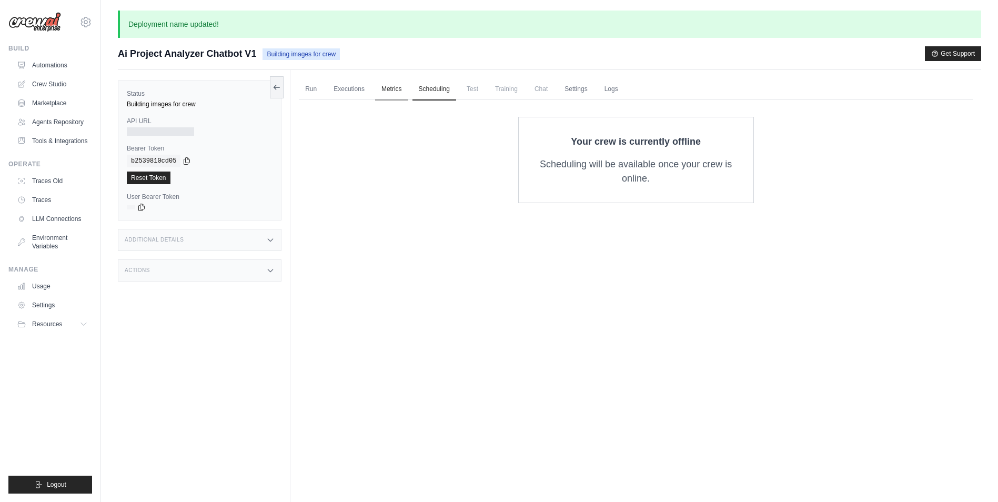
click at [384, 92] on link "Metrics" at bounding box center [391, 89] width 33 height 22
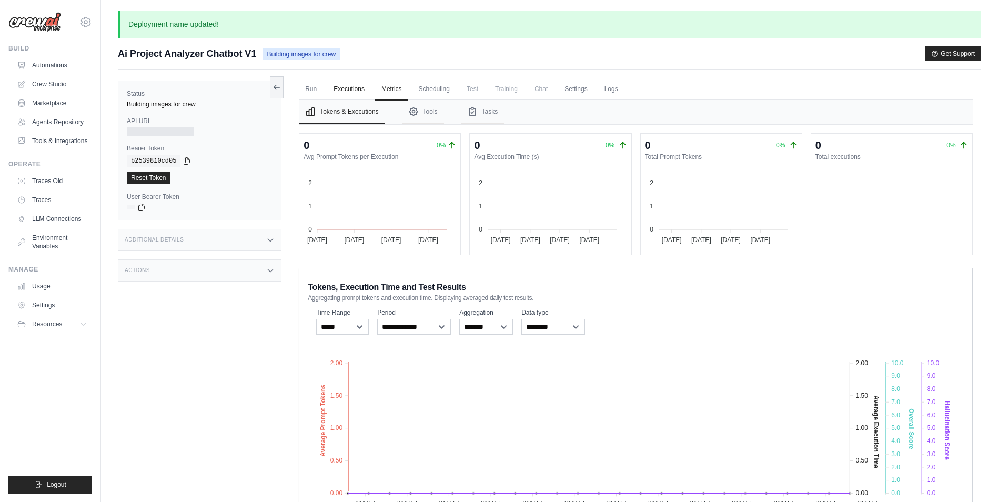
click at [346, 90] on link "Executions" at bounding box center [349, 89] width 44 height 22
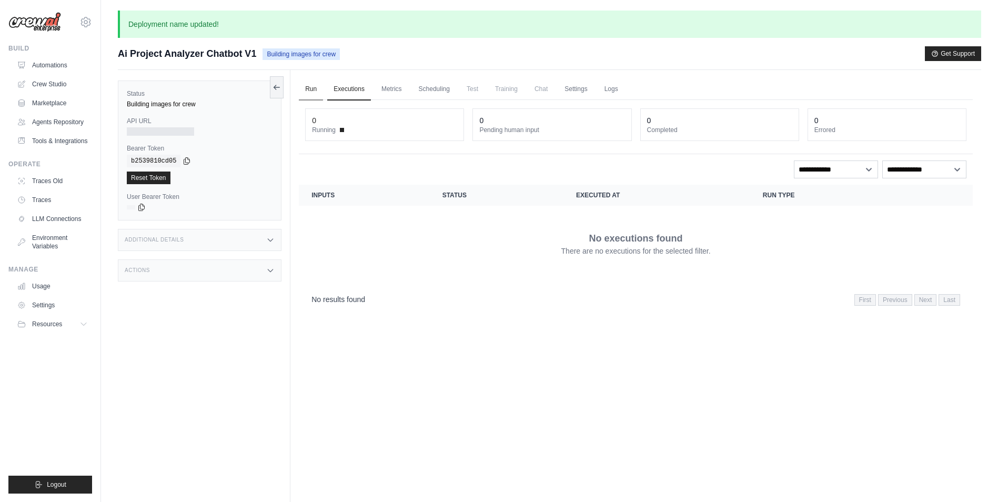
click at [308, 90] on link "Run" at bounding box center [311, 89] width 24 height 22
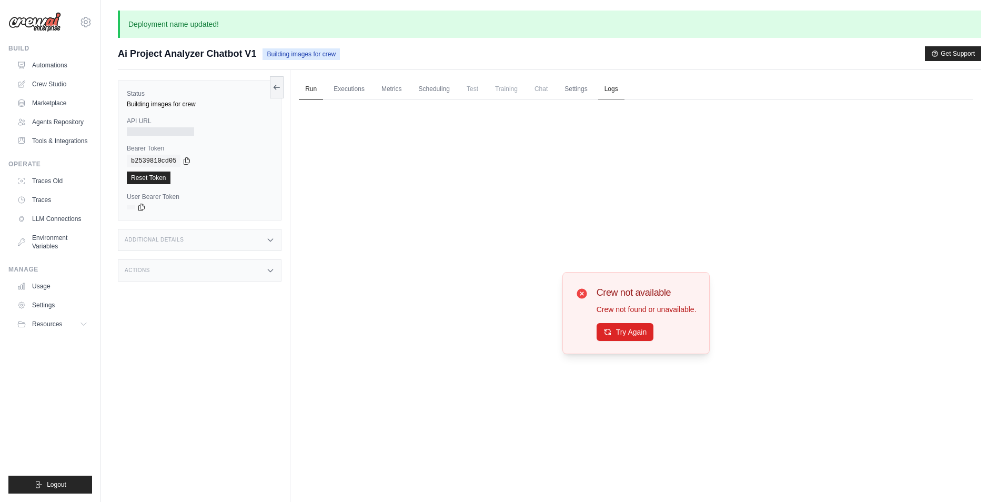
click at [607, 90] on link "Logs" at bounding box center [611, 89] width 26 height 22
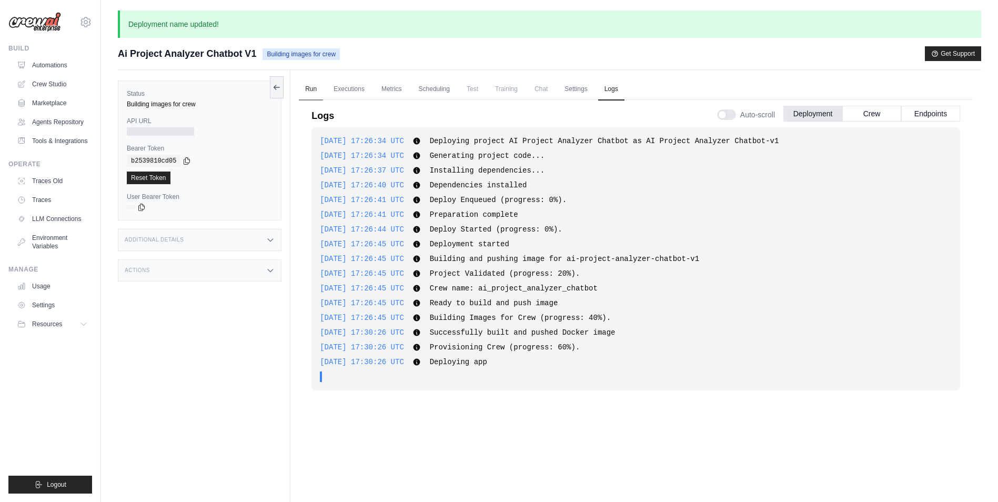
click at [313, 88] on link "Run" at bounding box center [311, 89] width 24 height 22
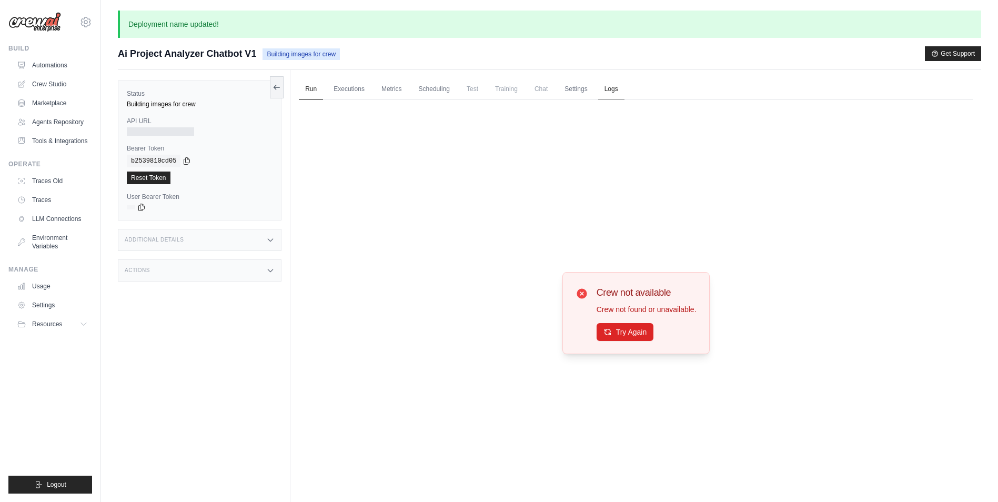
click at [614, 86] on link "Logs" at bounding box center [611, 89] width 26 height 22
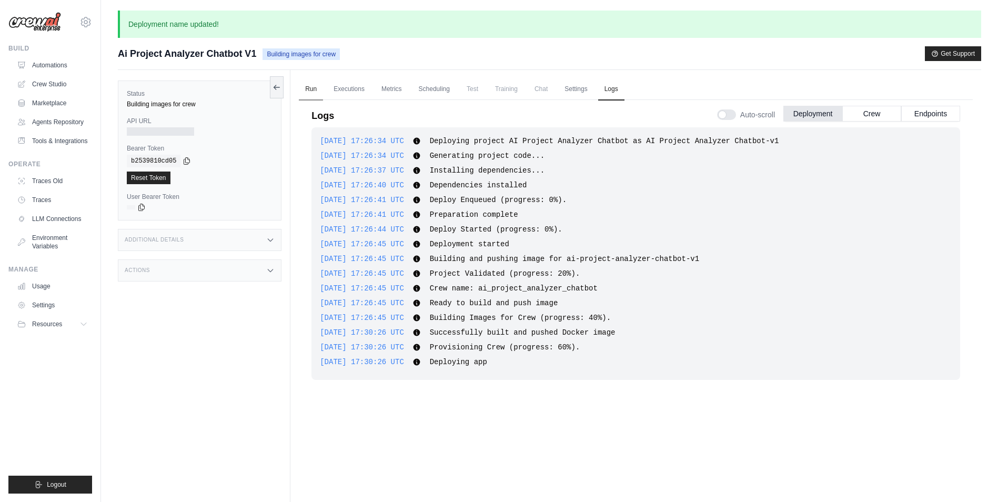
click at [314, 91] on link "Run" at bounding box center [311, 89] width 24 height 22
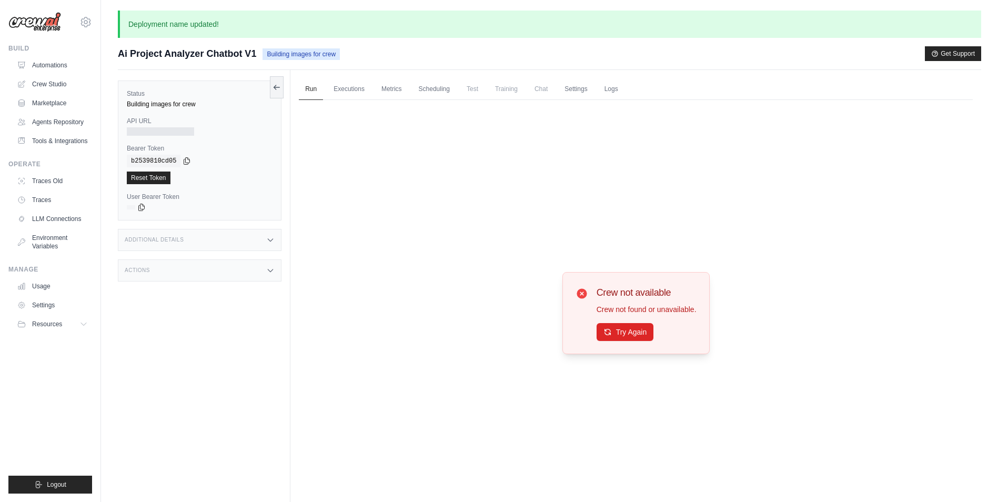
click at [655, 338] on div "Try Again" at bounding box center [646, 332] width 100 height 18
click at [638, 333] on button "Try Again" at bounding box center [624, 331] width 57 height 18
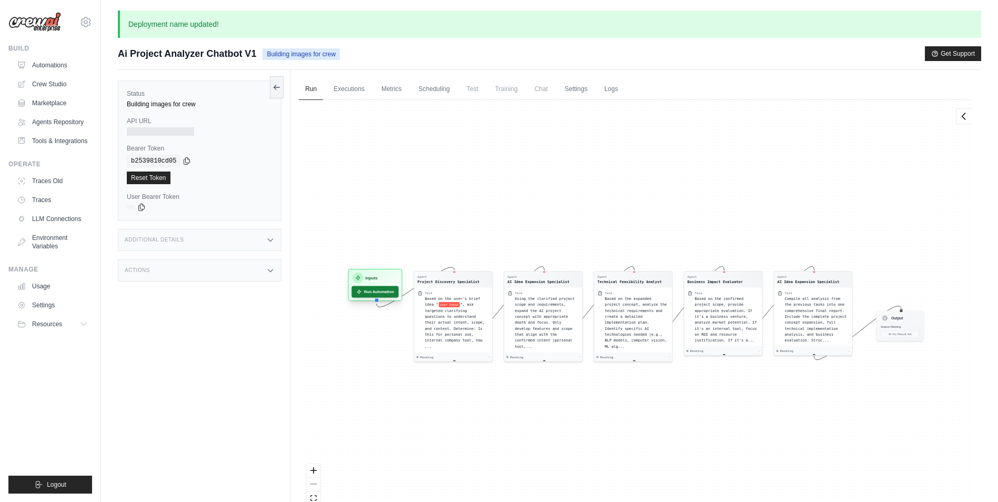
click at [376, 290] on button "Run Automation" at bounding box center [375, 292] width 47 height 12
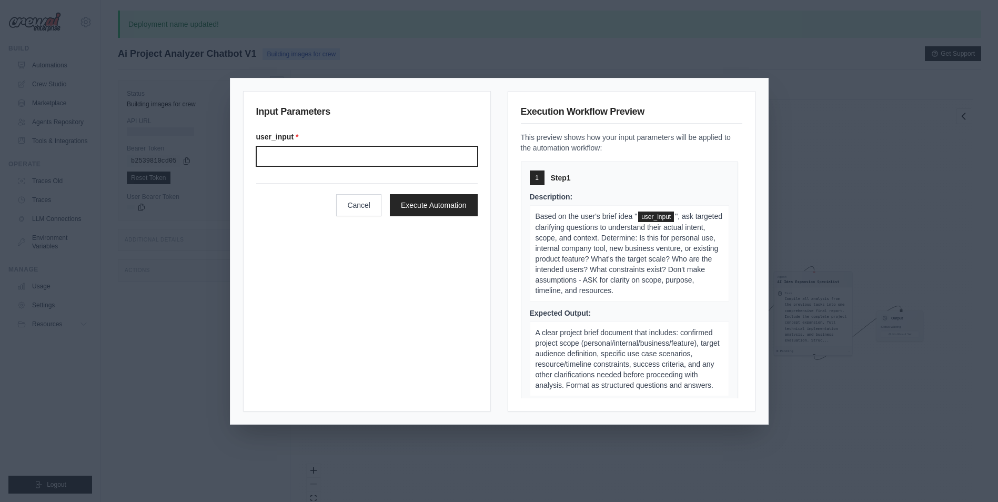
click at [354, 157] on input "user_input *" at bounding box center [366, 156] width 221 height 20
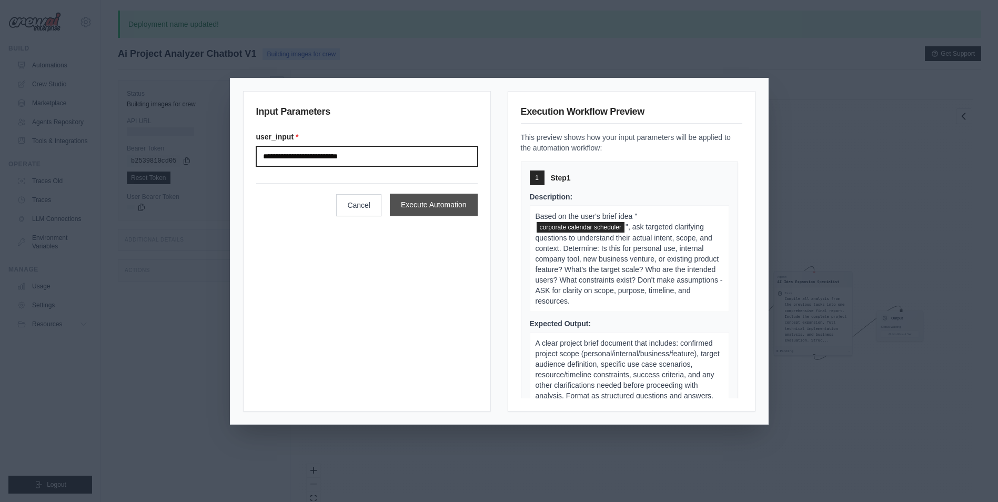
type input "**********"
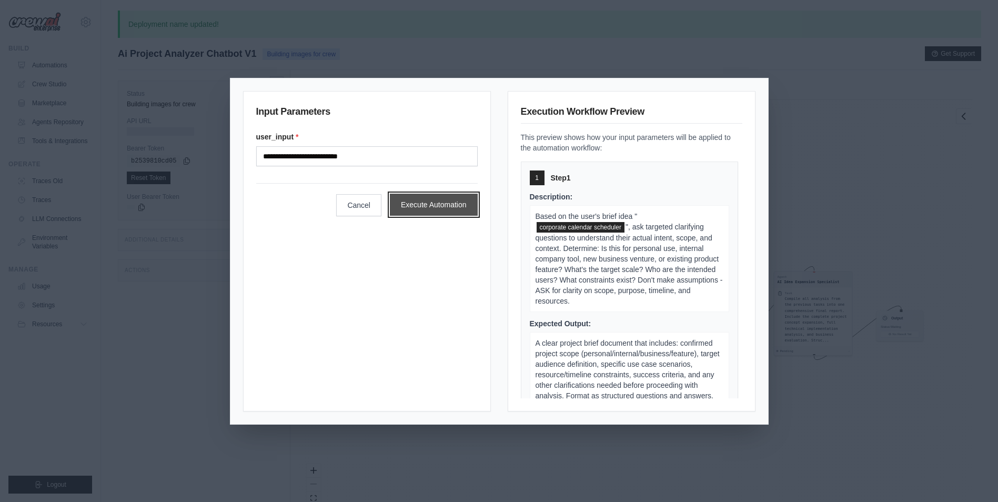
click at [413, 203] on button "Execute Automation" at bounding box center [434, 205] width 88 height 22
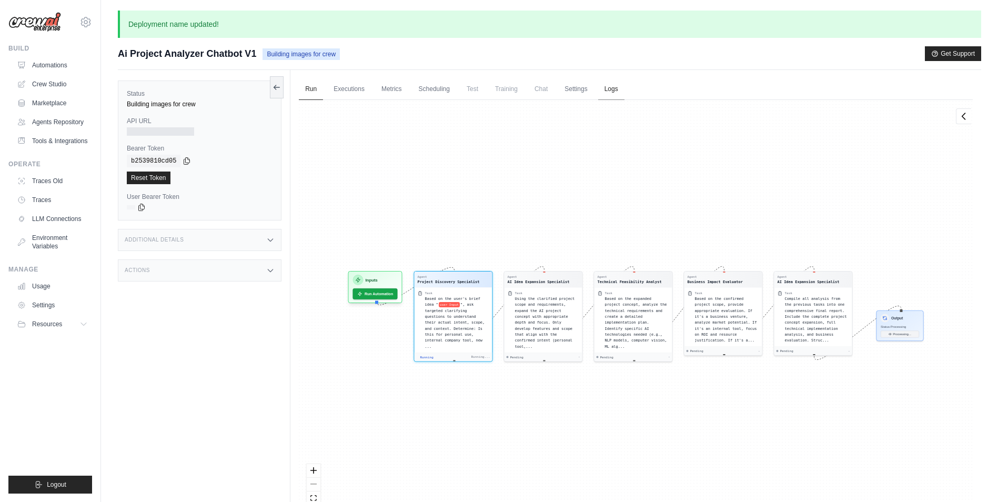
click at [608, 85] on link "Logs" at bounding box center [611, 89] width 26 height 22
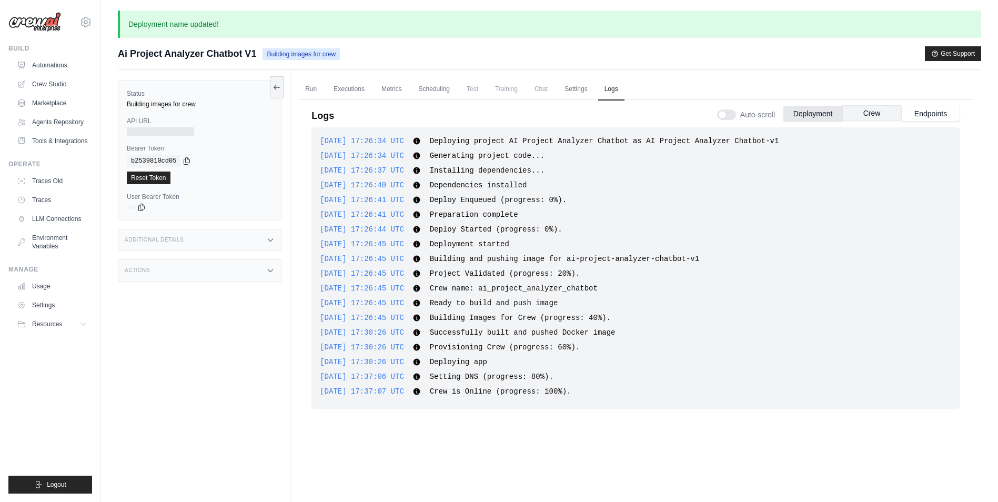
click at [859, 110] on button "Crew" at bounding box center [871, 113] width 59 height 16
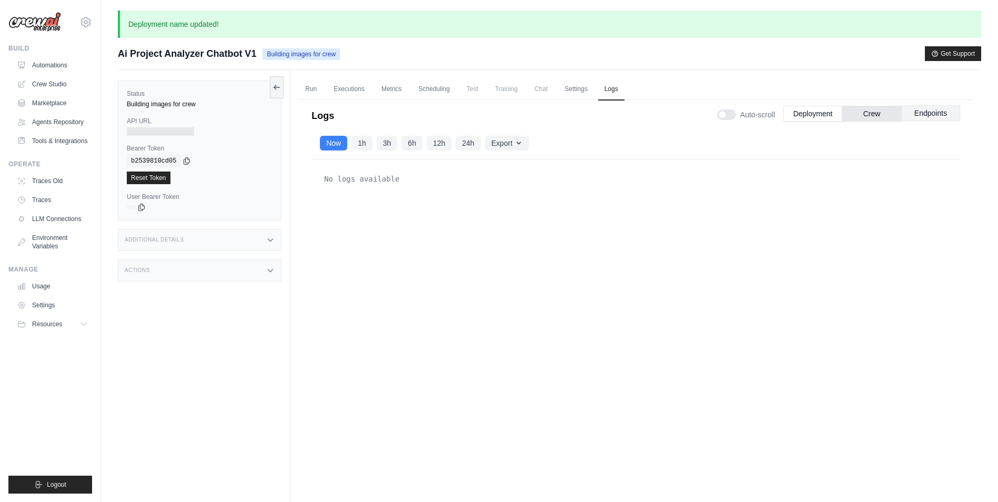
click at [928, 115] on button "Endpoints" at bounding box center [930, 113] width 59 height 16
click at [881, 112] on button "Crew" at bounding box center [871, 113] width 59 height 16
click at [340, 88] on link "Executions" at bounding box center [349, 89] width 44 height 22
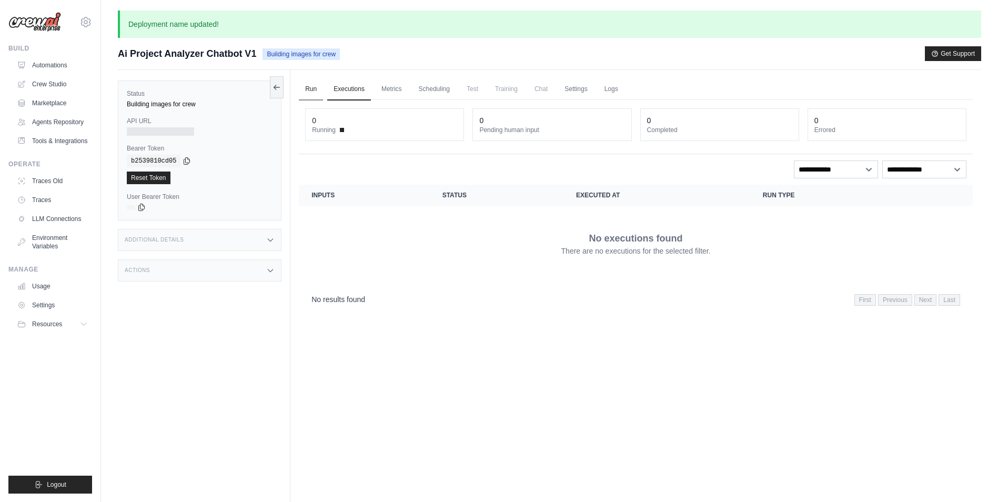
click at [311, 85] on link "Run" at bounding box center [311, 89] width 24 height 22
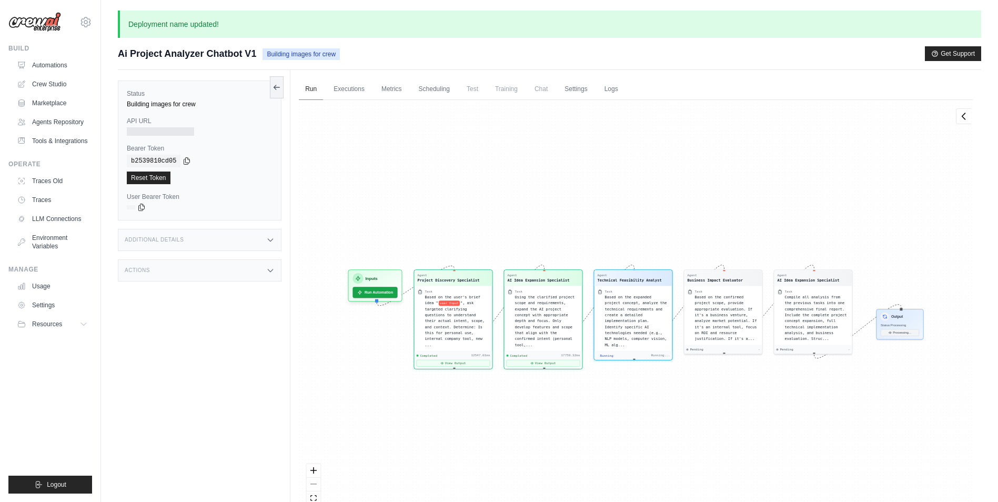
scroll to position [219, 0]
click at [268, 240] on icon at bounding box center [270, 240] width 8 height 8
click at [268, 337] on icon at bounding box center [270, 332] width 8 height 8
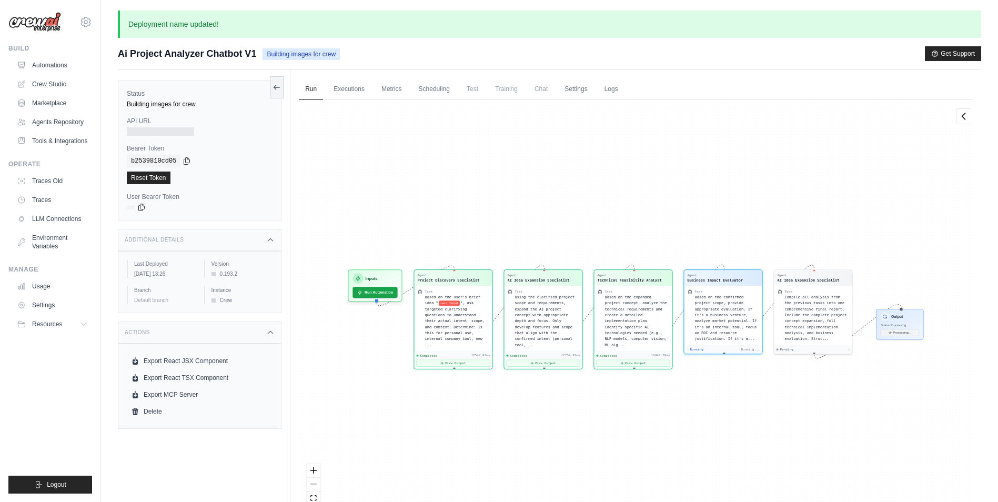
scroll to position [350, 0]
click at [810, 458] on div "Agent Project Discovery Specialist Task Based on the user's brief idea " user I…" at bounding box center [636, 313] width 674 height 427
click at [165, 131] on div at bounding box center [160, 131] width 67 height 8
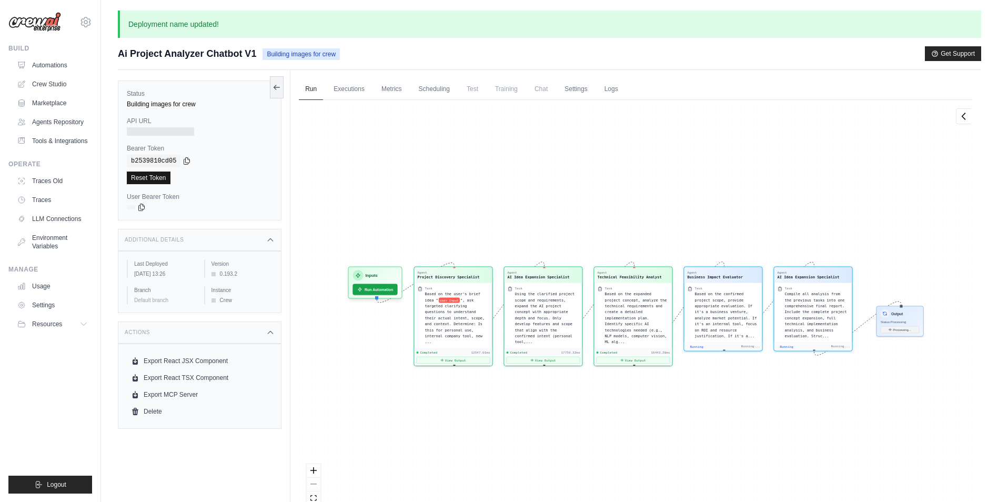
scroll to position [498, 0]
click at [352, 85] on link "Executions" at bounding box center [349, 89] width 44 height 22
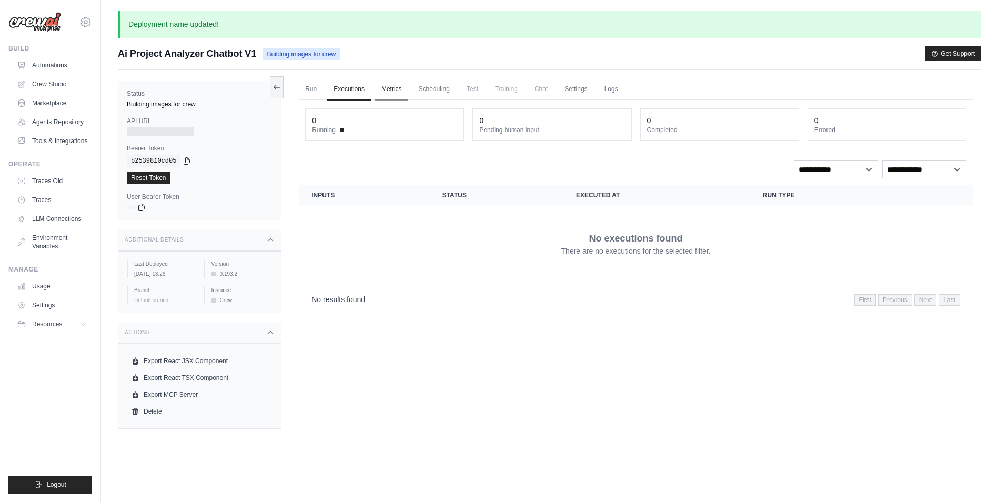
click at [390, 92] on link "Metrics" at bounding box center [391, 89] width 33 height 22
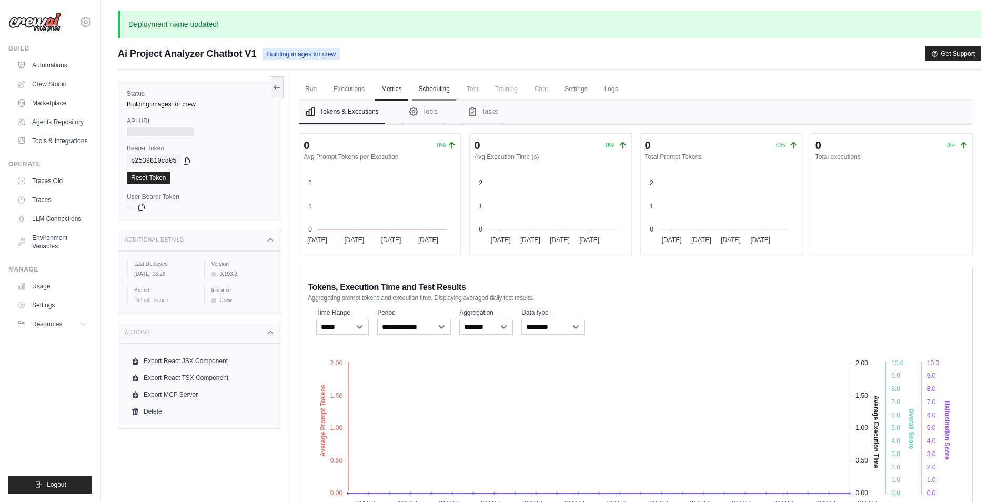
click at [432, 92] on link "Scheduling" at bounding box center [434, 89] width 44 height 22
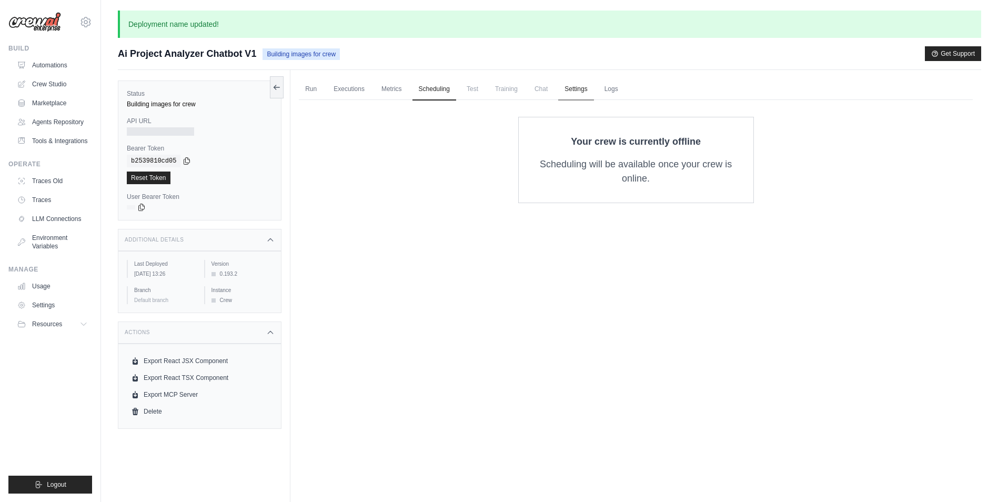
click at [579, 96] on link "Settings" at bounding box center [575, 89] width 35 height 22
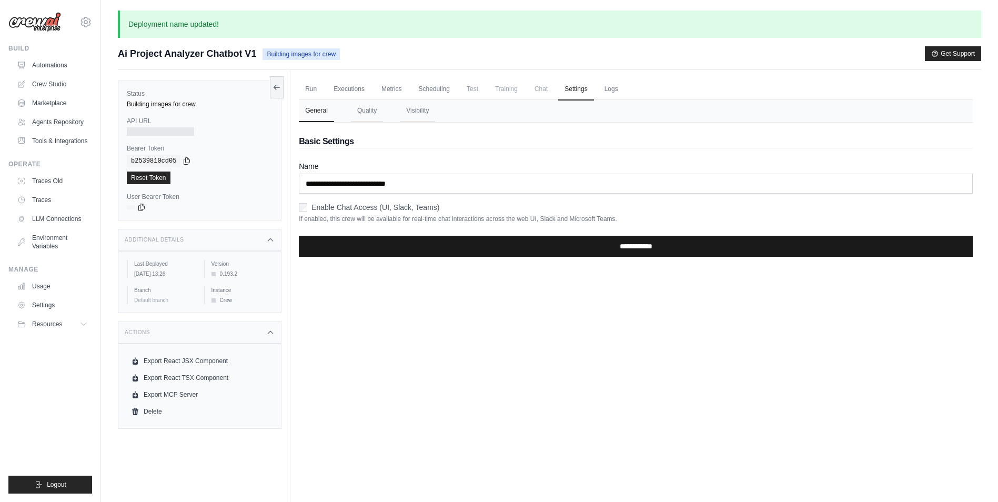
click at [615, 247] on input "**********" at bounding box center [636, 246] width 674 height 21
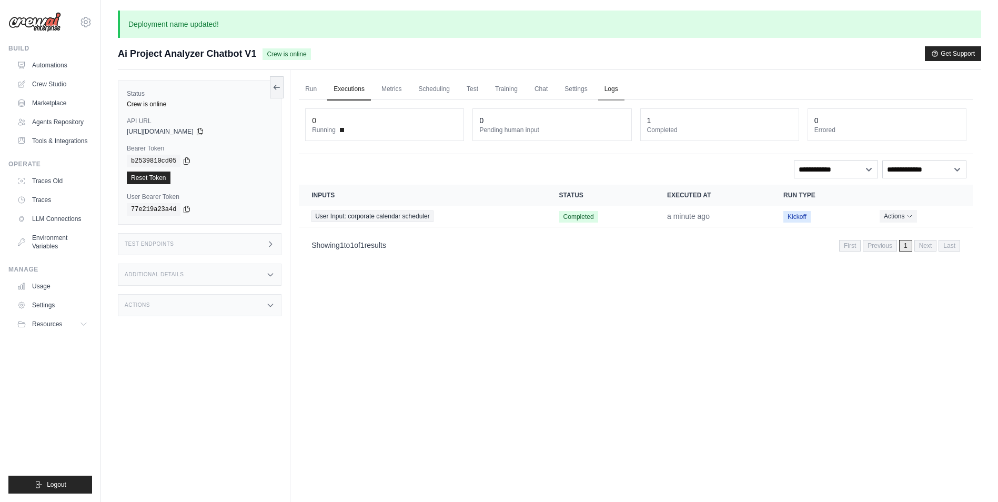
click at [611, 88] on link "Logs" at bounding box center [611, 89] width 26 height 22
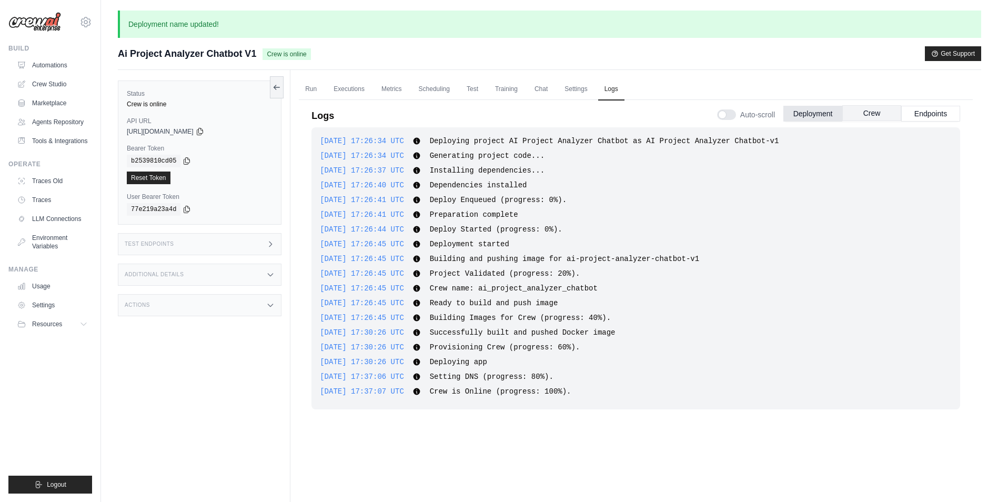
click at [862, 108] on button "Crew" at bounding box center [871, 113] width 59 height 16
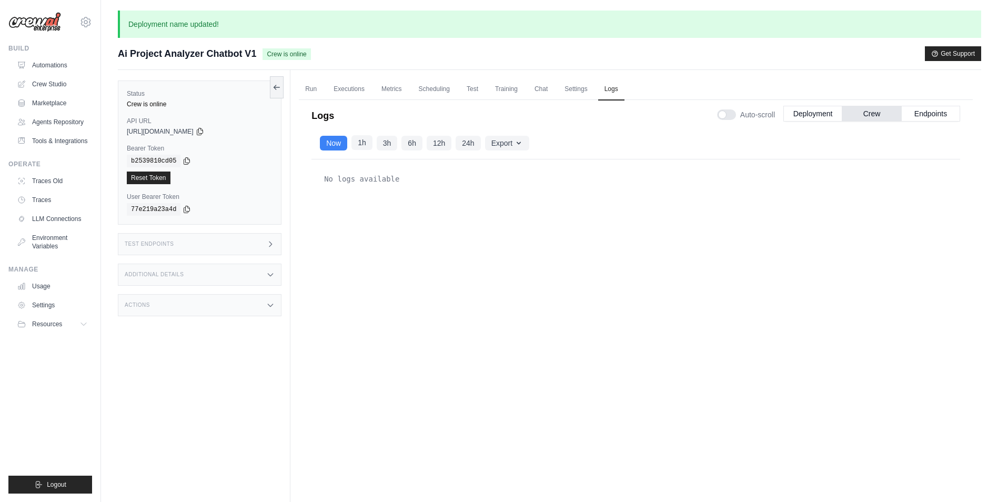
click at [359, 141] on button "1h" at bounding box center [361, 142] width 21 height 15
click at [937, 118] on button "Endpoints" at bounding box center [930, 113] width 59 height 16
click at [309, 92] on link "Run" at bounding box center [311, 89] width 24 height 22
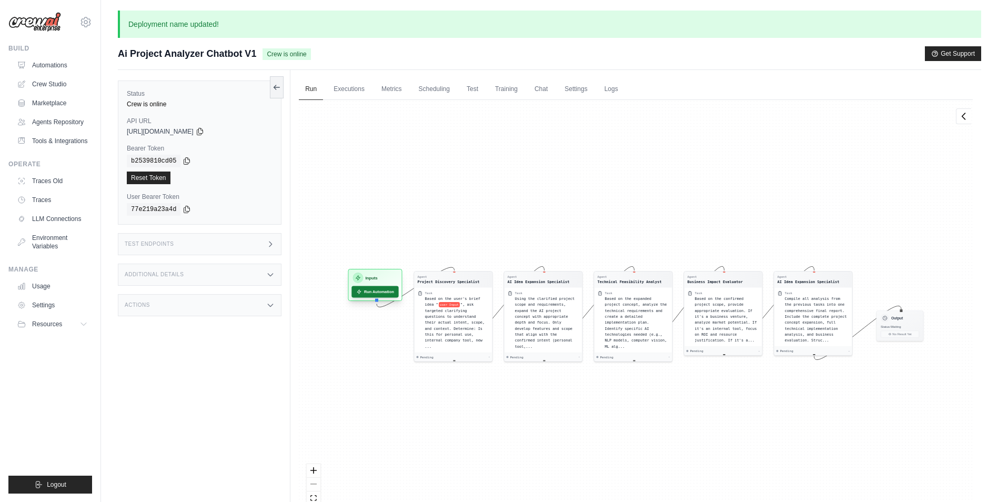
click at [374, 292] on button "Run Automation" at bounding box center [375, 292] width 47 height 12
click at [386, 291] on button "Run Automation" at bounding box center [375, 292] width 47 height 12
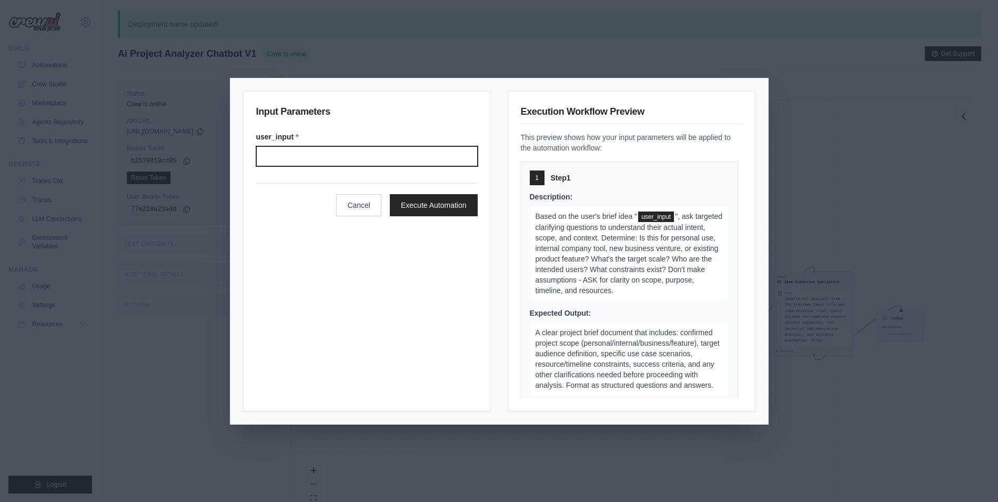
click at [372, 153] on input "User input" at bounding box center [366, 156] width 221 height 20
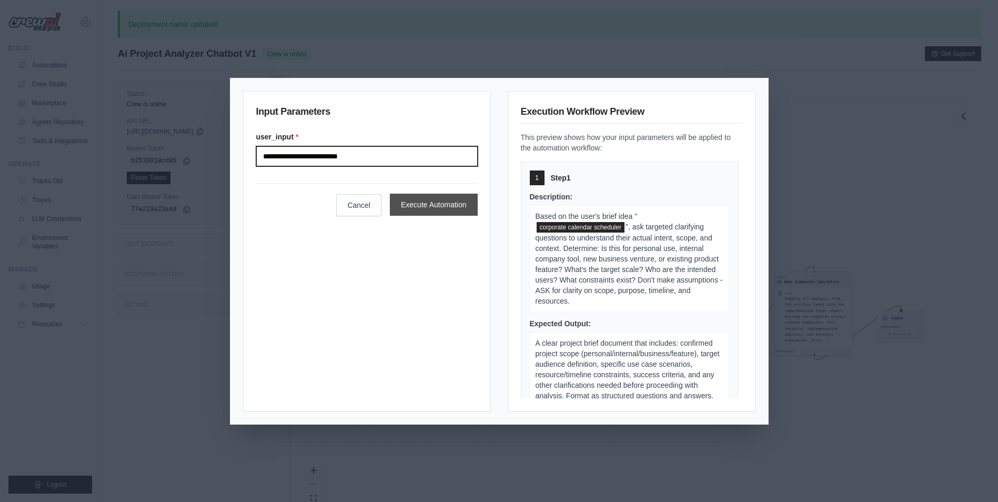
type input "**********"
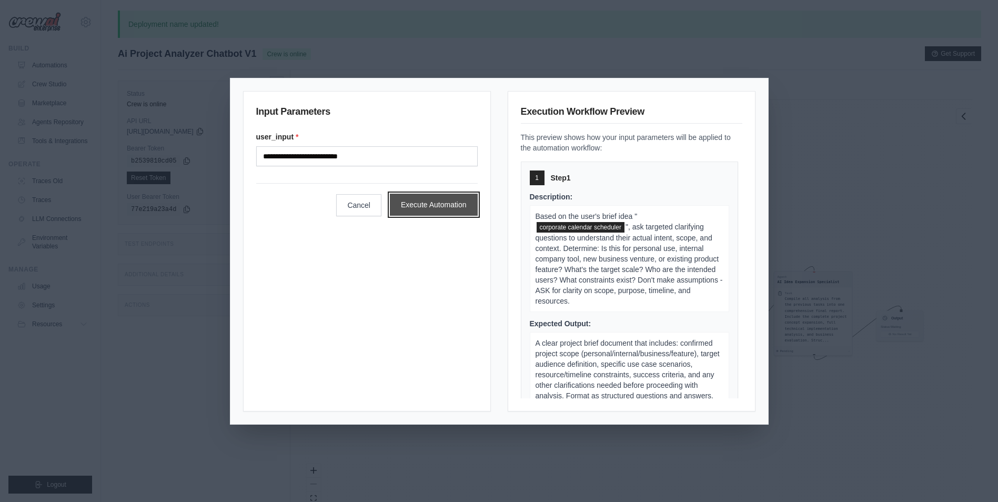
click at [438, 203] on button "Execute Automation" at bounding box center [434, 205] width 88 height 22
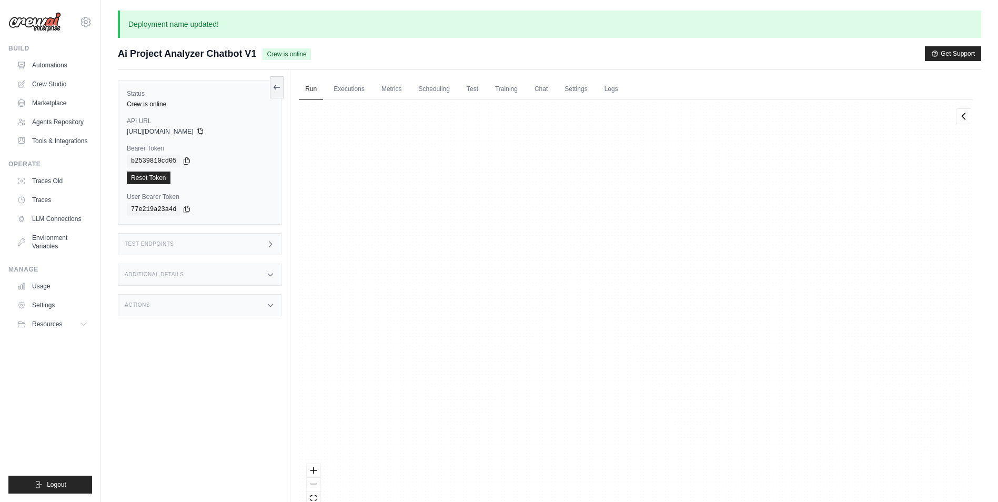
scroll to position [6432, 0]
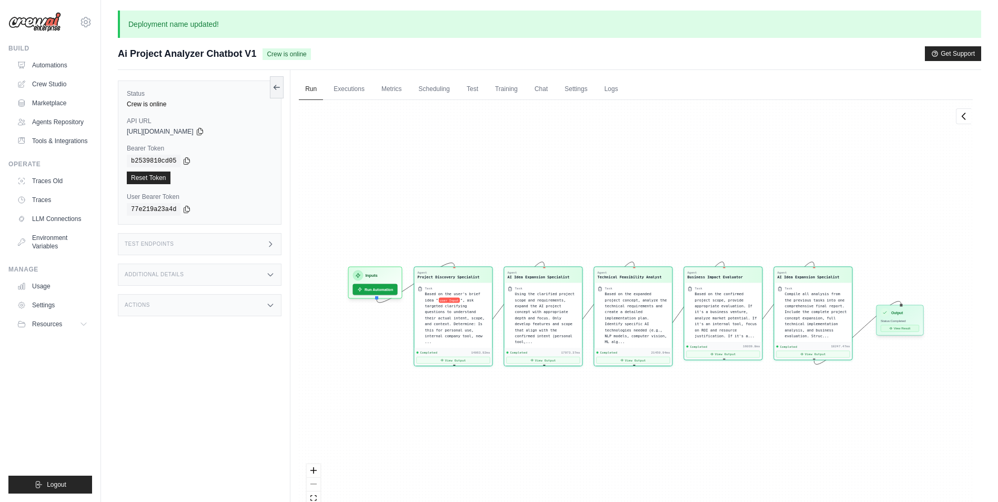
click at [902, 327] on button "View Result" at bounding box center [900, 328] width 38 height 7
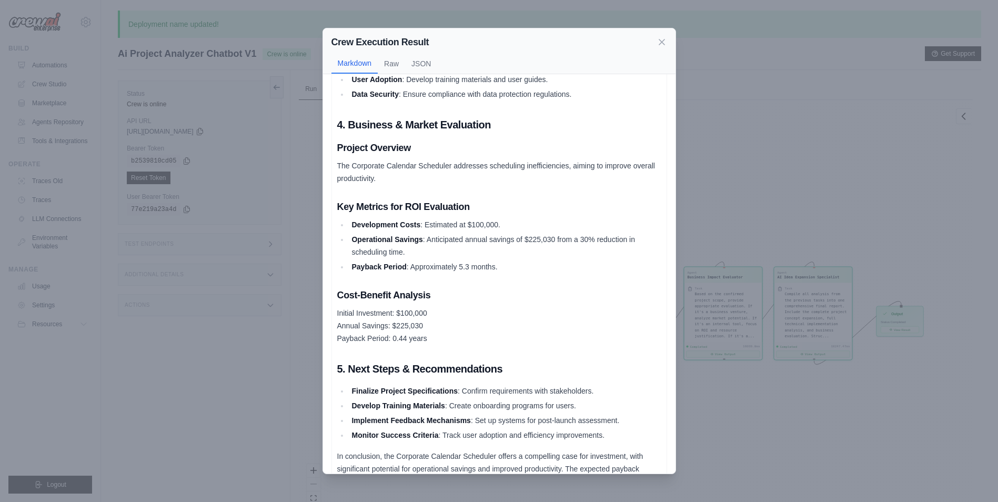
scroll to position [1045, 0]
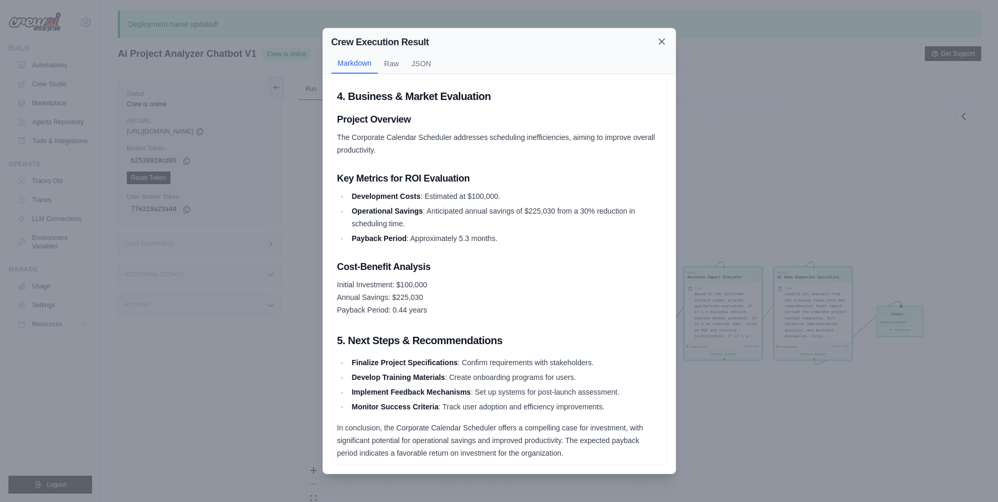
click at [664, 43] on icon at bounding box center [661, 41] width 11 height 11
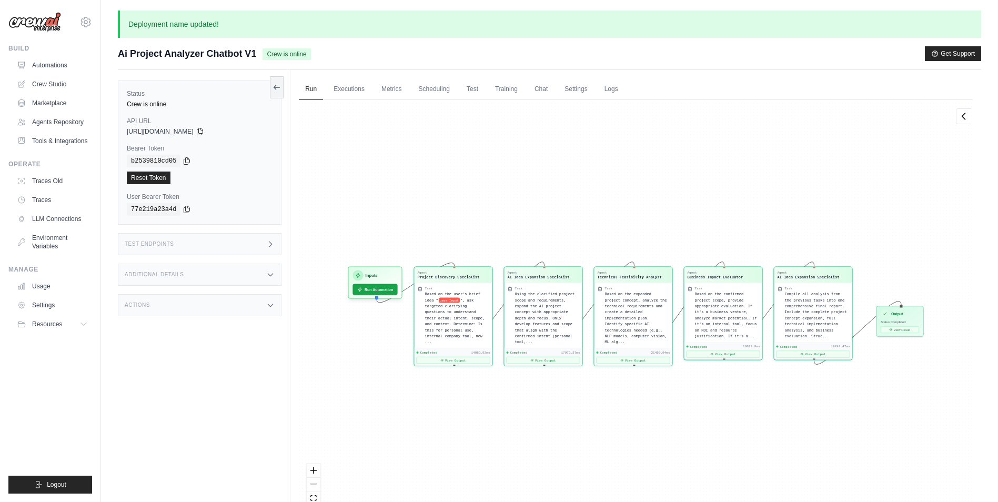
click at [606, 183] on div "Agent Project Discovery Specialist Task Based on the user's brief idea " user I…" at bounding box center [636, 313] width 674 height 427
click at [539, 90] on link "Chat" at bounding box center [541, 89] width 26 height 22
click at [348, 90] on link "Executions" at bounding box center [349, 89] width 44 height 22
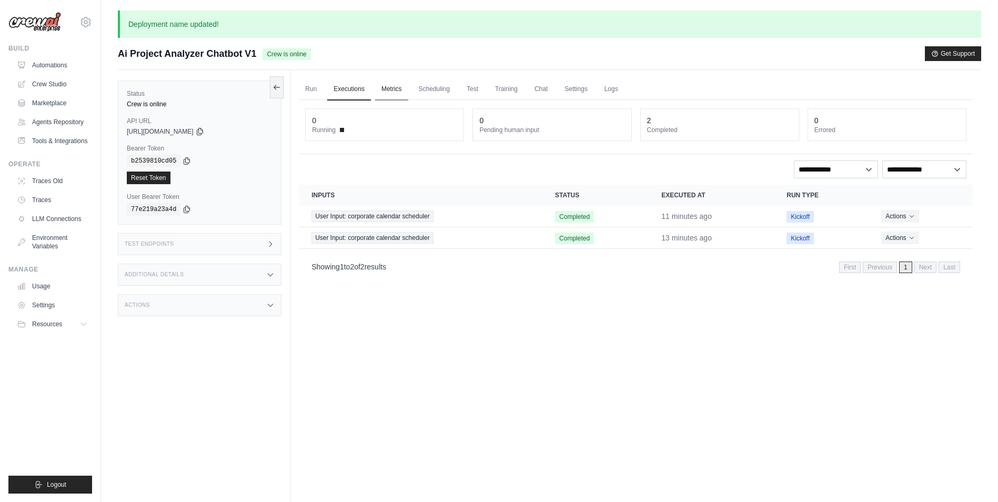
click at [390, 87] on link "Metrics" at bounding box center [391, 89] width 33 height 22
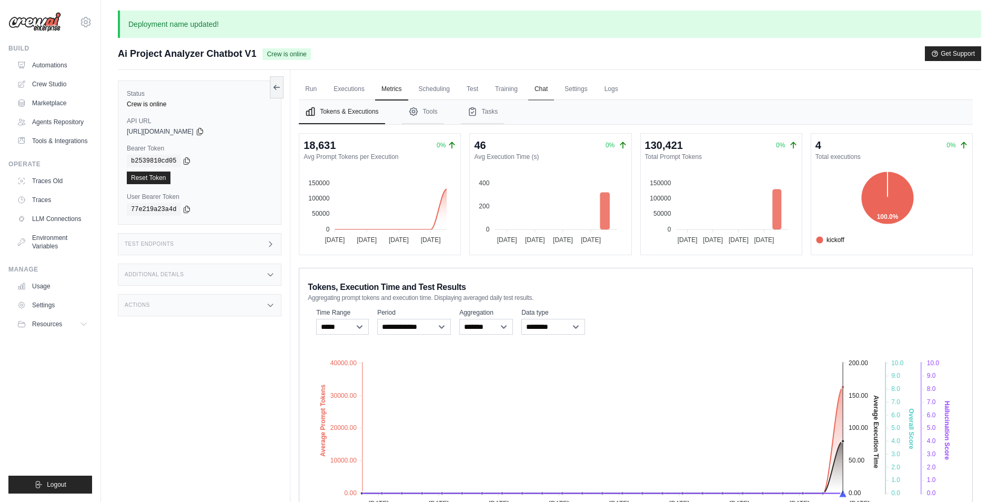
click at [539, 92] on link "Chat" at bounding box center [541, 89] width 26 height 22
click at [348, 89] on link "Executions" at bounding box center [349, 89] width 44 height 22
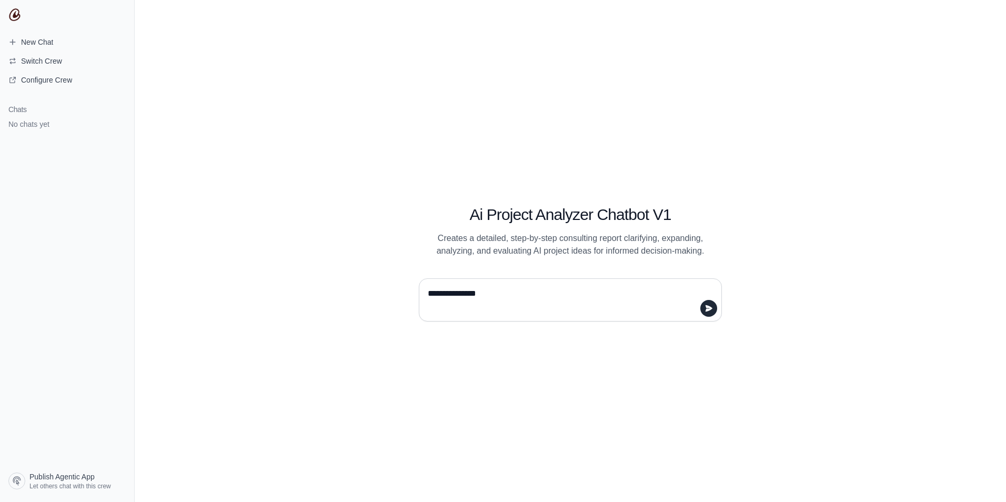
type textarea "**********"
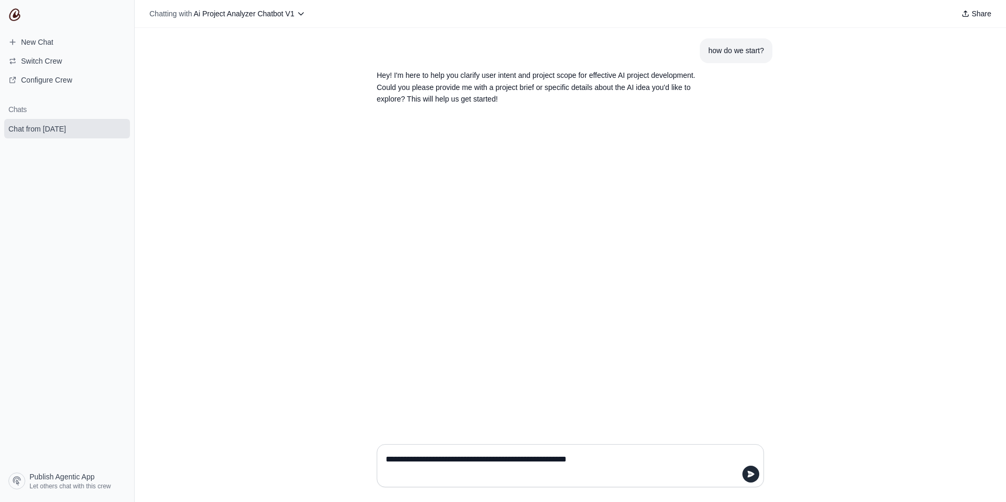
type textarea "**********"
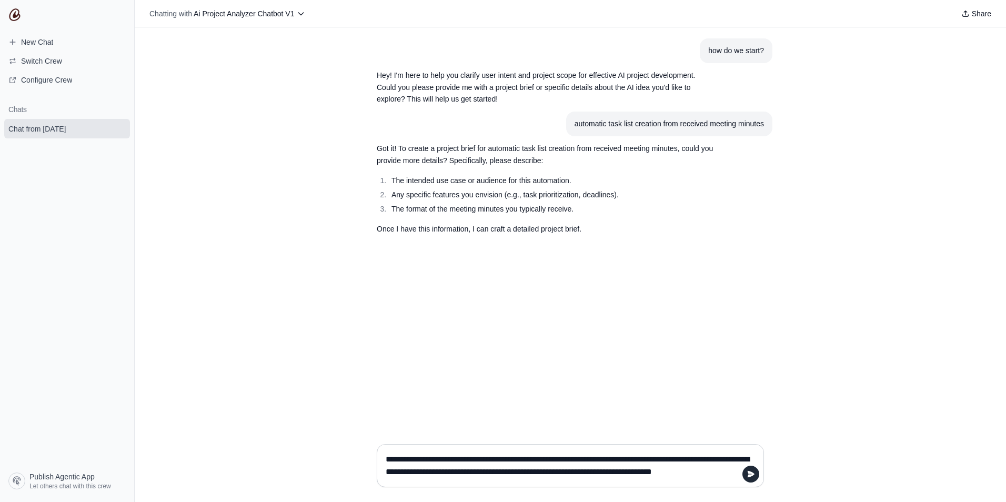
type textarea "**********"
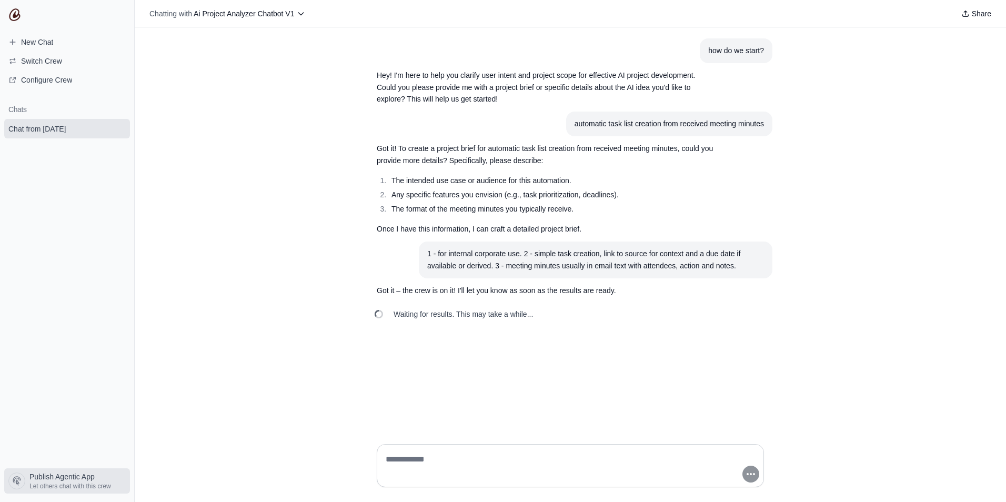
click at [52, 482] on span "Let others chat with this crew" at bounding box center [70, 486] width 82 height 8
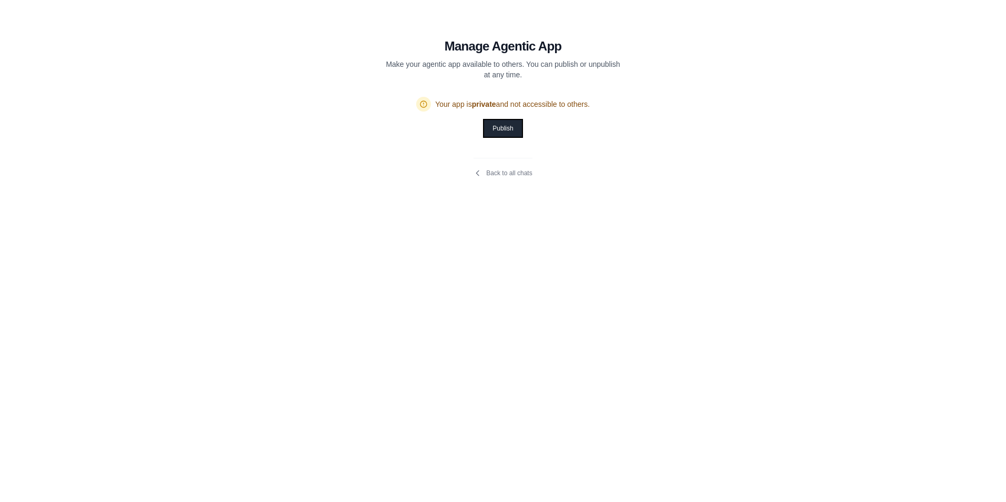
click at [500, 128] on button "Publish" at bounding box center [502, 128] width 37 height 17
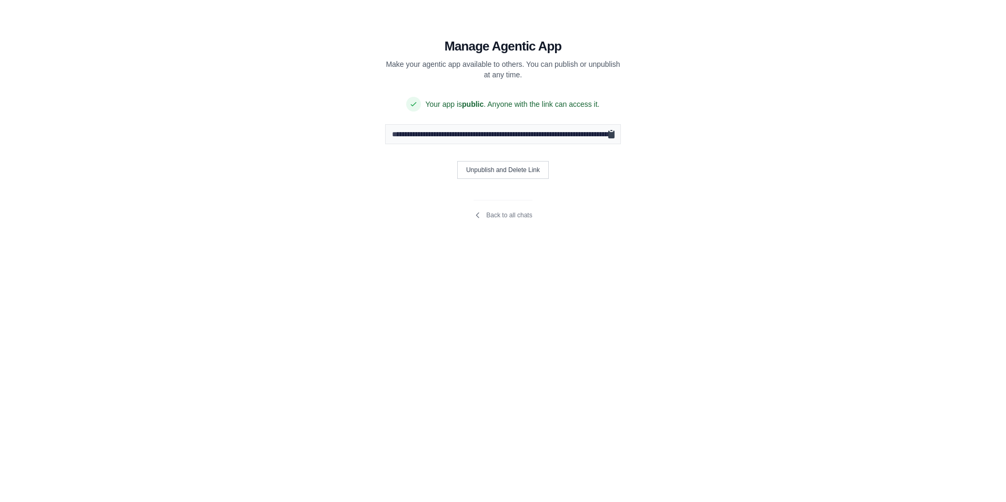
click at [612, 136] on icon "Copy public URL" at bounding box center [611, 134] width 6 height 8
click at [501, 215] on link "Back to all chats" at bounding box center [502, 215] width 58 height 8
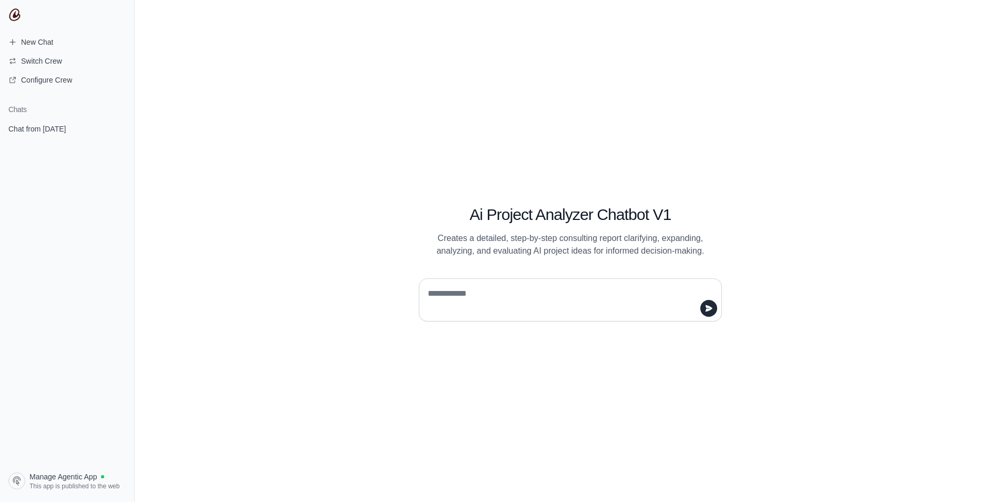
click at [534, 304] on textarea at bounding box center [567, 299] width 283 height 29
type textarea "**********"
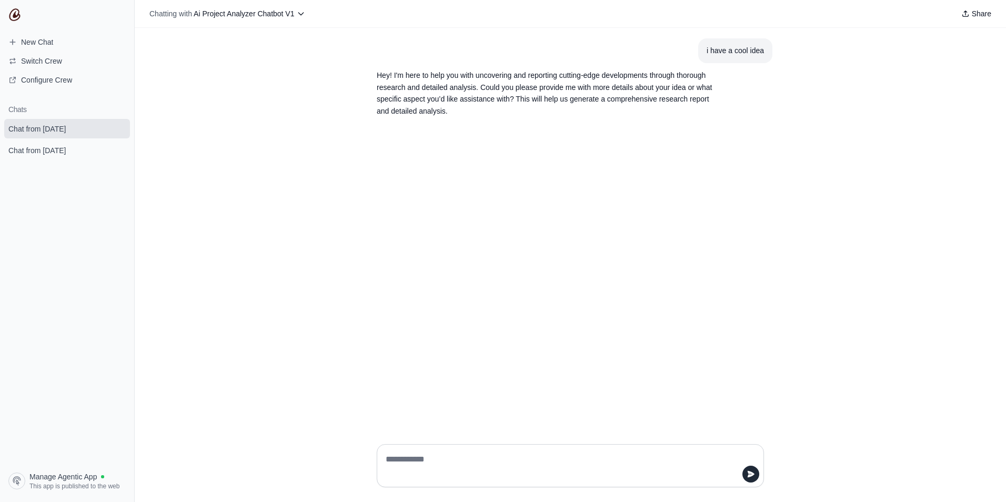
click at [554, 462] on textarea at bounding box center [566, 465] width 367 height 29
type textarea "**********"
click at [589, 469] on textarea at bounding box center [566, 465] width 367 height 29
type textarea "**********"
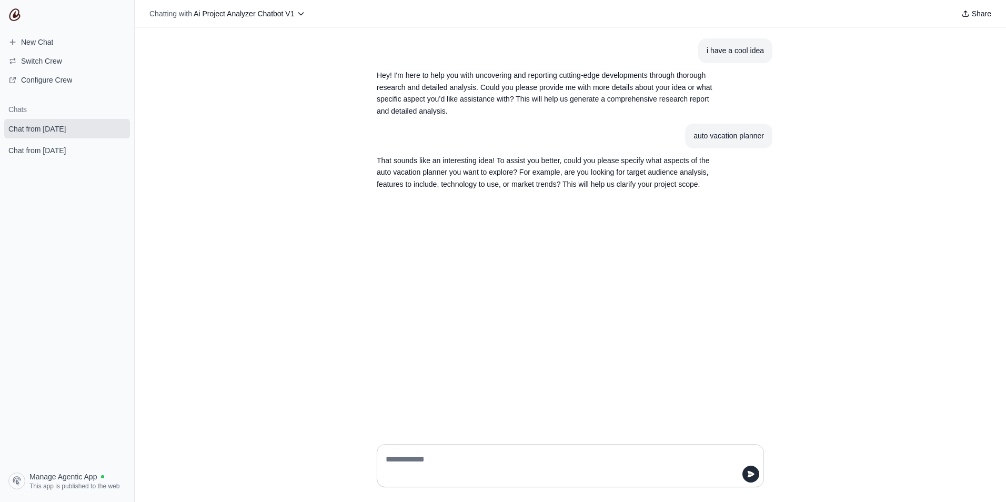
click at [558, 466] on textarea at bounding box center [566, 465] width 367 height 29
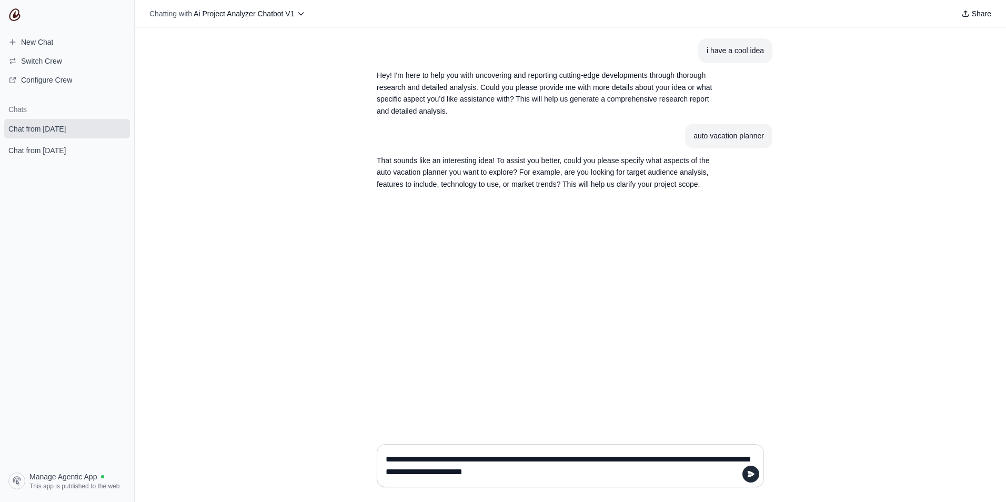
type textarea "**********"
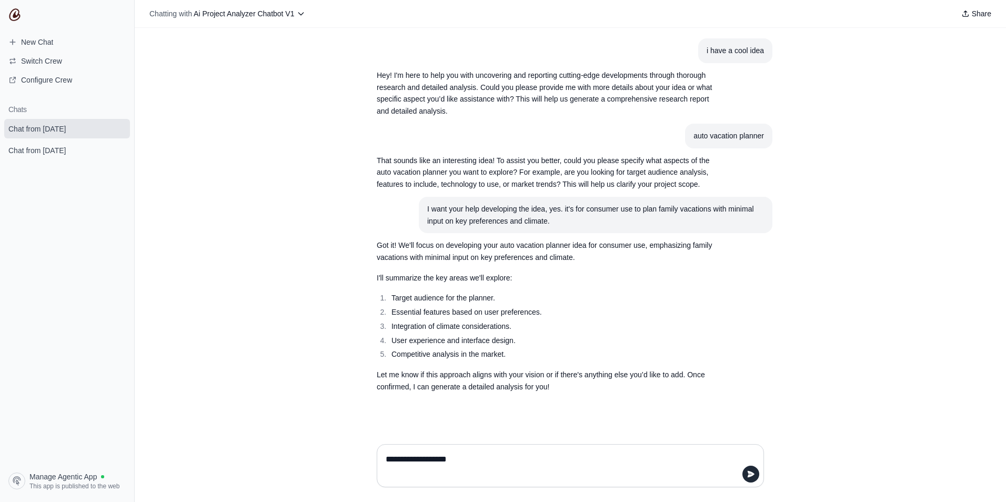
type textarea "**********"
click at [979, 13] on span "Share" at bounding box center [981, 13] width 19 height 11
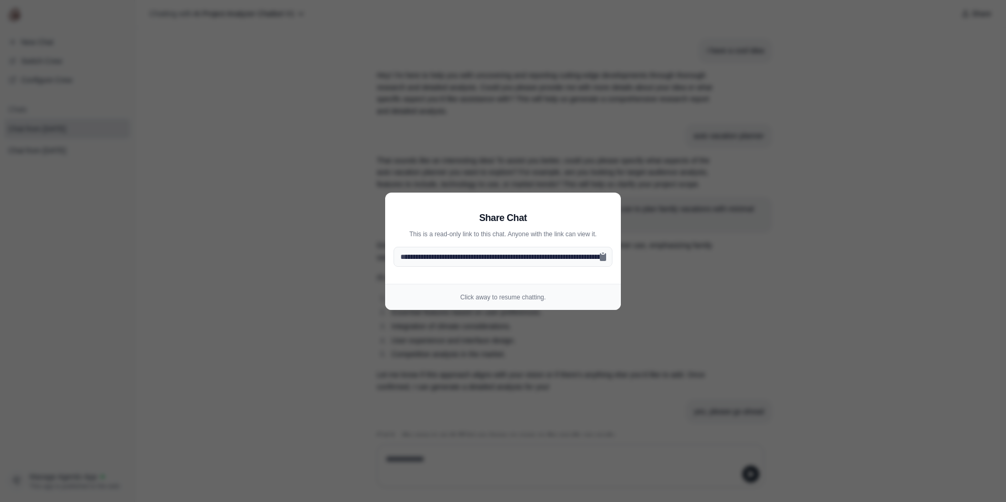
click at [811, 222] on aside "**********" at bounding box center [503, 251] width 1006 height 502
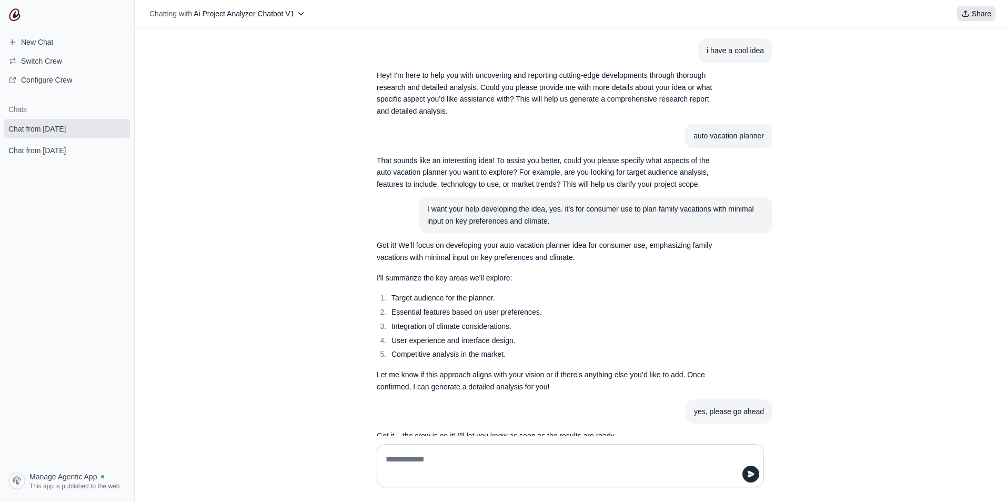
click at [984, 14] on span "Share" at bounding box center [981, 13] width 19 height 11
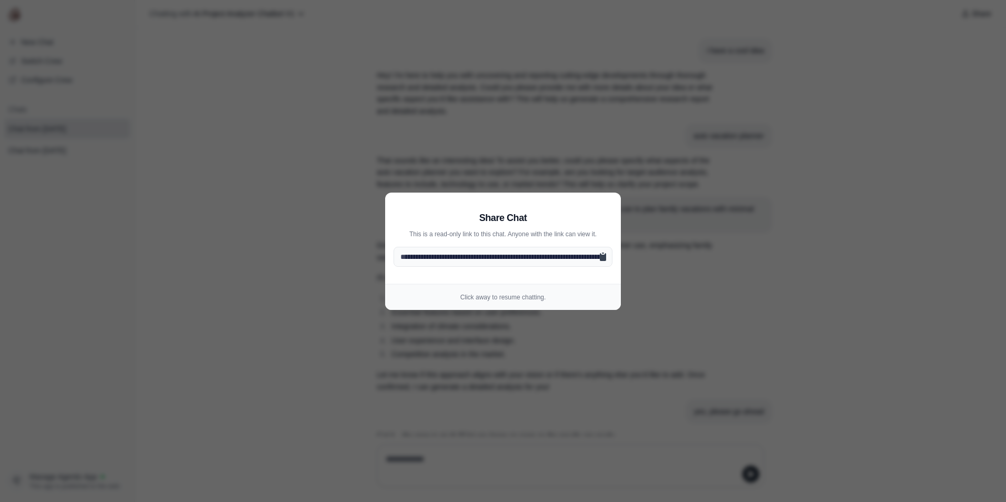
click at [604, 259] on icon at bounding box center [603, 257] width 6 height 8
click at [318, 179] on aside "**********" at bounding box center [503, 251] width 1006 height 502
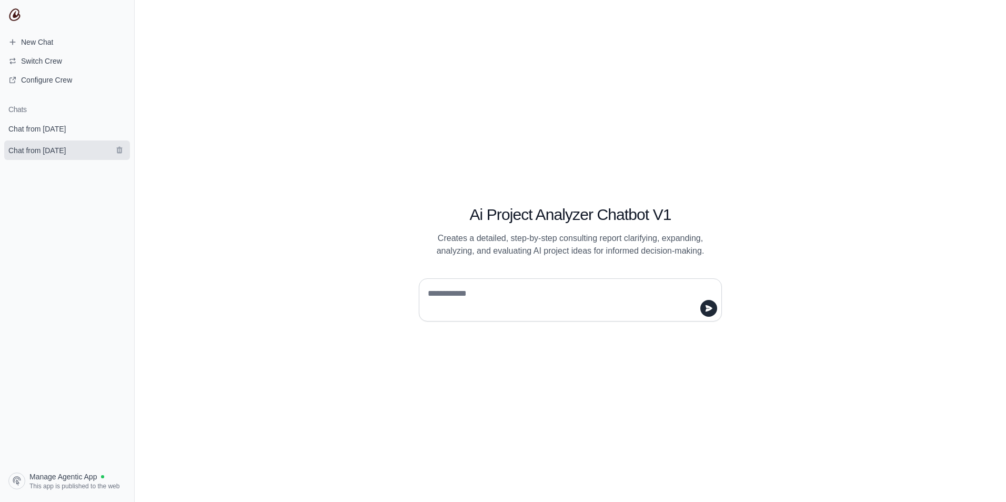
click at [66, 147] on span "Chat from September 25" at bounding box center [36, 150] width 57 height 11
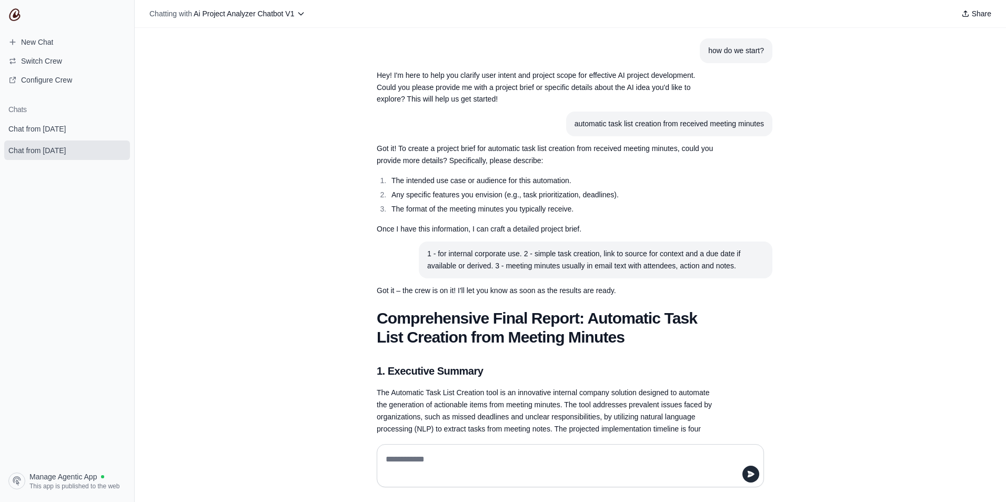
click at [977, 15] on span "Share" at bounding box center [981, 13] width 19 height 11
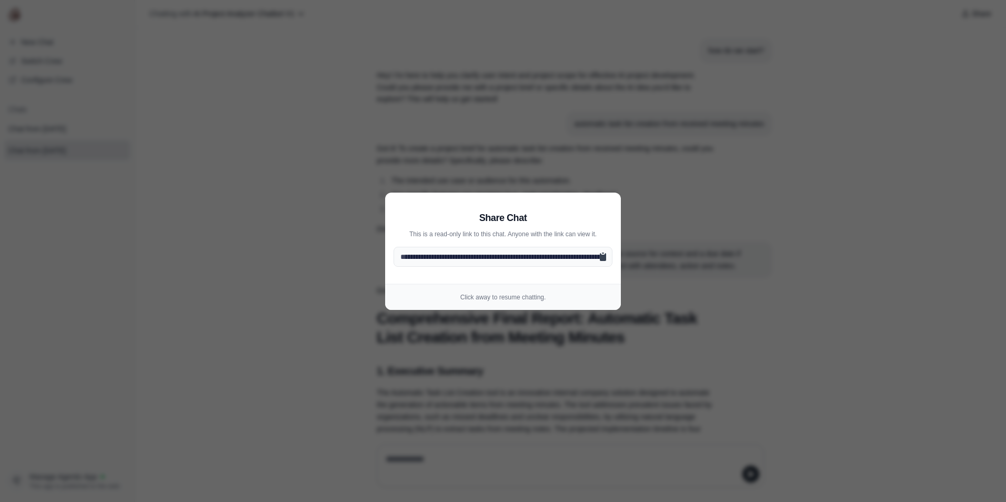
click at [600, 257] on icon at bounding box center [603, 257] width 6 height 8
click at [706, 250] on aside "**********" at bounding box center [503, 251] width 1006 height 502
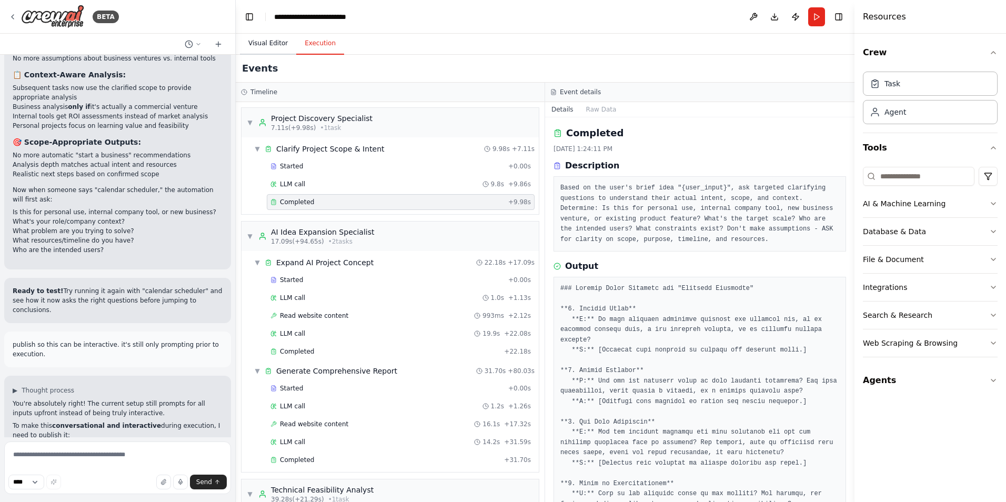
click at [270, 44] on button "Visual Editor" at bounding box center [268, 44] width 56 height 22
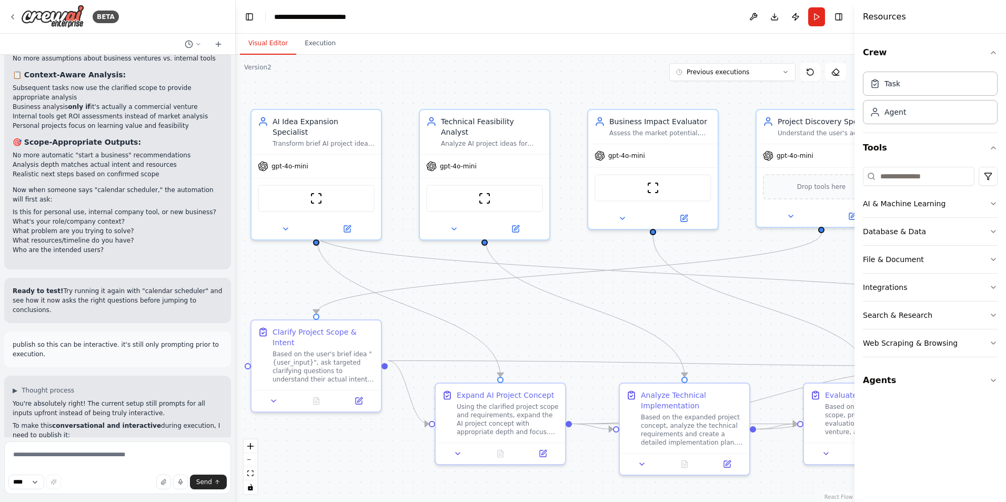
drag, startPoint x: 721, startPoint y: 304, endPoint x: 683, endPoint y: 306, distance: 37.9
click at [683, 306] on div ".deletable-edge-delete-btn { width: 20px; height: 20px; border: 0px solid #ffff…" at bounding box center [545, 278] width 619 height 447
click at [249, 475] on icon "fit view" at bounding box center [250, 473] width 6 height 6
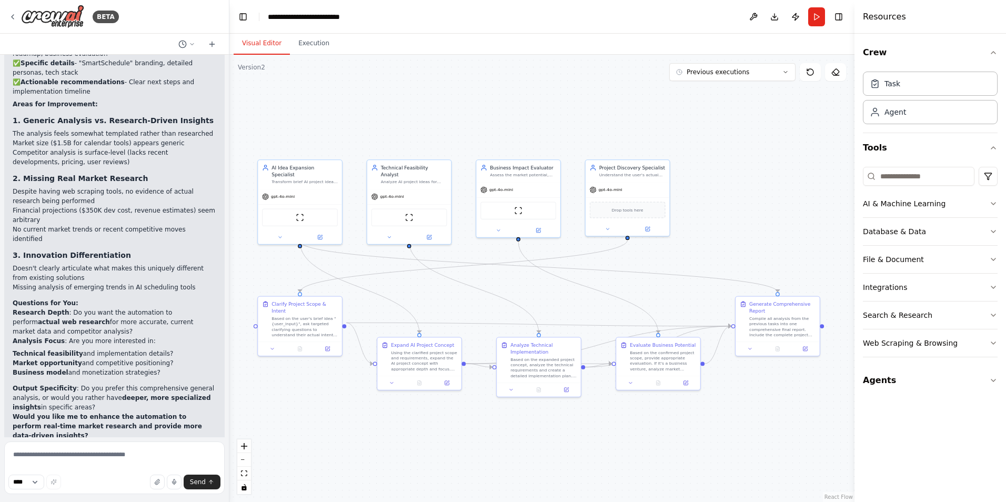
scroll to position [8275, 0]
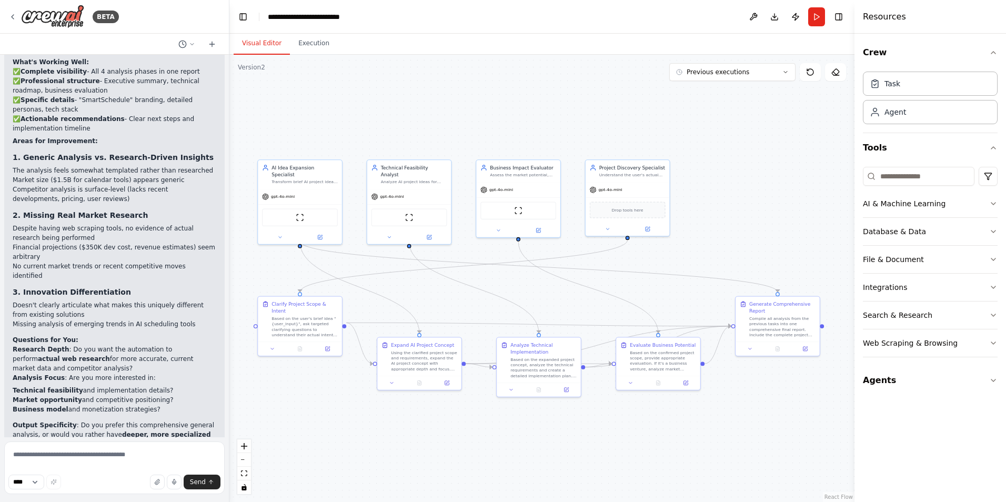
drag, startPoint x: 231, startPoint y: 378, endPoint x: 230, endPoint y: 74, distance: 303.5
click at [230, 74] on div "BETA create a chatbot that captures ideas from users for AI-powered projects ▶ …" at bounding box center [503, 251] width 1006 height 502
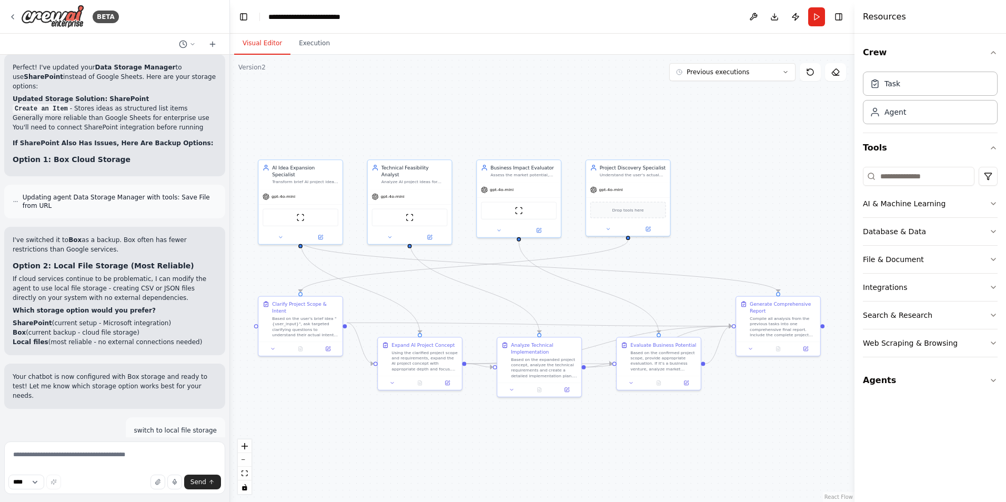
scroll to position [0, 0]
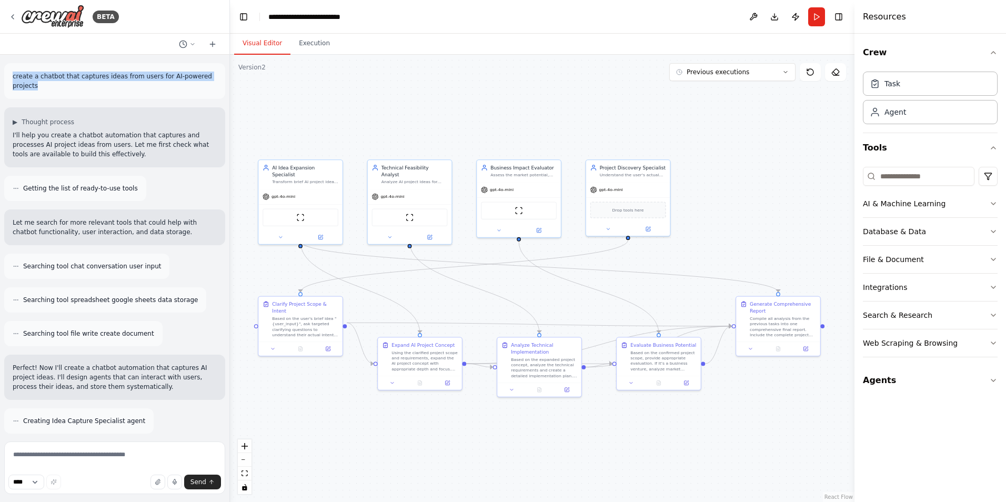
drag, startPoint x: 13, startPoint y: 76, endPoint x: 48, endPoint y: 86, distance: 36.3
click at [48, 86] on p "create a chatbot that captures ideas from users for AI-powered projects" at bounding box center [115, 81] width 204 height 19
drag, startPoint x: 48, startPoint y: 86, endPoint x: 24, endPoint y: 82, distance: 24.1
copy p "create a chatbot that captures ideas from users for AI-powered projects"
click at [773, 18] on button "Download" at bounding box center [774, 16] width 17 height 19
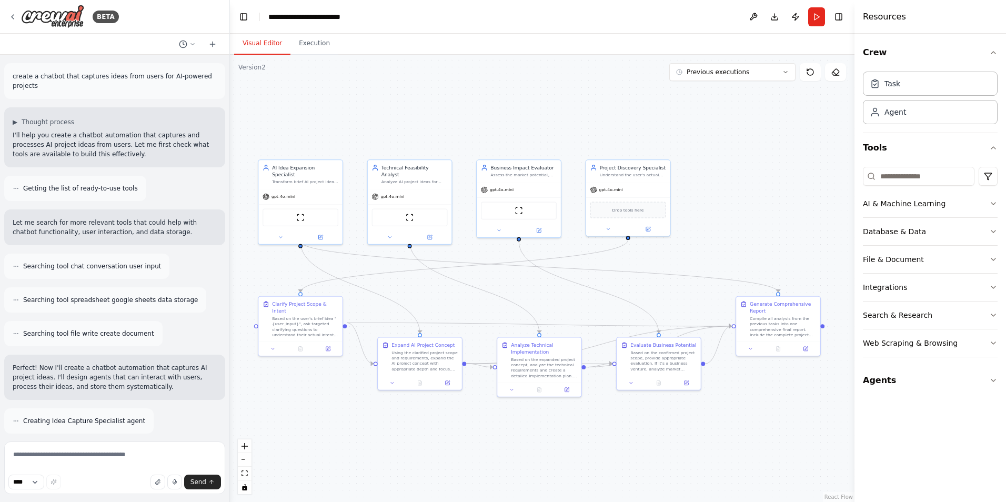
click at [630, 23] on header "**********" at bounding box center [542, 17] width 624 height 34
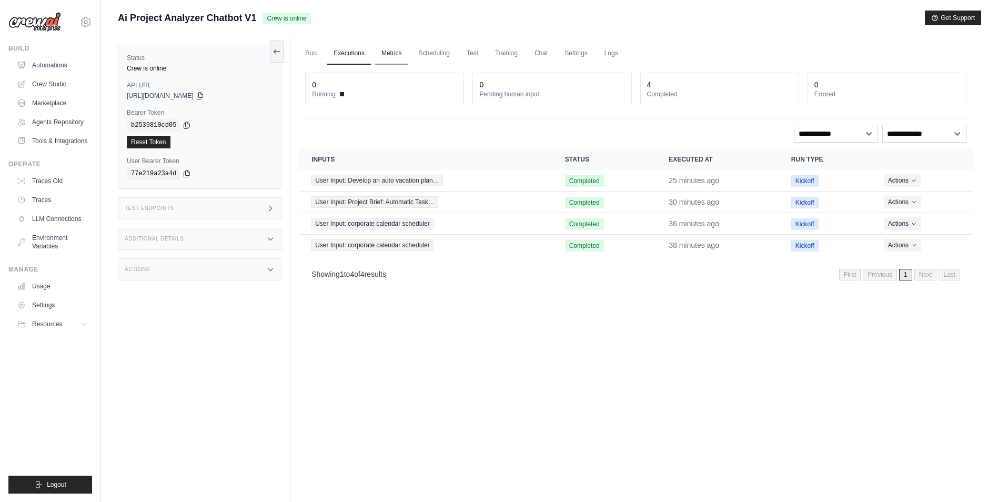
click at [392, 52] on link "Metrics" at bounding box center [391, 54] width 33 height 22
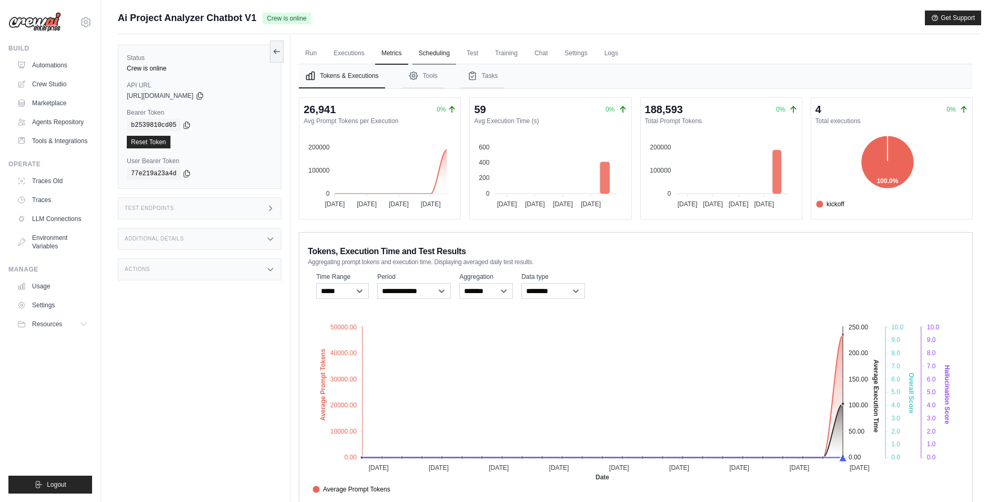
click at [441, 52] on link "Scheduling" at bounding box center [434, 54] width 44 height 22
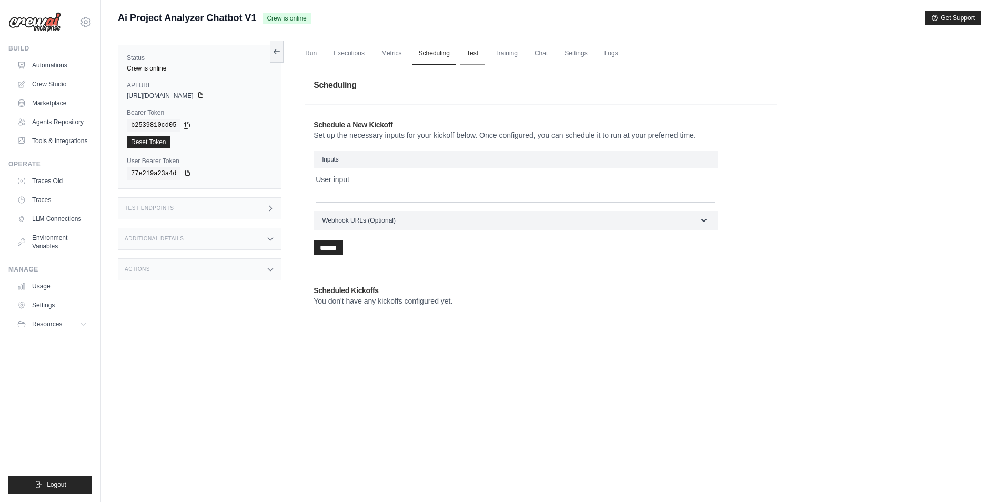
click at [466, 54] on link "Test" at bounding box center [472, 54] width 24 height 22
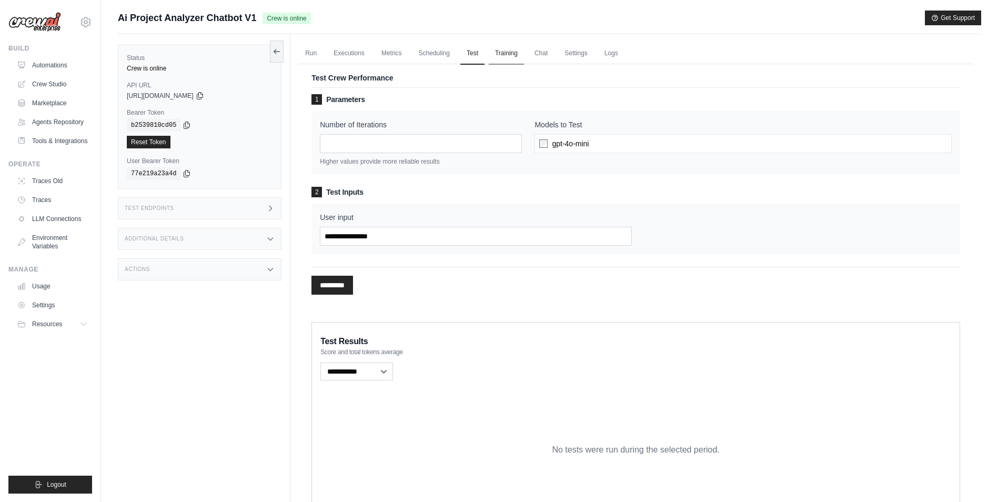
click at [495, 54] on link "Training" at bounding box center [506, 54] width 35 height 22
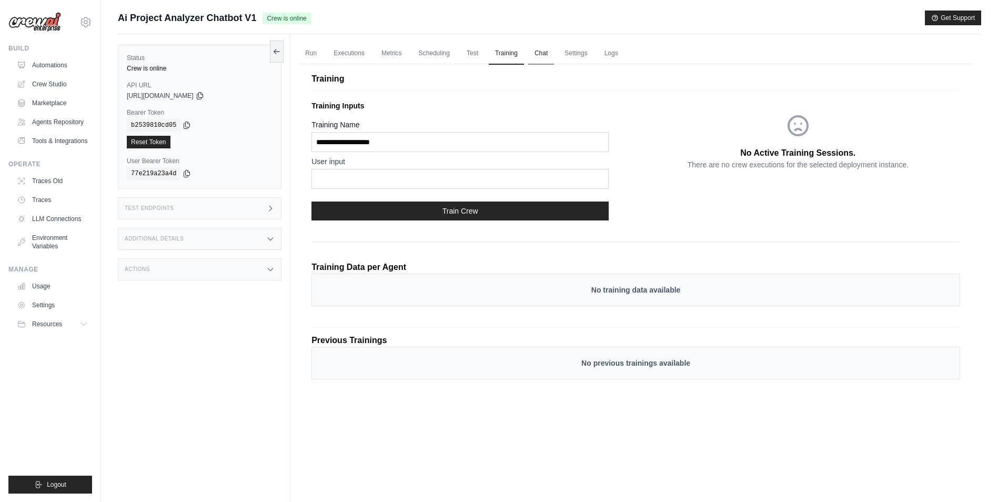
click at [544, 55] on link "Chat" at bounding box center [541, 54] width 26 height 22
click at [574, 53] on link "Settings" at bounding box center [575, 54] width 35 height 22
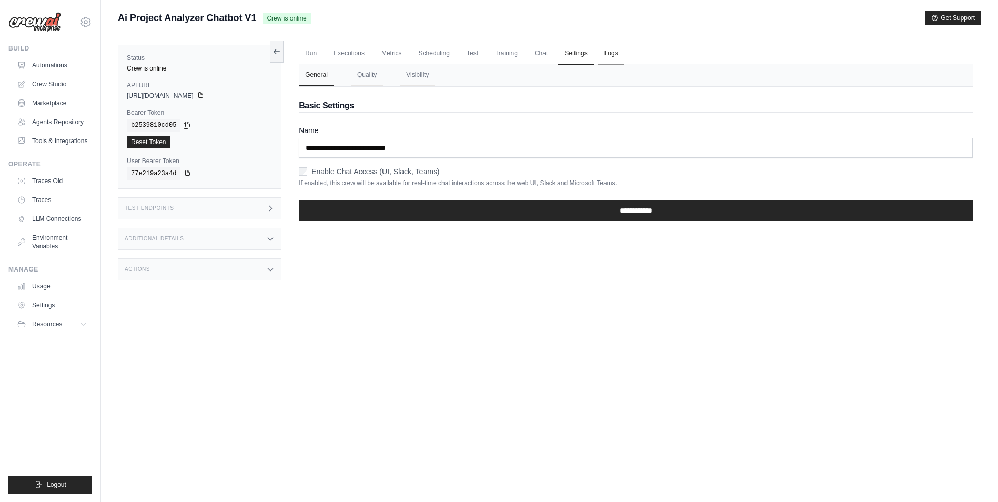
click at [610, 48] on link "Logs" at bounding box center [611, 54] width 26 height 22
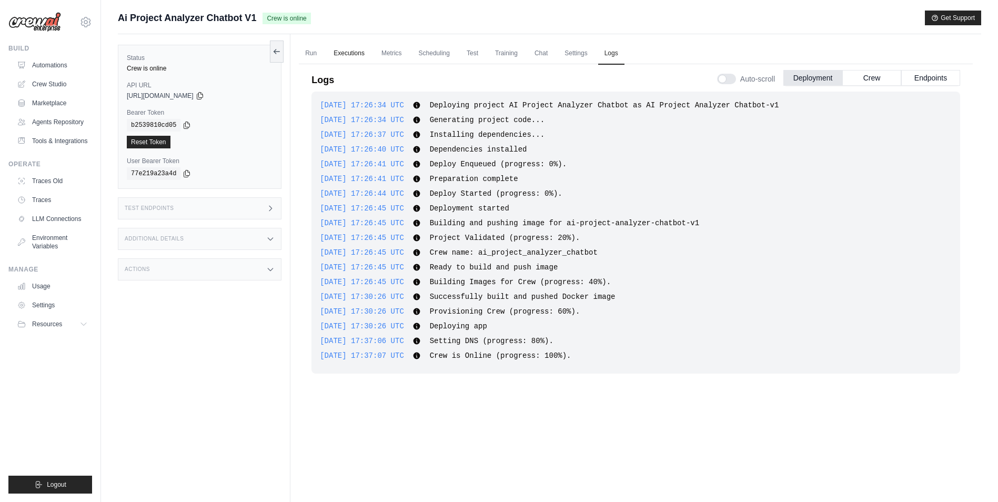
click at [342, 51] on link "Executions" at bounding box center [349, 54] width 44 height 22
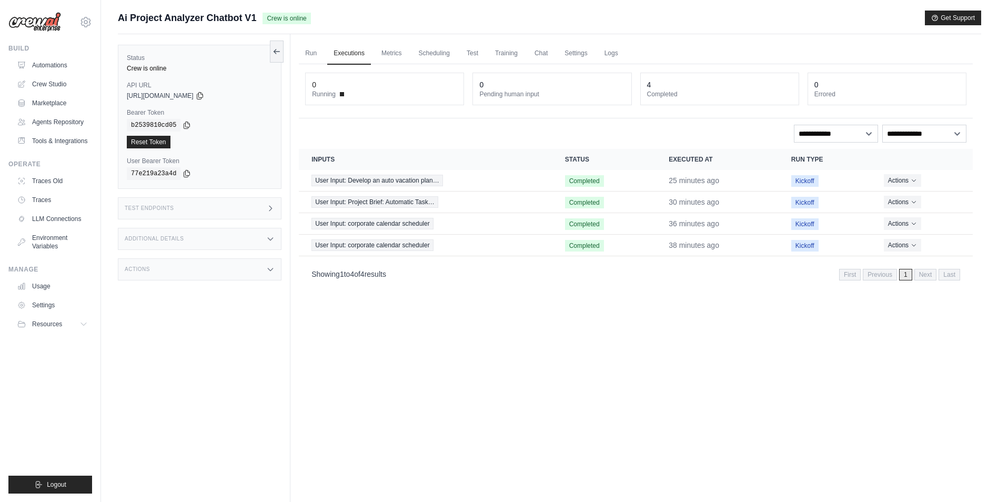
click at [278, 210] on div "Test Endpoints" at bounding box center [200, 208] width 164 height 22
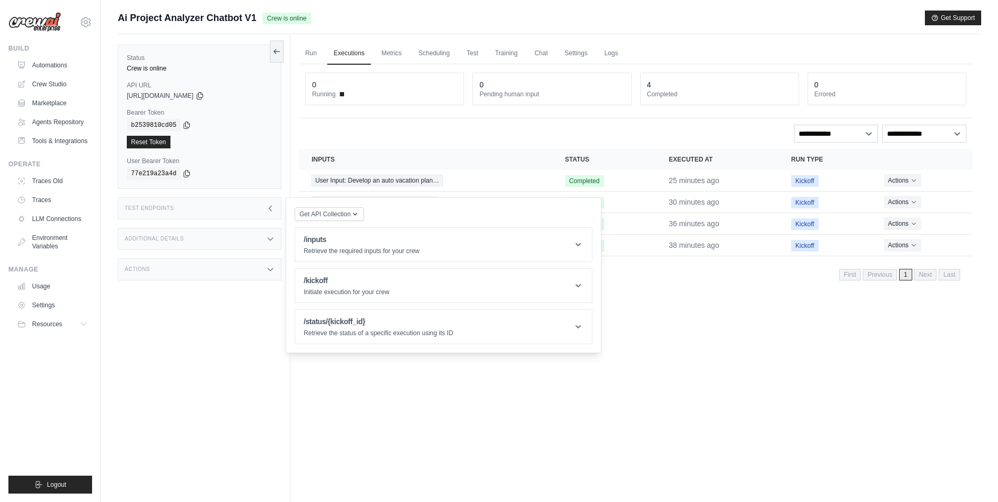
click at [272, 210] on icon at bounding box center [270, 208] width 8 height 8
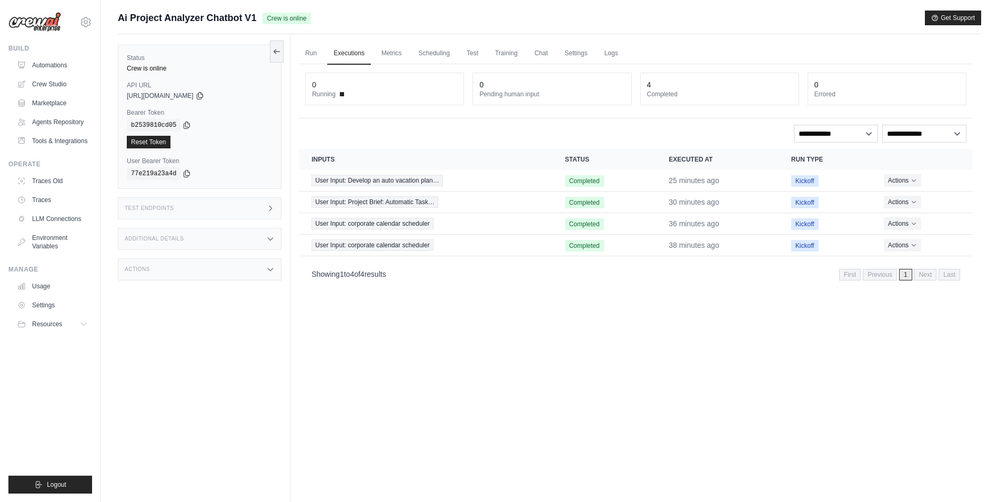
click at [272, 210] on icon at bounding box center [270, 208] width 8 height 8
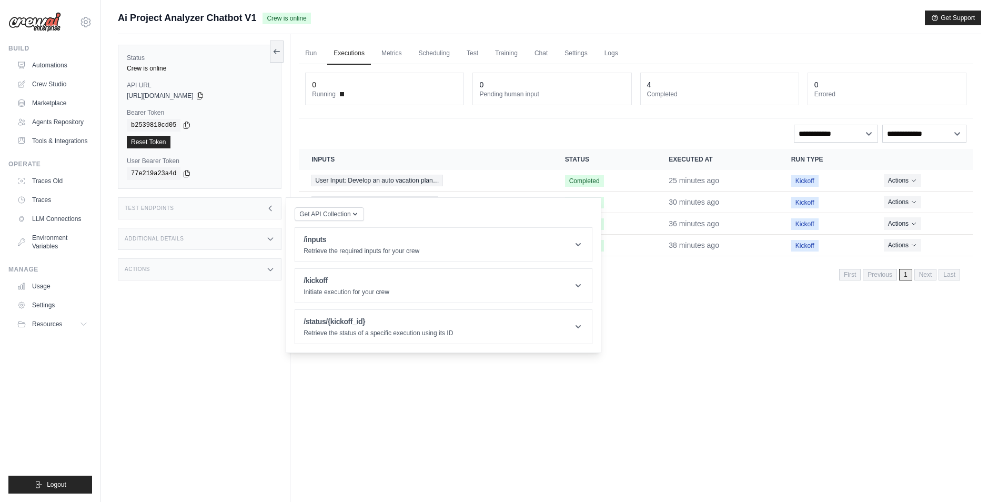
click at [238, 347] on div "Status Crew is online API URL copied [URL][DOMAIN_NAME] Bearer Token copied b25…" at bounding box center [204, 285] width 173 height 502
click at [240, 342] on div "Status Crew is online API URL copied [URL][DOMAIN_NAME] Bearer Token copied b25…" at bounding box center [204, 285] width 173 height 502
click at [268, 206] on icon at bounding box center [270, 208] width 8 height 8
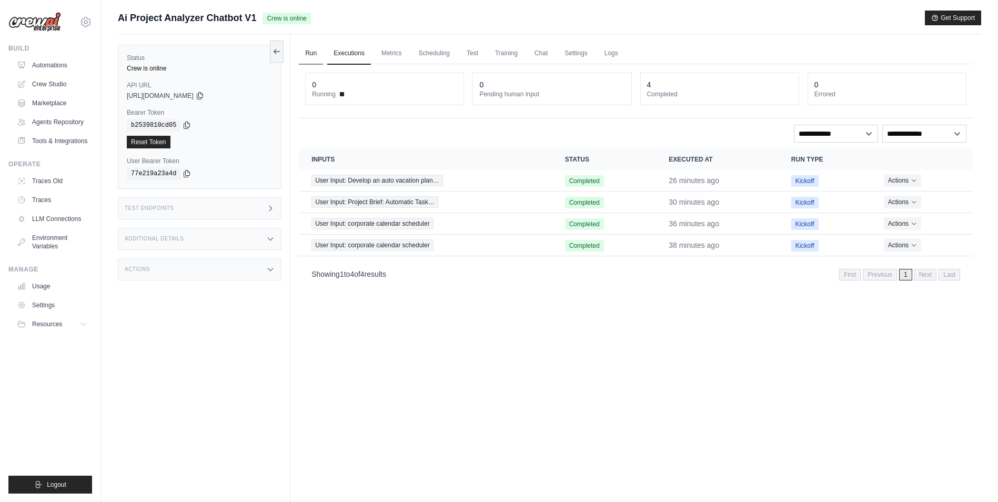
click at [312, 50] on link "Run" at bounding box center [311, 54] width 24 height 22
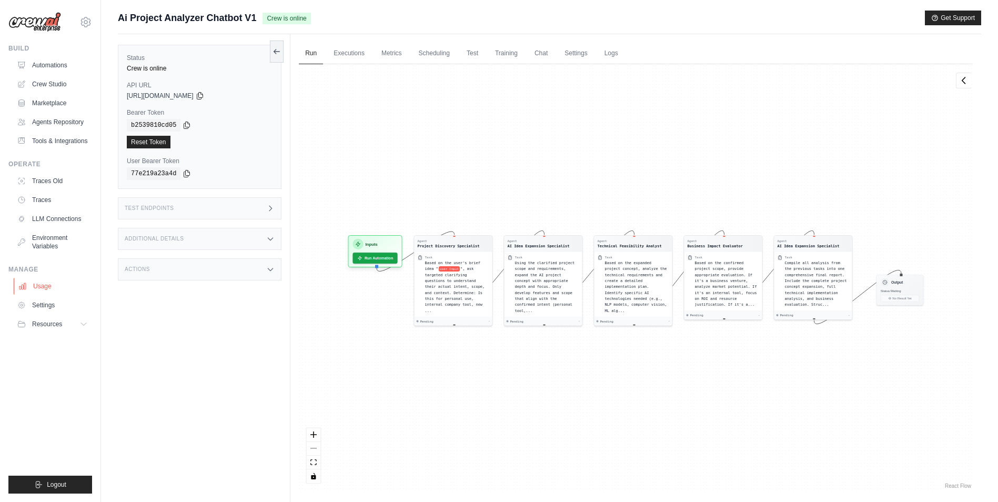
click at [46, 286] on link "Usage" at bounding box center [53, 286] width 79 height 17
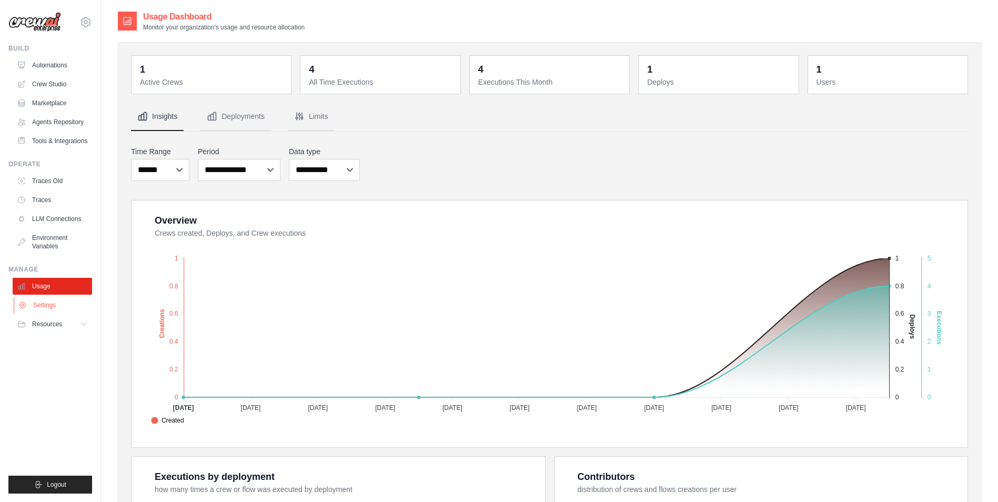
click at [55, 300] on link "Settings" at bounding box center [53, 305] width 79 height 17
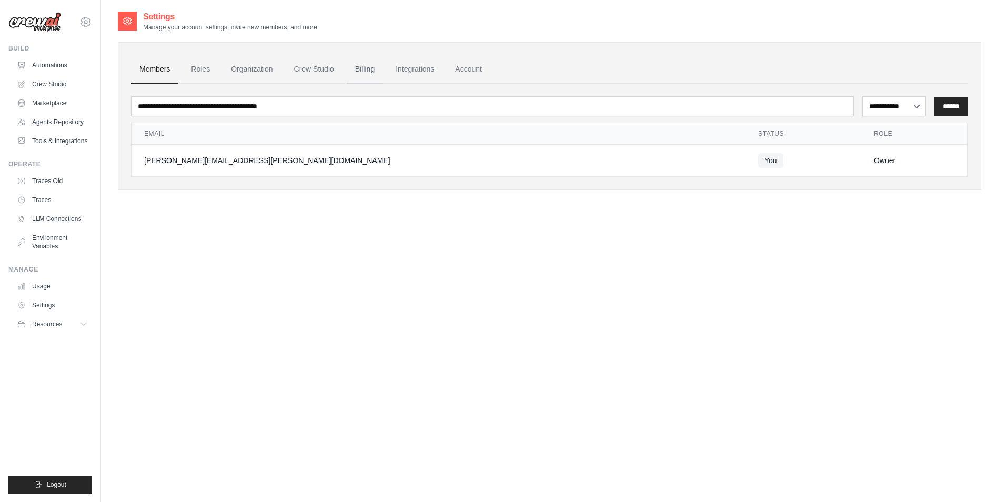
click at [359, 67] on link "Billing" at bounding box center [365, 69] width 36 height 28
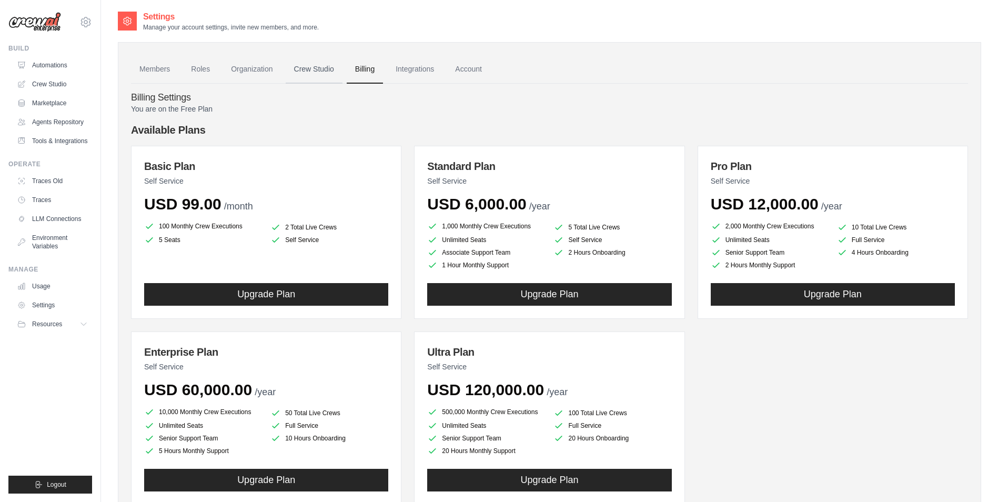
click at [315, 68] on link "Crew Studio" at bounding box center [314, 69] width 57 height 28
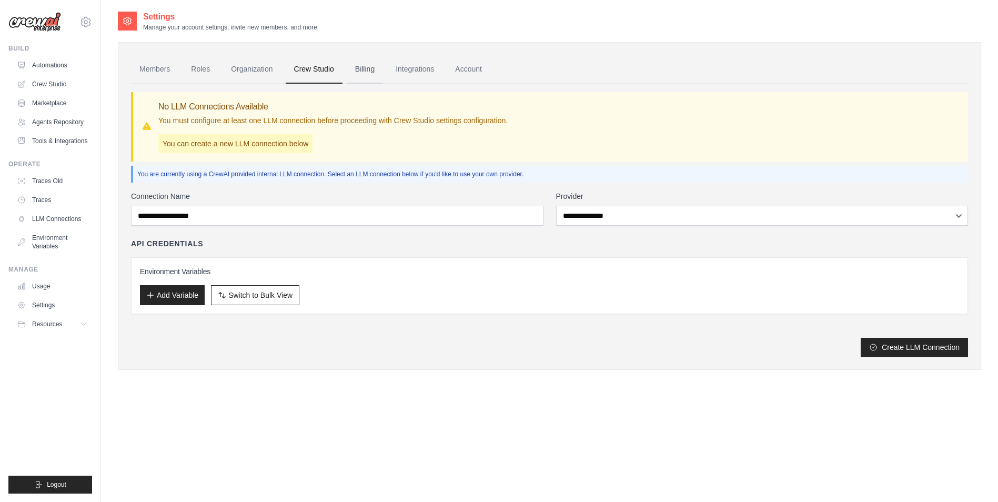
click at [369, 66] on link "Billing" at bounding box center [365, 69] width 36 height 28
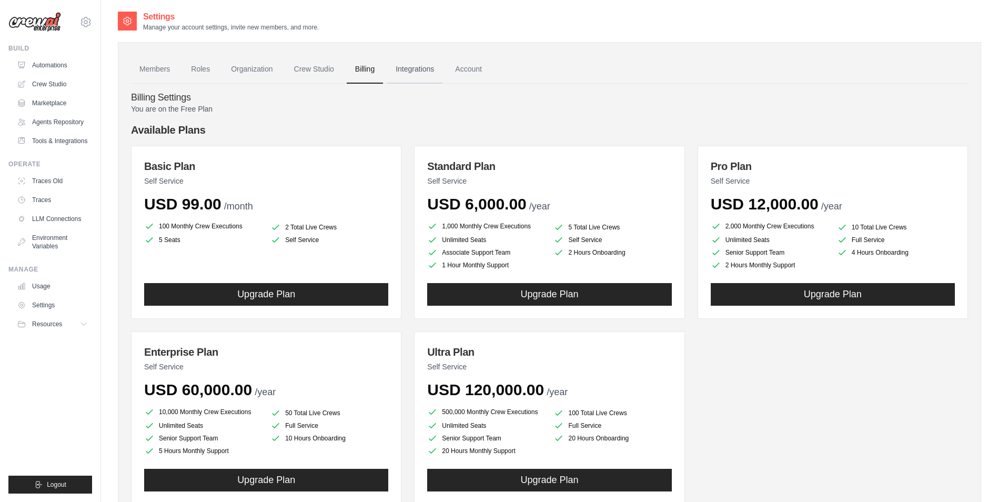
click at [418, 74] on link "Integrations" at bounding box center [414, 69] width 55 height 28
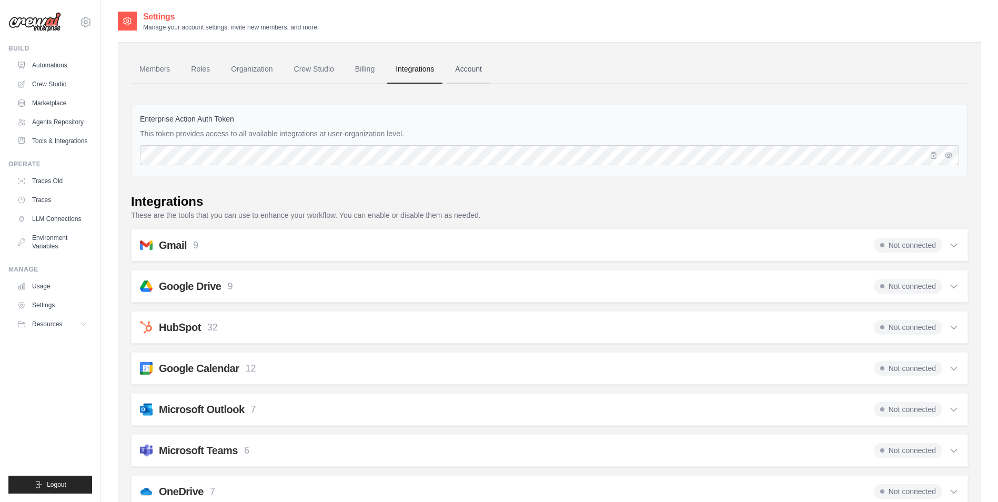
click at [467, 72] on link "Account" at bounding box center [469, 69] width 44 height 28
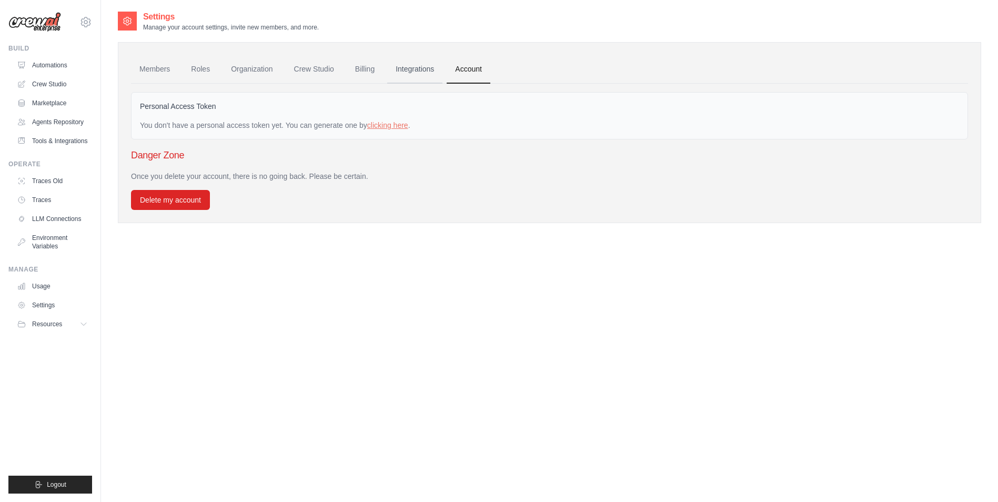
click at [427, 70] on link "Integrations" at bounding box center [414, 69] width 55 height 28
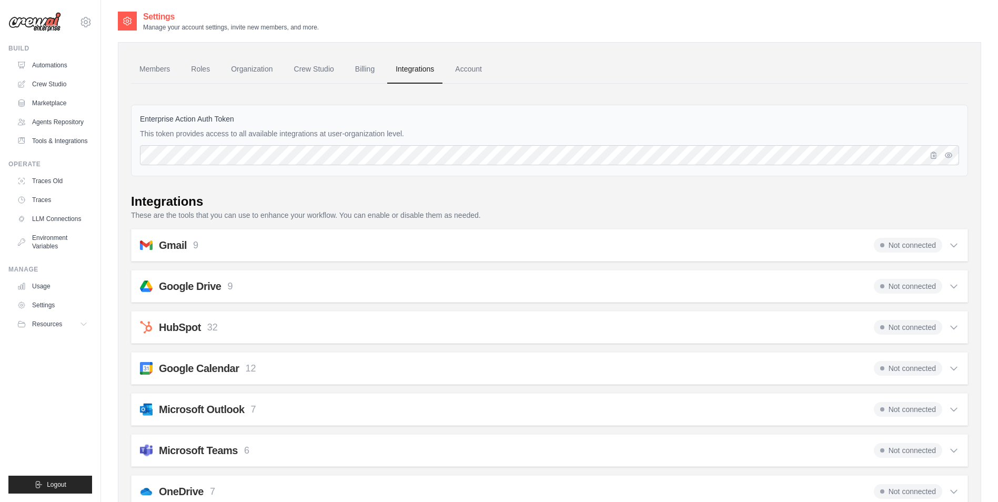
scroll to position [140, 0]
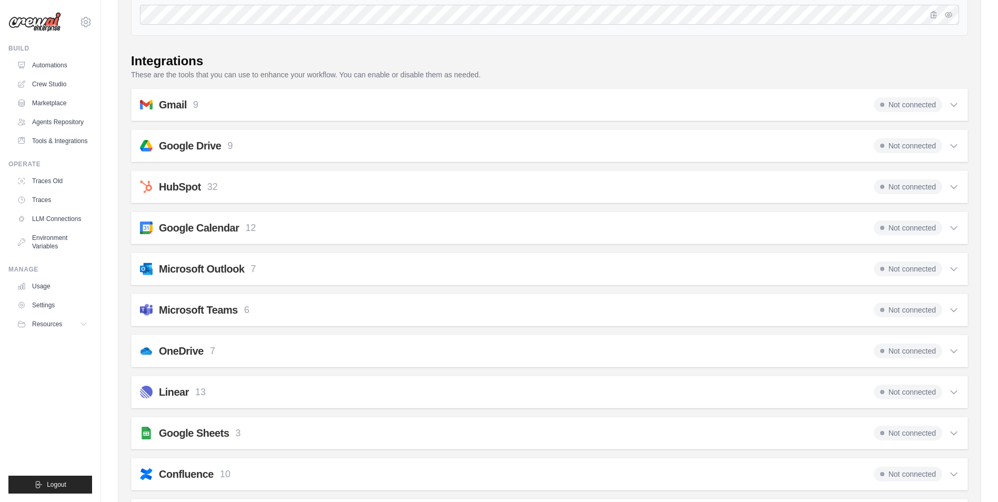
click at [367, 310] on div "Microsoft Teams 6 Not connected" at bounding box center [549, 309] width 819 height 15
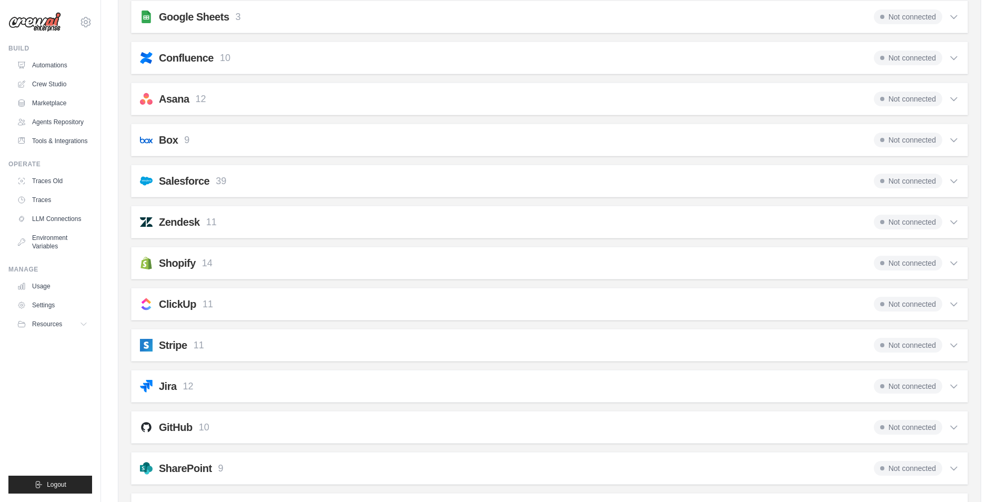
scroll to position [860, 0]
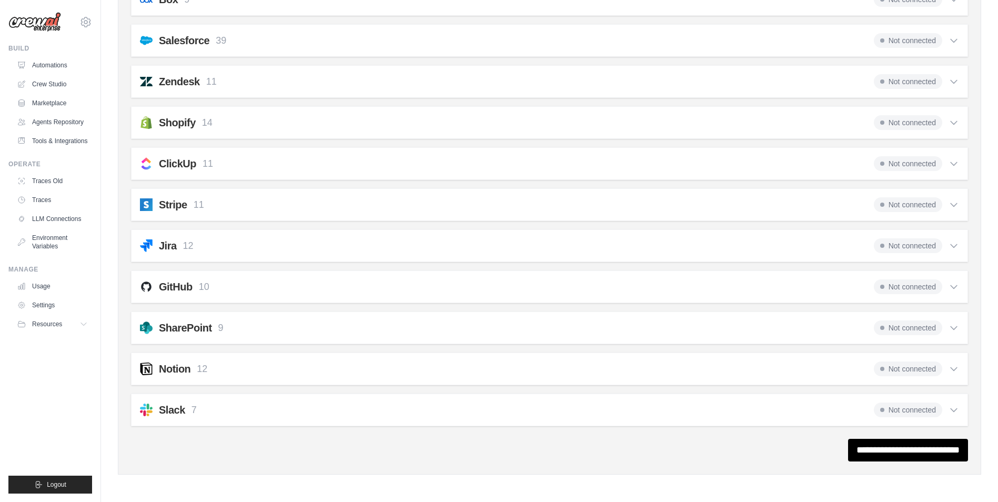
click at [278, 332] on div "SharePoint 9 Not connected" at bounding box center [549, 327] width 819 height 15
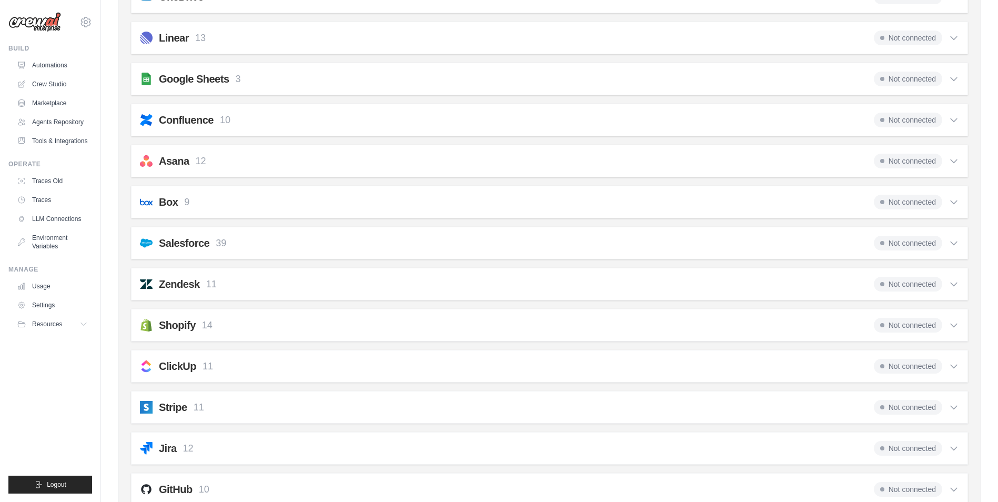
scroll to position [0, 0]
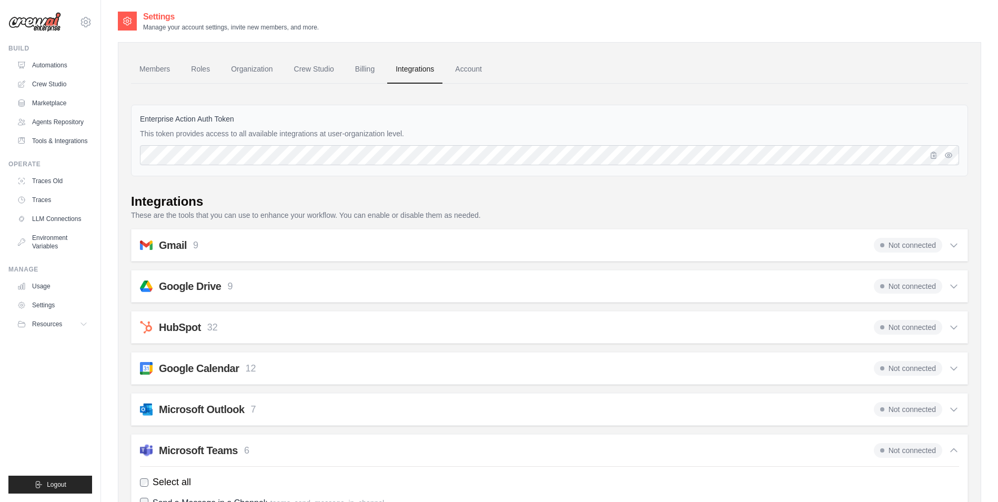
click at [341, 322] on div "HubSpot 32 Not connected" at bounding box center [549, 327] width 819 height 15
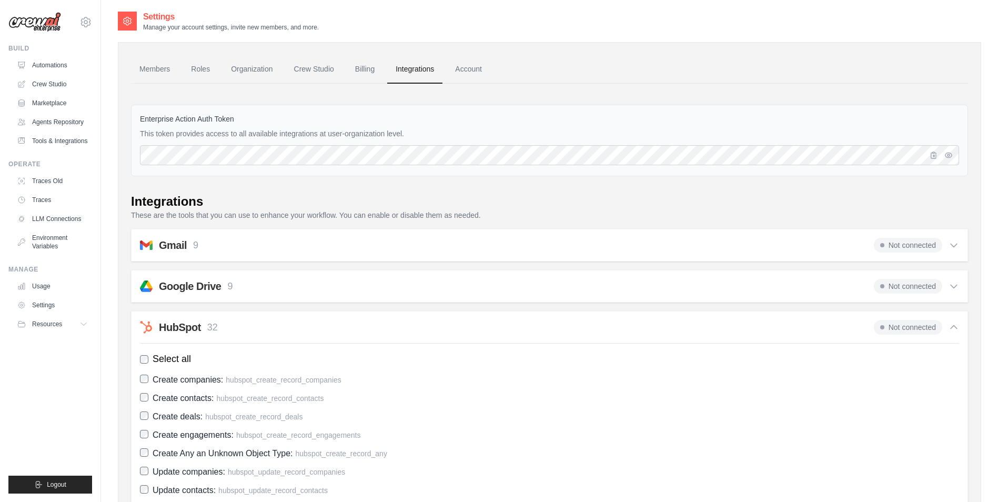
click at [368, 321] on div "HubSpot 32 Not connected" at bounding box center [549, 327] width 819 height 15
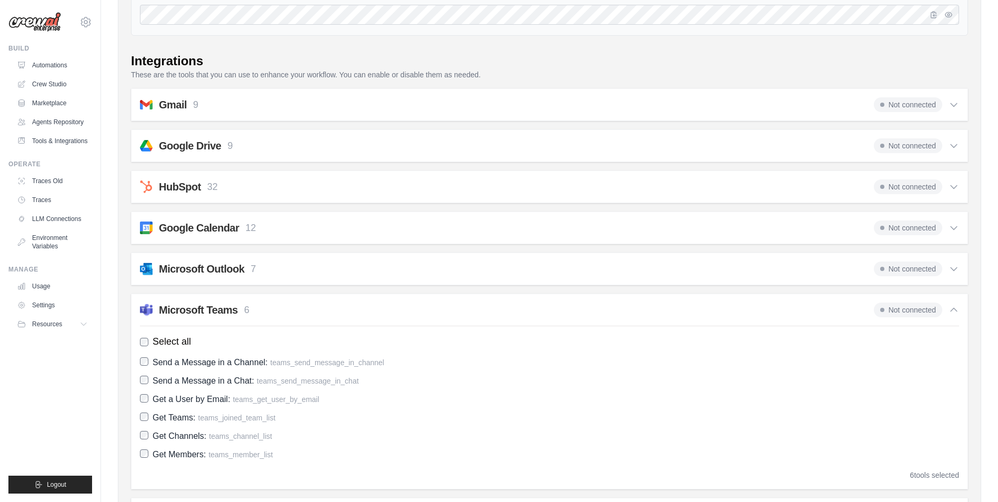
scroll to position [280, 0]
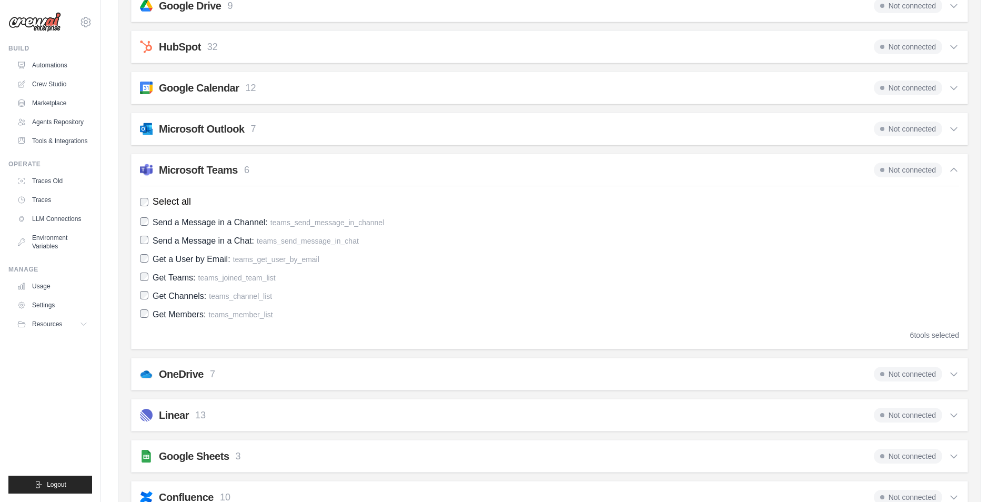
click at [362, 173] on div "Microsoft Teams 6 Not connected" at bounding box center [549, 170] width 819 height 15
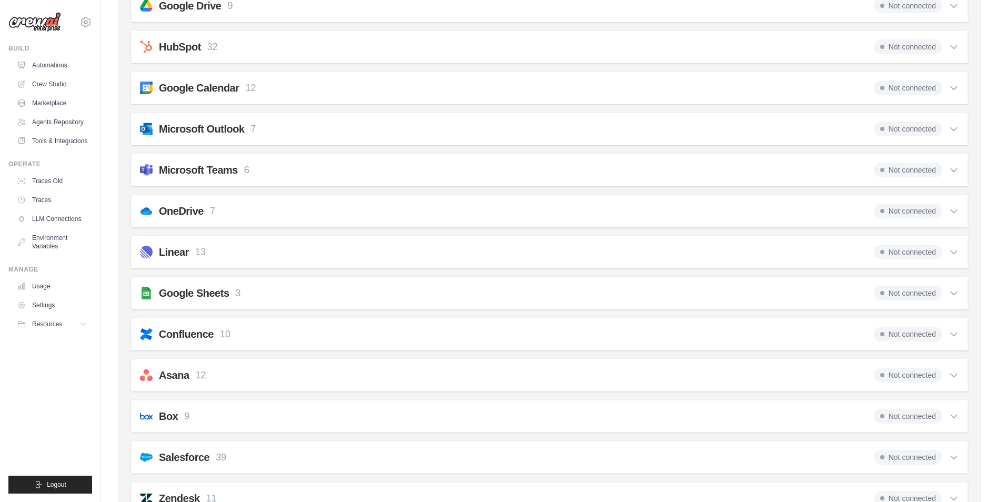
click at [236, 251] on div "Linear 13 Not connected" at bounding box center [549, 252] width 819 height 15
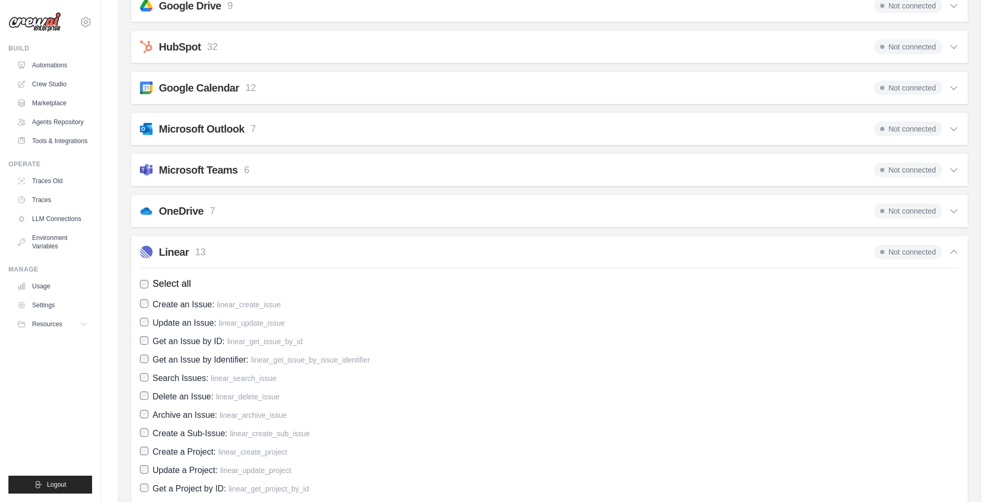
click at [236, 251] on div "Linear 13 Not connected" at bounding box center [549, 252] width 819 height 15
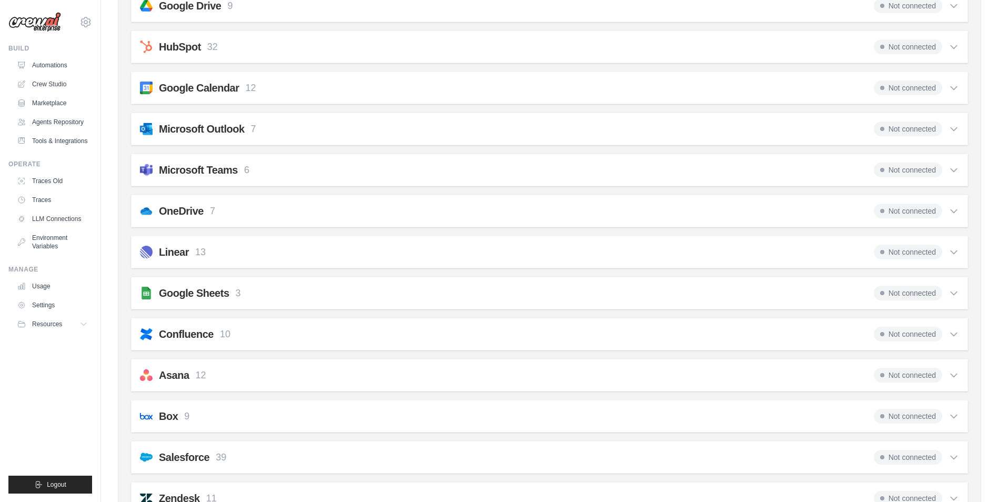
click at [297, 336] on div "Confluence 10 Not connected" at bounding box center [549, 334] width 819 height 15
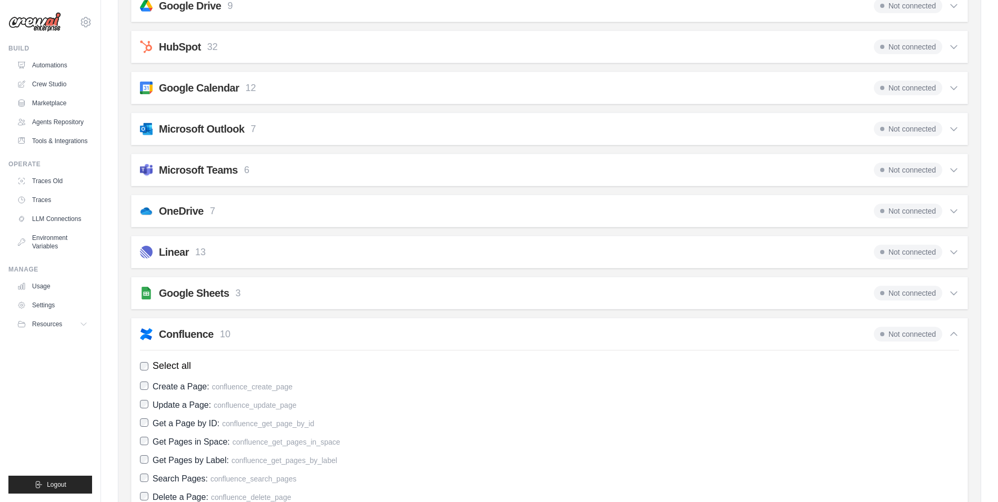
click at [297, 336] on div "Confluence 10 Not connected" at bounding box center [549, 334] width 819 height 15
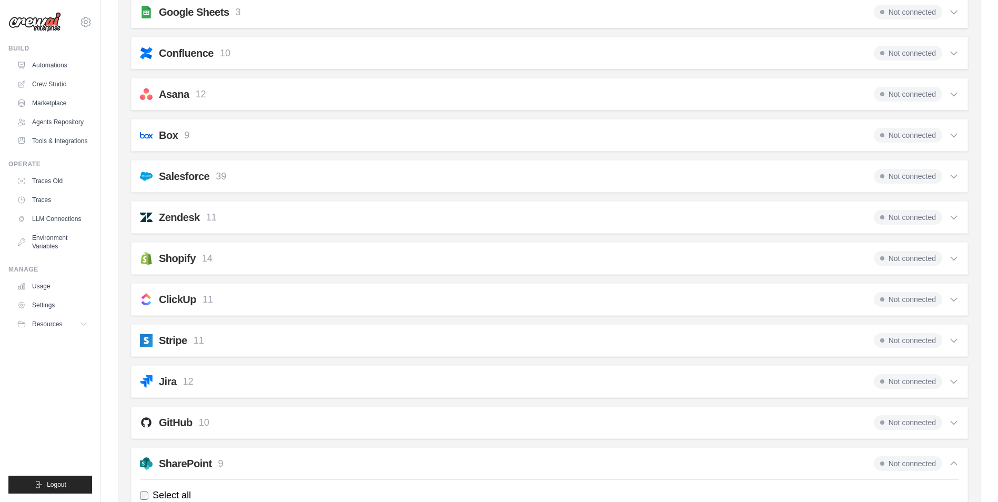
scroll to position [701, 0]
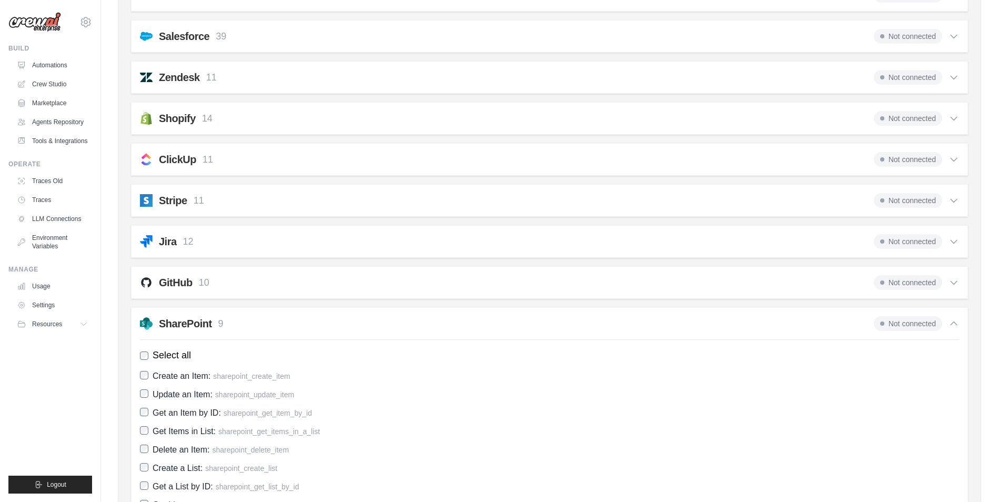
click at [348, 237] on div "Jira 12 Not connected" at bounding box center [549, 241] width 819 height 15
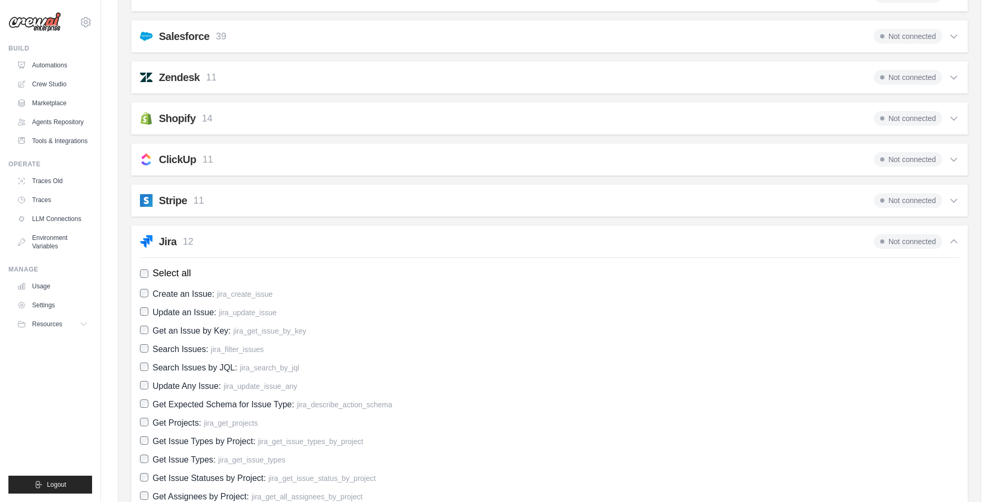
click at [354, 239] on div "Jira 12 Not connected" at bounding box center [549, 241] width 819 height 15
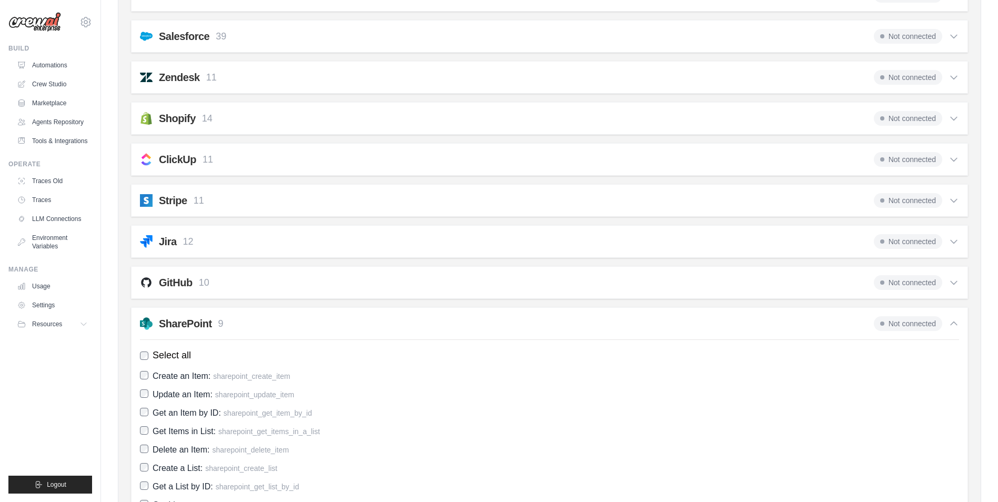
click at [397, 278] on div "GitHub 10 Not connected" at bounding box center [549, 282] width 819 height 15
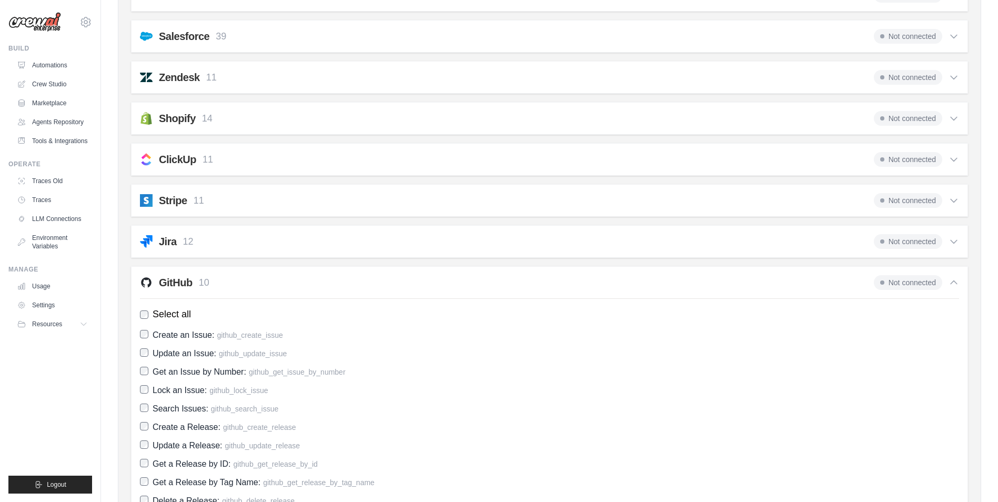
click at [415, 279] on div "GitHub 10 Not connected" at bounding box center [549, 282] width 819 height 15
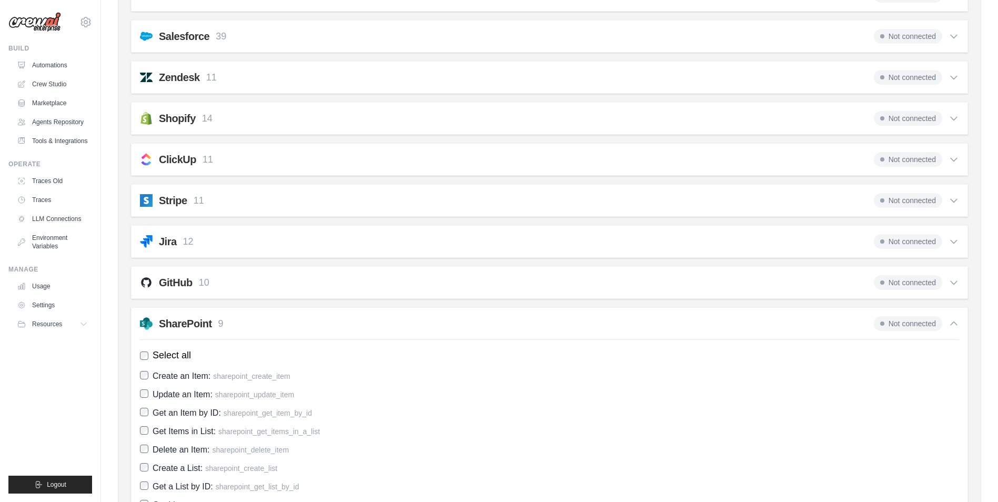
click at [417, 322] on div "SharePoint 9 Not connected" at bounding box center [549, 323] width 819 height 15
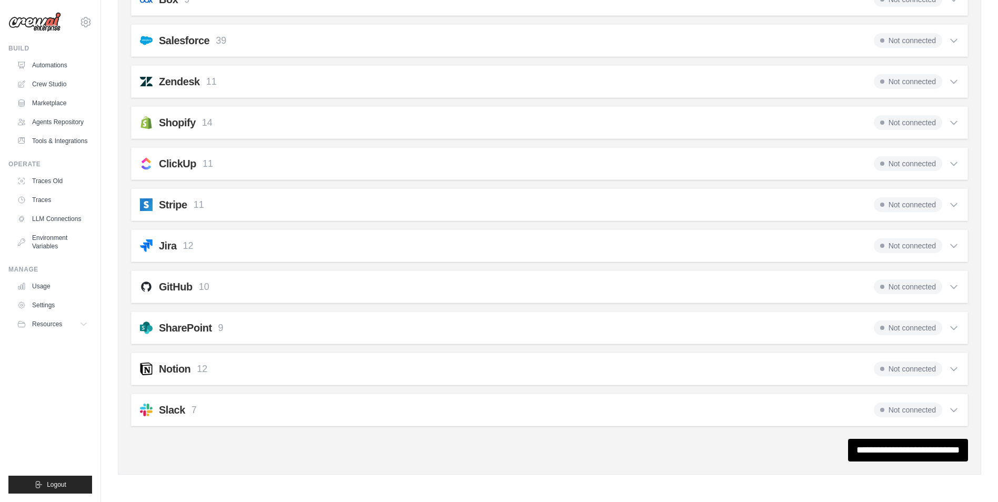
click at [404, 370] on div "Notion 12 Not connected" at bounding box center [549, 368] width 819 height 15
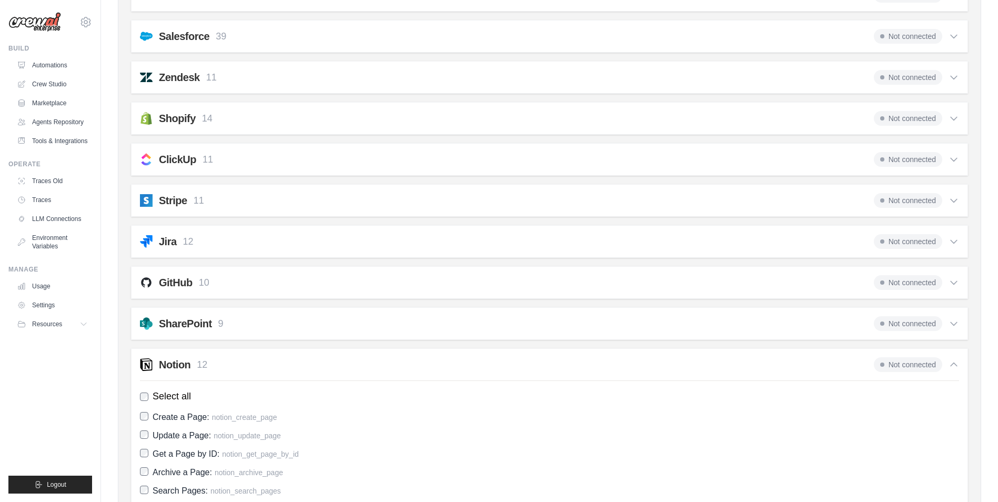
scroll to position [842, 0]
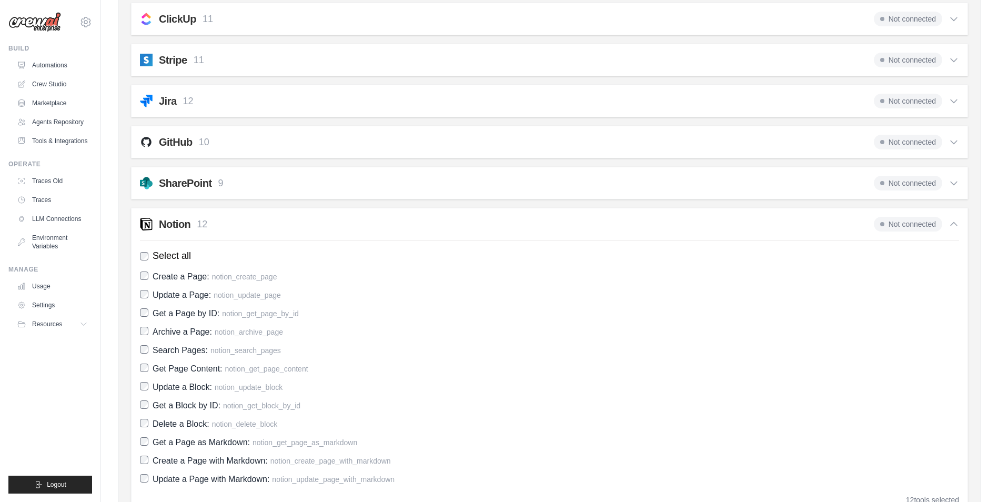
click at [386, 221] on div "Notion 12 Not connected" at bounding box center [549, 224] width 819 height 15
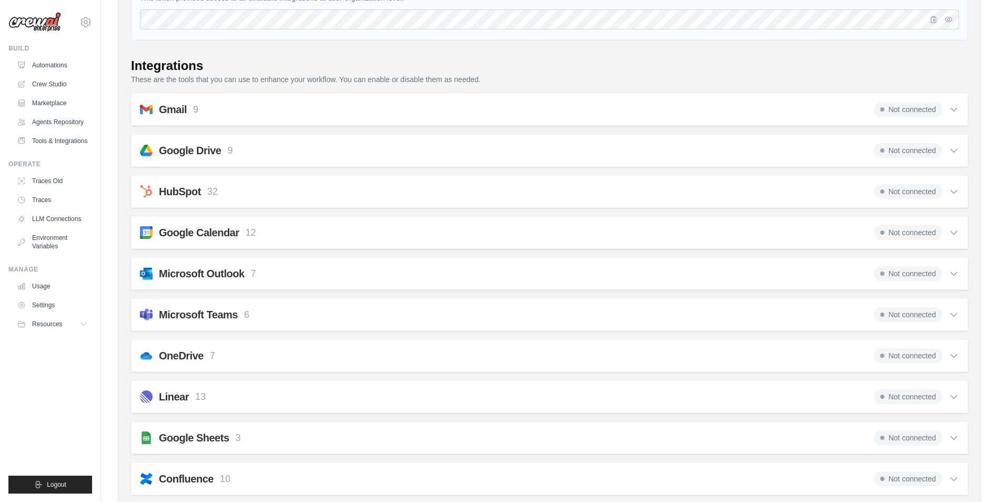
scroll to position [0, 0]
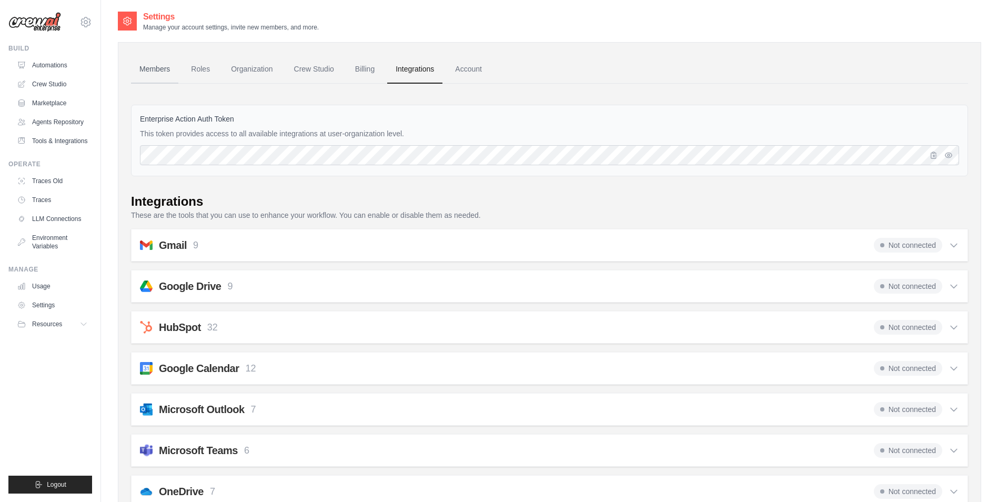
click at [148, 68] on link "Members" at bounding box center [154, 69] width 47 height 28
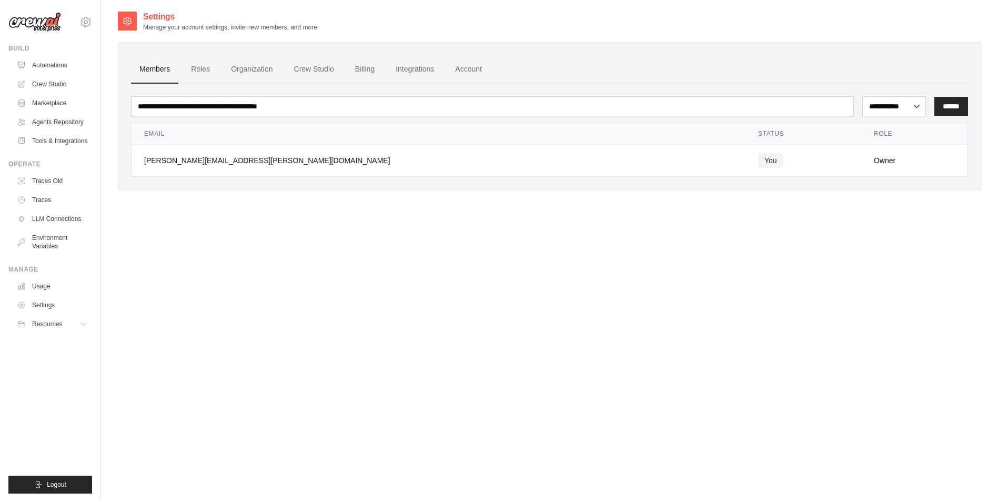
click at [178, 44] on div "**********" at bounding box center [549, 116] width 863 height 148
click at [52, 64] on link "Automations" at bounding box center [53, 65] width 79 height 17
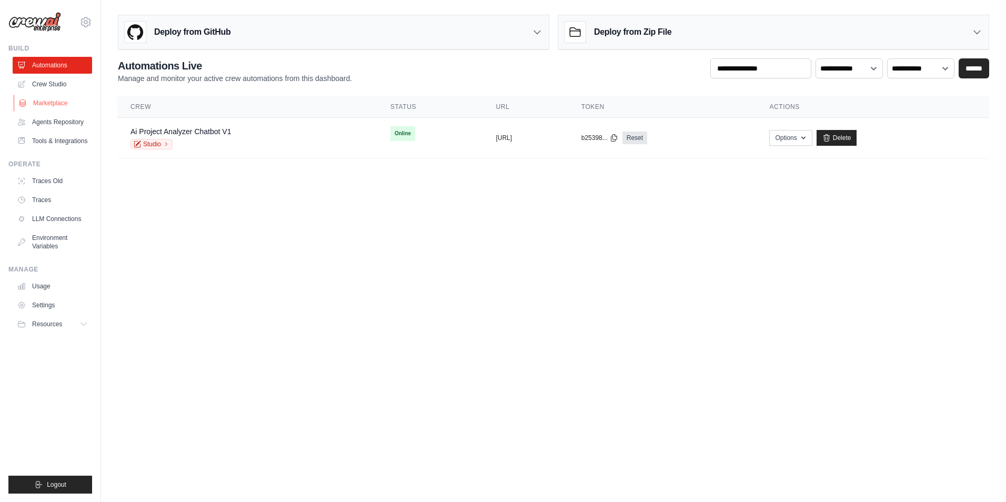
click at [51, 99] on link "Marketplace" at bounding box center [53, 103] width 79 height 17
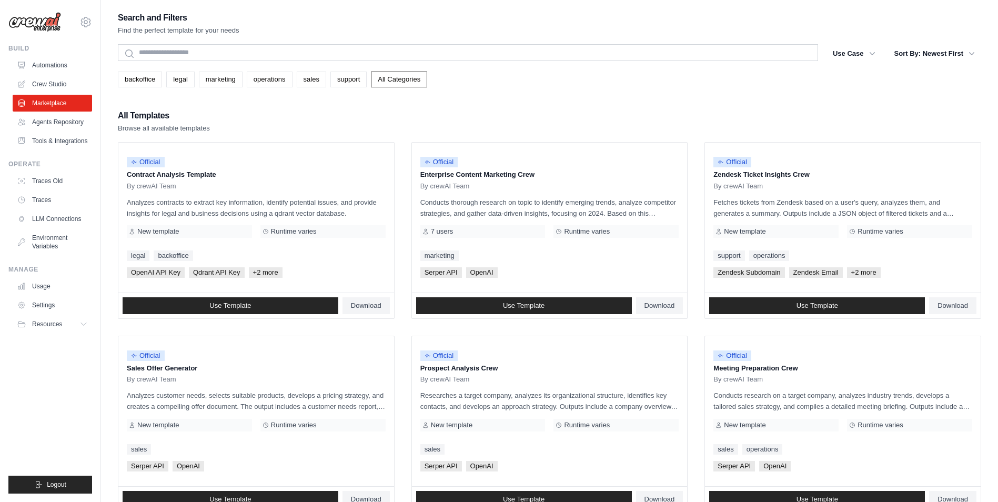
scroll to position [140, 0]
